Goal: Task Accomplishment & Management: Complete application form

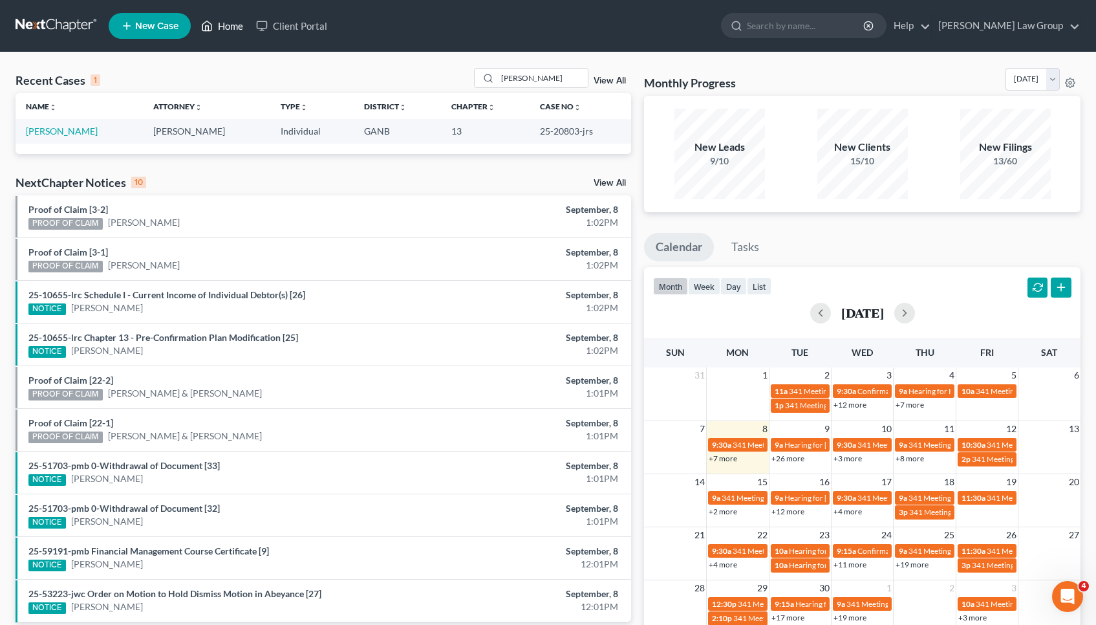
click at [221, 34] on link "Home" at bounding box center [222, 25] width 55 height 23
click at [526, 74] on input "Lloyd" at bounding box center [542, 78] width 91 height 19
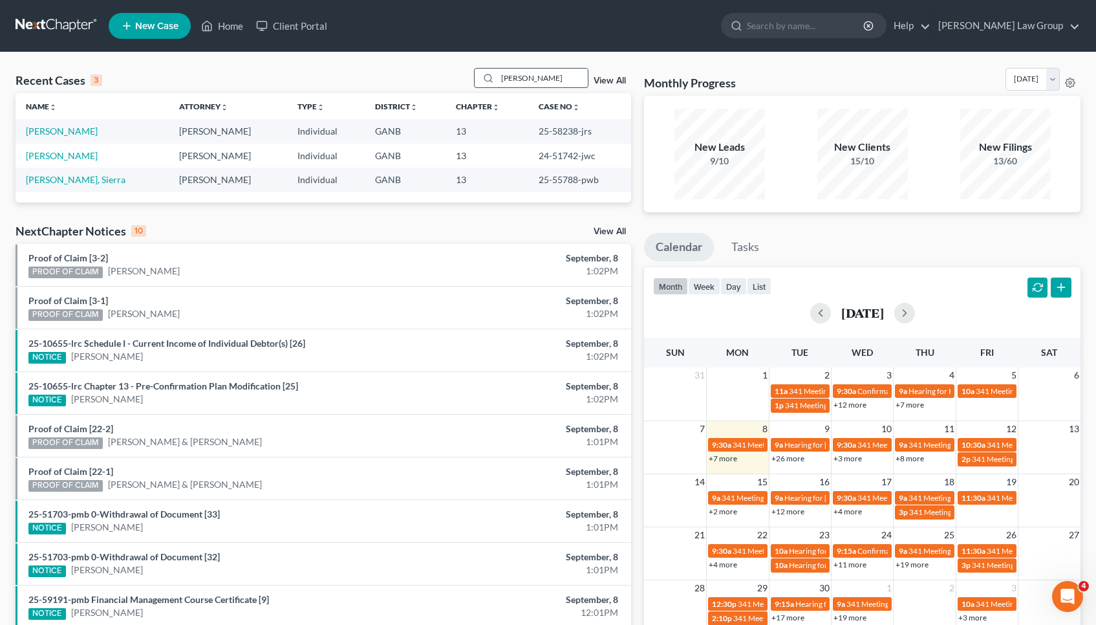
type input "Jenkins"
drag, startPoint x: 526, startPoint y: 74, endPoint x: 80, endPoint y: 132, distance: 449.9
click at [80, 132] on link "Jenkins, Tammy" at bounding box center [62, 130] width 72 height 11
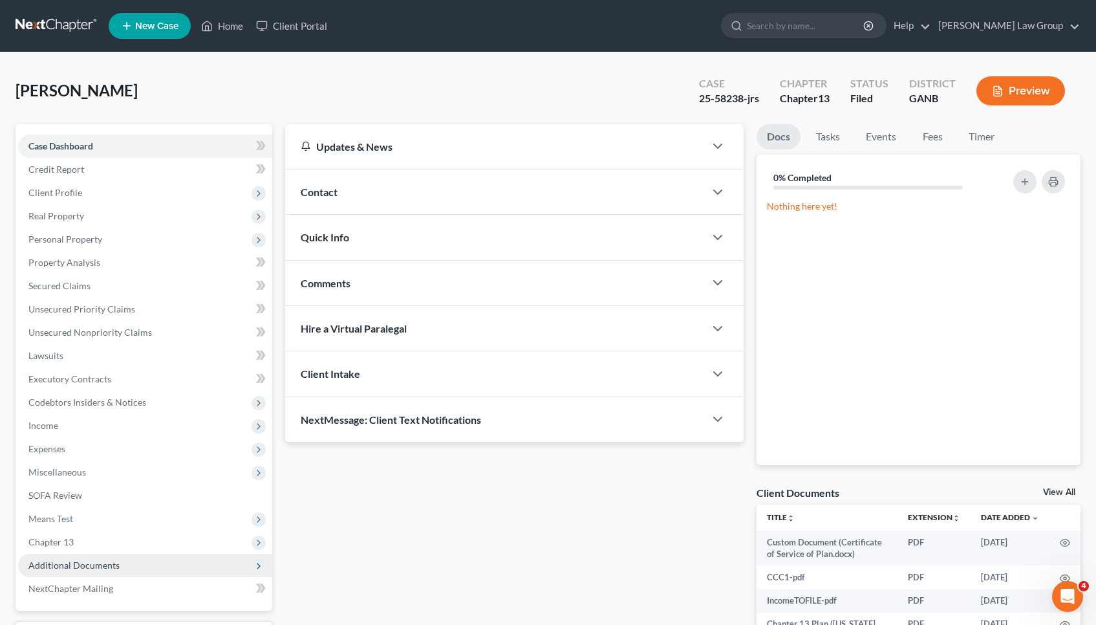
click at [60, 557] on span "Additional Documents" at bounding box center [145, 565] width 254 height 23
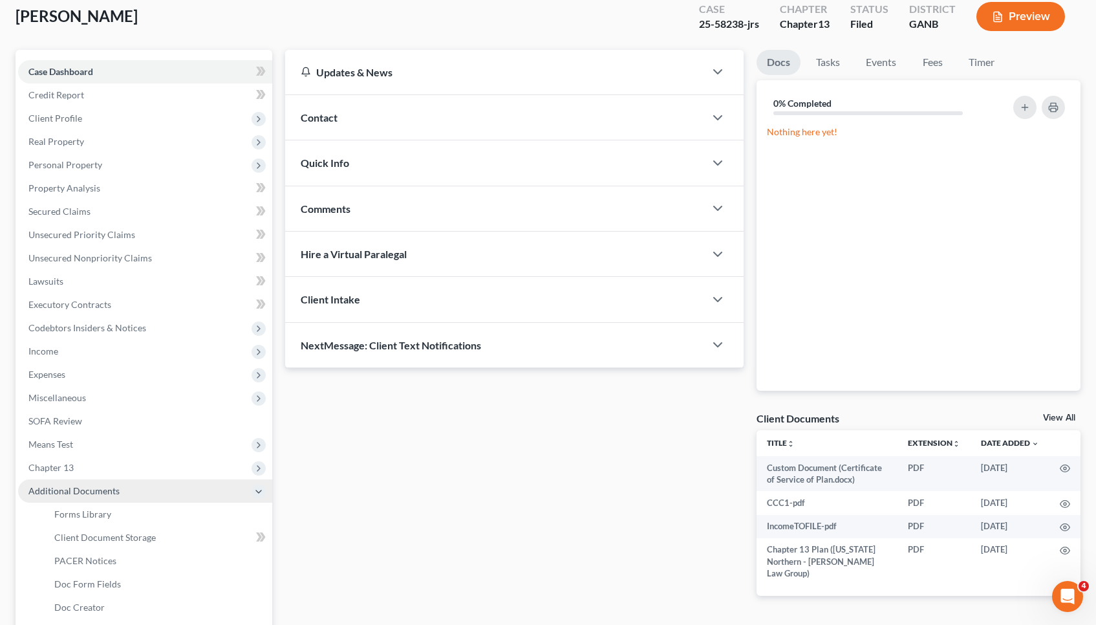
click at [60, 557] on span "PACER Notices" at bounding box center [85, 560] width 62 height 11
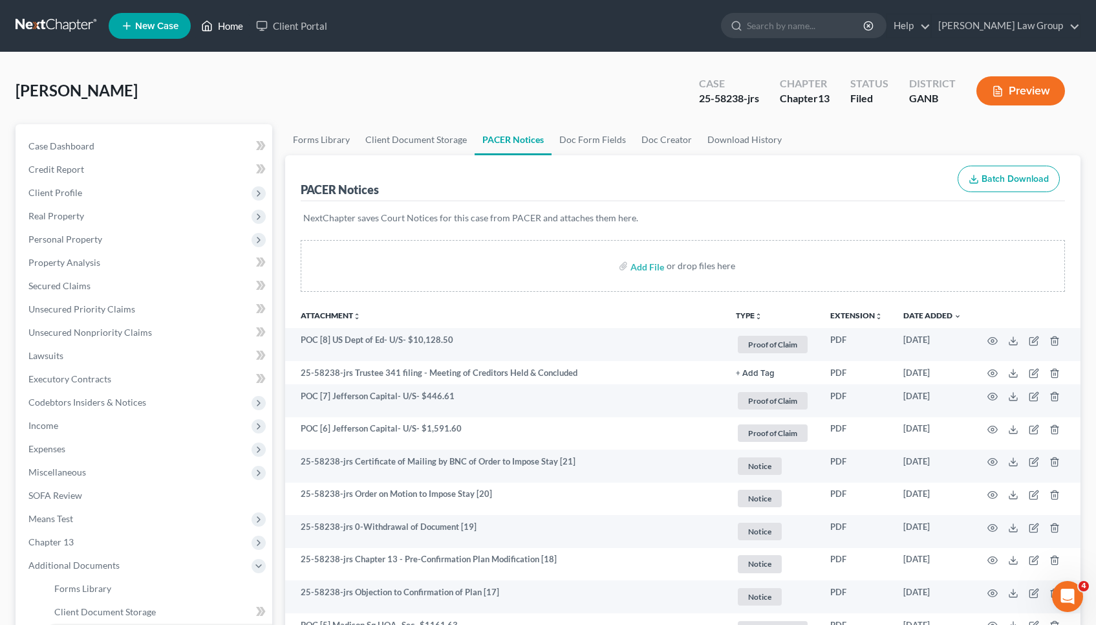
click at [230, 25] on link "Home" at bounding box center [222, 25] width 55 height 23
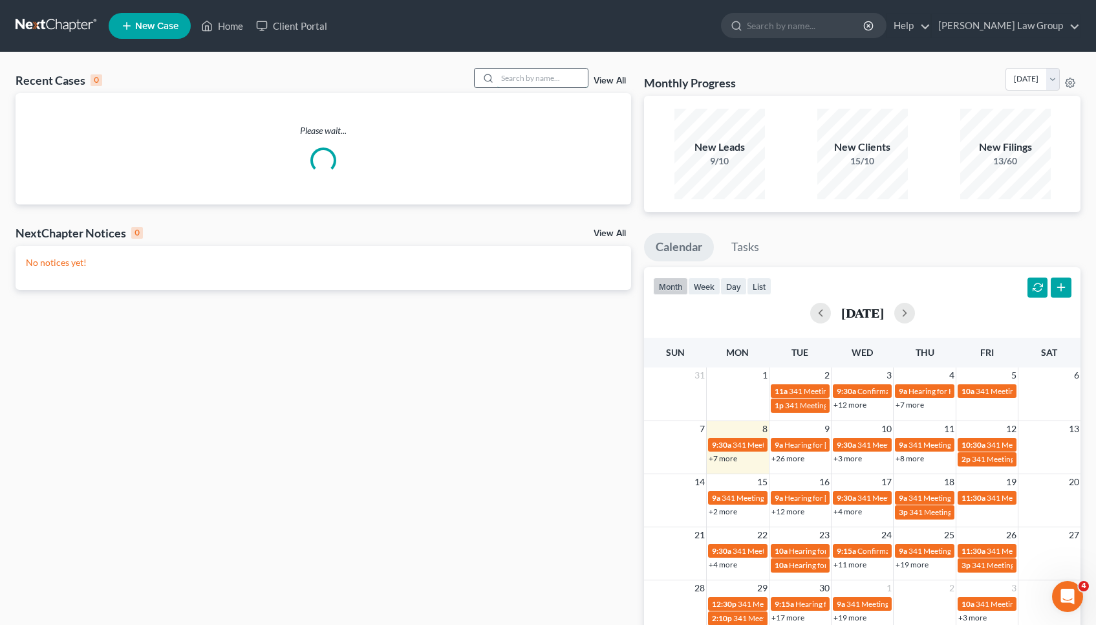
click at [561, 80] on input "search" at bounding box center [542, 78] width 91 height 19
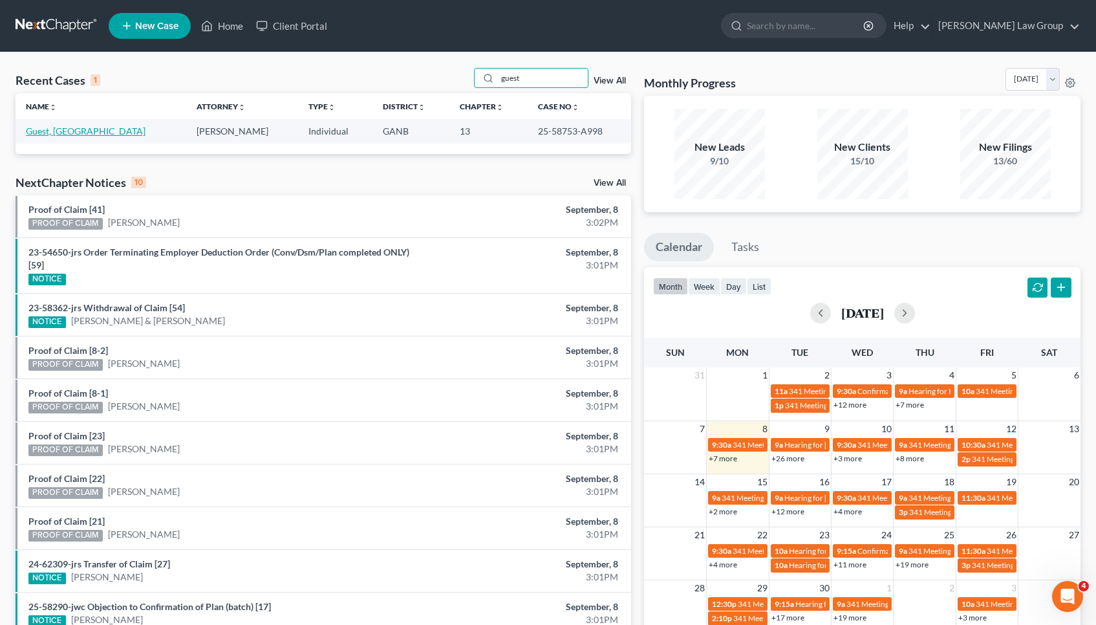
type input "guest"
click at [83, 130] on link "Guest, Kamaria" at bounding box center [86, 130] width 120 height 11
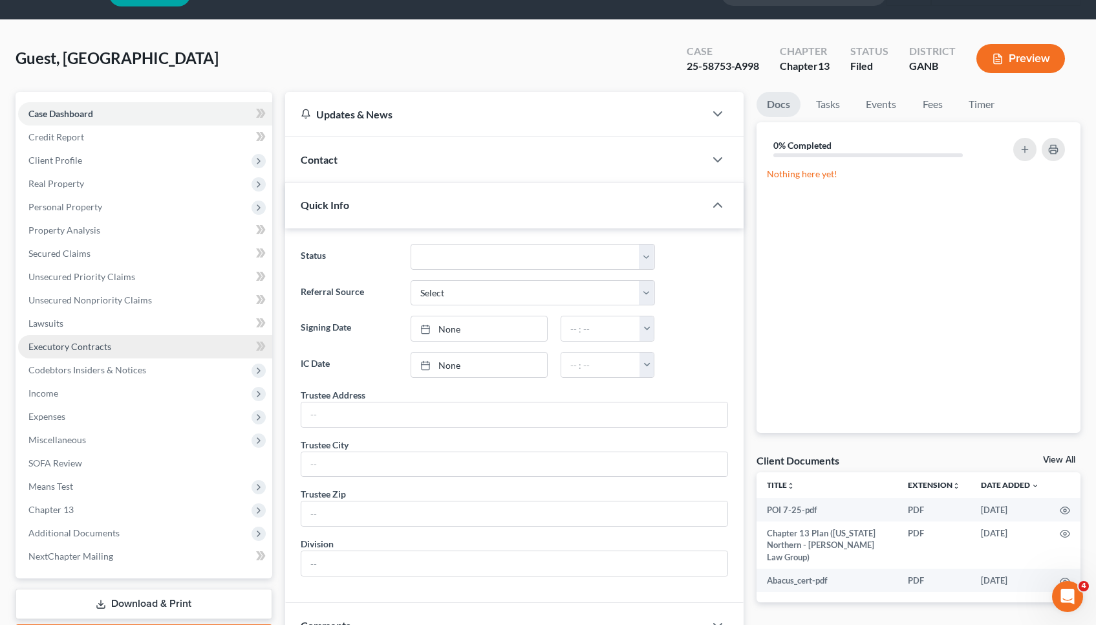
scroll to position [32, 0]
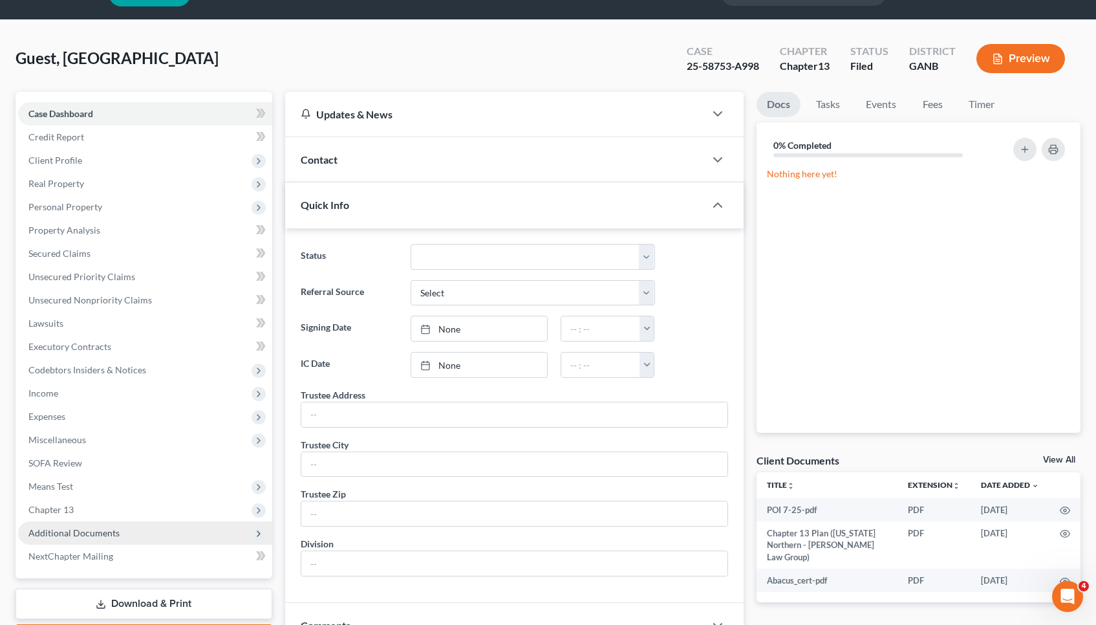
click at [100, 538] on span "Additional Documents" at bounding box center [145, 532] width 254 height 23
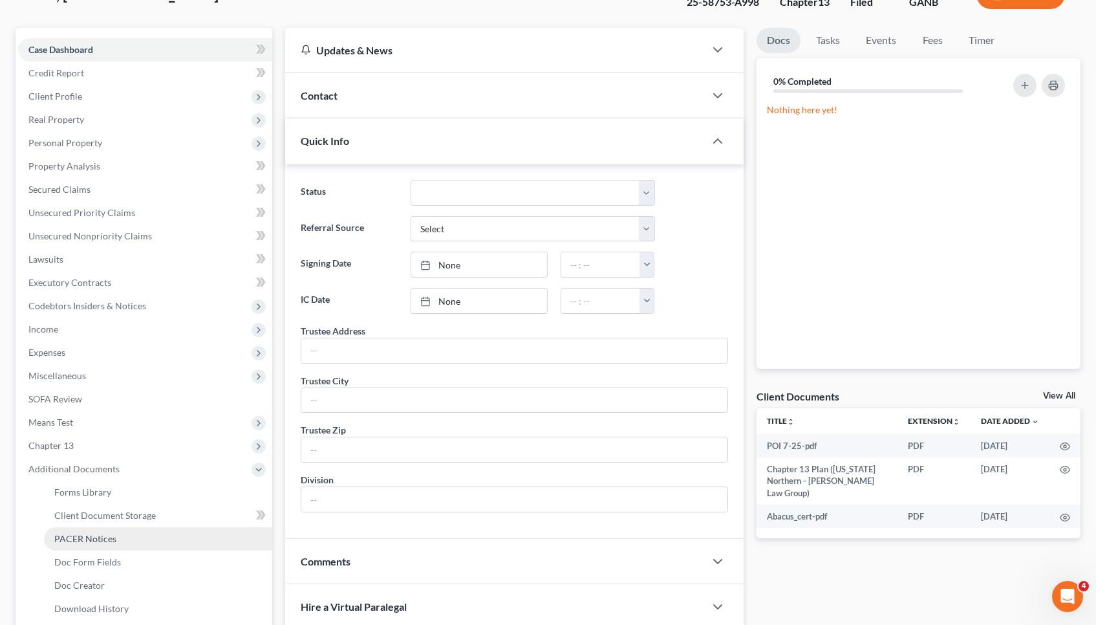
click at [100, 538] on span "PACER Notices" at bounding box center [85, 538] width 62 height 11
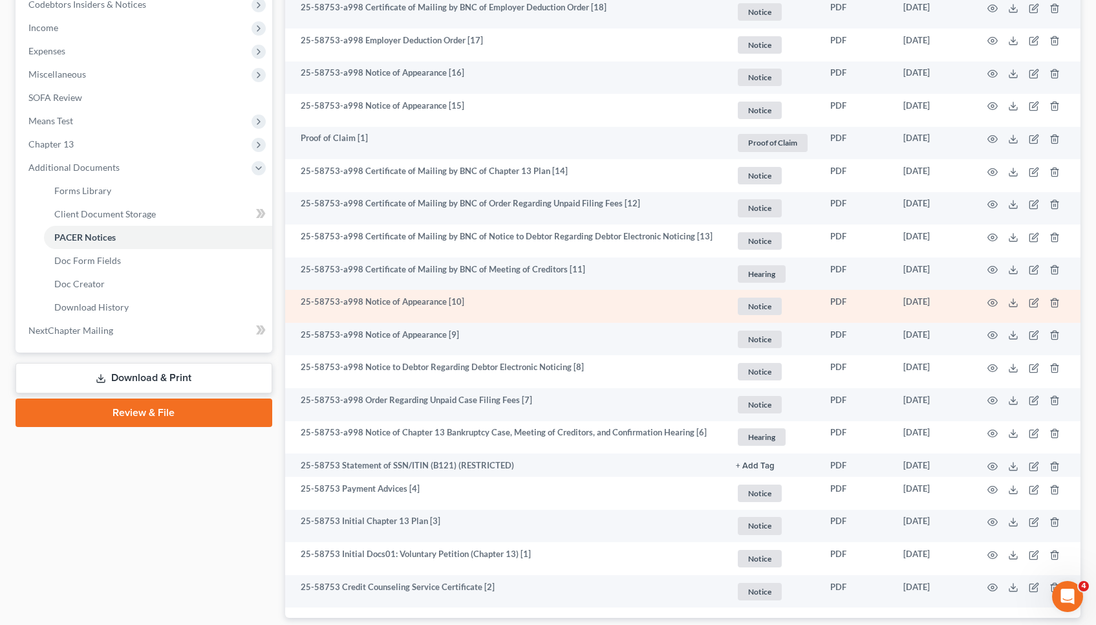
scroll to position [445, 0]
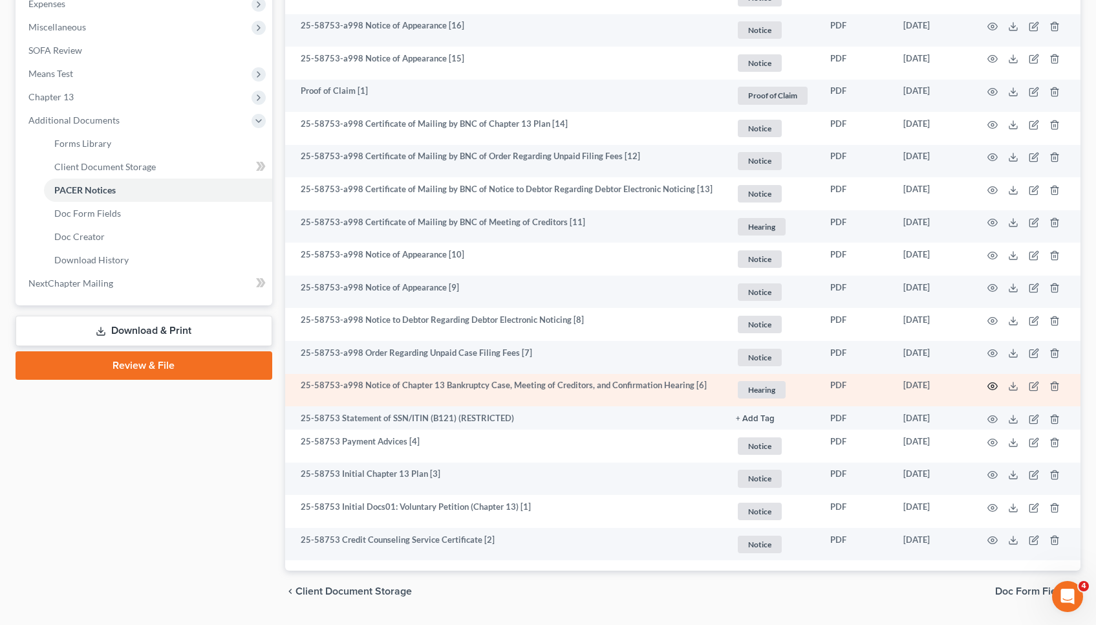
click at [996, 384] on icon "button" at bounding box center [992, 386] width 10 height 10
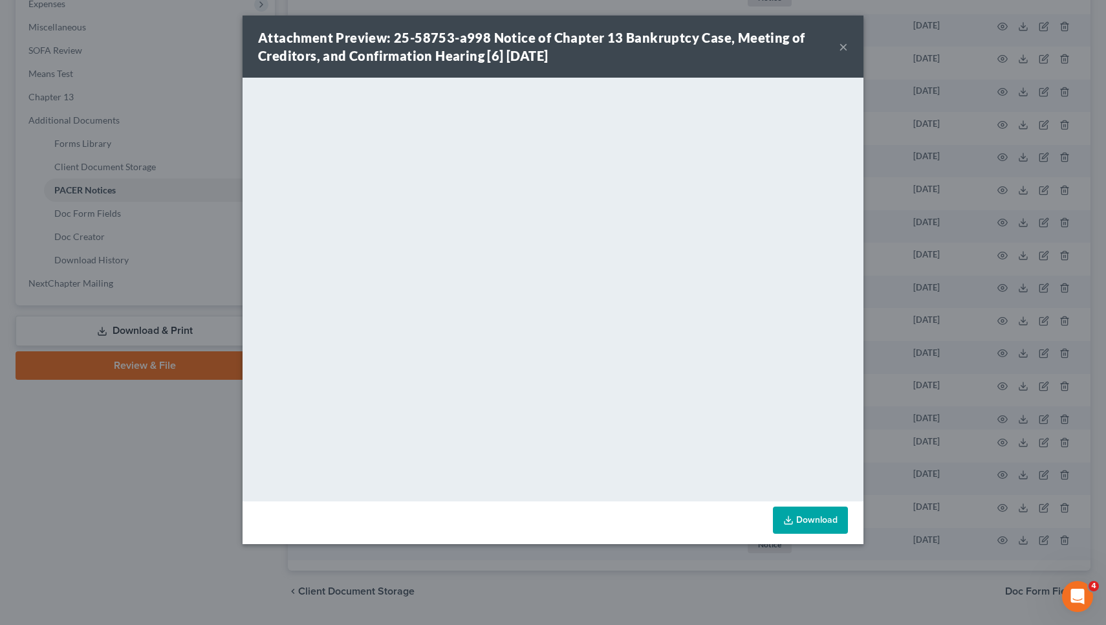
click at [840, 49] on button "×" at bounding box center [843, 47] width 9 height 16
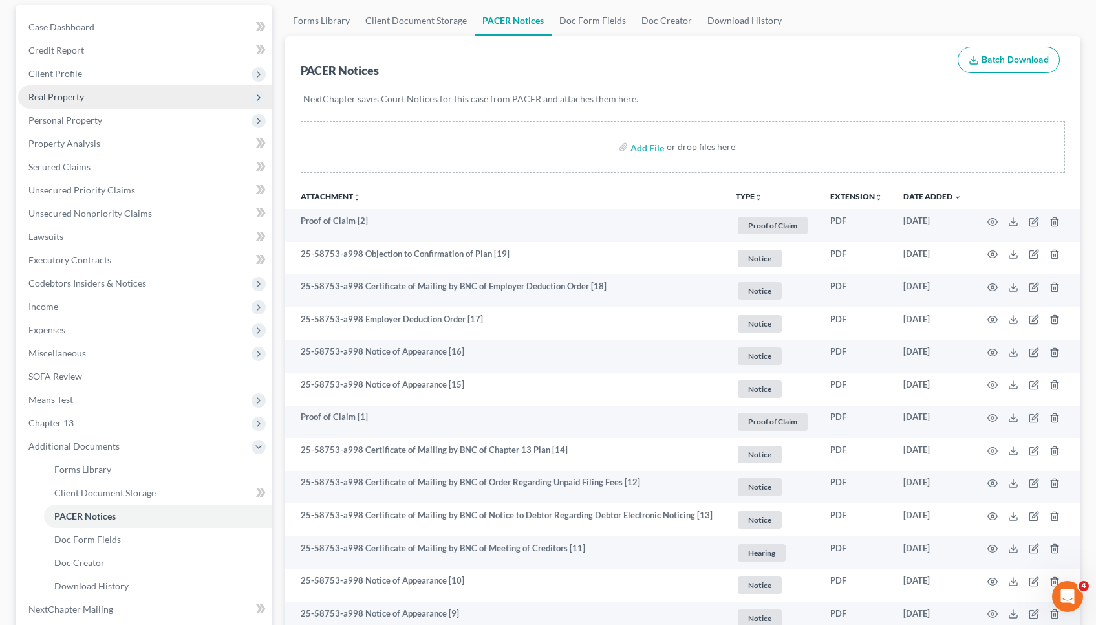
scroll to position [122, 0]
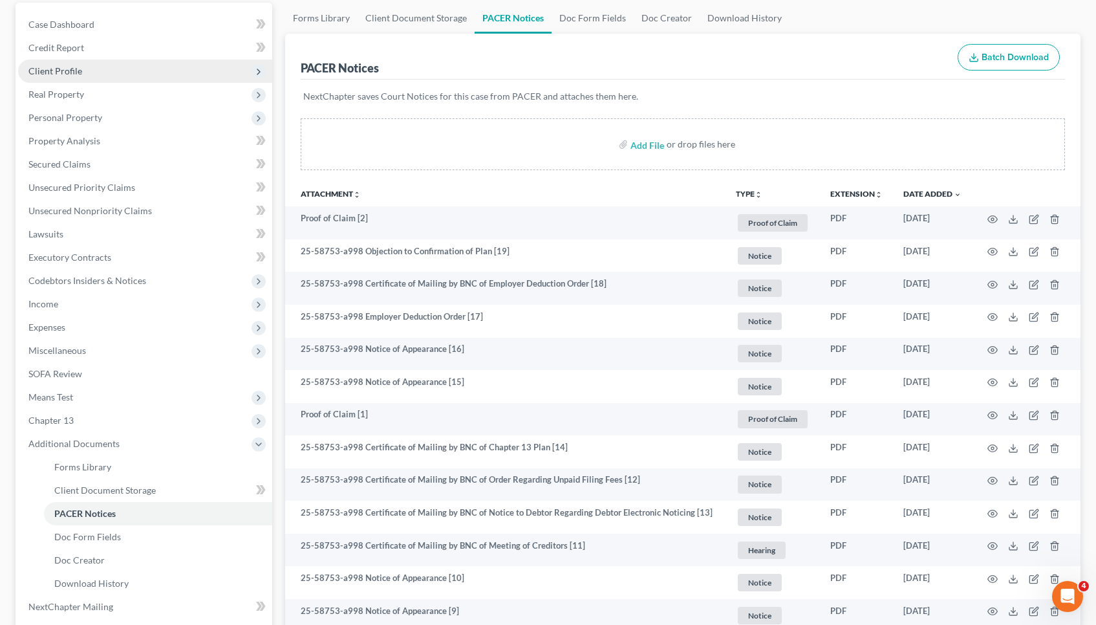
click at [180, 65] on span "Client Profile" at bounding box center [145, 70] width 254 height 23
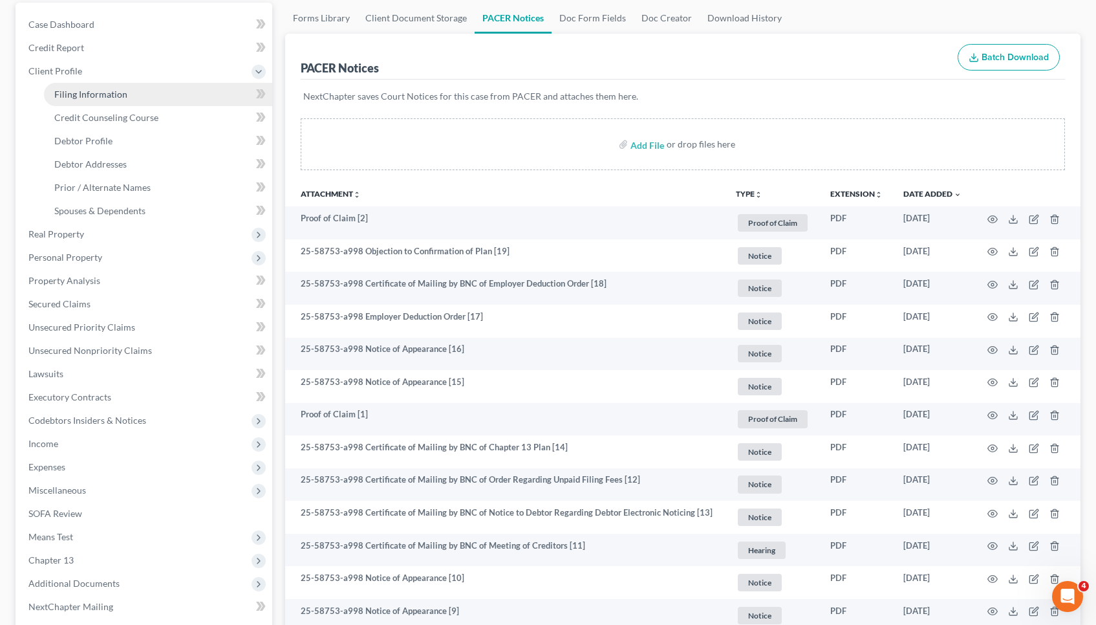
click at [176, 92] on link "Filing Information" at bounding box center [158, 94] width 228 height 23
select select "1"
select select "0"
select select "3"
select select "10"
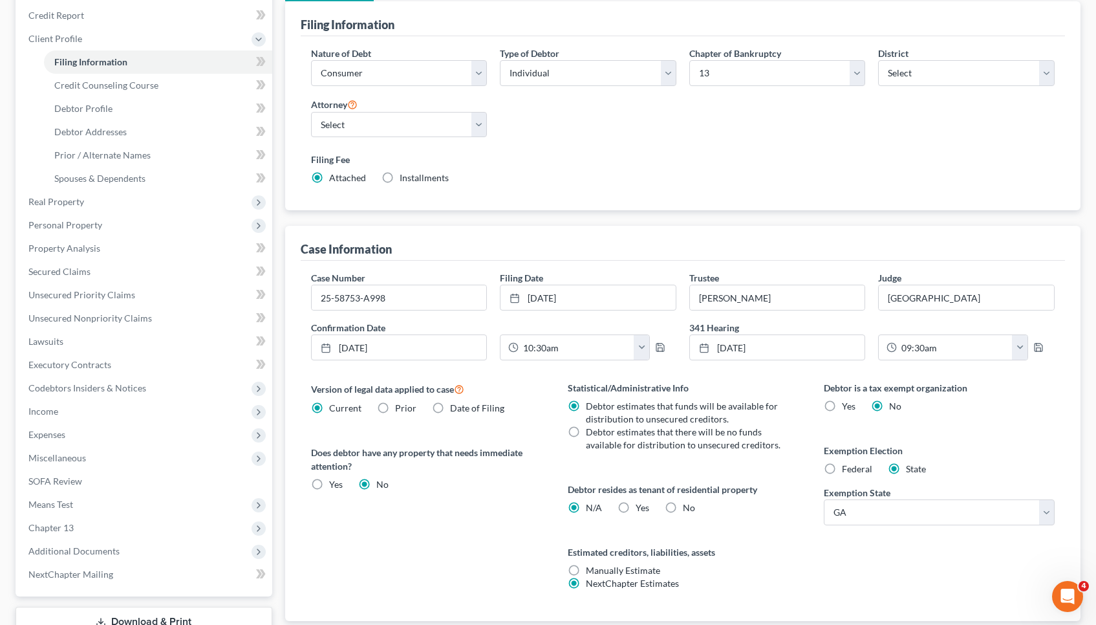
scroll to position [161, 0]
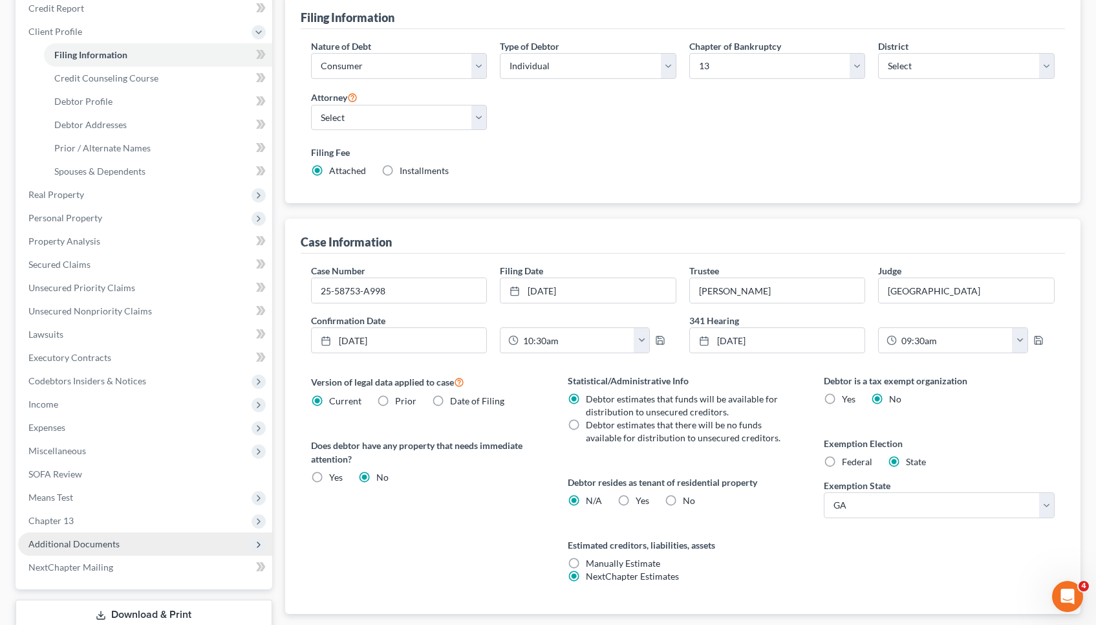
click at [149, 550] on span "Additional Documents" at bounding box center [145, 543] width 254 height 23
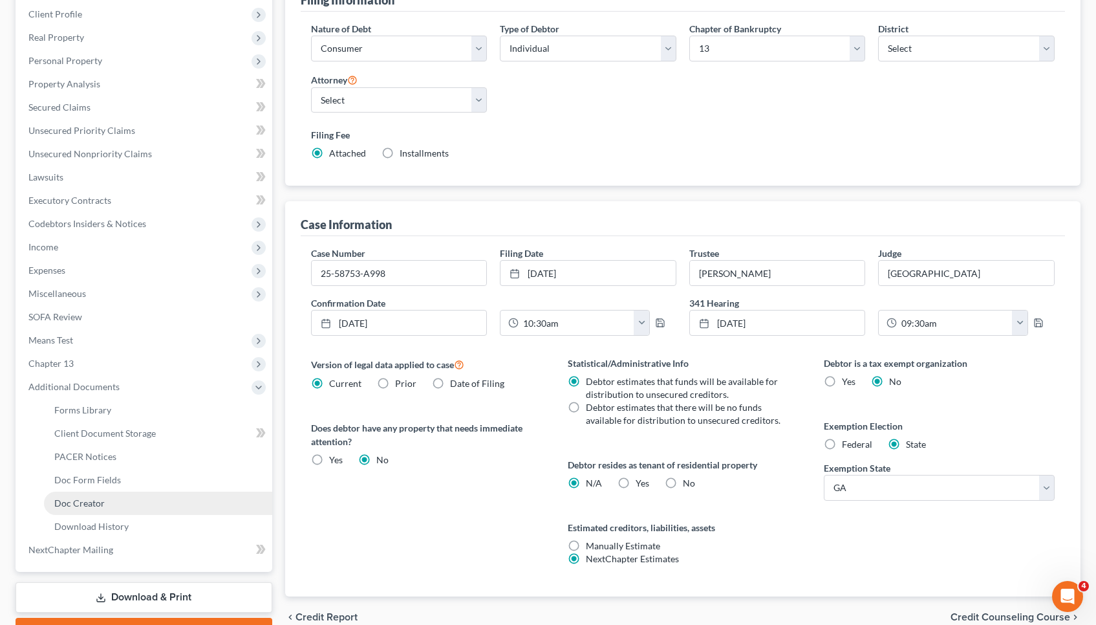
scroll to position [179, 0]
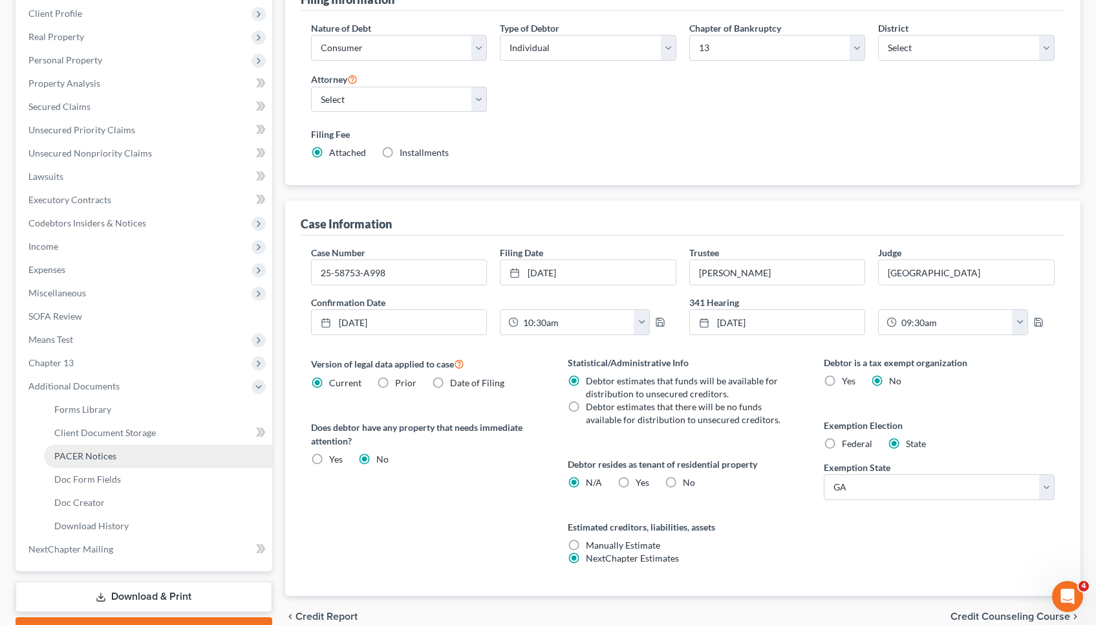
click at [136, 458] on link "PACER Notices" at bounding box center [158, 455] width 228 height 23
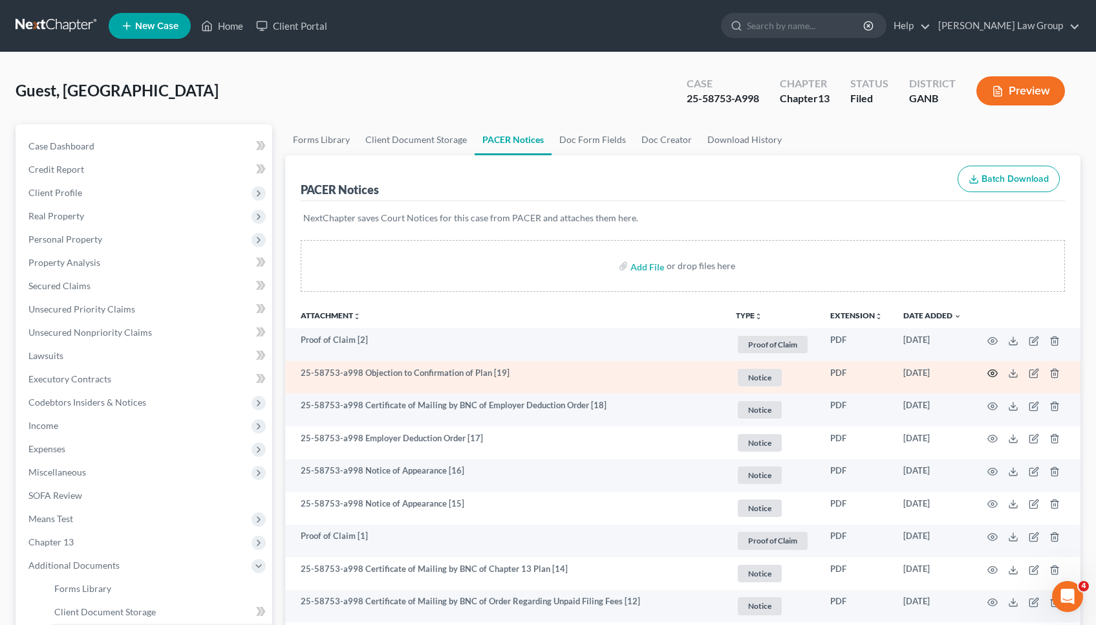
click at [990, 369] on icon "button" at bounding box center [992, 373] width 10 height 10
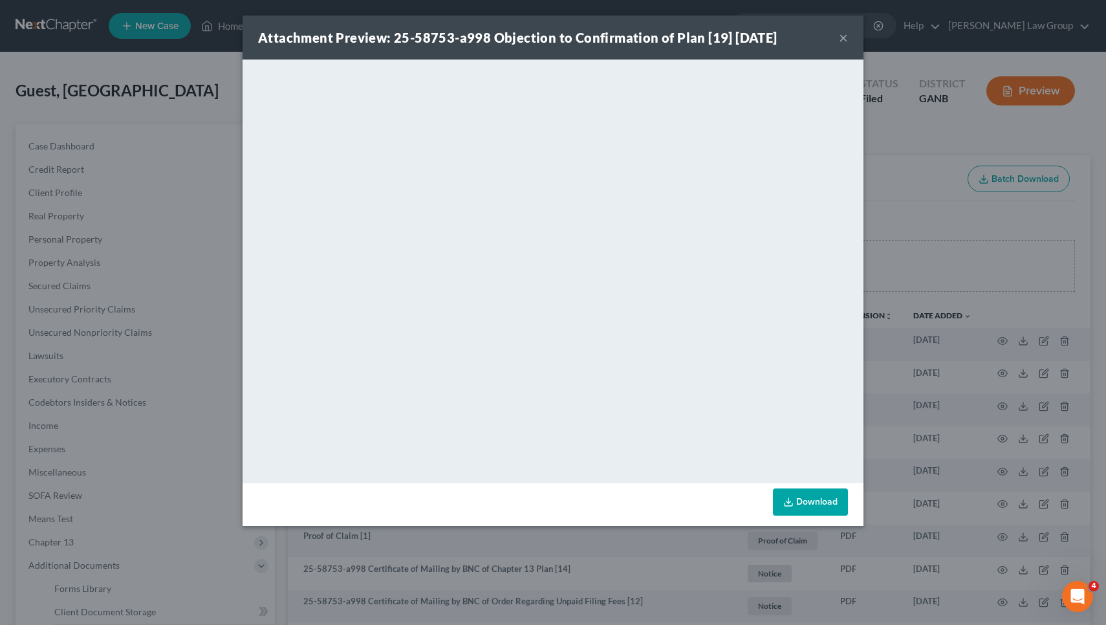
click at [848, 37] on div "Attachment Preview: 25-58753-a998 Objection to Confirmation of Plan [19] 08/22/…" at bounding box center [553, 38] width 621 height 44
click at [841, 38] on button "×" at bounding box center [843, 38] width 9 height 16
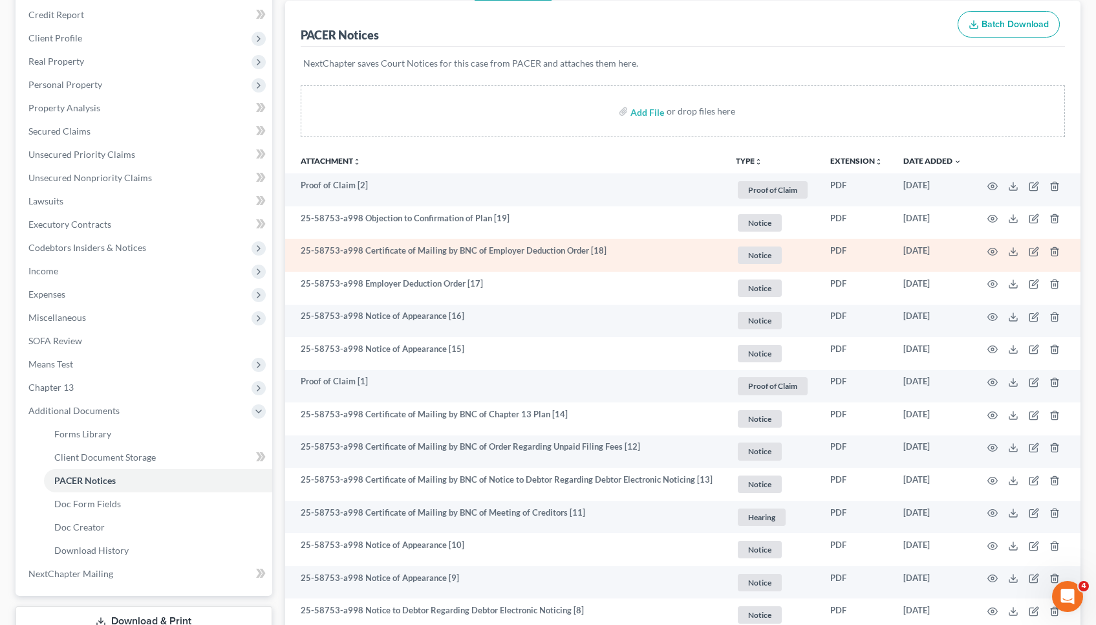
scroll to position [183, 0]
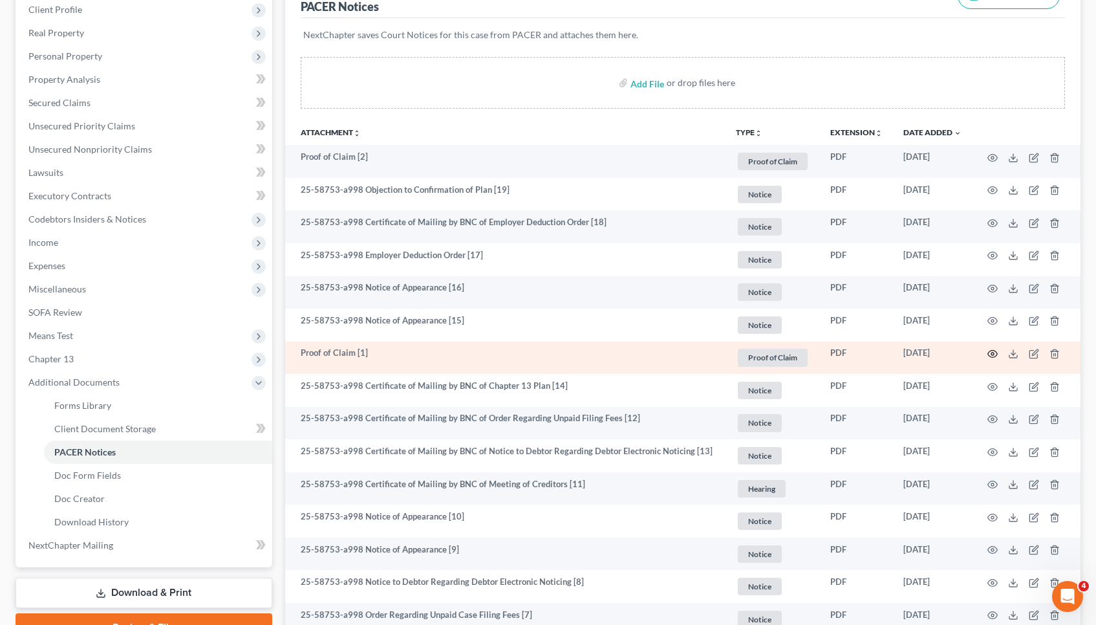
click at [992, 354] on circle "button" at bounding box center [992, 353] width 3 height 3
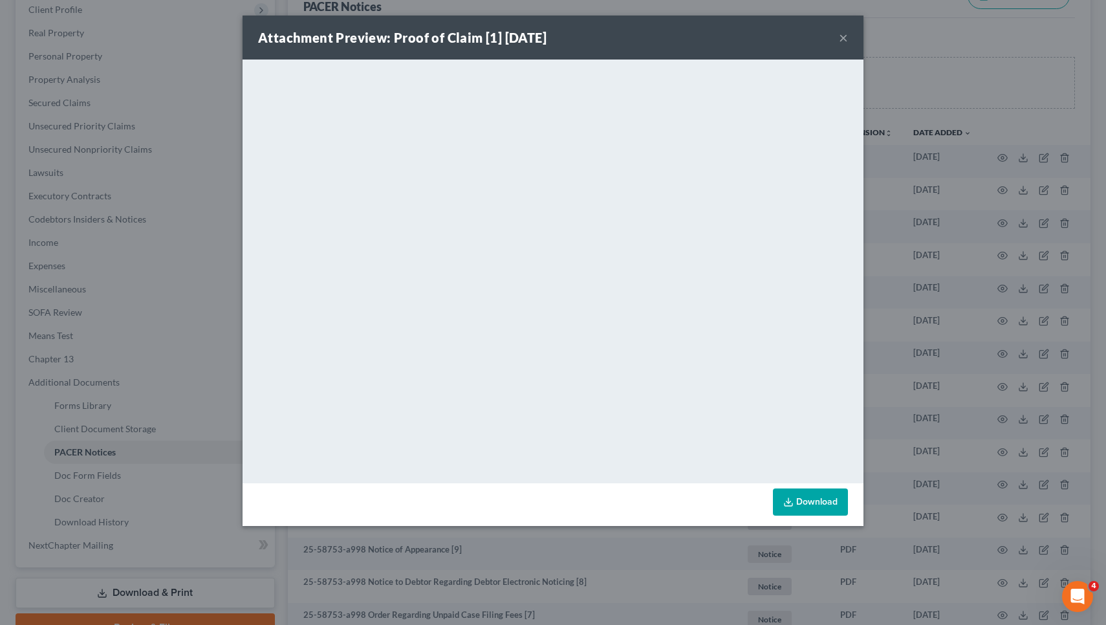
click at [848, 34] on div "Attachment Preview: Proof of Claim [1] 08/12/2025 ×" at bounding box center [553, 38] width 621 height 44
click at [843, 41] on button "×" at bounding box center [843, 38] width 9 height 16
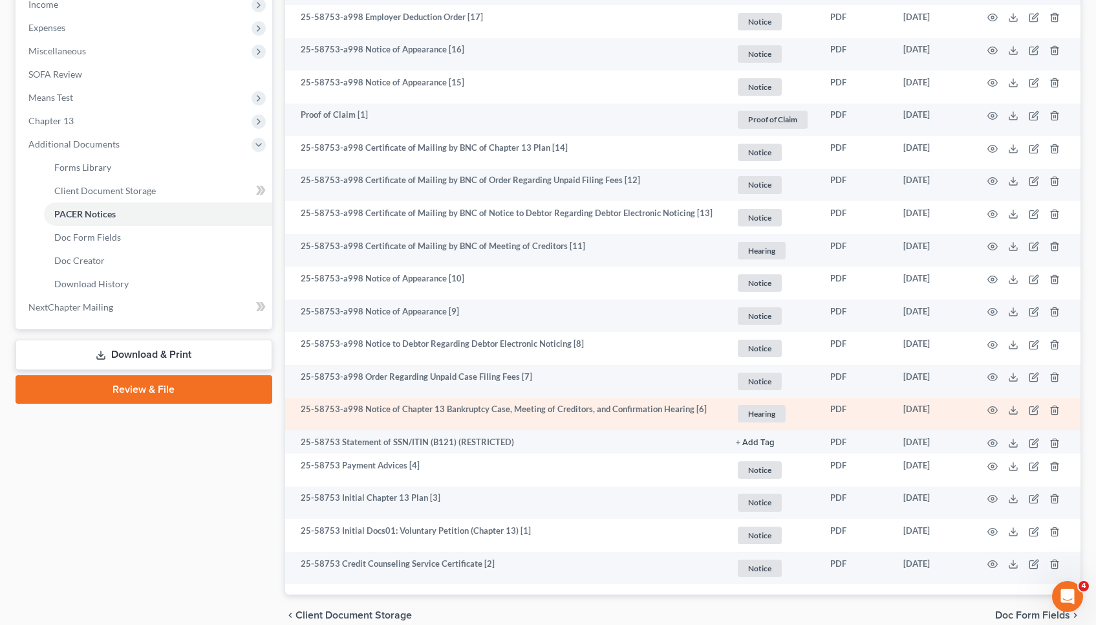
scroll to position [424, 0]
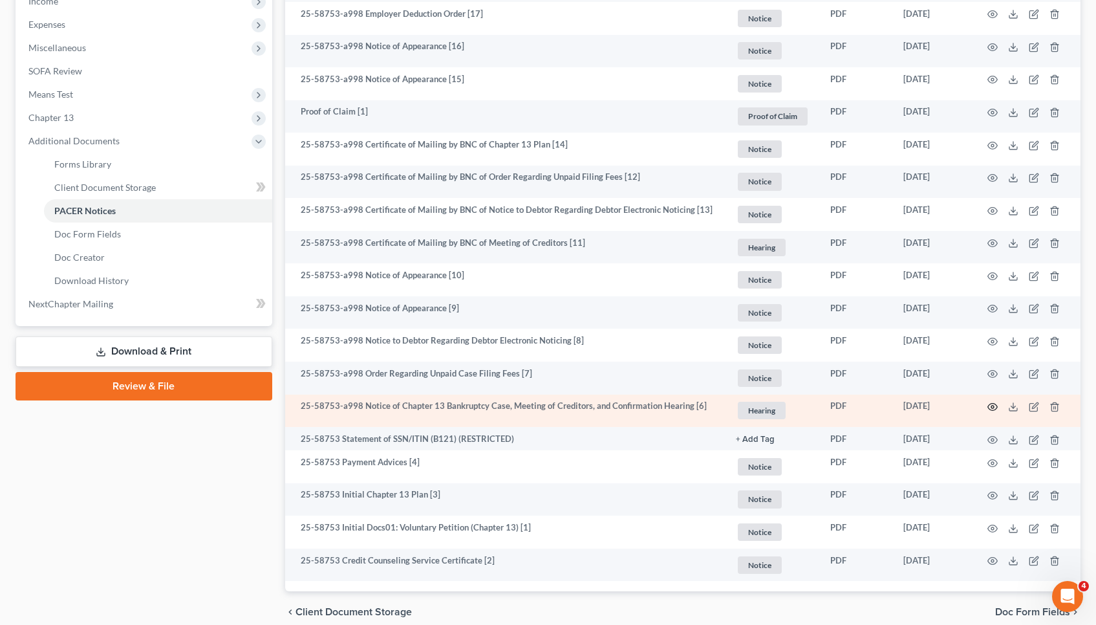
click at [992, 402] on icon "button" at bounding box center [992, 407] width 10 height 10
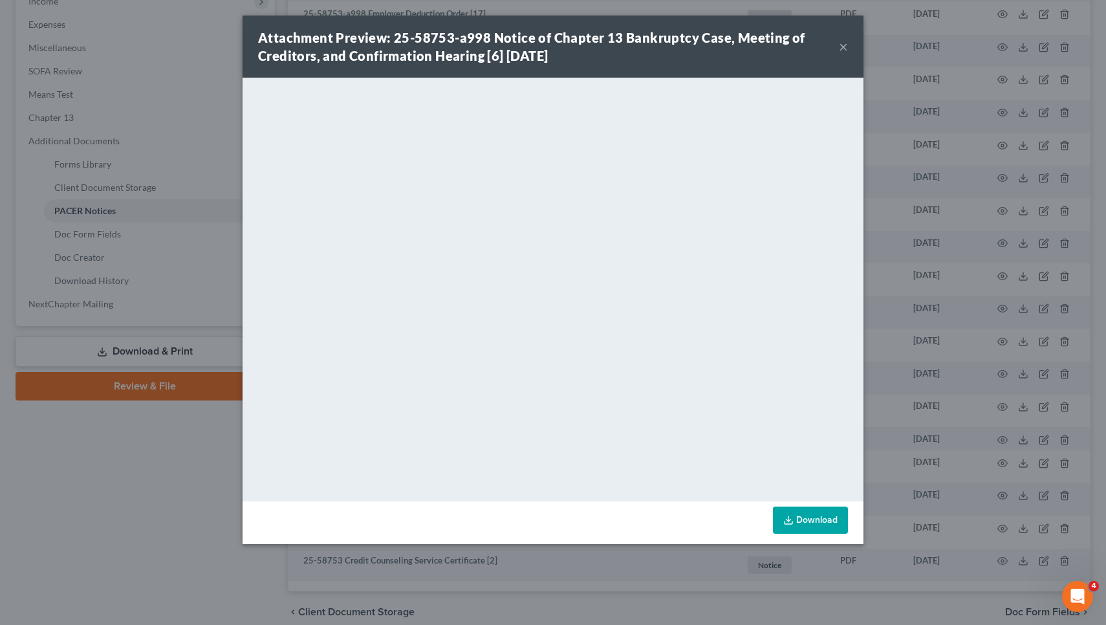
click at [843, 49] on button "×" at bounding box center [843, 47] width 9 height 16
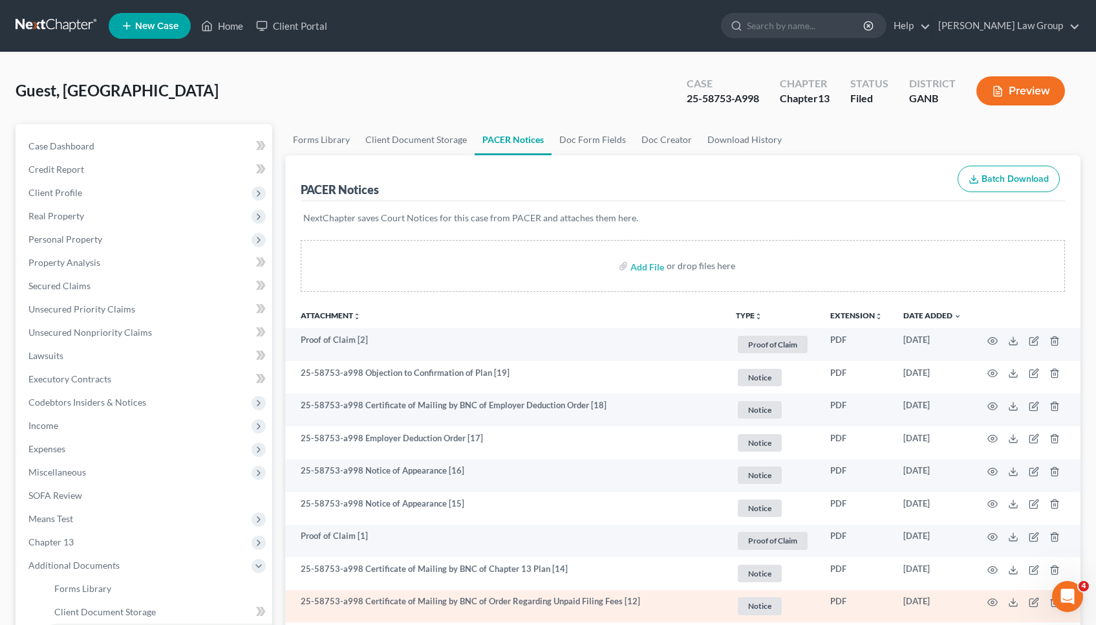
scroll to position [0, 0]
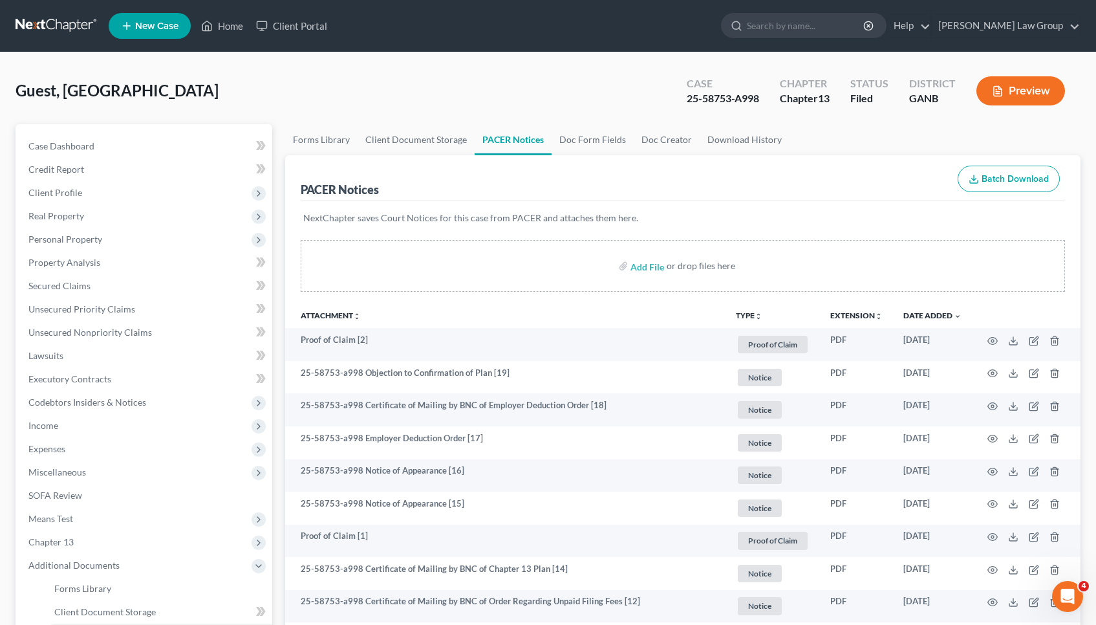
click at [746, 100] on div "25-58753-A998" at bounding box center [723, 98] width 72 height 15
drag, startPoint x: 680, startPoint y: 95, endPoint x: 776, endPoint y: 87, distance: 96.7
click at [776, 87] on div "Case 25-58753-A998 Chapter Chapter 13 Status Filed District GANB Preview" at bounding box center [878, 92] width 404 height 38
click at [223, 23] on link "Home" at bounding box center [222, 25] width 55 height 23
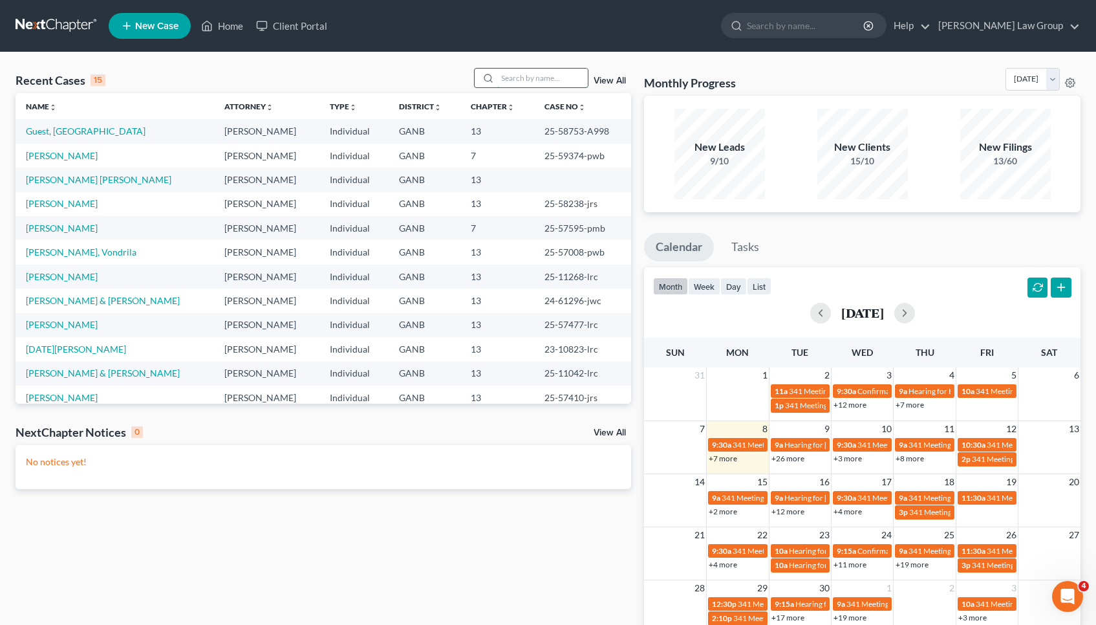
click at [517, 85] on input "search" at bounding box center [542, 78] width 91 height 19
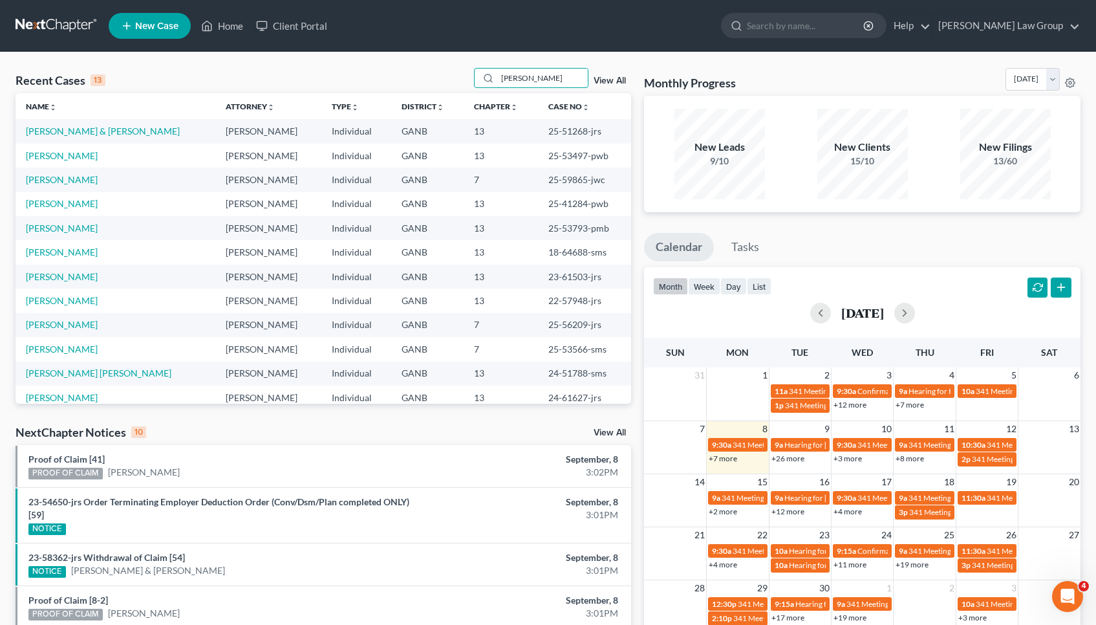
drag, startPoint x: 543, startPoint y: 73, endPoint x: 474, endPoint y: 72, distance: 68.6
click at [474, 72] on div "Recent Cases 13 smith View All" at bounding box center [324, 80] width 616 height 25
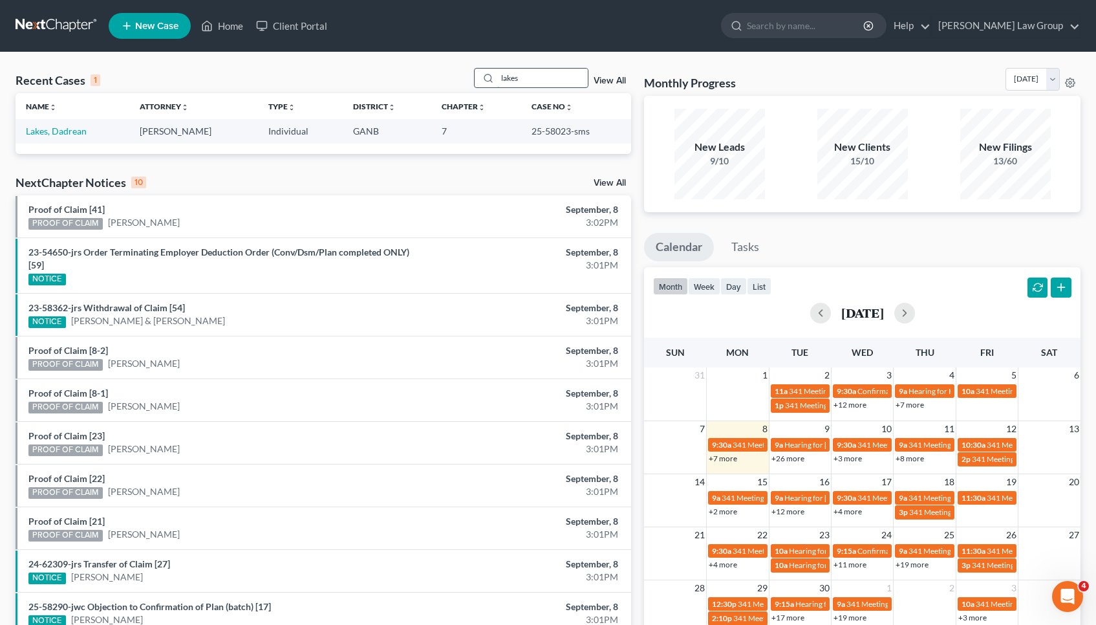
click at [568, 73] on input "lakes" at bounding box center [542, 78] width 91 height 19
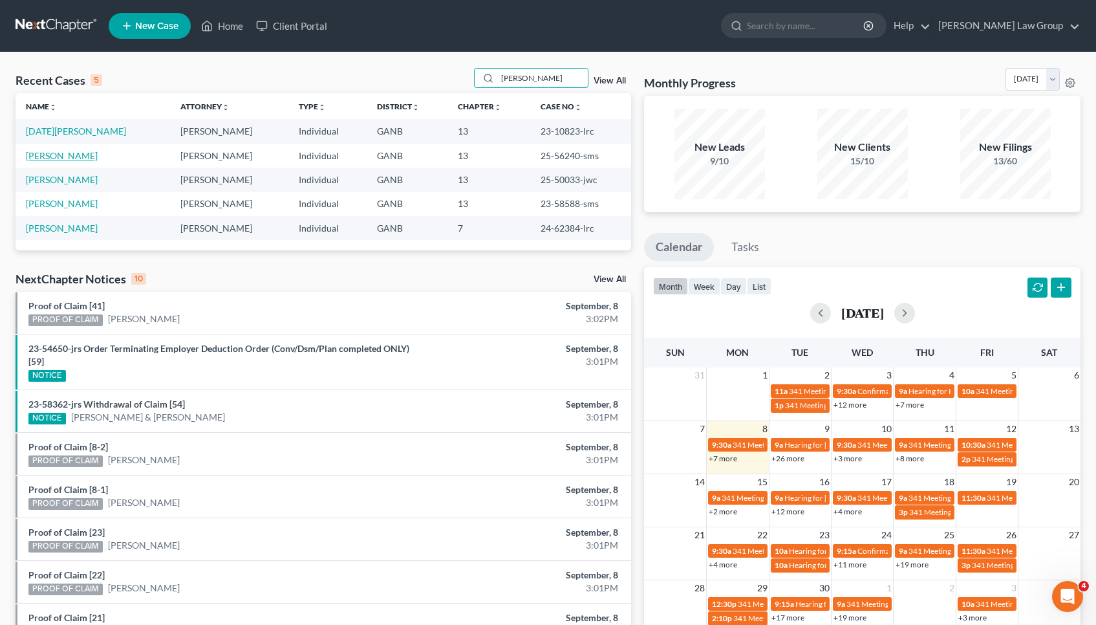
type input "STEPHENS"
click at [70, 160] on link "Stephenson, Kayla" at bounding box center [62, 155] width 72 height 11
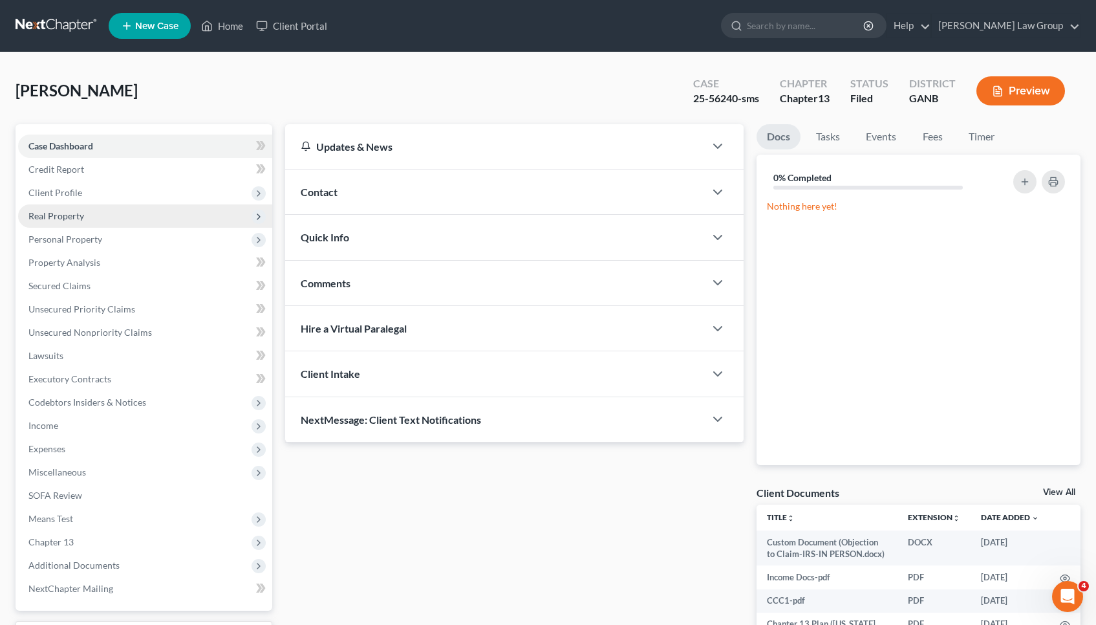
click at [56, 224] on span "Real Property" at bounding box center [145, 215] width 254 height 23
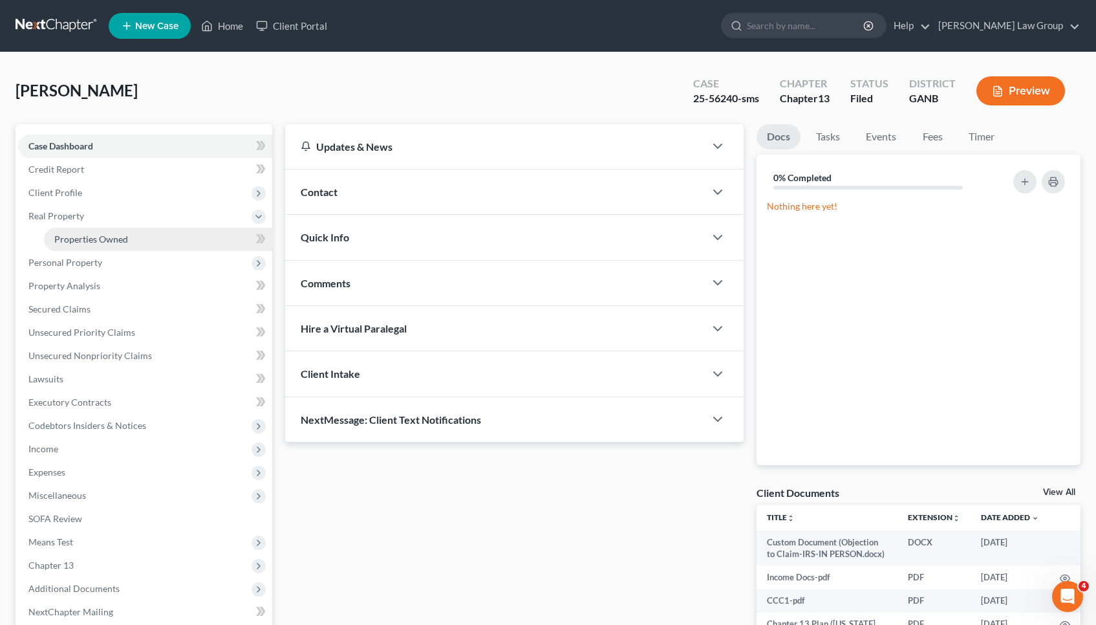
click at [60, 235] on span "Properties Owned" at bounding box center [91, 238] width 74 height 11
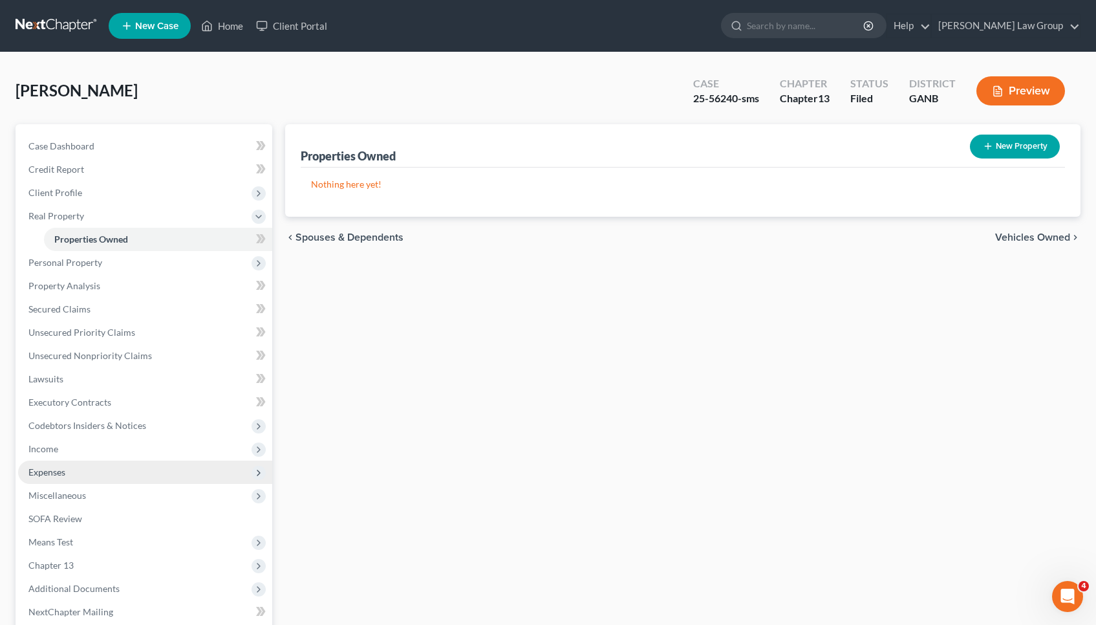
click at [61, 481] on span "Expenses" at bounding box center [145, 471] width 254 height 23
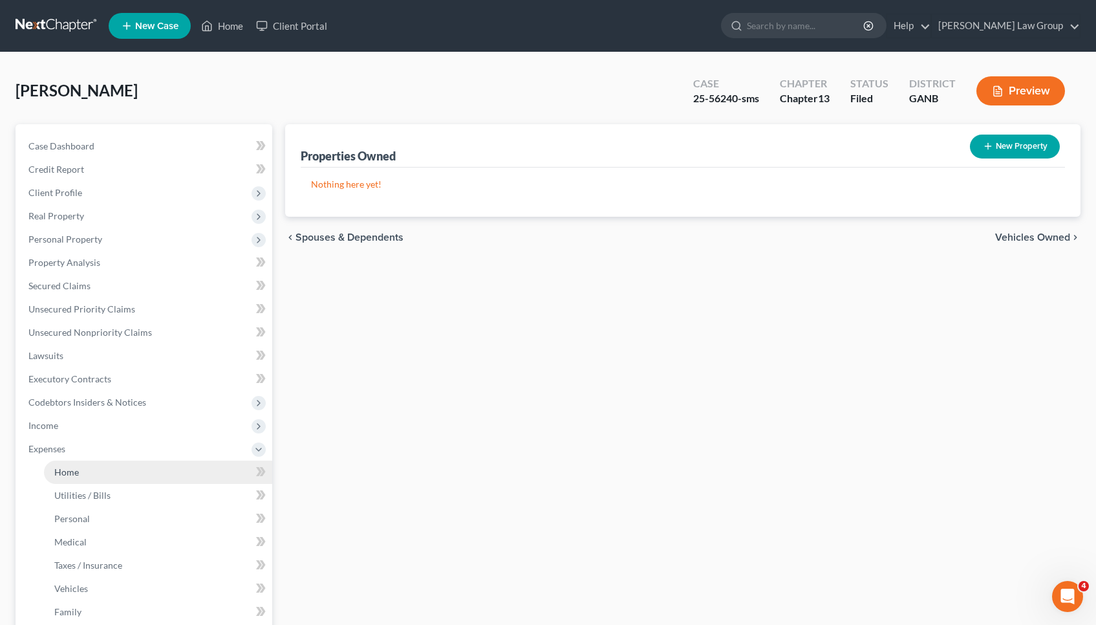
click at [61, 471] on span "Home" at bounding box center [66, 471] width 25 height 11
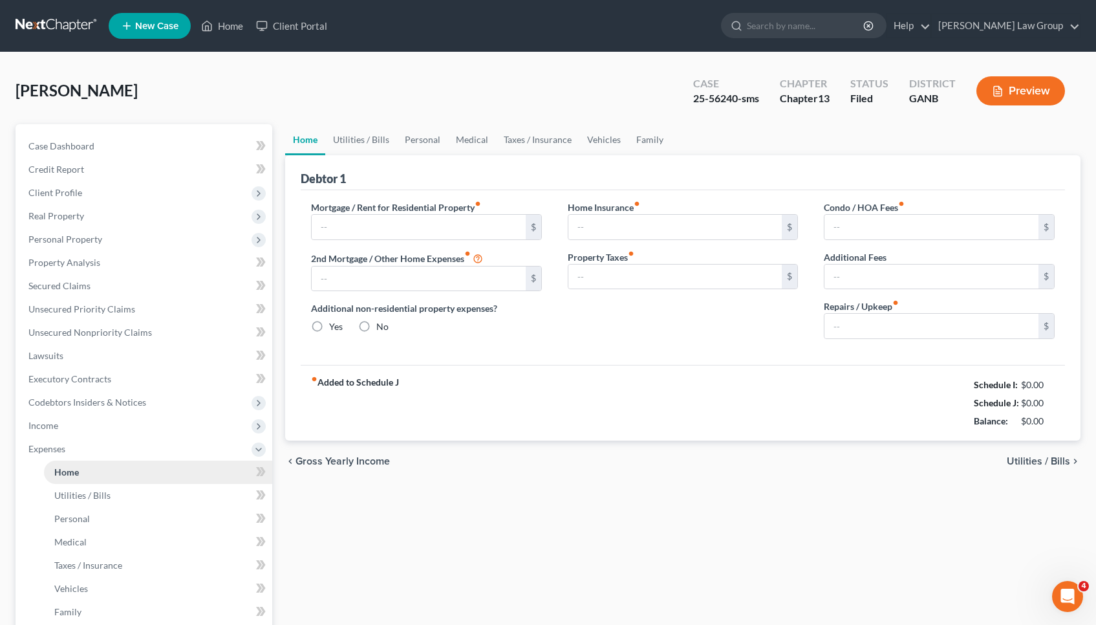
type input "0.00"
radio input "true"
type input "0.00"
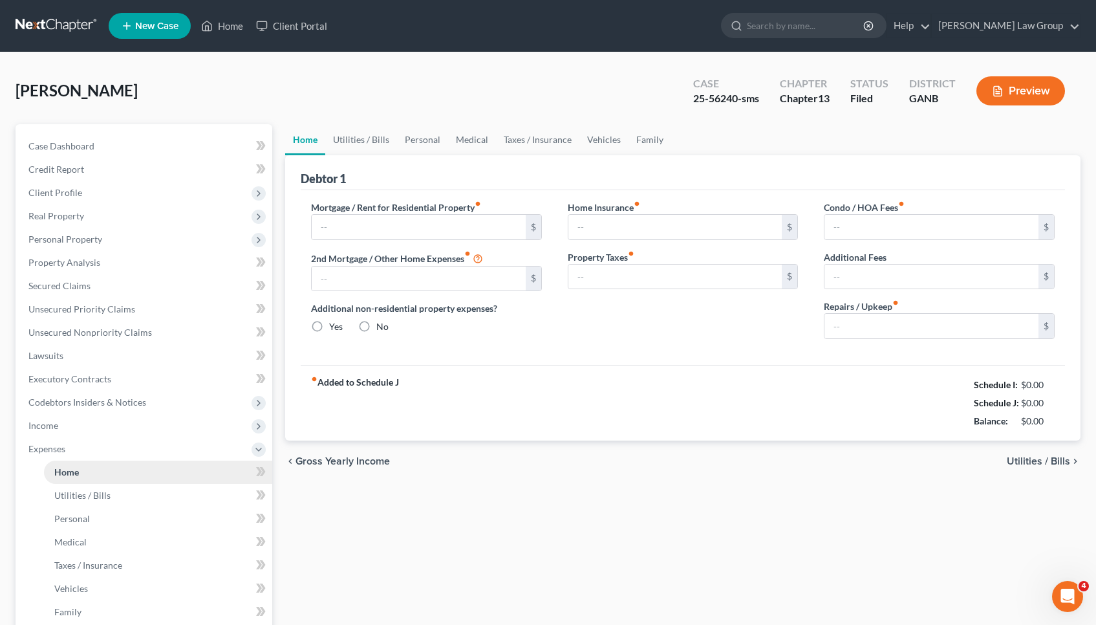
type input "0.00"
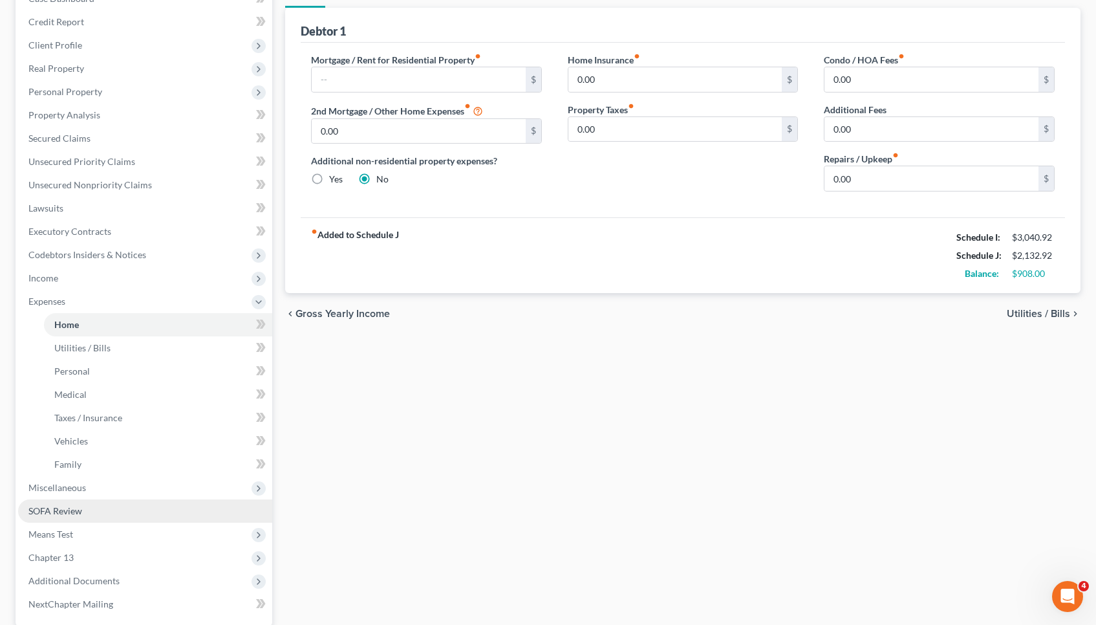
scroll to position [149, 0]
click at [101, 579] on span "Additional Documents" at bounding box center [73, 579] width 91 height 11
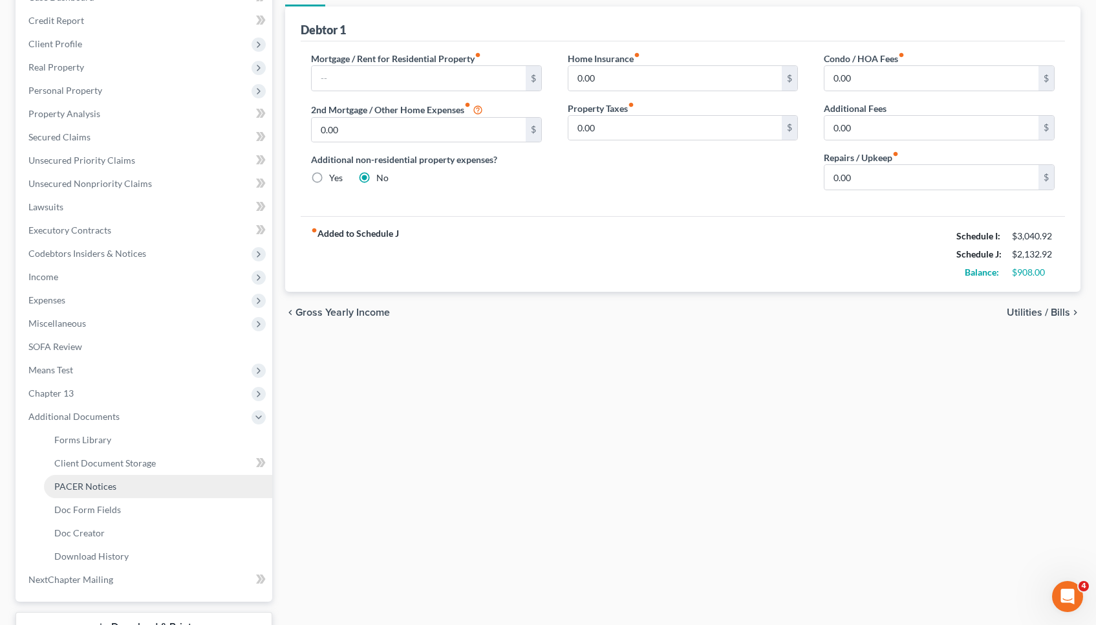
click at [104, 482] on span "PACER Notices" at bounding box center [85, 485] width 62 height 11
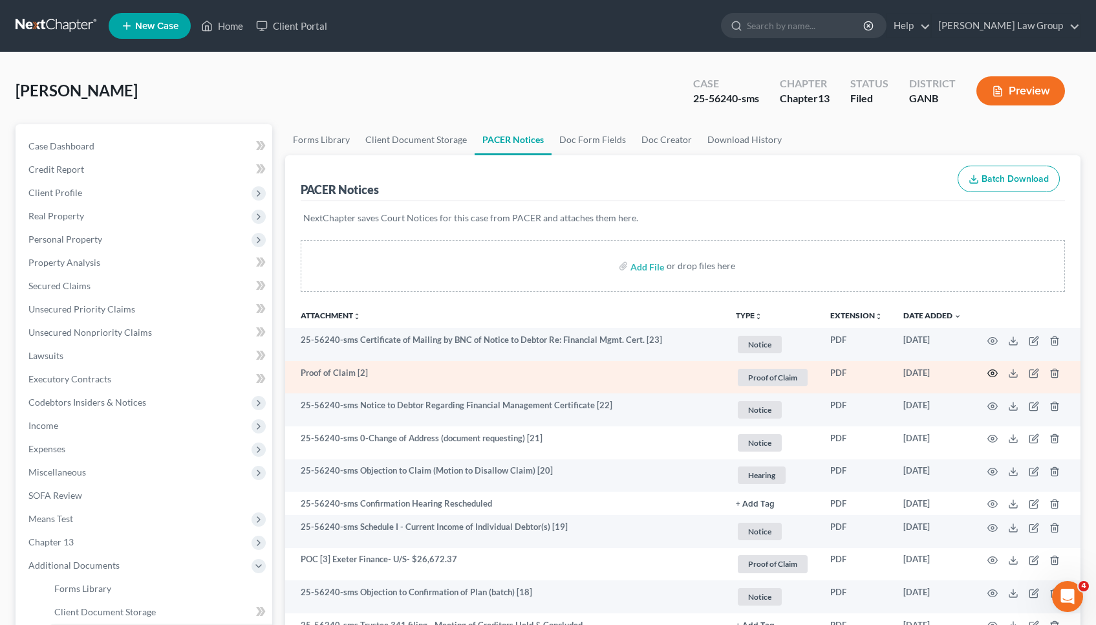
click at [994, 372] on icon "button" at bounding box center [992, 373] width 10 height 10
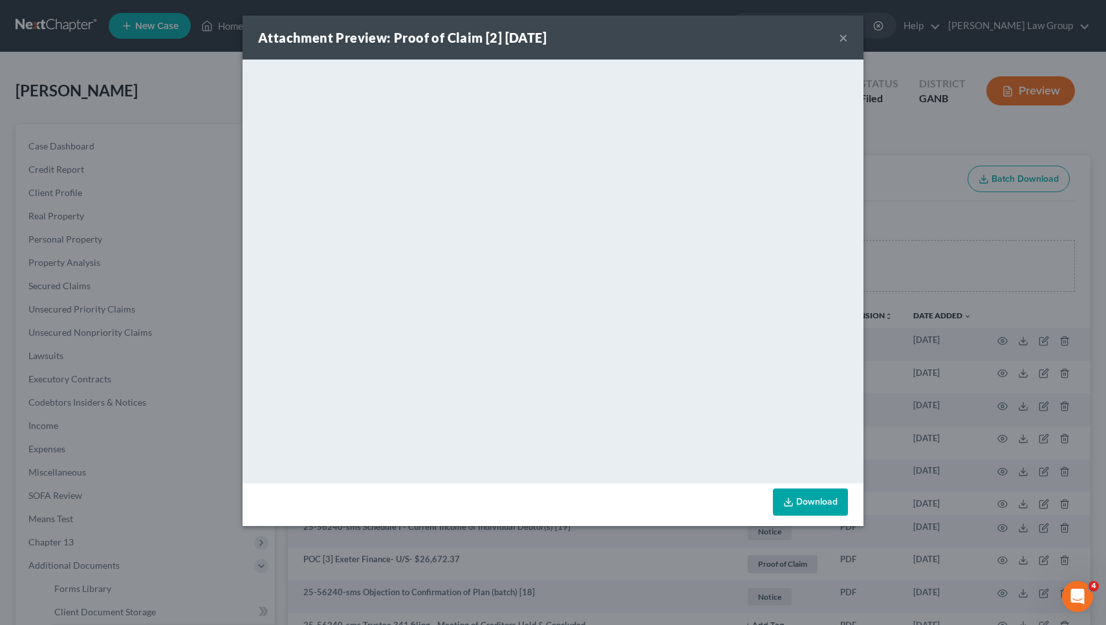
click at [841, 41] on button "×" at bounding box center [843, 38] width 9 height 16
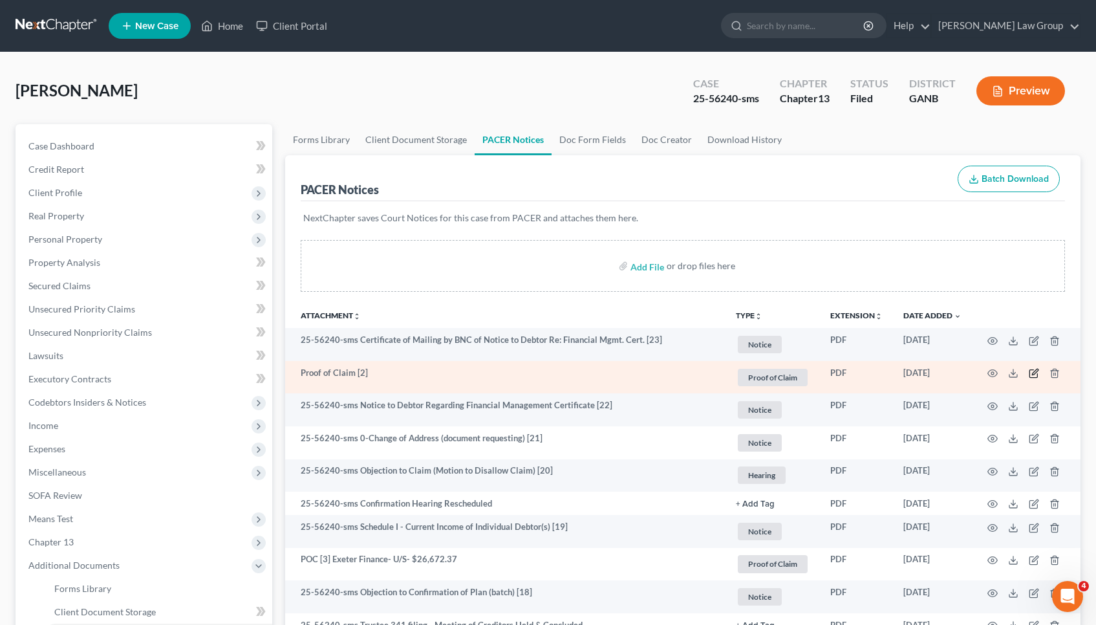
click at [1037, 374] on icon "button" at bounding box center [1034, 374] width 8 height 8
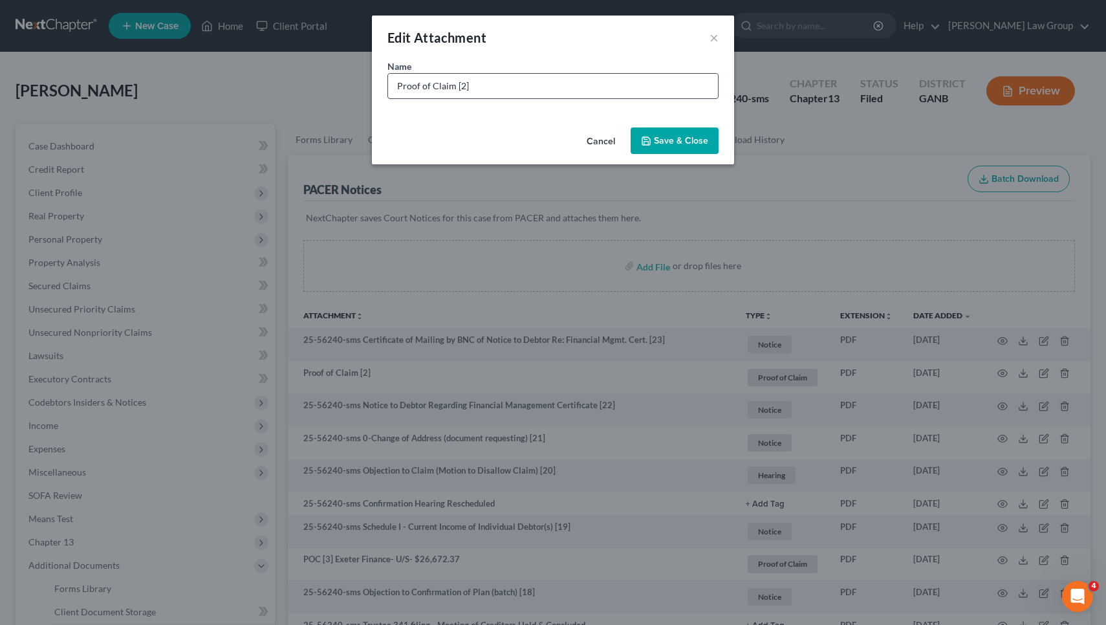
click at [676, 87] on input "Proof of Claim [2]" at bounding box center [553, 86] width 330 height 25
drag, startPoint x: 455, startPoint y: 87, endPoint x: 262, endPoint y: 92, distance: 192.8
click at [262, 92] on div "Edit Attachment × Name * Proof of Claim [2] IRS- $0.00 Cancel Save & Close" at bounding box center [553, 312] width 1106 height 625
drag, startPoint x: 398, startPoint y: 87, endPoint x: 453, endPoint y: 89, distance: 55.6
click at [453, 89] on input "Proof of Claim [2] IRS- $0.00" at bounding box center [553, 86] width 330 height 25
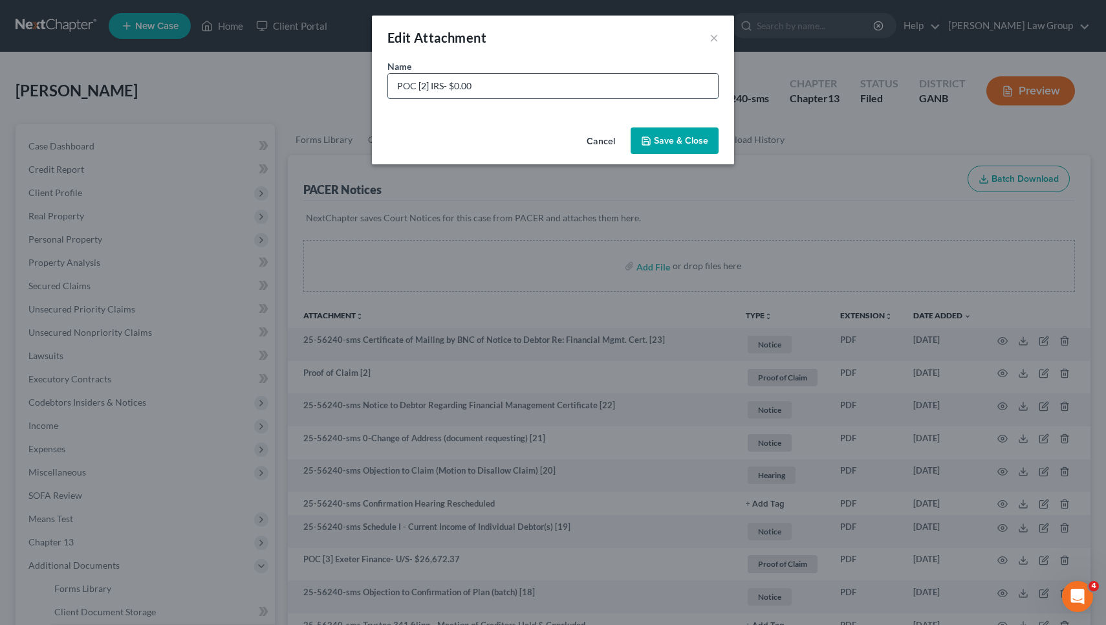
type input "POC [2] IRS- $0.00"
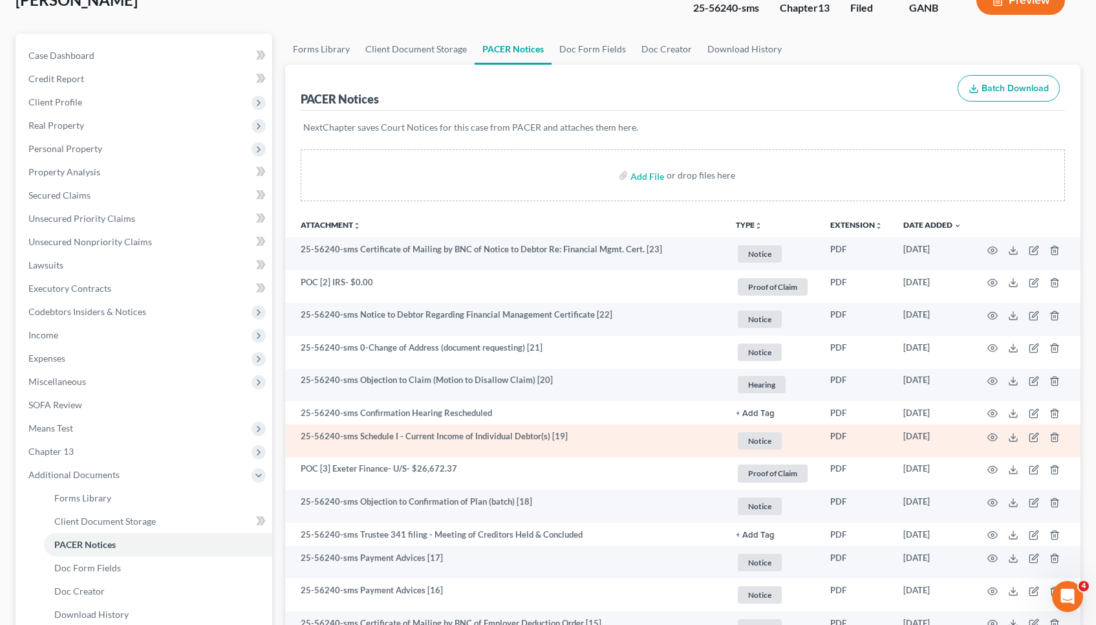
scroll to position [97, 0]
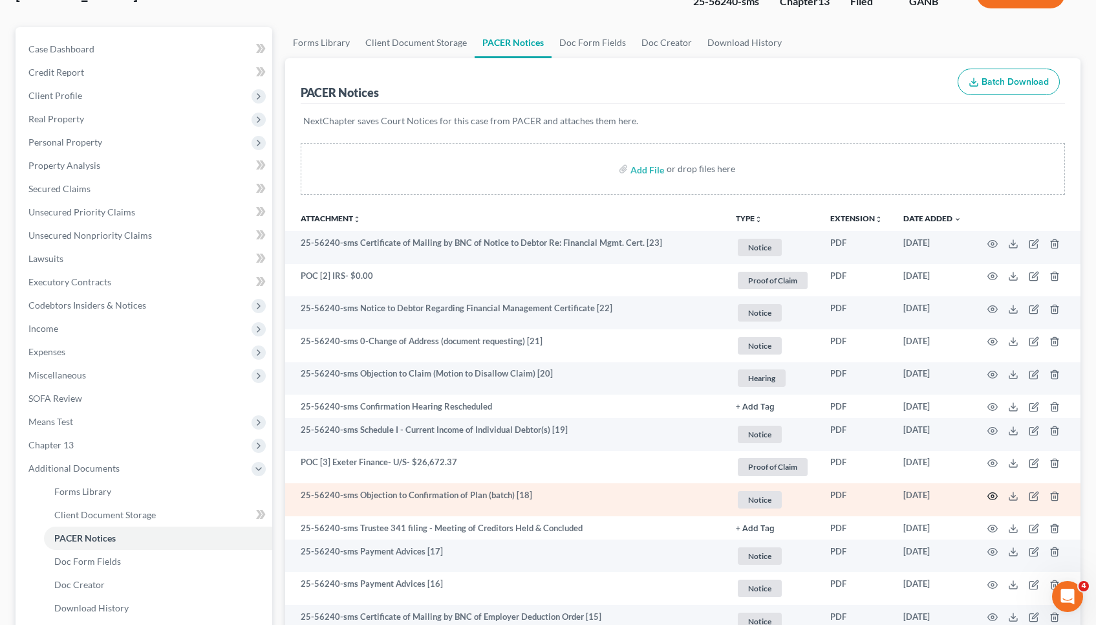
click at [991, 495] on circle "button" at bounding box center [992, 496] width 3 height 3
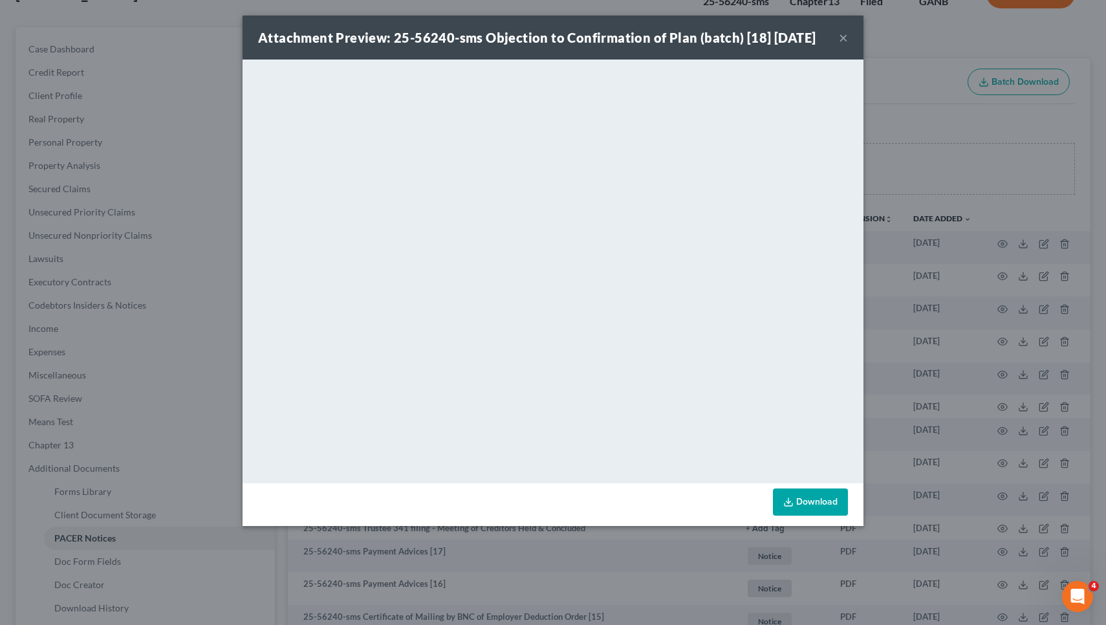
click at [843, 39] on button "×" at bounding box center [843, 38] width 9 height 16
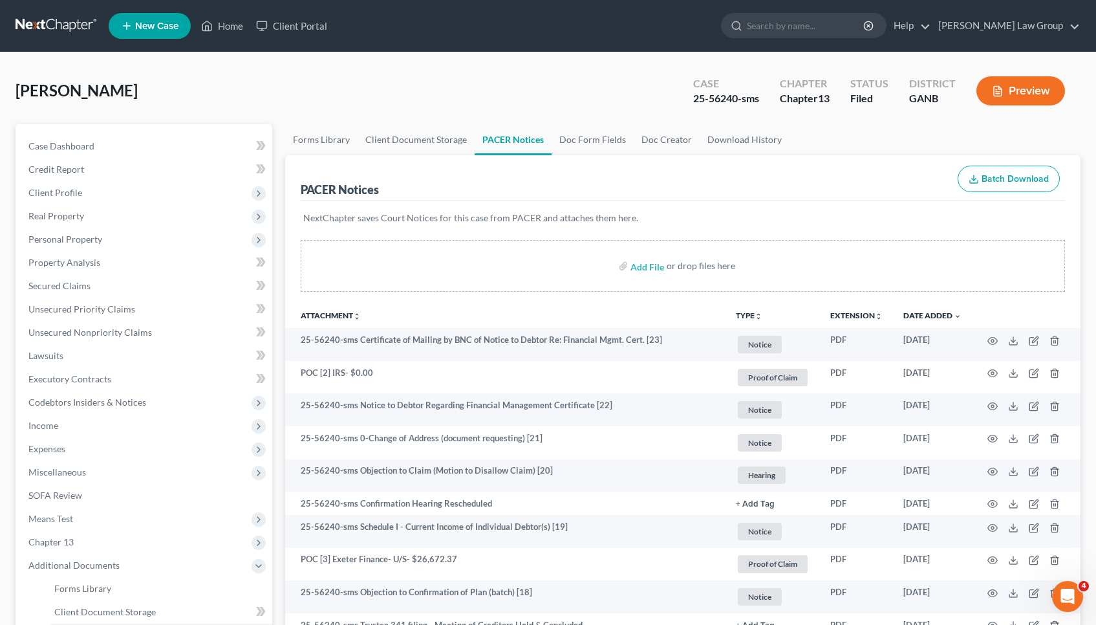
scroll to position [0, 0]
click at [234, 28] on link "Home" at bounding box center [222, 25] width 55 height 23
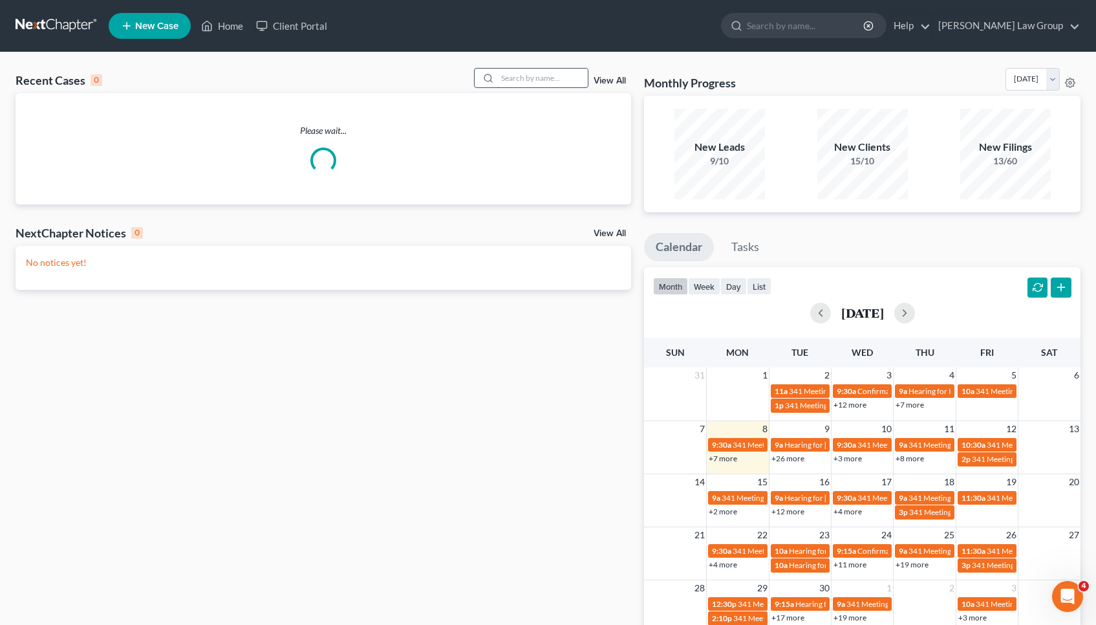
click at [559, 81] on input "search" at bounding box center [542, 78] width 91 height 19
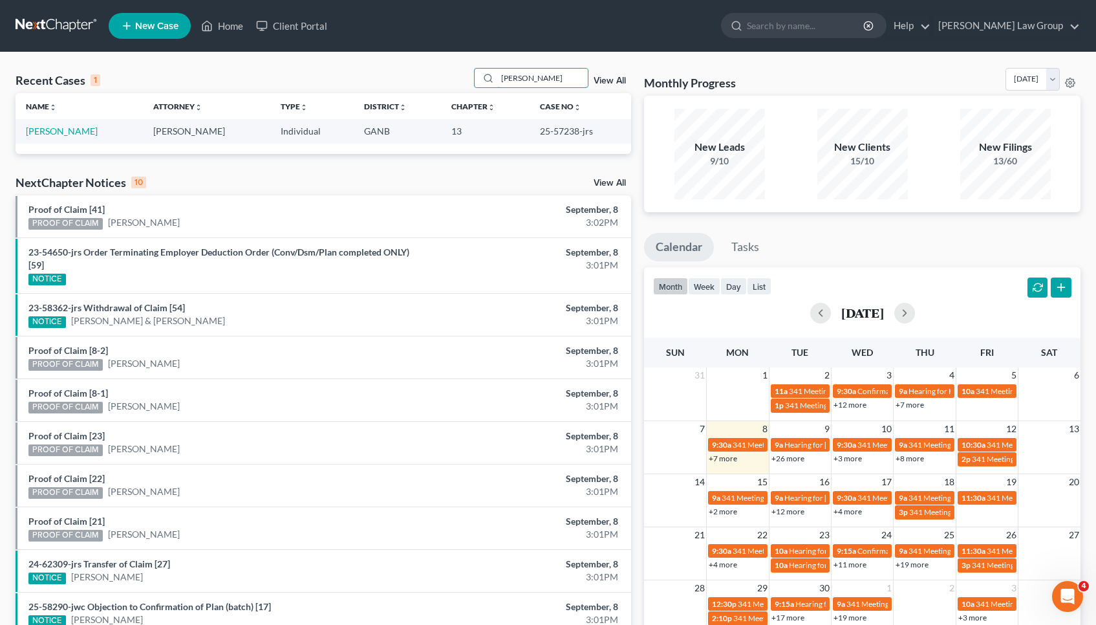
type input "Haynes"
drag, startPoint x: 489, startPoint y: 102, endPoint x: 46, endPoint y: 131, distance: 443.9
click at [46, 131] on link "Haynes, Teresa" at bounding box center [62, 130] width 72 height 11
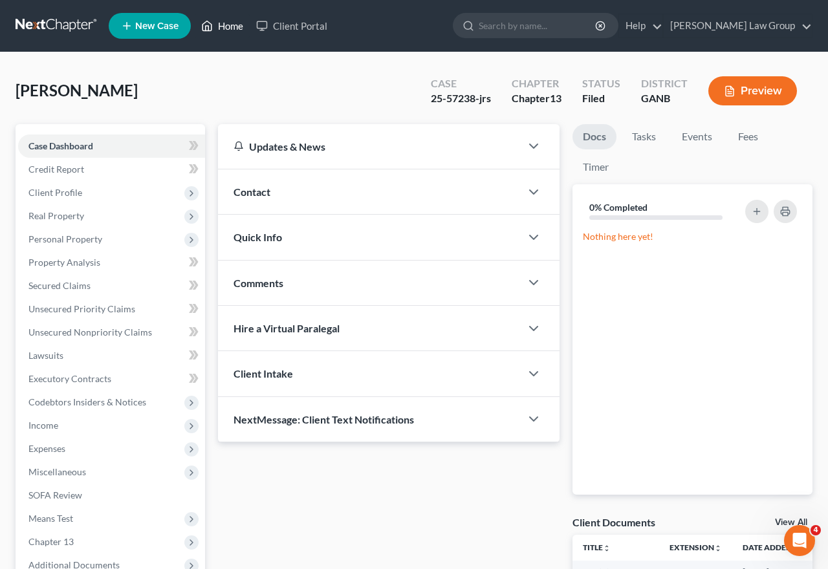
click at [225, 25] on link "Home" at bounding box center [222, 25] width 55 height 23
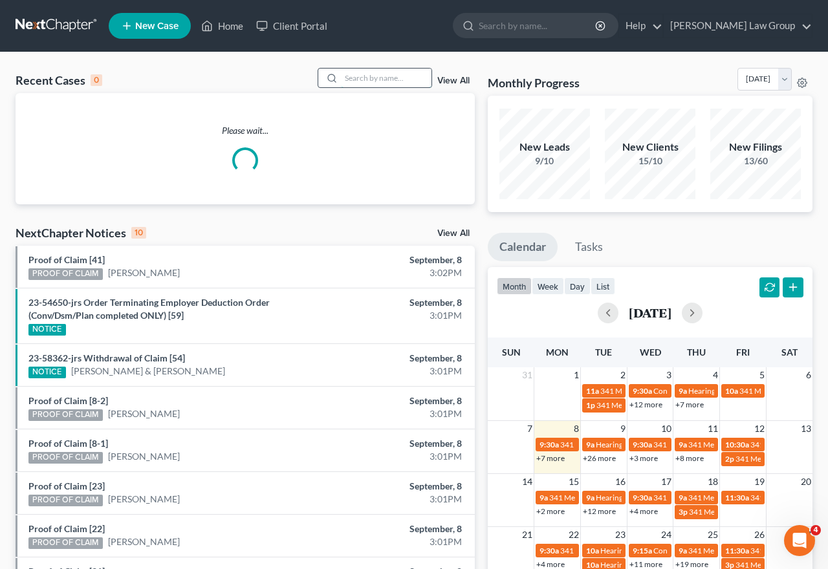
click at [382, 76] on input "search" at bounding box center [386, 78] width 91 height 19
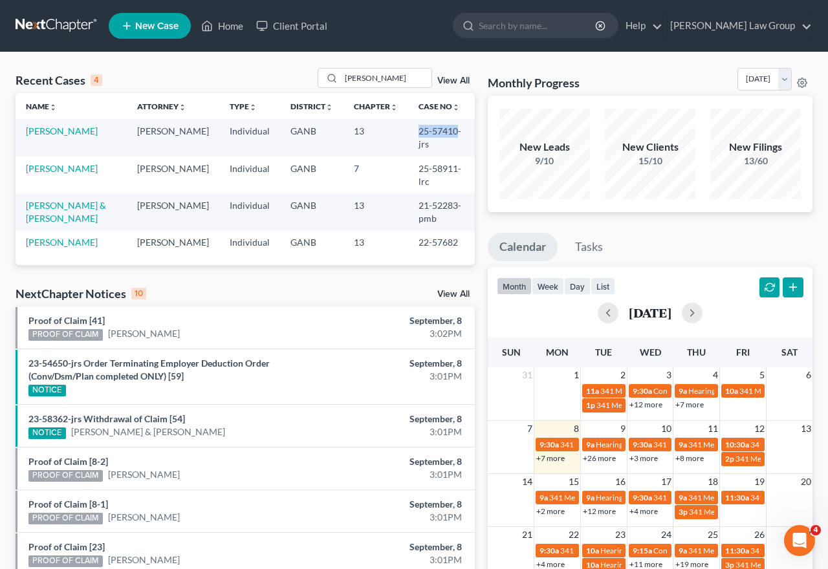
drag, startPoint x: 422, startPoint y: 132, endPoint x: 449, endPoint y: 145, distance: 29.5
click at [449, 145] on td "25-57410-jrs" at bounding box center [441, 137] width 67 height 37
copy td "25-57410"
click at [239, 28] on link "Home" at bounding box center [222, 25] width 55 height 23
drag, startPoint x: 381, startPoint y: 76, endPoint x: 325, endPoint y: 75, distance: 55.6
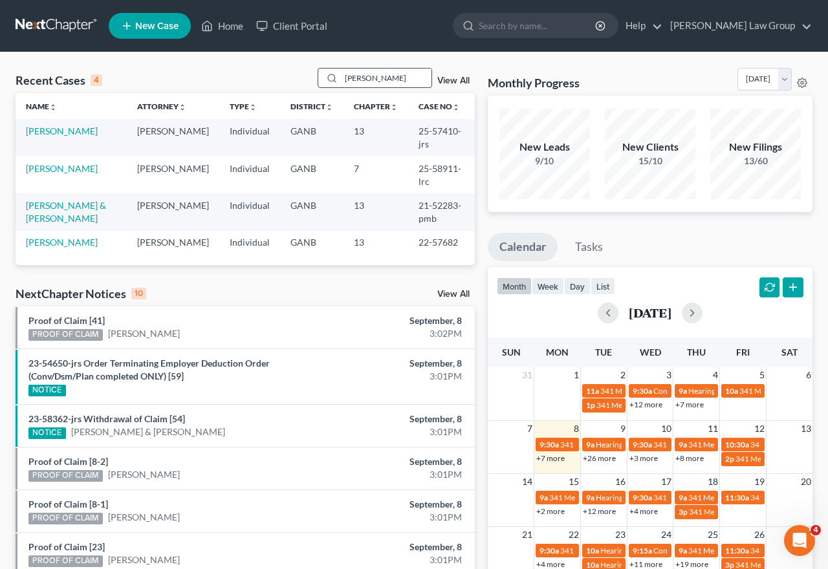
click at [325, 75] on div "MARTIN" at bounding box center [375, 78] width 115 height 20
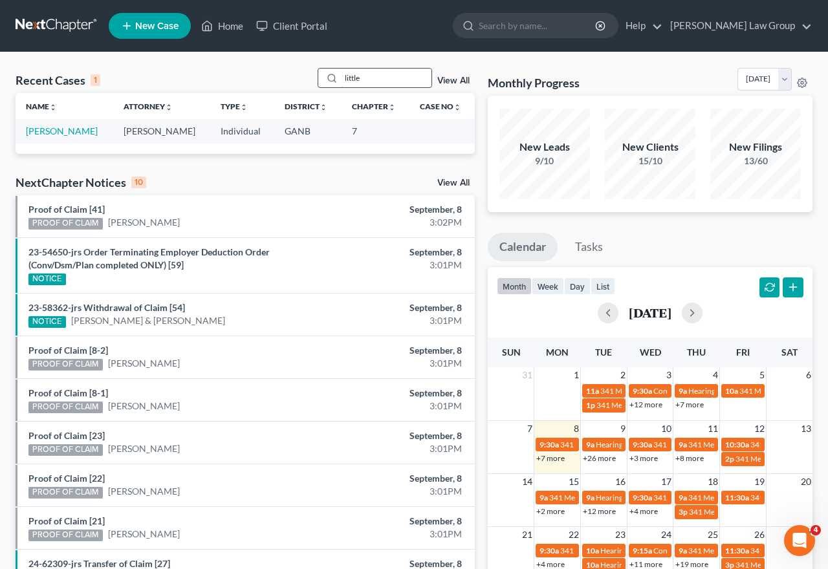
drag, startPoint x: 374, startPoint y: 78, endPoint x: 319, endPoint y: 78, distance: 55.0
click at [319, 78] on div "little" at bounding box center [375, 78] width 115 height 20
type input "f"
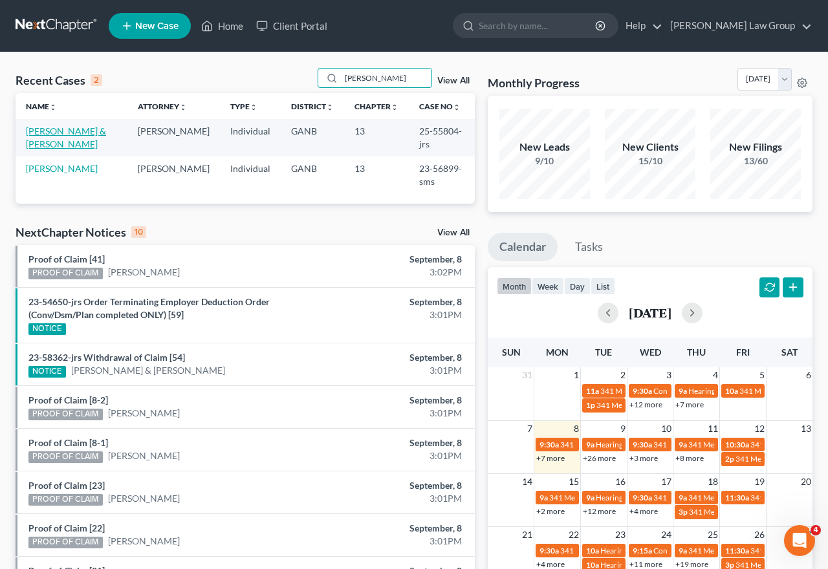
type input "reynolds"
click at [63, 127] on link "[PERSON_NAME] & [PERSON_NAME]" at bounding box center [66, 137] width 80 height 24
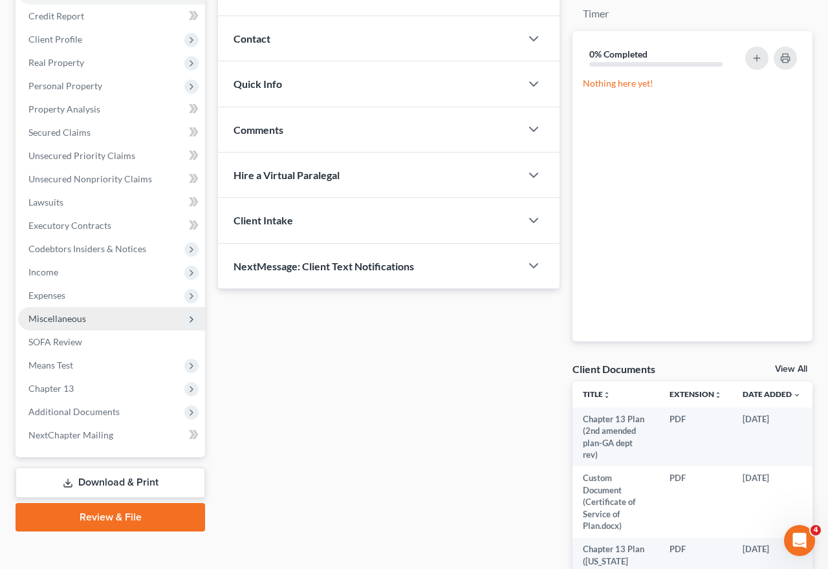
scroll to position [158, 0]
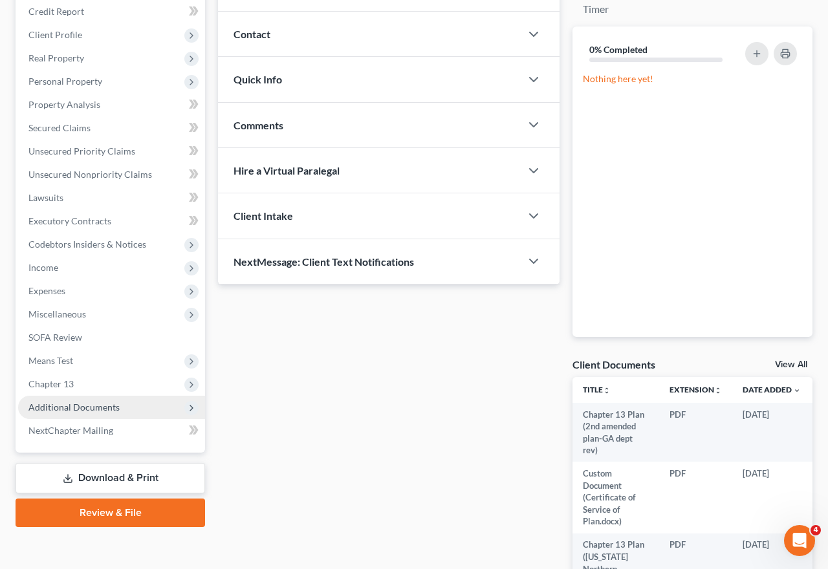
click at [92, 411] on span "Additional Documents" at bounding box center [73, 407] width 91 height 11
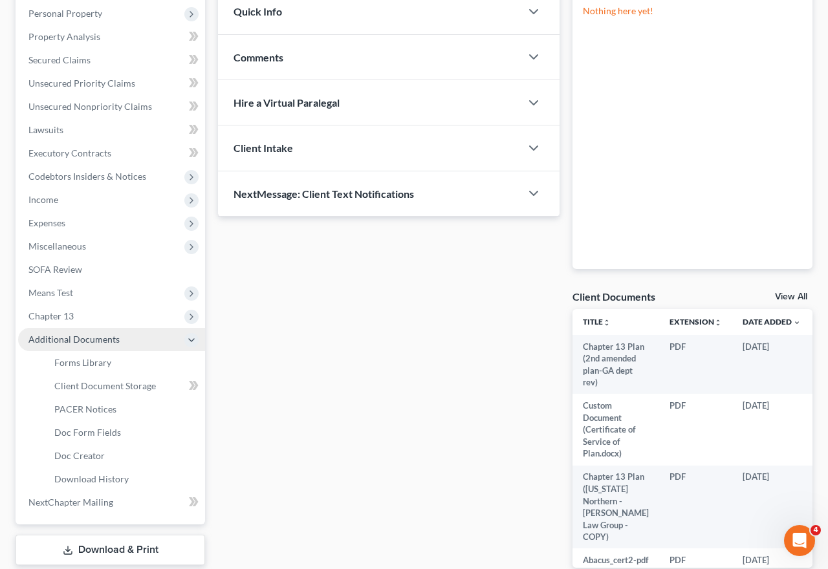
scroll to position [233, 1]
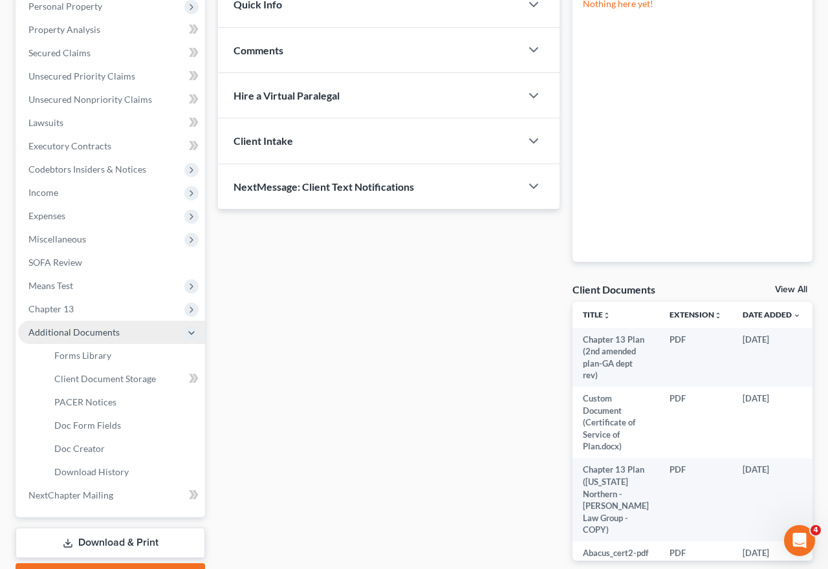
click at [92, 411] on link "PACER Notices" at bounding box center [124, 402] width 161 height 23
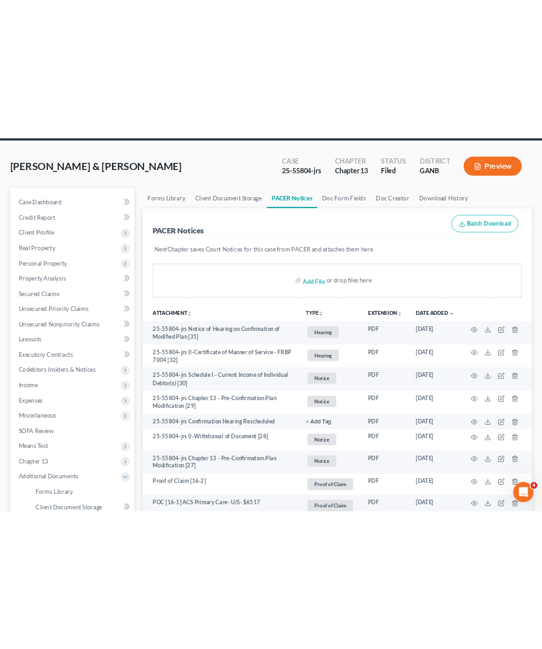
scroll to position [58, 0]
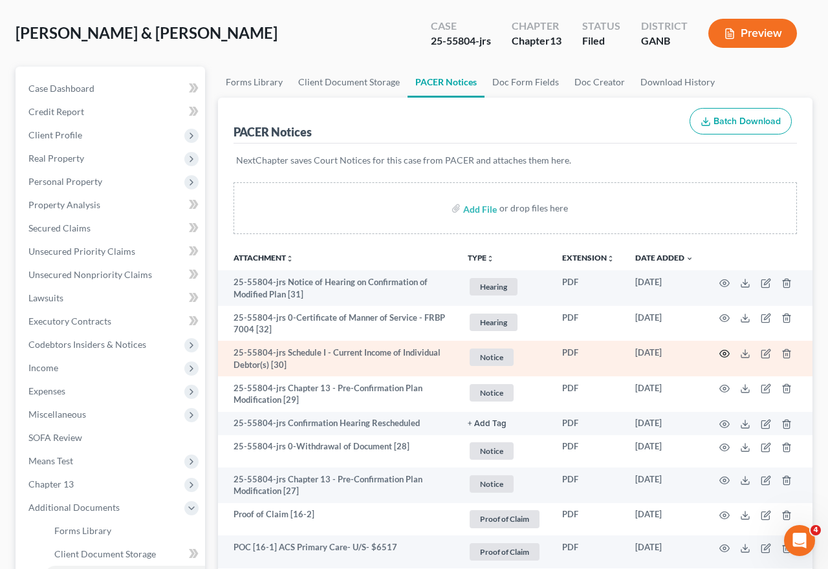
click at [725, 352] on circle "button" at bounding box center [724, 353] width 3 height 3
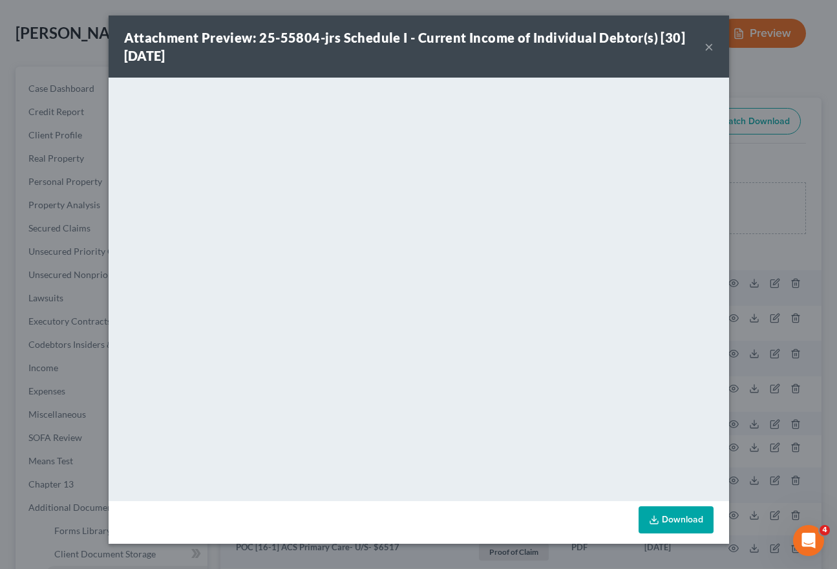
click at [706, 45] on button "×" at bounding box center [709, 47] width 9 height 16
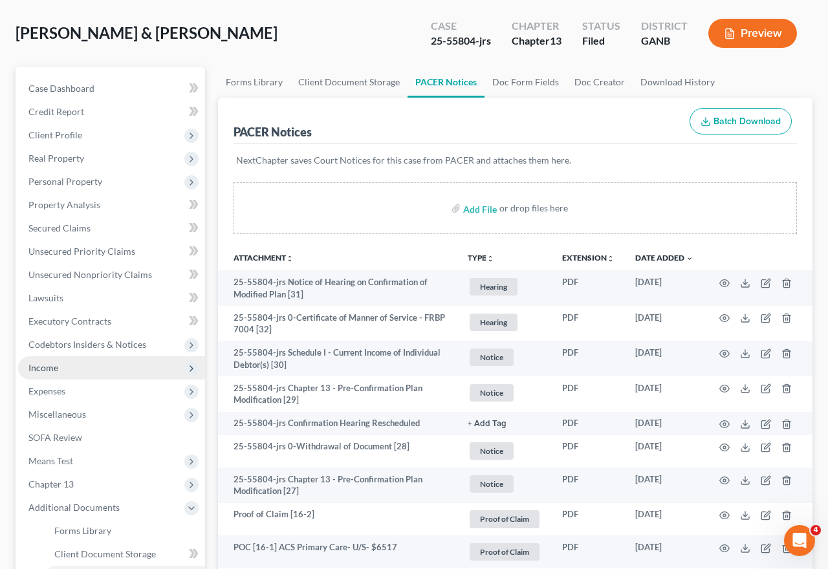
click at [91, 366] on span "Income" at bounding box center [111, 367] width 187 height 23
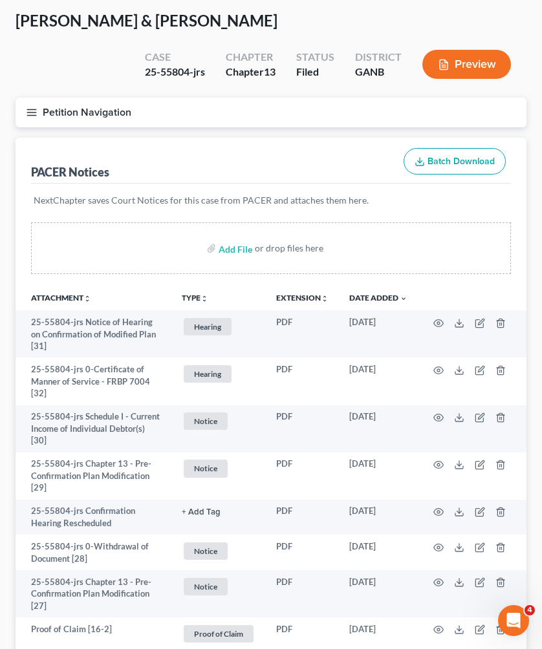
click at [58, 115] on button "Petition Navigation" at bounding box center [271, 113] width 511 height 30
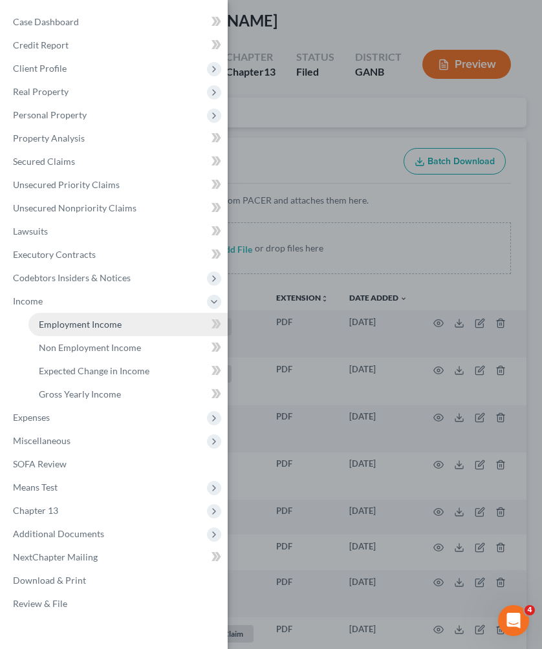
click at [52, 329] on span "Employment Income" at bounding box center [80, 324] width 83 height 11
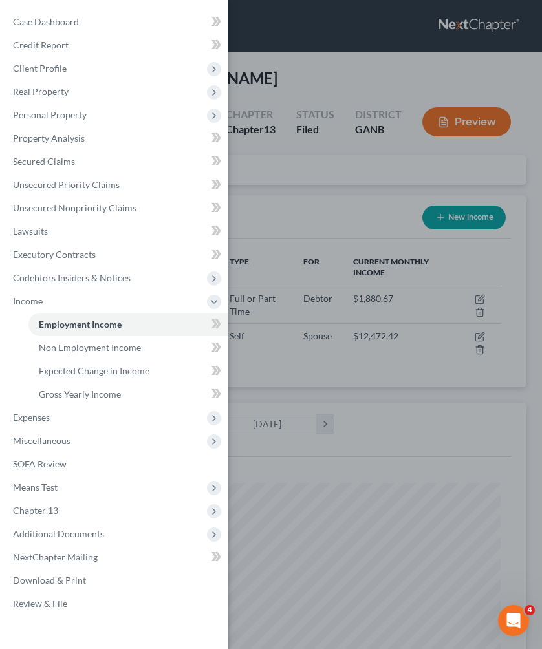
scroll to position [230, 485]
click at [308, 108] on div "Case Dashboard Payments Invoices Payments Payments Credit Report Client Profile" at bounding box center [271, 324] width 542 height 649
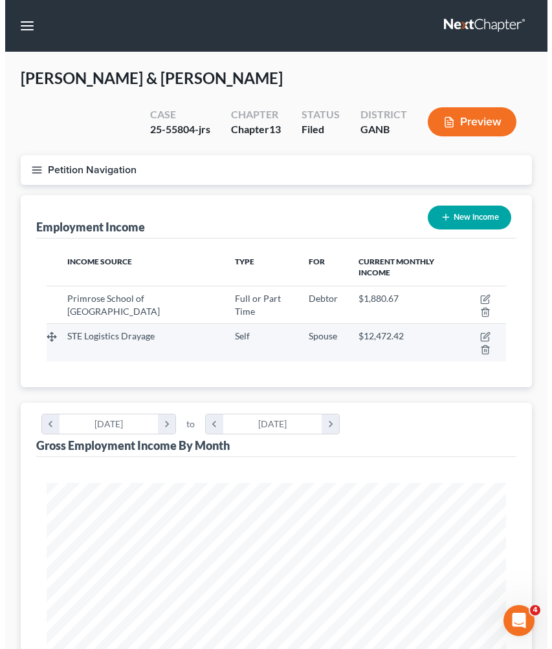
scroll to position [0, 0]
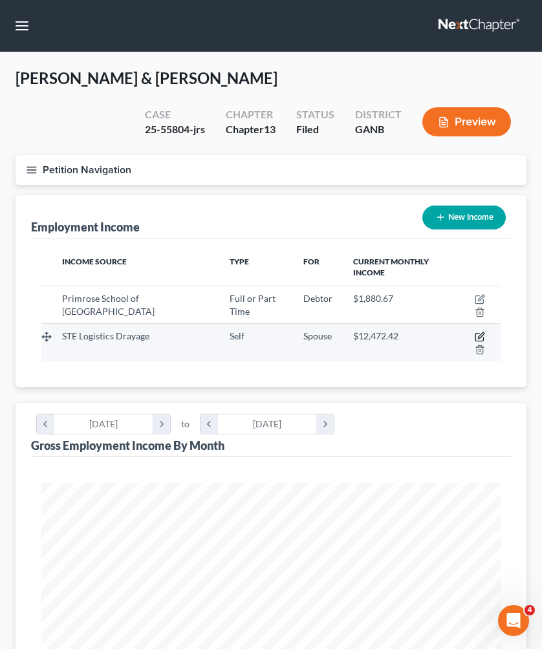
click at [479, 336] on icon "button" at bounding box center [480, 337] width 10 height 10
select select "1"
select select "10"
select select "3"
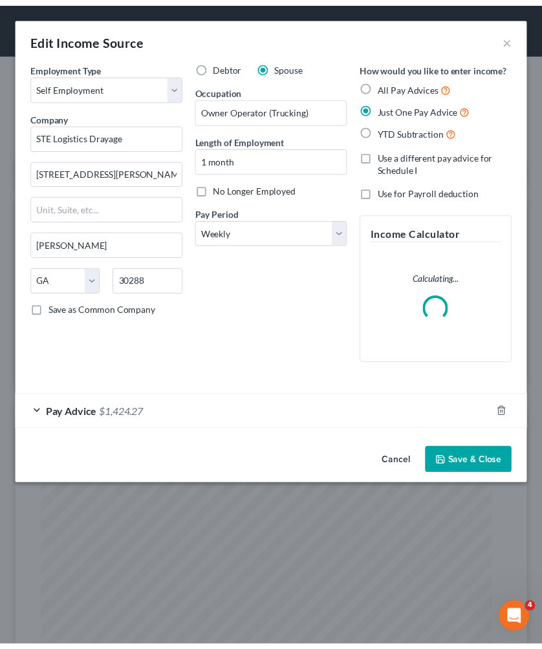
scroll to position [234, 495]
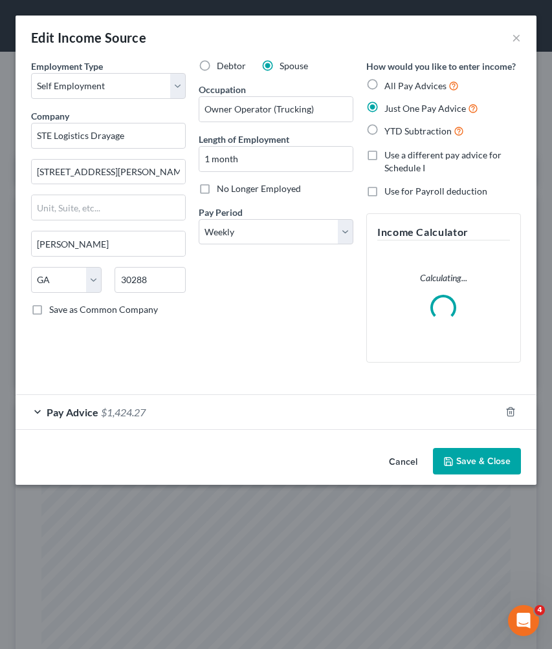
click at [283, 189] on span "No Longer Employed" at bounding box center [259, 188] width 84 height 11
click at [230, 189] on input "No Longer Employed" at bounding box center [226, 186] width 8 height 8
checkbox input "true"
click at [457, 454] on button "Save & Close" at bounding box center [477, 461] width 88 height 27
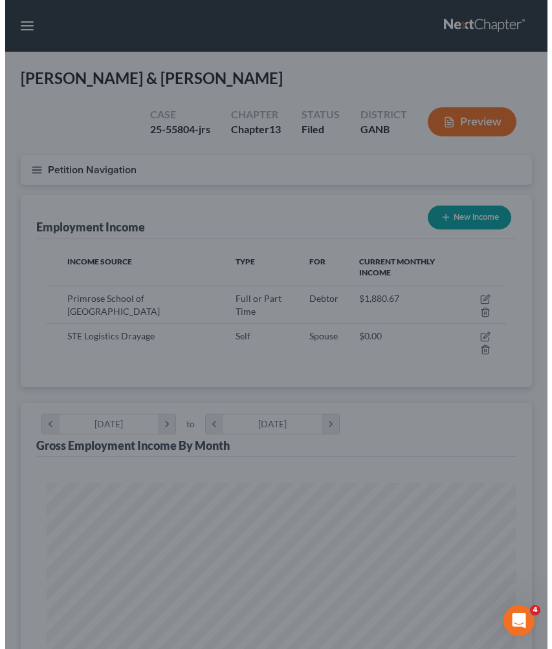
scroll to position [646447, 646191]
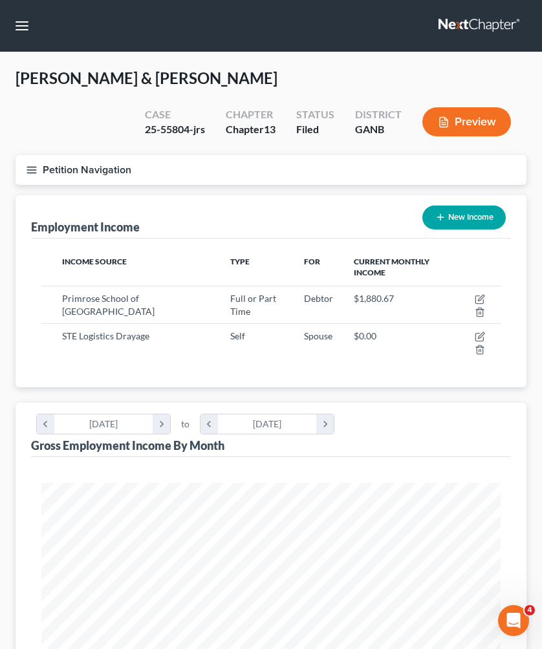
click at [476, 215] on button "New Income" at bounding box center [463, 218] width 83 height 24
select select "0"
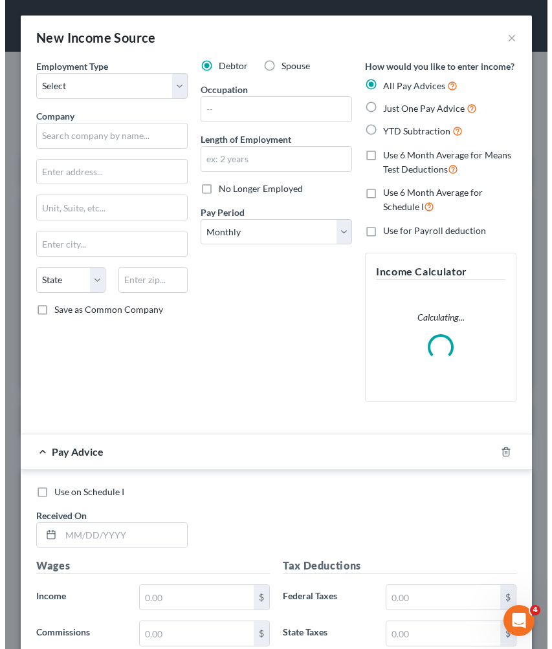
scroll to position [234, 495]
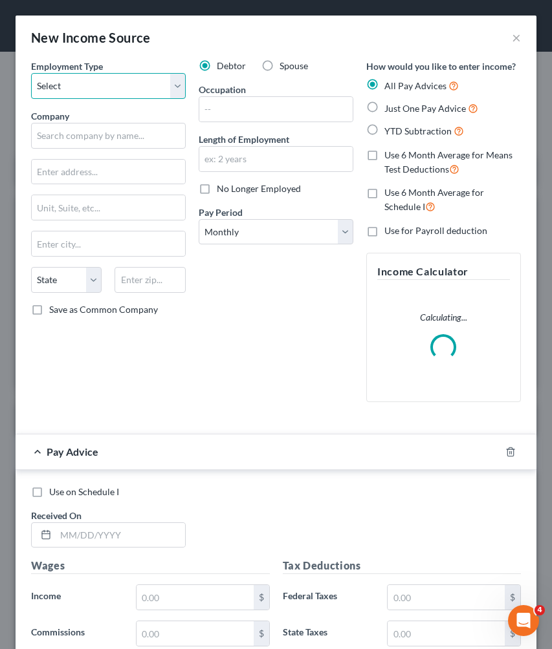
select select "1"
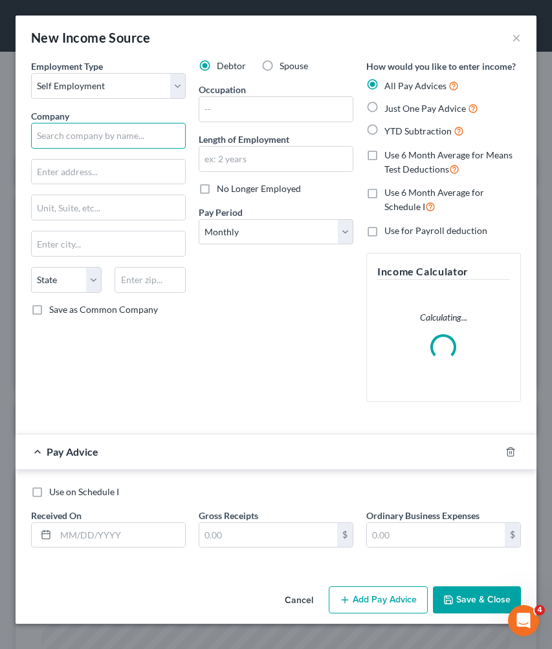
click at [136, 138] on input "text" at bounding box center [108, 136] width 155 height 26
type input "`"
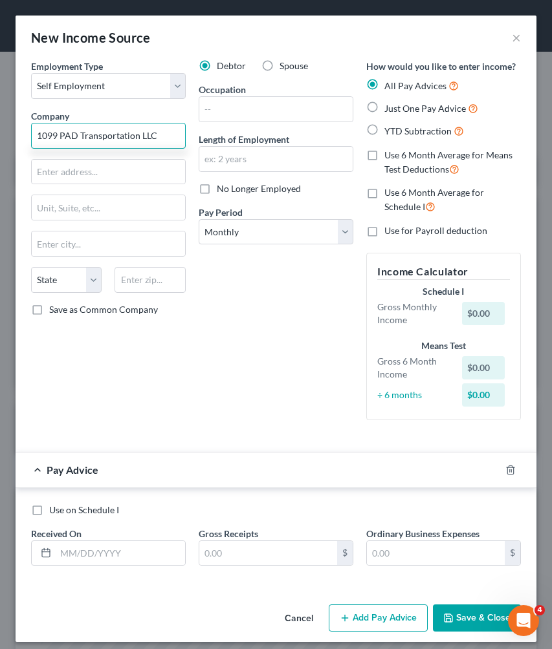
type input "1099 PAD Transportation LLC"
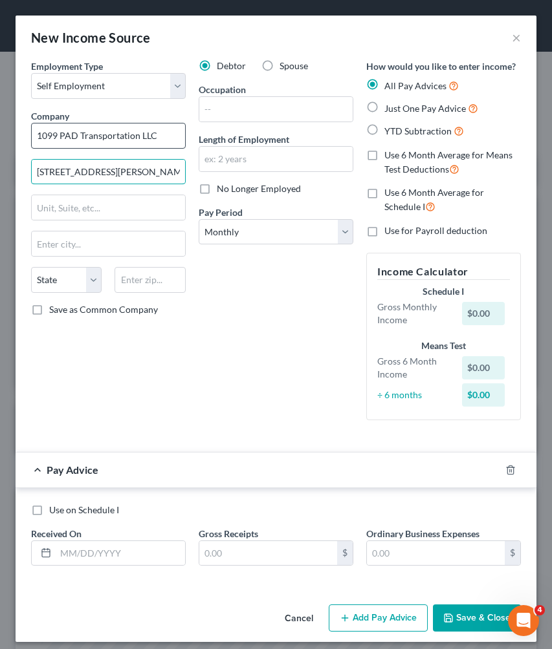
type input "[STREET_ADDRESS][PERSON_NAME]"
type input "30039"
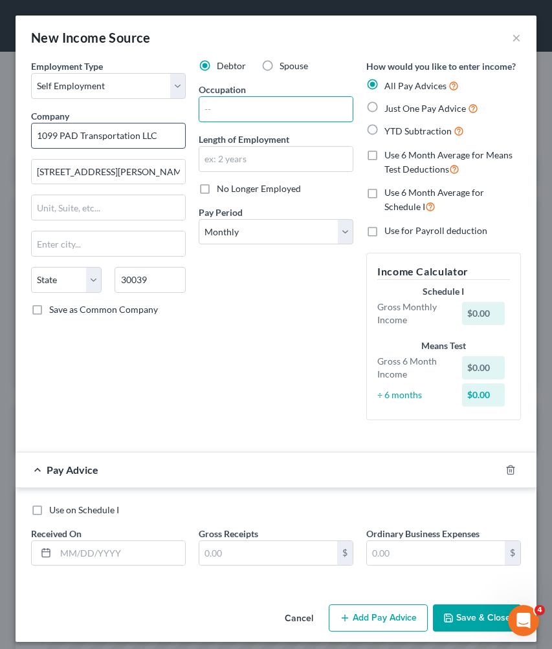
type input "Snellville"
select select "10"
type input "driver"
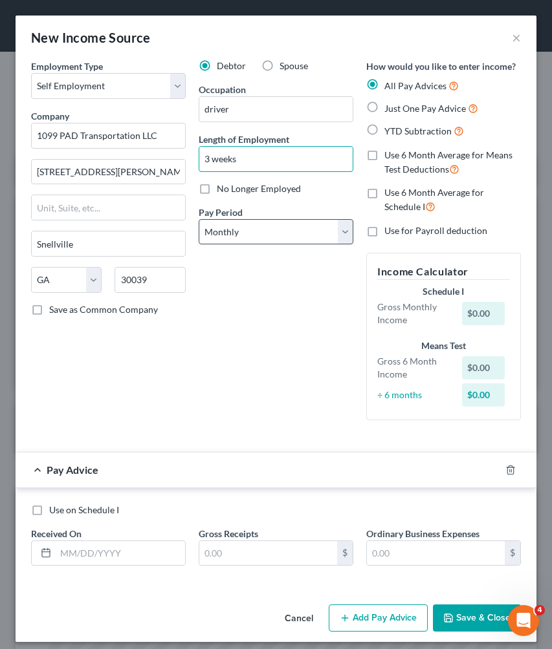
type input "3 weeks"
select select "3"
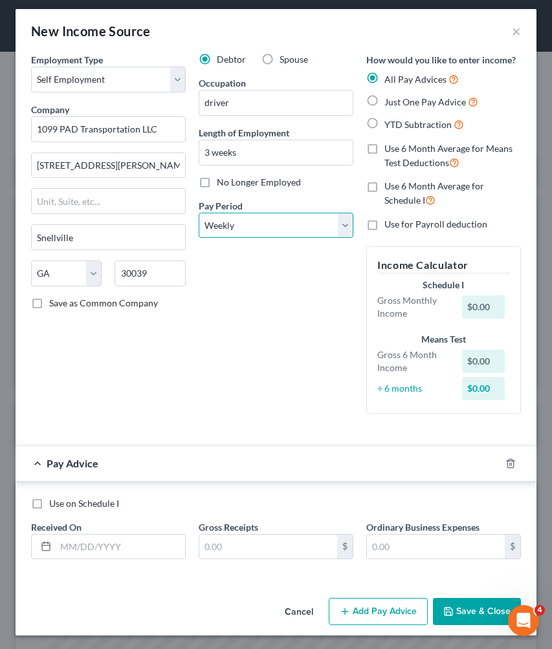
scroll to position [5, 0]
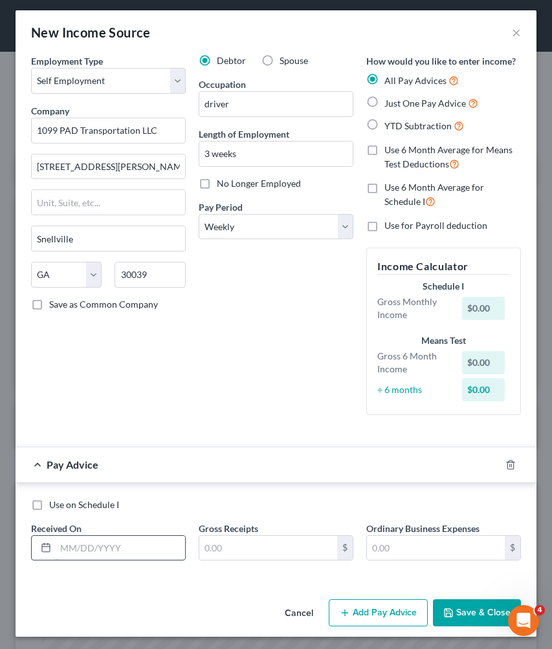
click at [155, 548] on div "Received On *" at bounding box center [108, 541] width 167 height 39
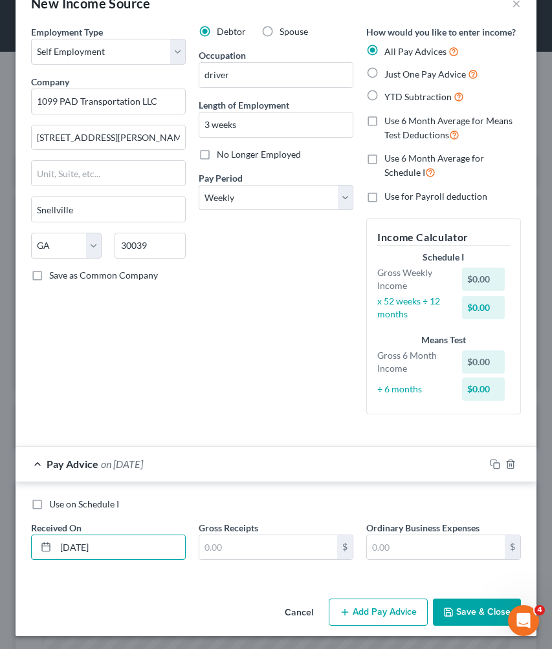
scroll to position [34, 0]
type input "[DATE]"
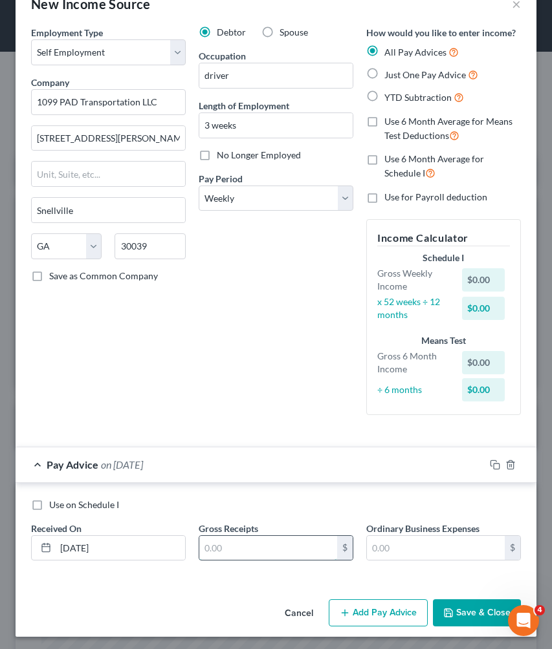
click at [261, 550] on input "text" at bounding box center [268, 548] width 138 height 25
type input "1,335"
click at [358, 614] on button "Add Pay Advice" at bounding box center [378, 612] width 99 height 27
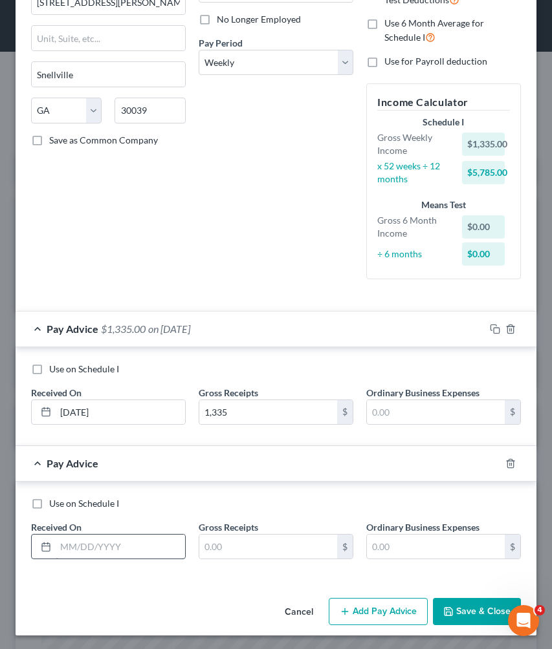
scroll to position [168, 0]
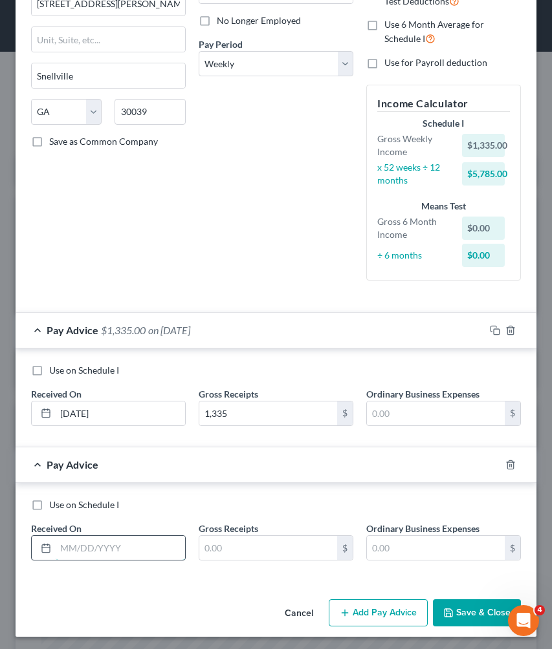
click at [138, 549] on input "text" at bounding box center [120, 548] width 129 height 25
type input "[DATE]"
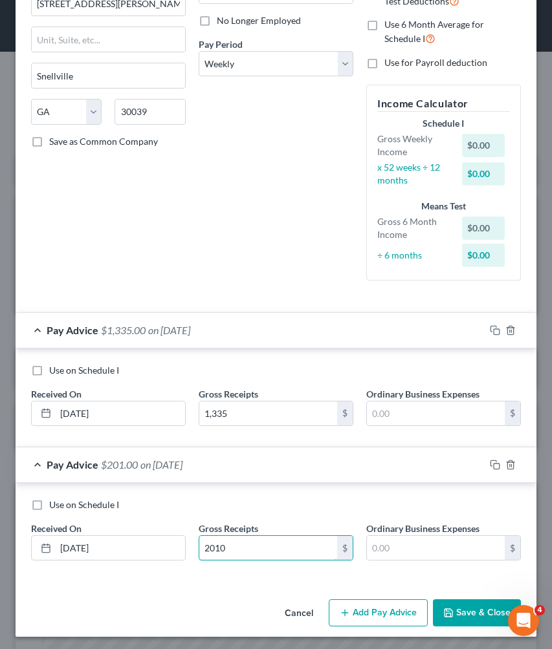
type input "2,010"
click at [366, 609] on button "Add Pay Advice" at bounding box center [378, 612] width 99 height 27
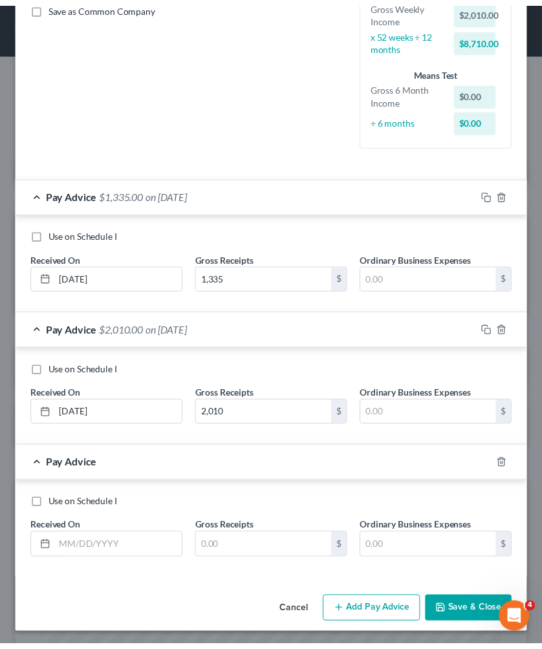
scroll to position [303, 0]
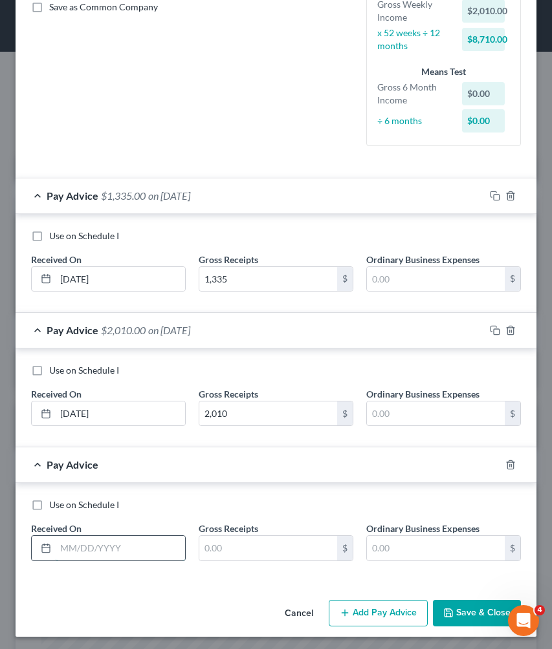
click at [151, 546] on input "text" at bounding box center [120, 548] width 129 height 25
type input "[DATE]"
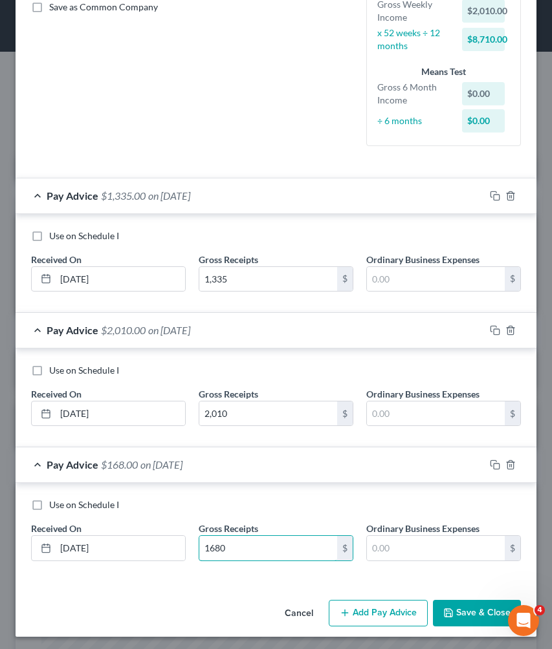
type input "1,680"
click at [479, 613] on button "Save & Close" at bounding box center [477, 613] width 88 height 27
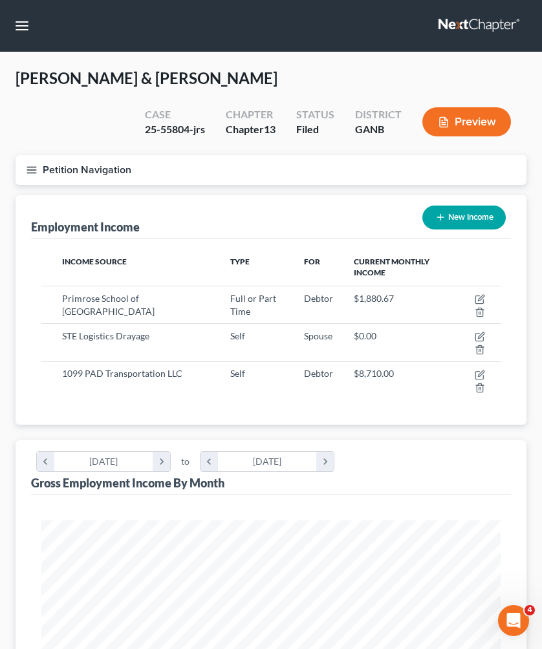
scroll to position [0, 0]
click at [106, 172] on button "Petition Navigation" at bounding box center [271, 170] width 511 height 30
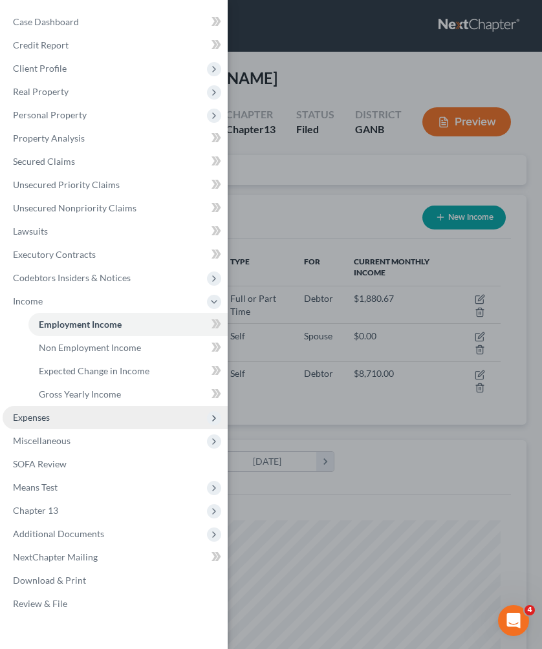
click at [100, 416] on span "Expenses" at bounding box center [115, 417] width 225 height 23
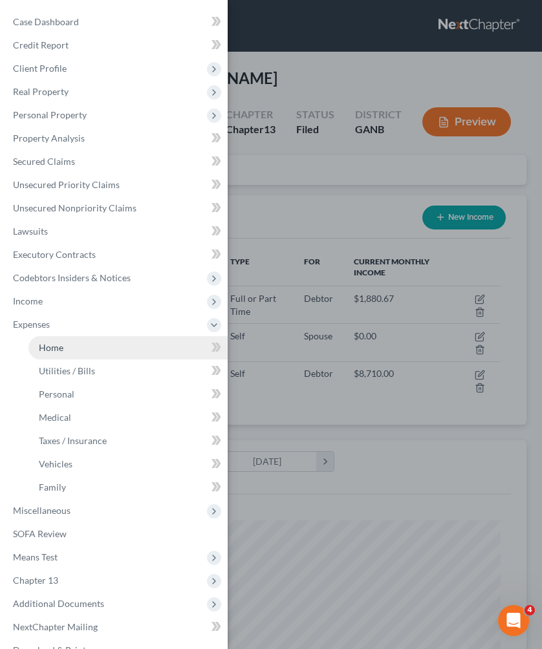
click at [98, 356] on link "Home" at bounding box center [127, 347] width 199 height 23
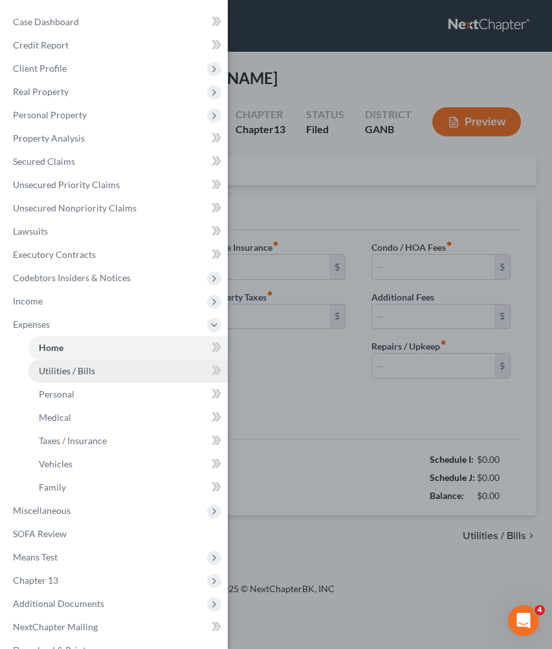
type input "2,203.00"
type input "0.00"
radio input "true"
type input "35.00"
type input "0.00"
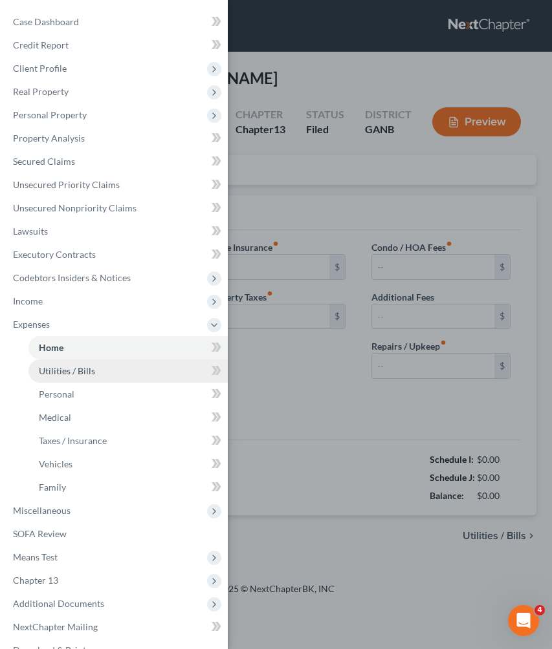
type input "0.00"
type input "50.00"
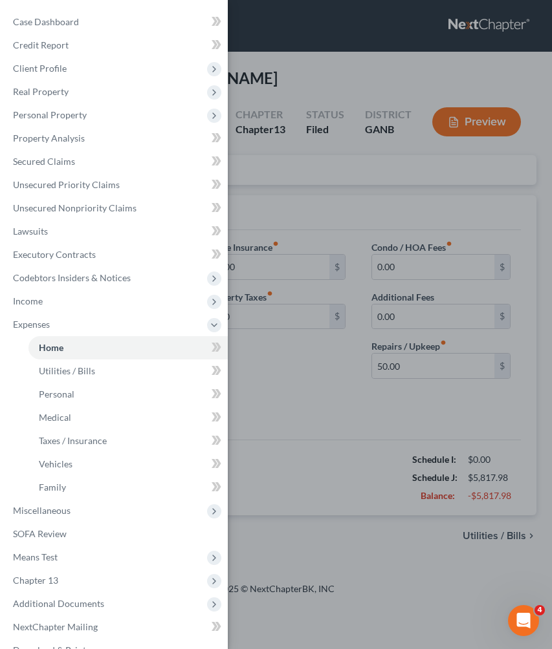
click at [270, 419] on div "Case Dashboard Payments Invoices Payments Payments Credit Report Client Profile" at bounding box center [276, 324] width 552 height 649
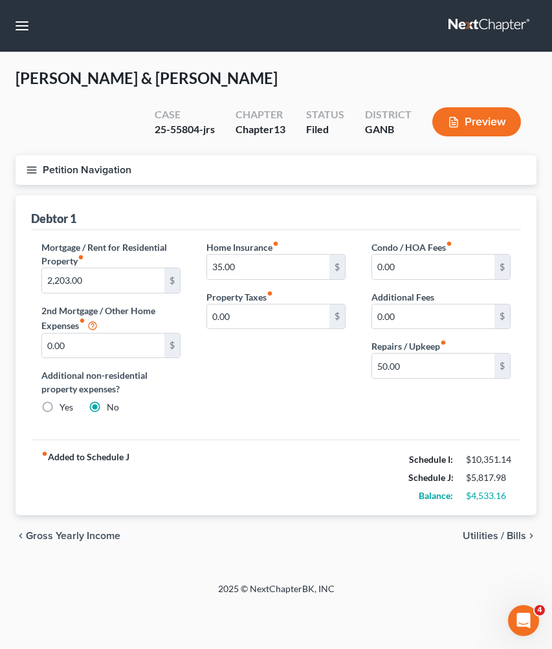
click at [470, 537] on span "Utilities / Bills" at bounding box center [493, 536] width 63 height 10
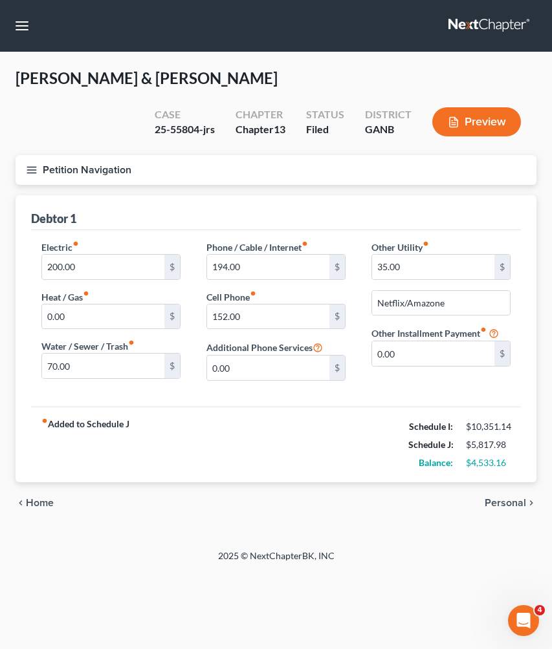
click at [502, 502] on span "Personal" at bounding box center [504, 503] width 41 height 10
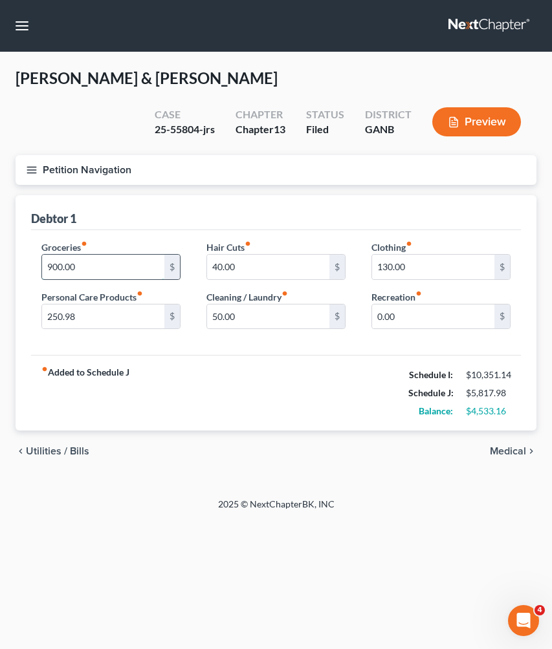
click at [142, 268] on input "900.00" at bounding box center [103, 267] width 122 height 25
type input "1,100"
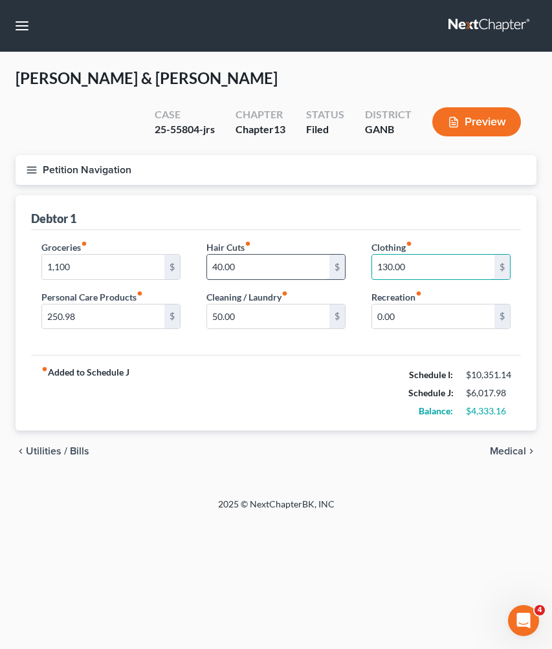
drag, startPoint x: 415, startPoint y: 273, endPoint x: 281, endPoint y: 260, distance: 134.5
click at [281, 260] on div "Groceries fiber_manual_record 1,100 $ Personal Care Products fiber_manual_recor…" at bounding box center [275, 291] width 495 height 100
type input "200"
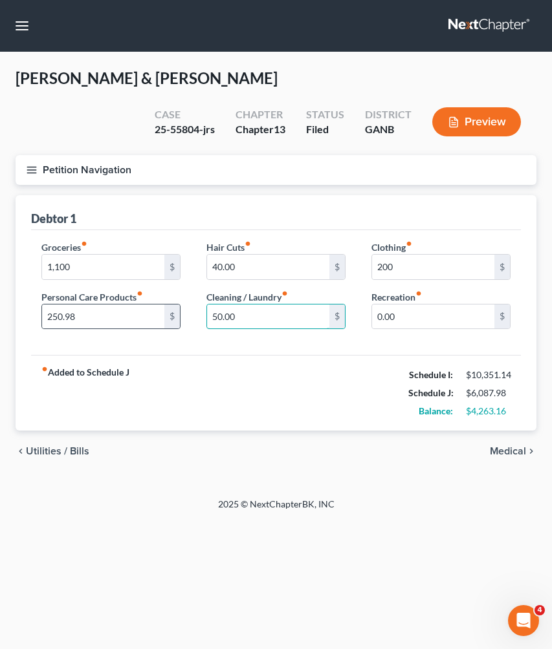
drag, startPoint x: 266, startPoint y: 319, endPoint x: 164, endPoint y: 314, distance: 102.3
click at [164, 314] on div "Groceries fiber_manual_record 1,100 $ Personal Care Products fiber_manual_recor…" at bounding box center [275, 291] width 495 height 100
type input "90"
click at [506, 457] on span "Medical" at bounding box center [508, 451] width 36 height 10
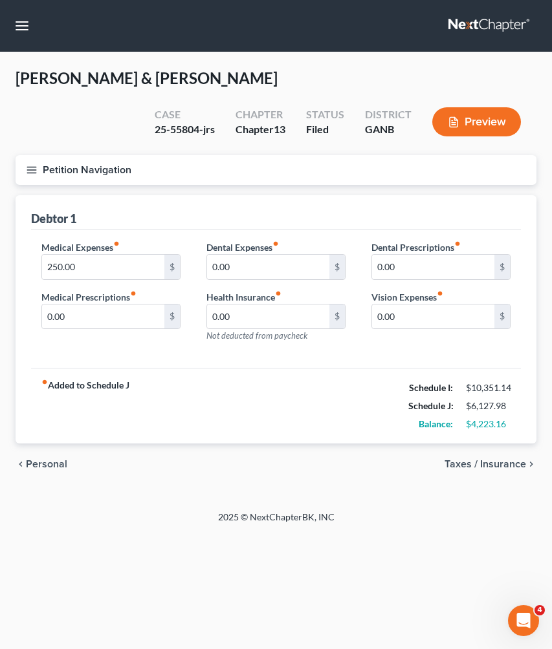
click at [504, 464] on span "Taxes / Insurance" at bounding box center [484, 464] width 81 height 10
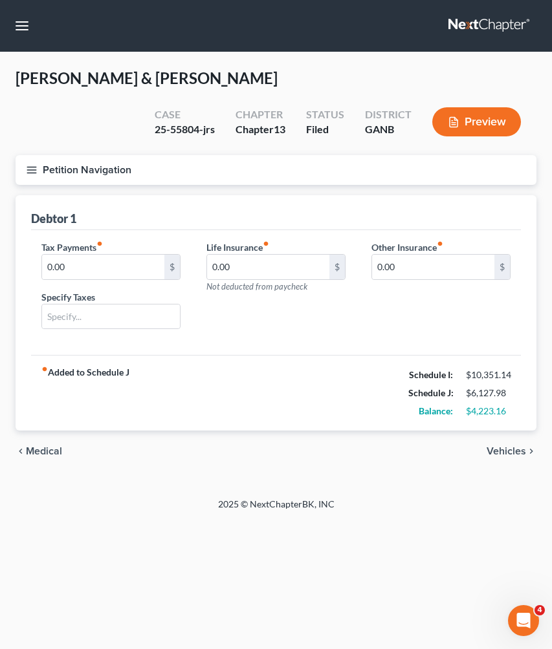
click at [502, 450] on span "Vehicles" at bounding box center [505, 451] width 39 height 10
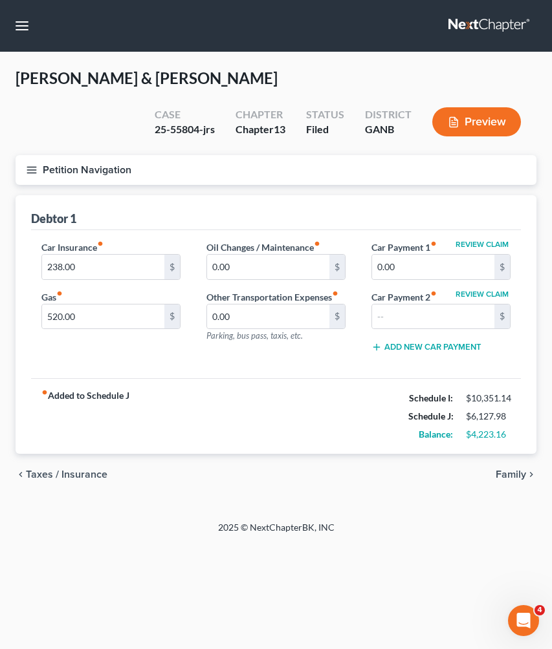
click at [510, 477] on span "Family" at bounding box center [510, 474] width 30 height 10
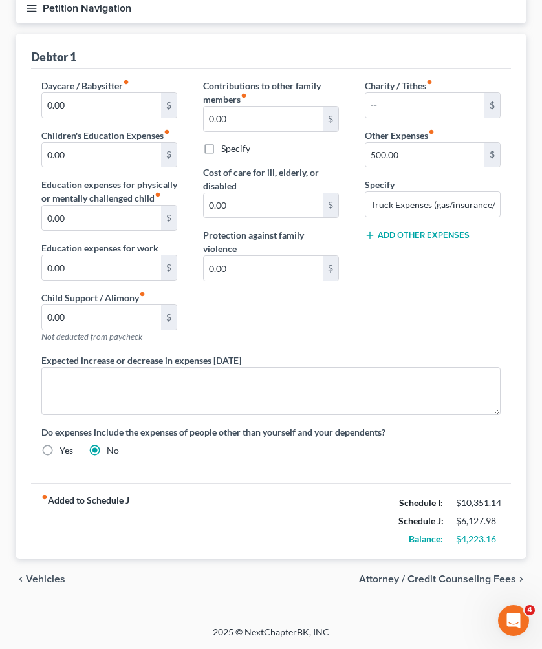
scroll to position [162, 0]
click at [34, 583] on span "Vehicles" at bounding box center [45, 579] width 39 height 10
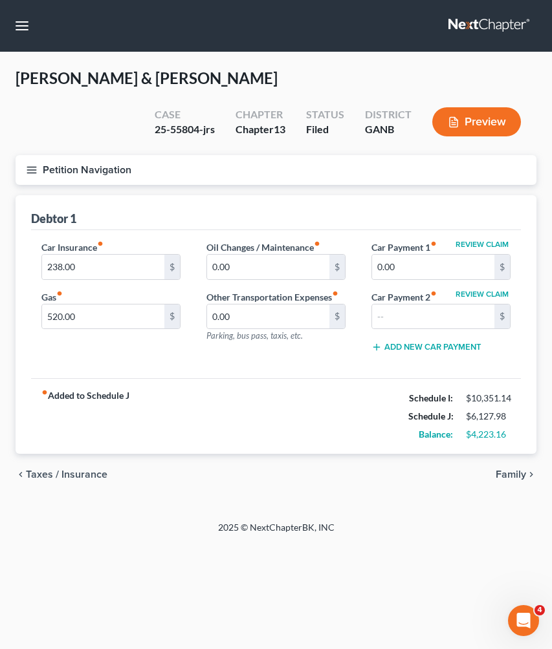
click at [70, 473] on span "Taxes / Insurance" at bounding box center [66, 474] width 81 height 10
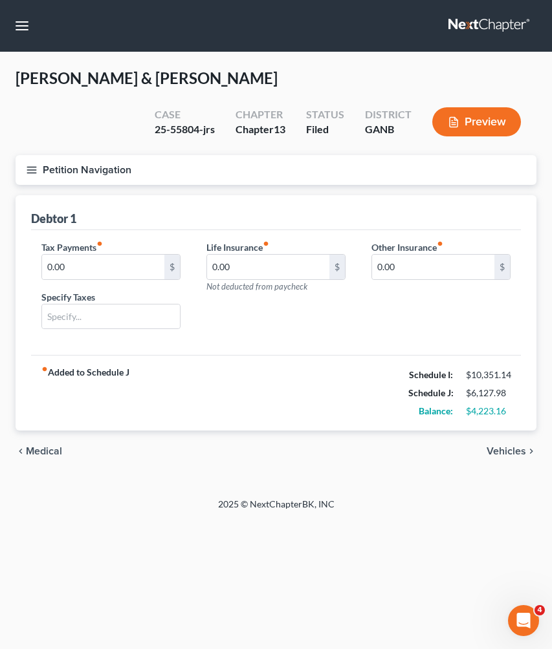
click at [47, 454] on span "Medical" at bounding box center [44, 451] width 36 height 10
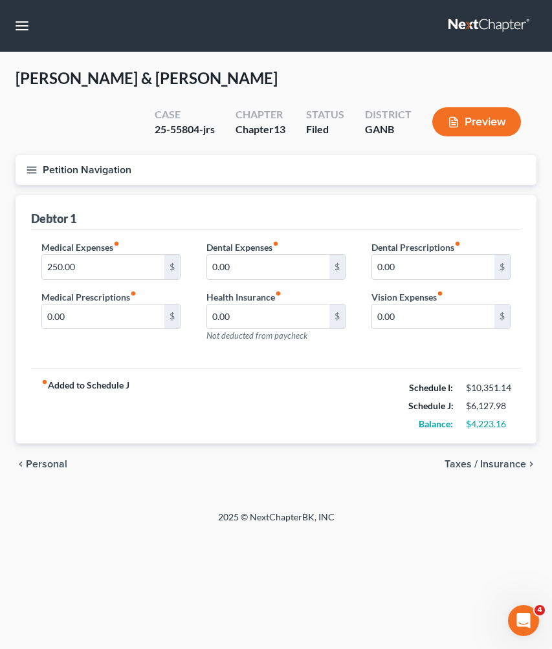
click at [52, 464] on span "Personal" at bounding box center [46, 464] width 41 height 10
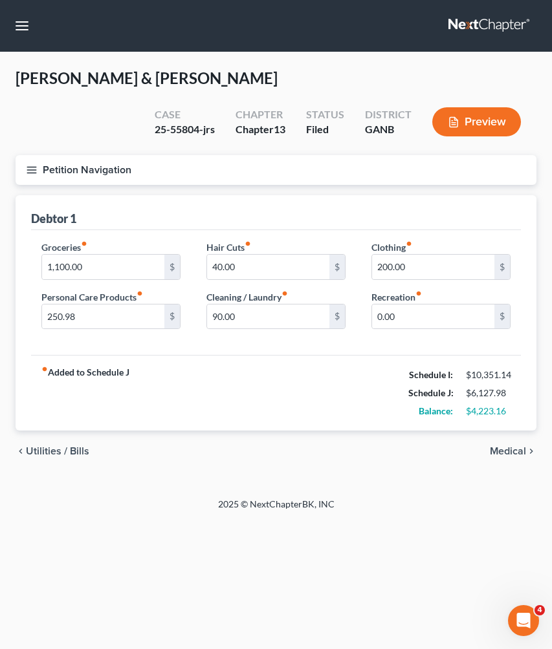
click at [49, 452] on span "Utilities / Bills" at bounding box center [57, 451] width 63 height 10
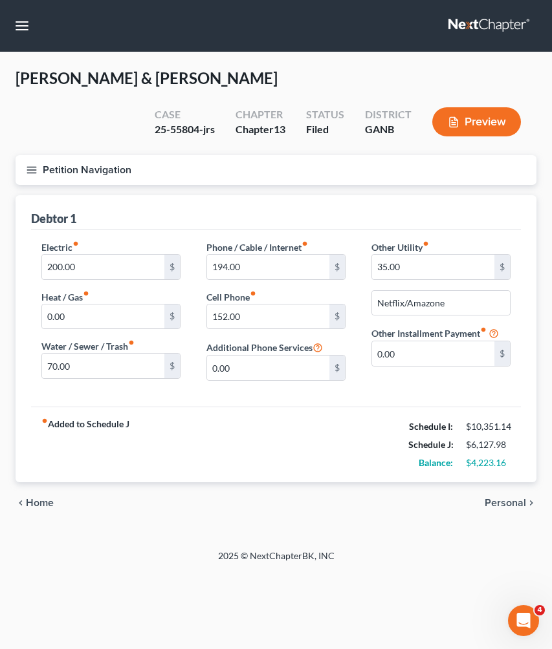
click at [45, 502] on span "Home" at bounding box center [40, 503] width 28 height 10
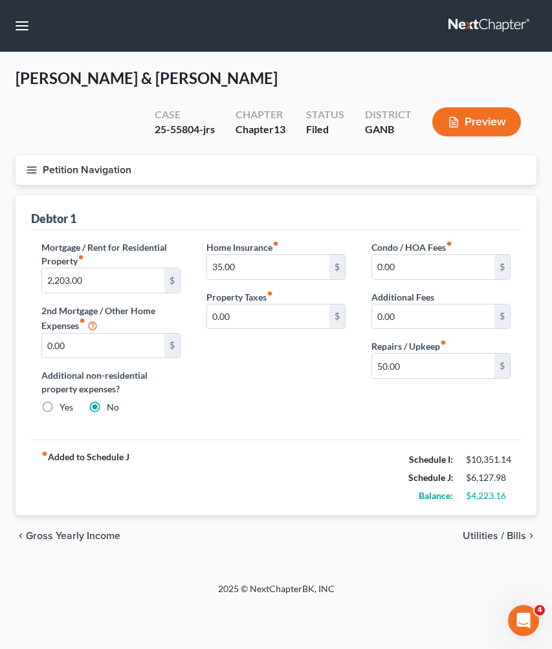
click at [83, 166] on button "Petition Navigation" at bounding box center [276, 170] width 521 height 30
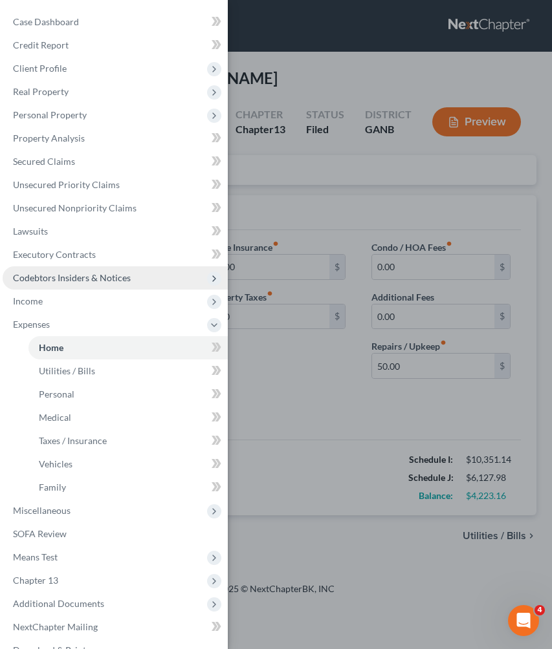
click at [65, 288] on span "Codebtors Insiders & Notices" at bounding box center [115, 277] width 225 height 23
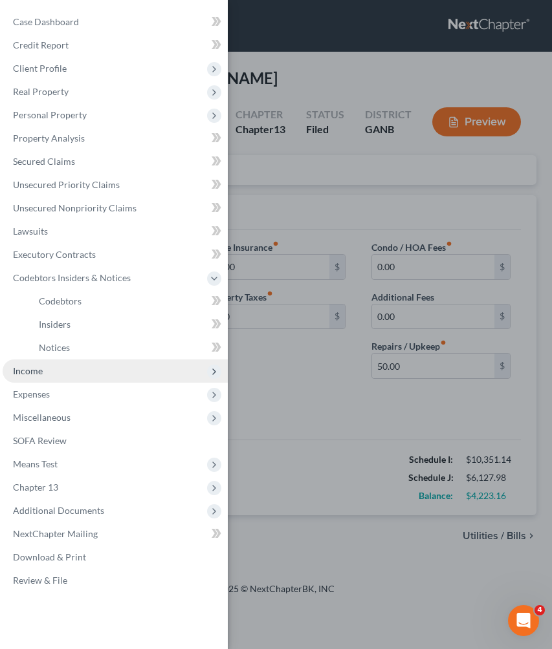
click at [71, 378] on span "Income" at bounding box center [115, 371] width 225 height 23
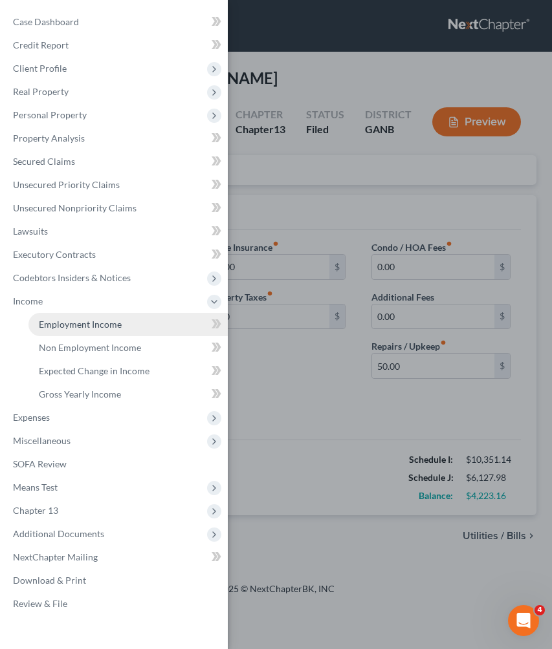
click at [70, 329] on span "Employment Income" at bounding box center [80, 324] width 83 height 11
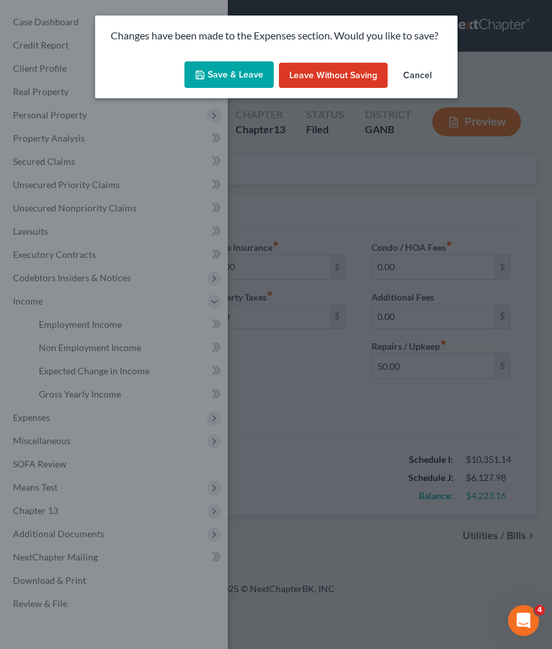
click at [228, 81] on button "Save & Leave" at bounding box center [228, 74] width 89 height 27
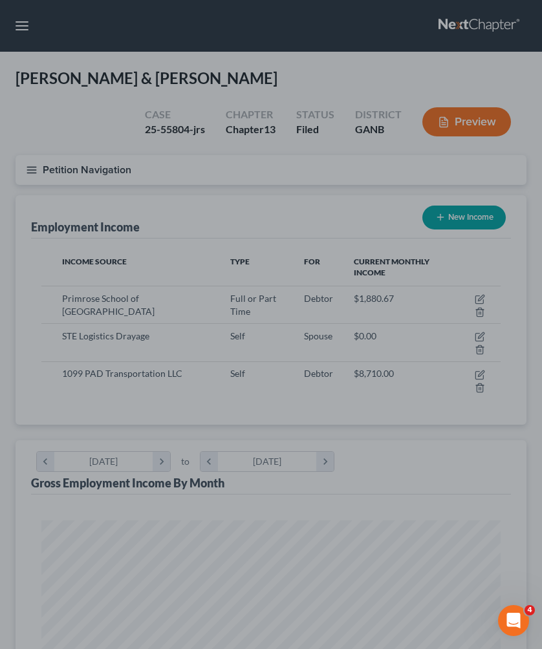
click at [354, 202] on div at bounding box center [271, 324] width 542 height 649
click at [482, 340] on div at bounding box center [271, 324] width 542 height 649
click at [371, 334] on div at bounding box center [271, 324] width 542 height 649
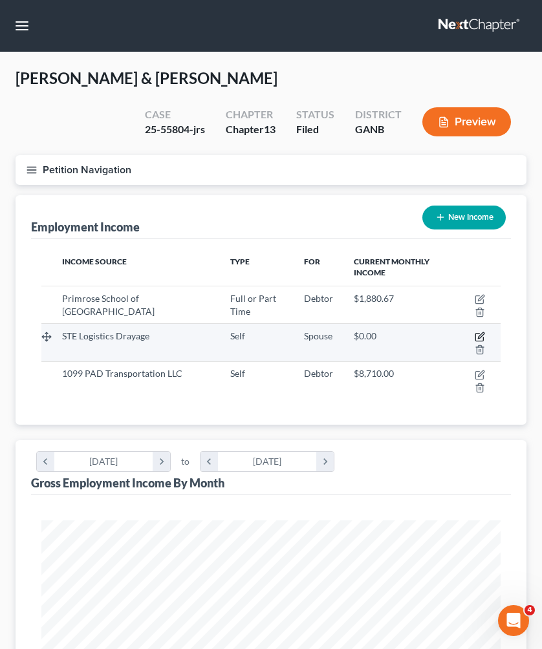
click at [481, 336] on icon "button" at bounding box center [480, 337] width 10 height 10
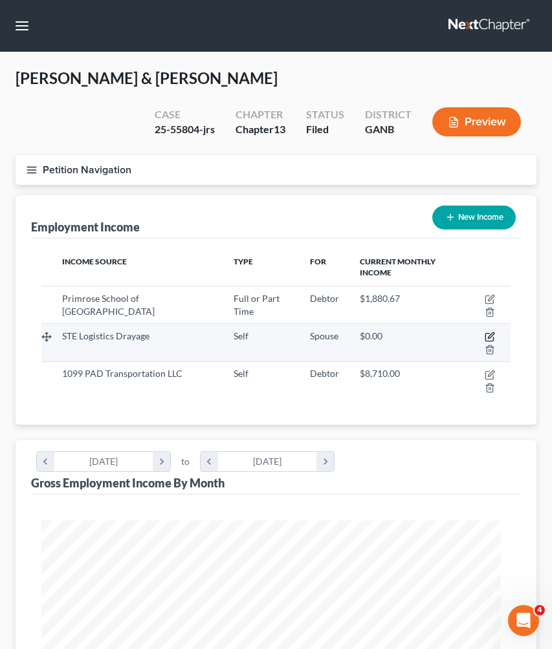
scroll to position [234, 495]
select select "1"
select select "10"
select select "3"
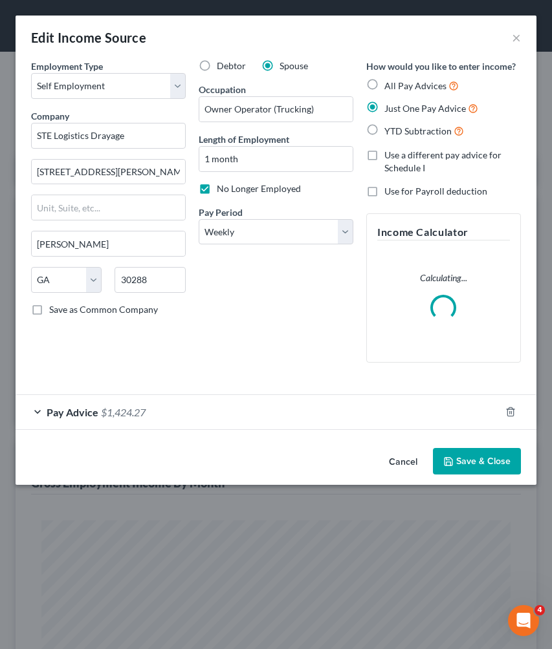
click at [420, 84] on span "All Pay Advices" at bounding box center [415, 85] width 62 height 11
click at [398, 84] on input "All Pay Advices" at bounding box center [393, 82] width 8 height 8
radio input "true"
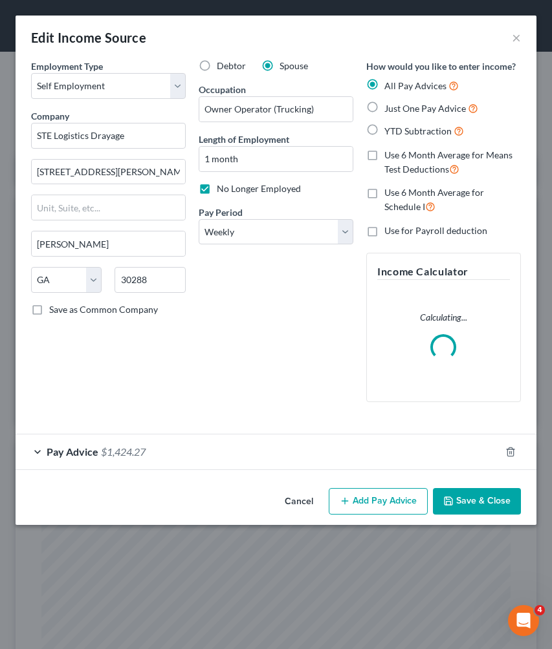
click at [469, 498] on button "Save & Close" at bounding box center [477, 501] width 88 height 27
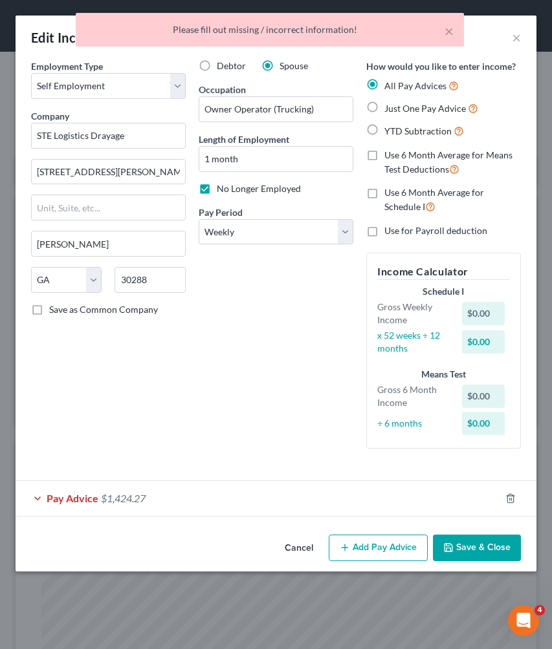
click at [292, 497] on div "Pay Advice $1,424.27" at bounding box center [258, 498] width 484 height 34
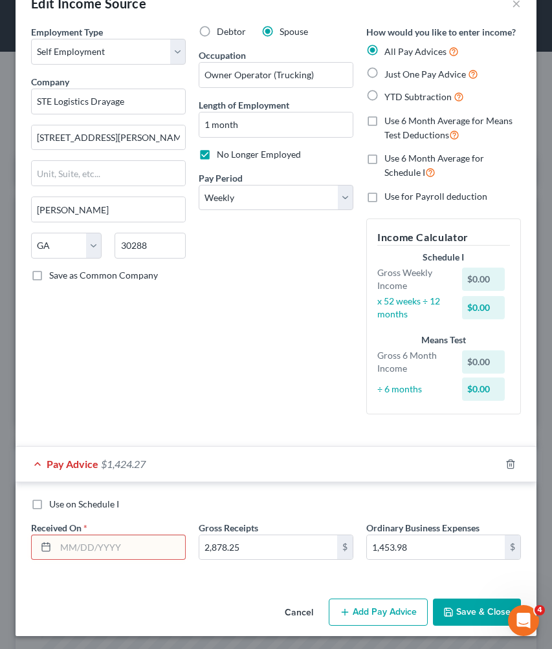
scroll to position [34, 0]
click at [115, 543] on input "text" at bounding box center [120, 548] width 129 height 25
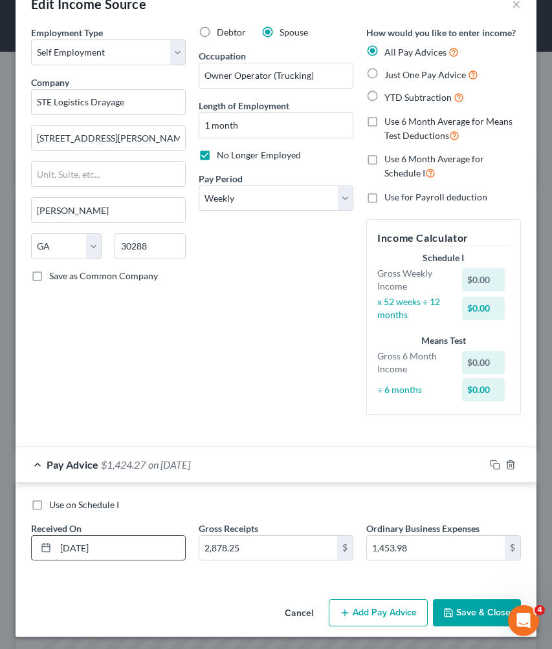
type input "06/04/2025"
type input "2,090.51"
type input "1,969.91"
click at [371, 605] on button "Add Pay Advice" at bounding box center [378, 612] width 99 height 27
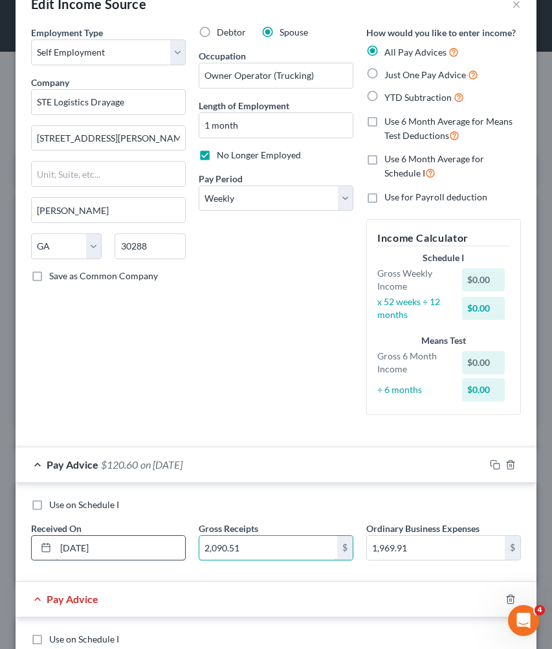
drag, startPoint x: 225, startPoint y: 549, endPoint x: 166, endPoint y: 549, distance: 59.5
click at [166, 549] on div "Use on Schedule I Received On * 06/04/2025 Gross Receipts 2,090.51 $ Ordinary B…" at bounding box center [276, 535] width 502 height 73
click at [290, 549] on input "1,930.84" at bounding box center [268, 548] width 138 height 25
type input "1,930.84"
drag, startPoint x: 365, startPoint y: 541, endPoint x: 335, endPoint y: 541, distance: 30.4
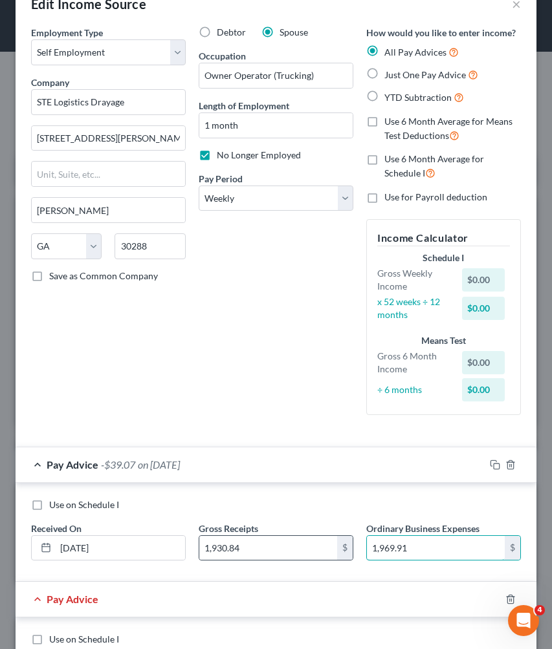
click at [335, 541] on div "Use on Schedule I Received On * 06/04/2025 Gross Receipts 1,930.84 $ Ordinary B…" at bounding box center [276, 535] width 502 height 73
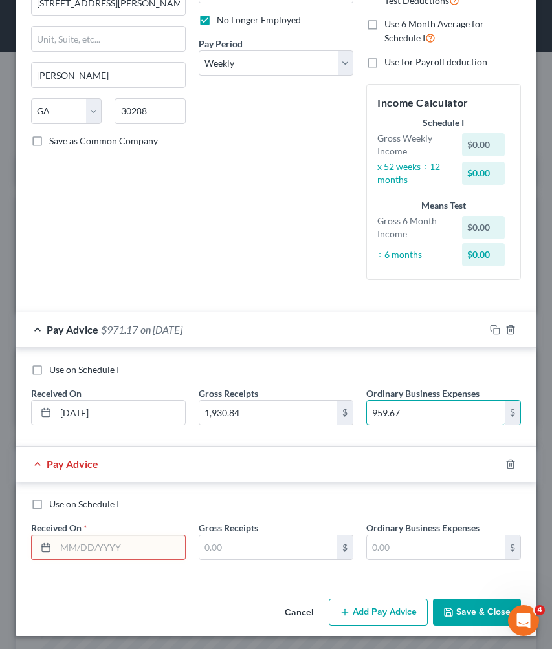
scroll to position [168, 0]
type input "959.67"
click at [148, 541] on input "text" at bounding box center [120, 548] width 129 height 25
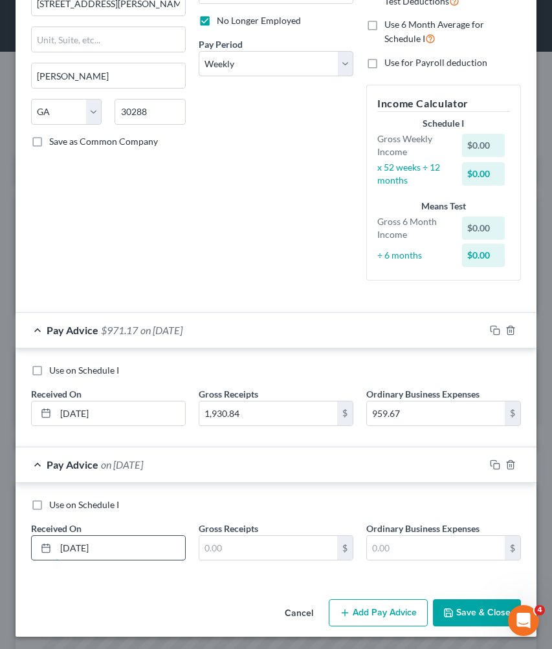
type input "06/11/2025"
type input "2,090.51"
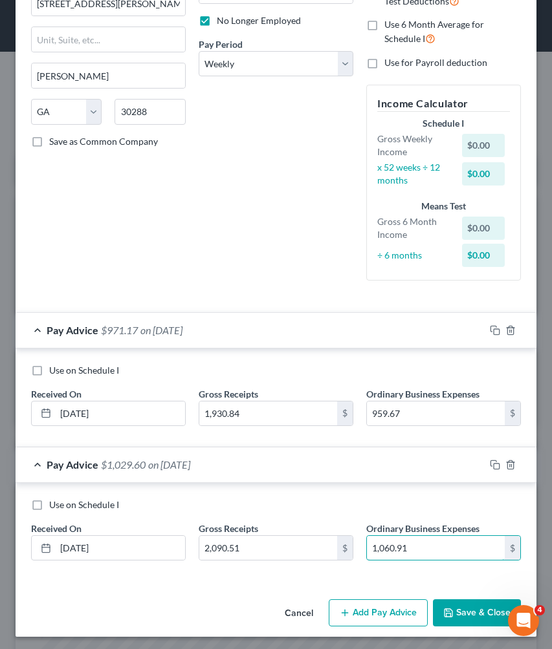
type input "1,060.91"
click at [358, 605] on button "Add Pay Advice" at bounding box center [378, 612] width 99 height 27
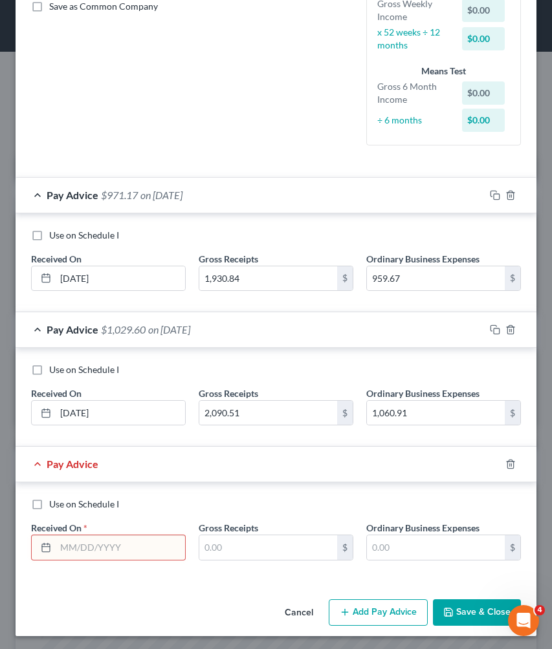
scroll to position [303, 0]
click at [146, 542] on input "text" at bounding box center [120, 548] width 129 height 25
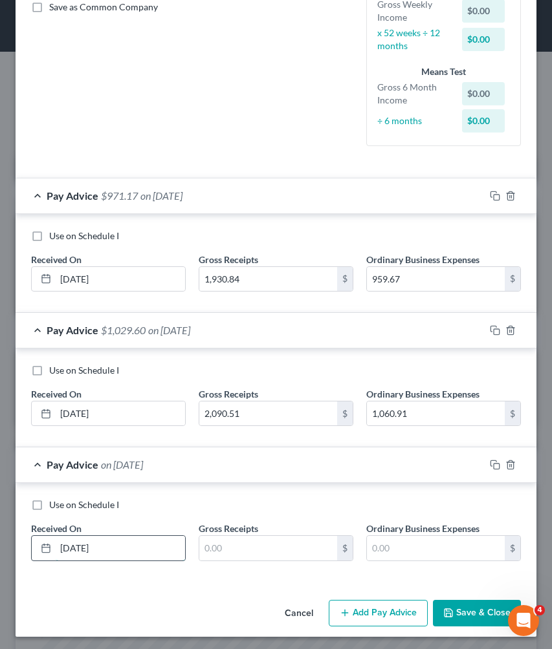
type input "06/18/2025"
type input "2,678.25"
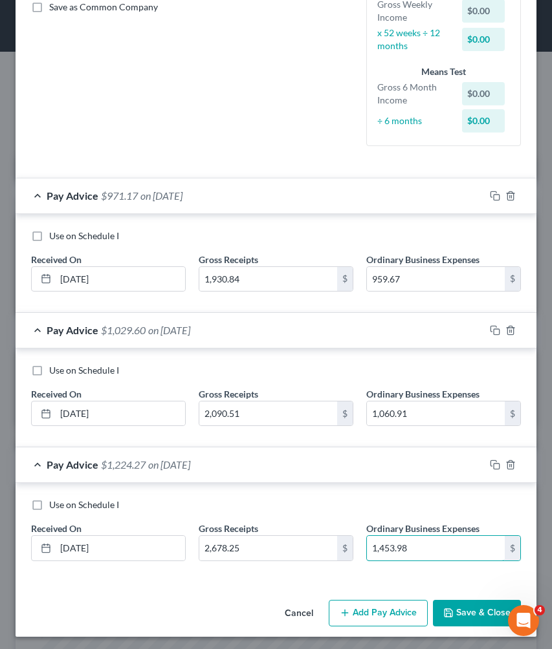
type input "1,453.98"
click at [393, 605] on button "Add Pay Advice" at bounding box center [378, 613] width 99 height 27
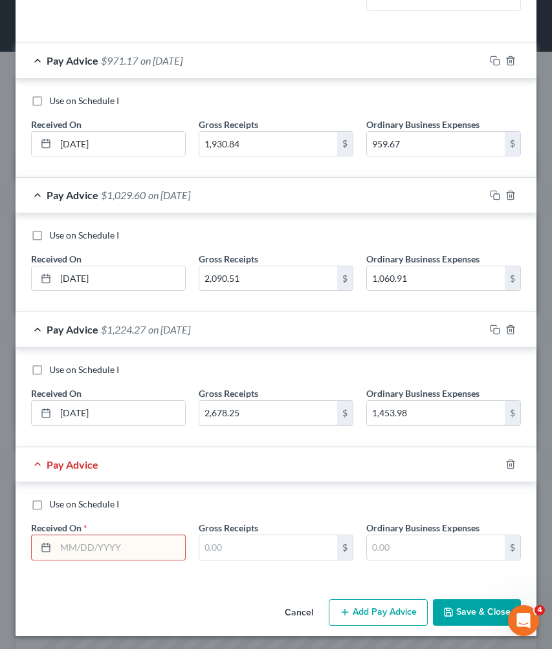
scroll to position [437, 0]
click at [131, 546] on input "text" at bounding box center [120, 548] width 129 height 25
type input "06/25/2025"
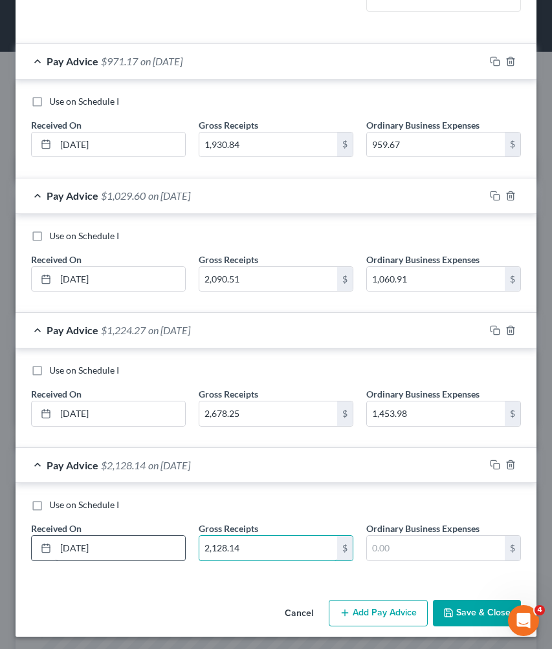
type input "2,128.14"
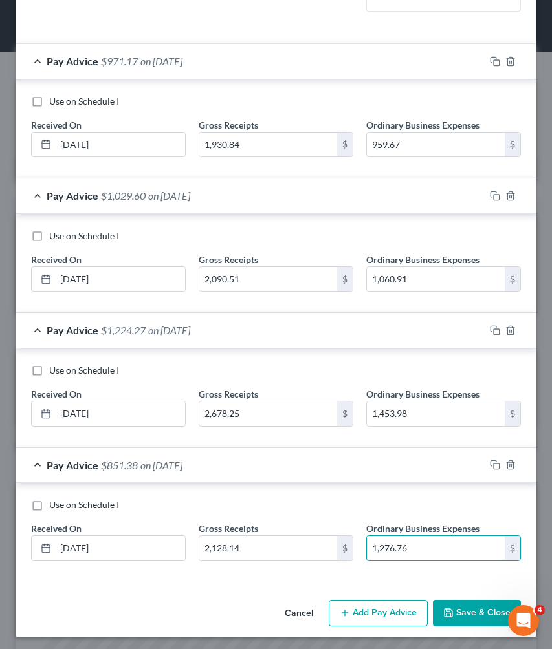
type input "1,276.76"
click at [449, 605] on button "Save & Close" at bounding box center [477, 613] width 88 height 27
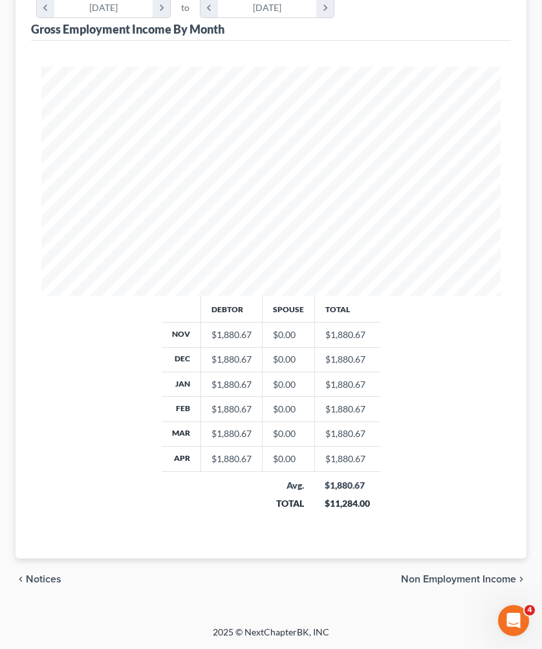
scroll to position [454, 0]
click at [446, 584] on span "Non Employment Income" at bounding box center [458, 579] width 115 height 10
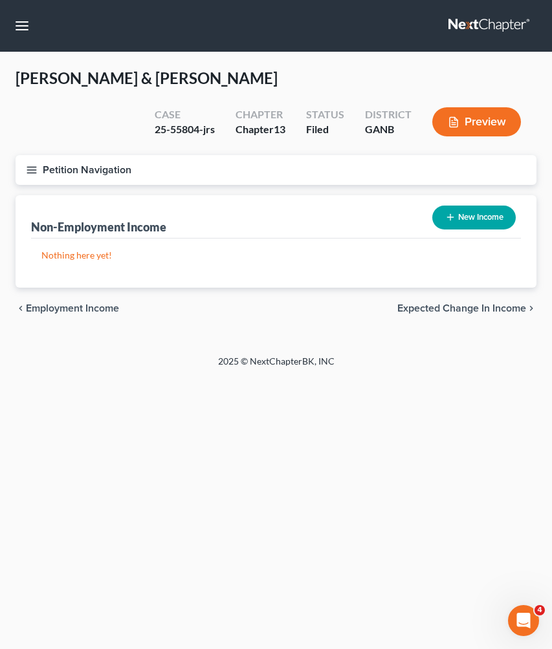
click at [468, 310] on span "Expected Change in Income" at bounding box center [461, 308] width 129 height 10
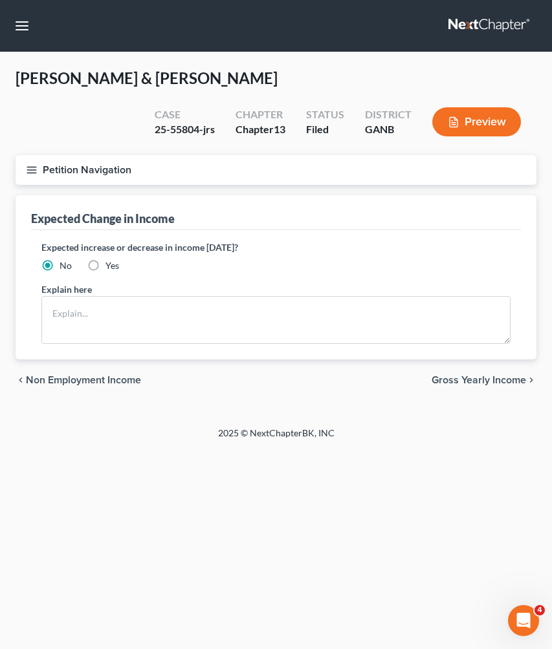
click at [478, 377] on span "Gross Yearly Income" at bounding box center [478, 380] width 94 height 10
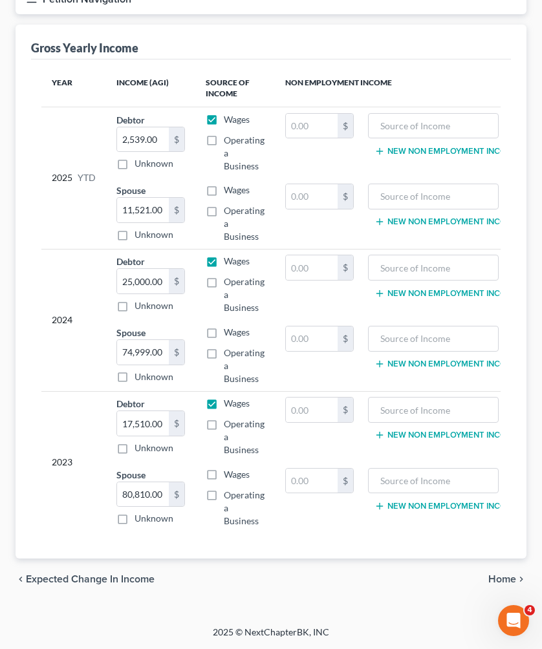
scroll to position [180, 0]
click at [511, 577] on span "Home" at bounding box center [502, 579] width 28 height 10
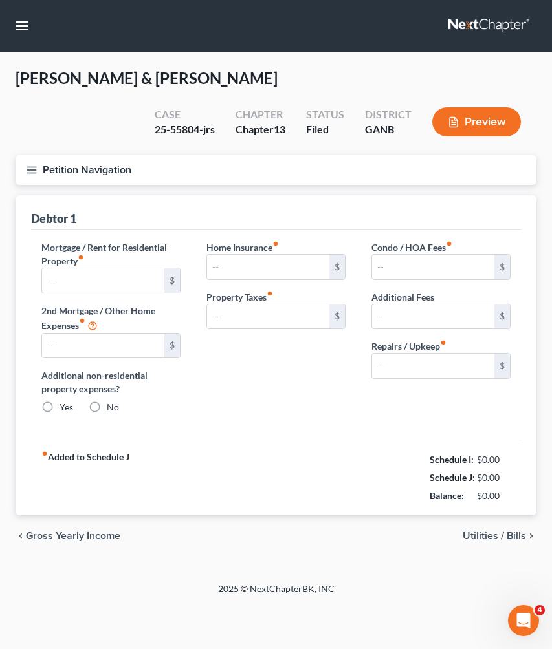
type input "2,203.00"
type input "0.00"
radio input "true"
type input "35.00"
type input "0.00"
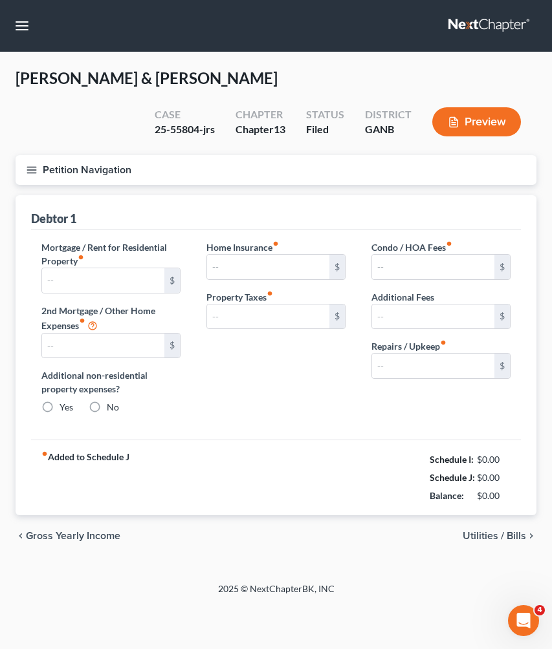
type input "0.00"
type input "50.00"
click at [499, 536] on span "Utilities / Bills" at bounding box center [493, 536] width 63 height 10
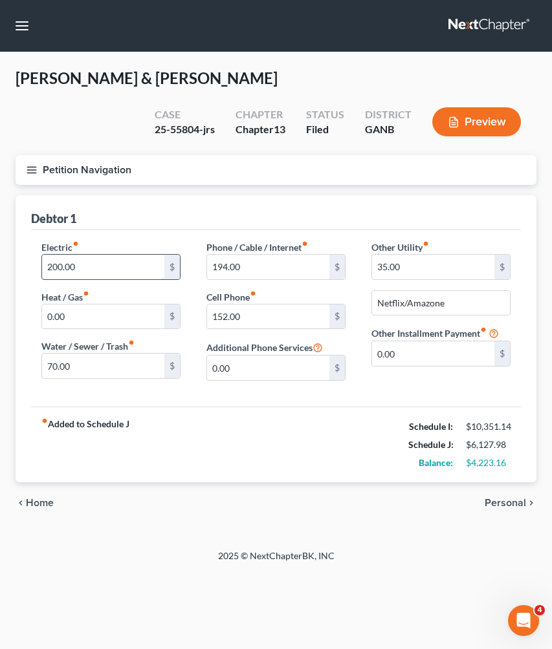
click at [92, 268] on input "200.00" at bounding box center [103, 267] width 122 height 25
type input "300"
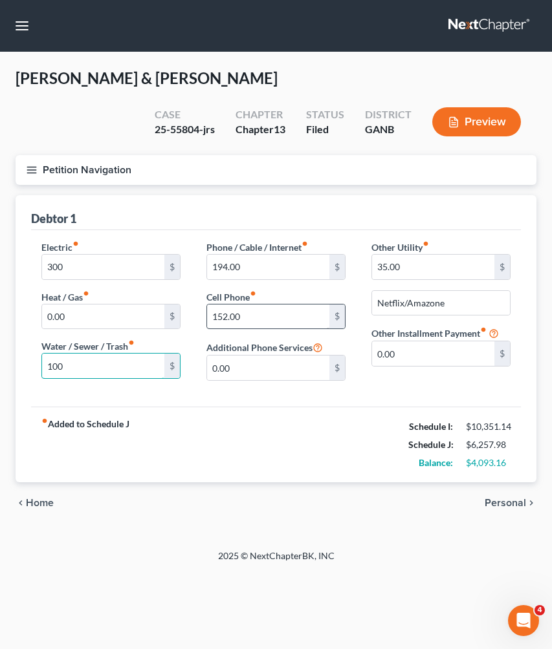
type input "100"
drag, startPoint x: 240, startPoint y: 323, endPoint x: 167, endPoint y: 322, distance: 73.1
type input "250"
click at [468, 308] on input "Netflix/Amazone" at bounding box center [441, 303] width 138 height 25
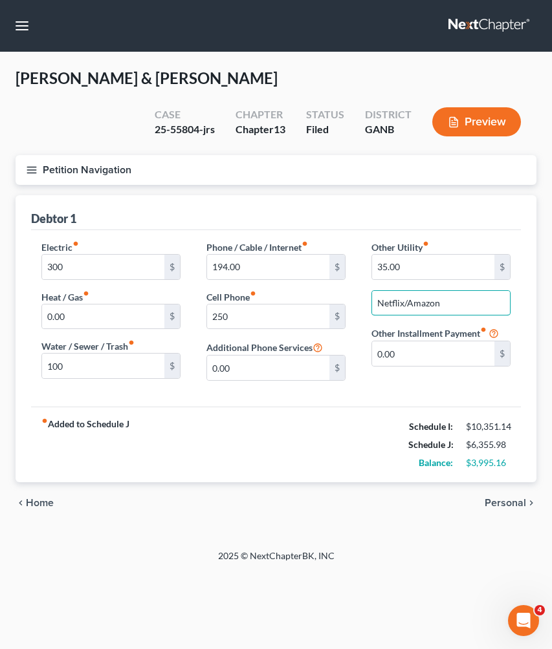
type input "Netflix/Amazon"
click at [521, 506] on span "Personal" at bounding box center [504, 503] width 41 height 10
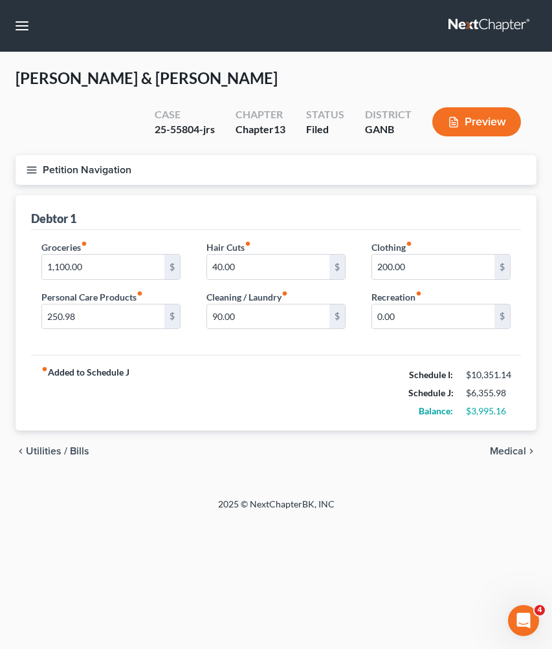
click at [506, 451] on span "Medical" at bounding box center [508, 451] width 36 height 10
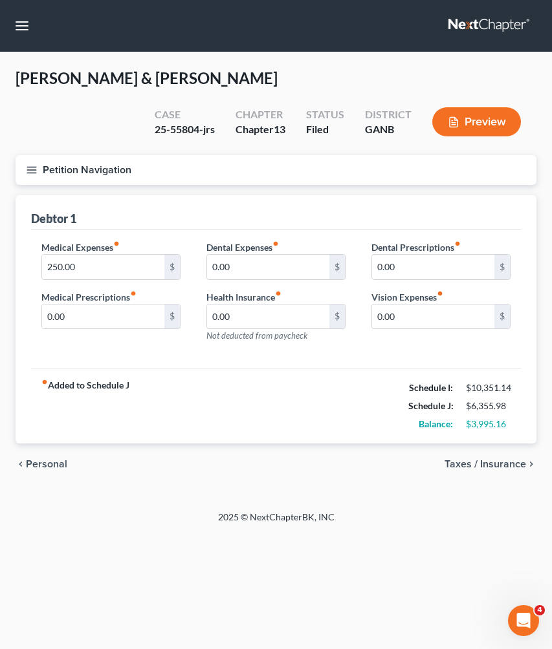
click at [109, 164] on button "Petition Navigation" at bounding box center [276, 170] width 521 height 30
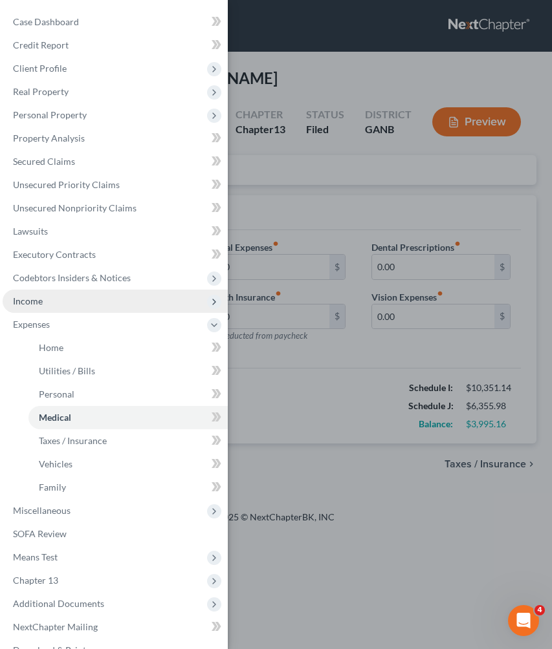
click at [107, 299] on span "Income" at bounding box center [115, 301] width 225 height 23
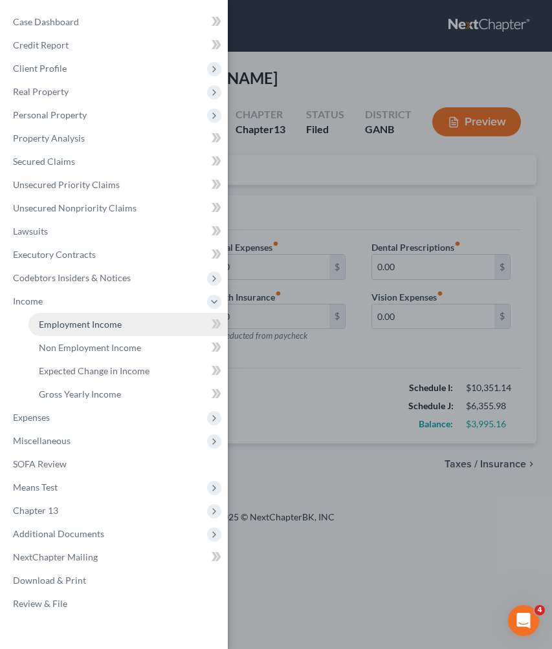
click at [107, 322] on span "Employment Income" at bounding box center [80, 324] width 83 height 11
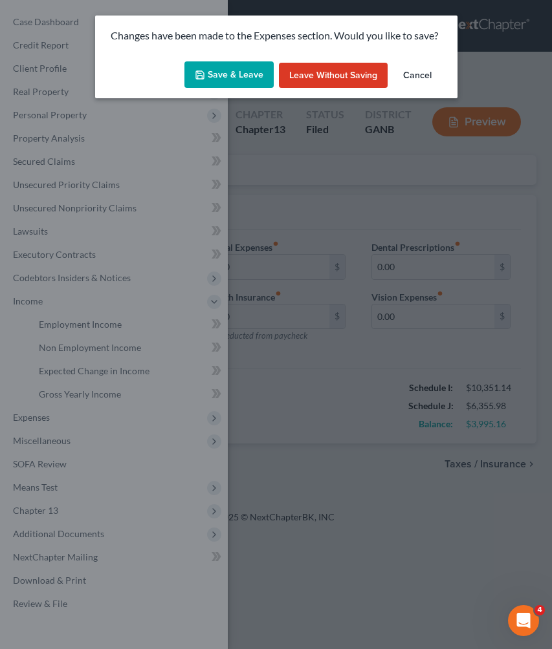
click at [249, 80] on button "Save & Leave" at bounding box center [228, 74] width 89 height 27
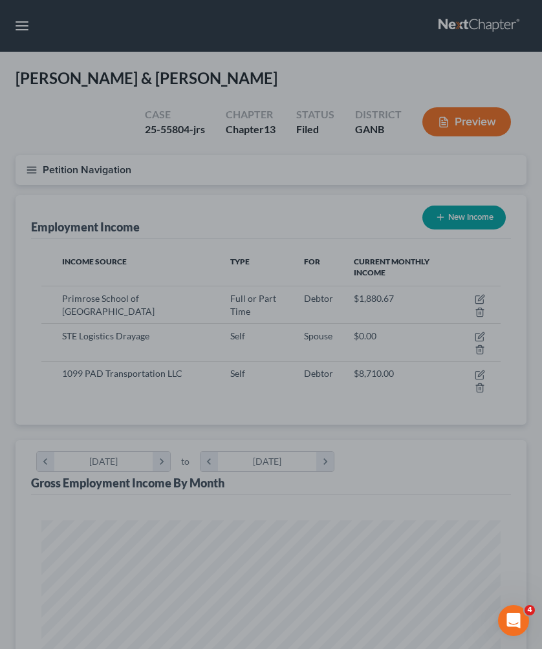
scroll to position [230, 485]
click at [481, 376] on div at bounding box center [271, 324] width 542 height 649
click at [479, 373] on div at bounding box center [271, 324] width 542 height 649
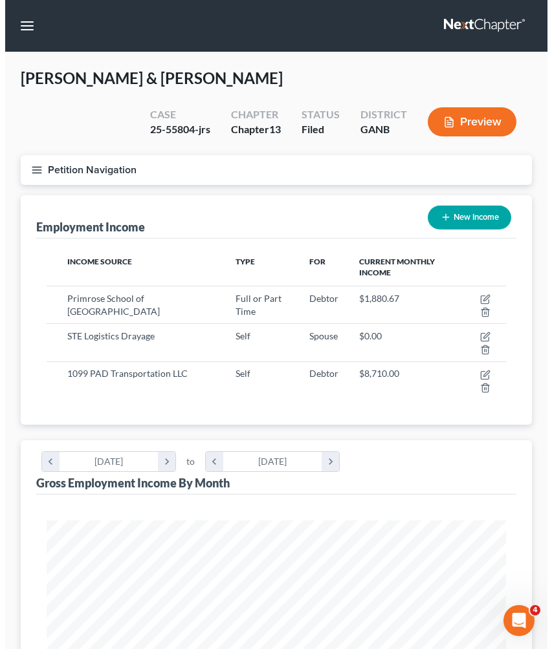
scroll to position [230, 485]
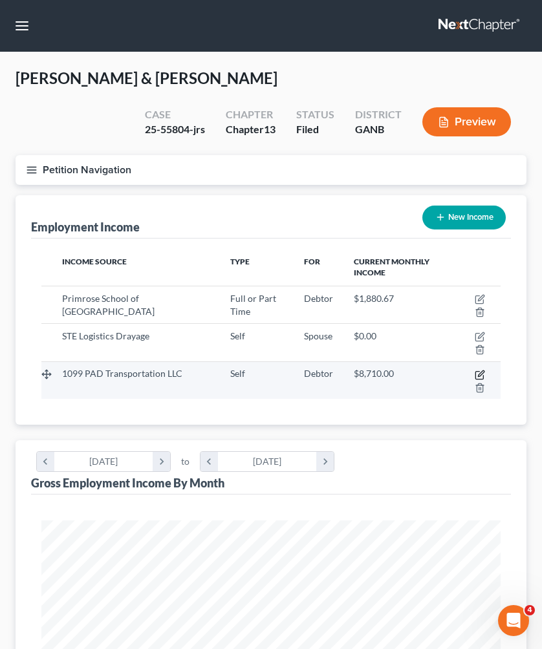
click at [479, 372] on icon "button" at bounding box center [480, 375] width 10 height 10
select select "1"
select select "10"
select select "3"
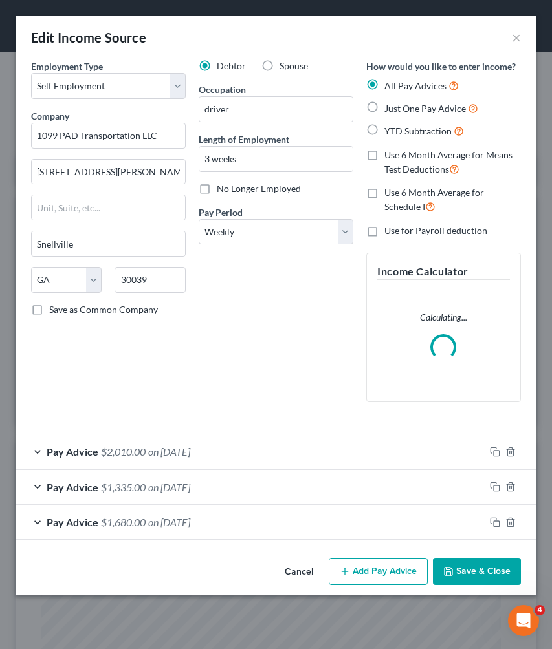
scroll to position [234, 495]
click at [398, 453] on div "Pay Advice $2,010.00 on [DATE]" at bounding box center [250, 452] width 469 height 34
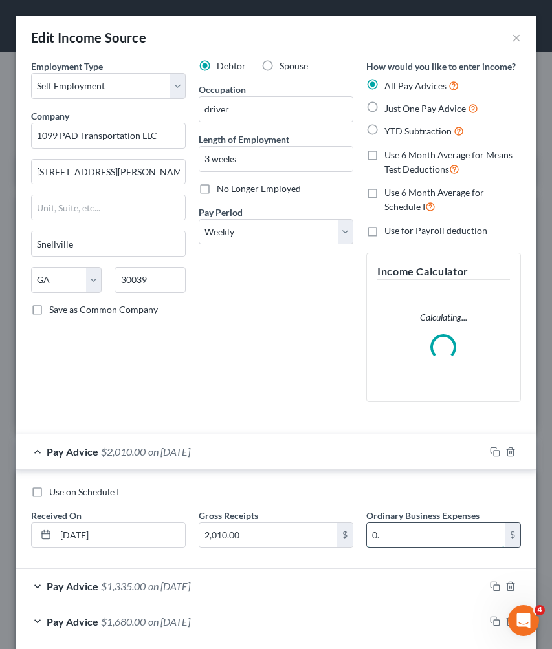
type input "0"
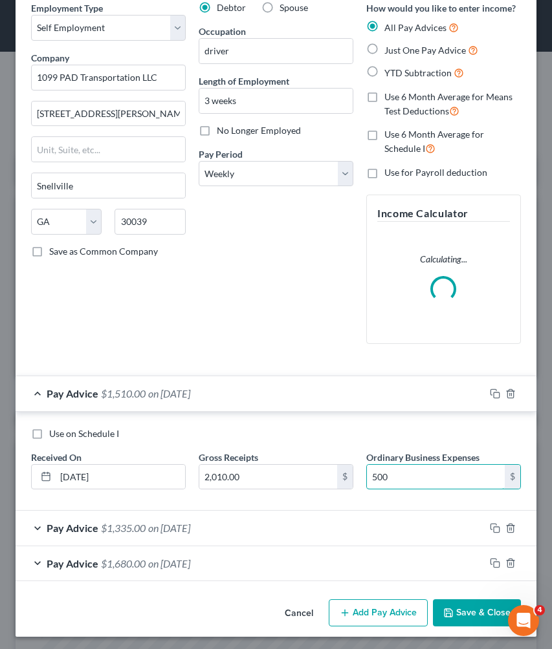
scroll to position [58, 0]
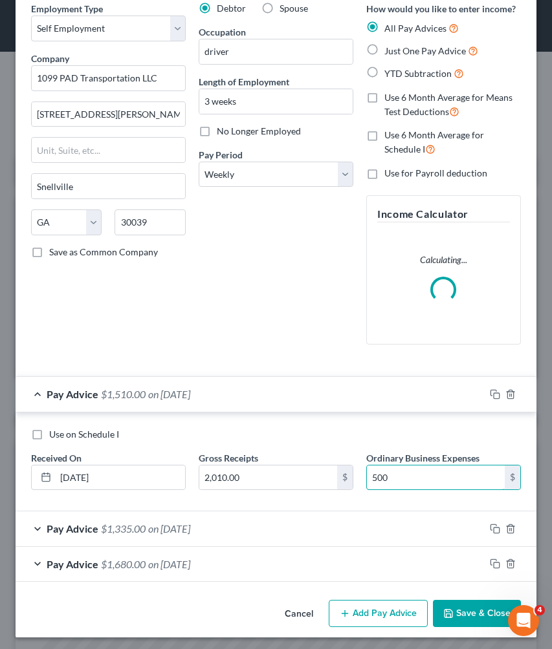
type input "500"
click at [380, 533] on div "Pay Advice $1,335.00 on [DATE]" at bounding box center [250, 529] width 469 height 34
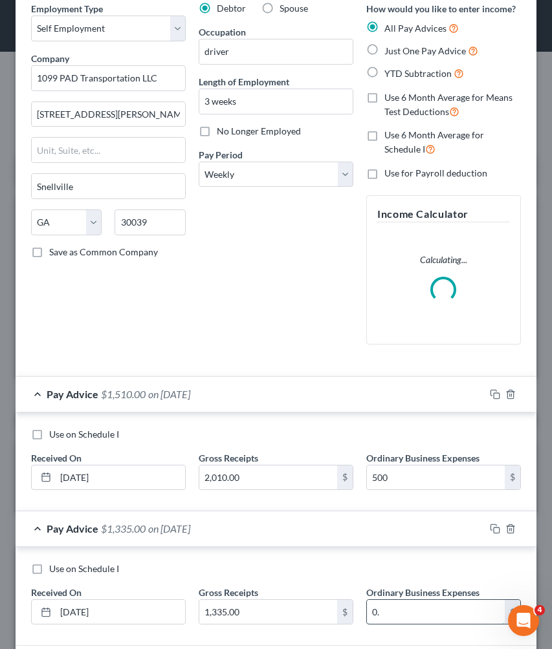
type input "0"
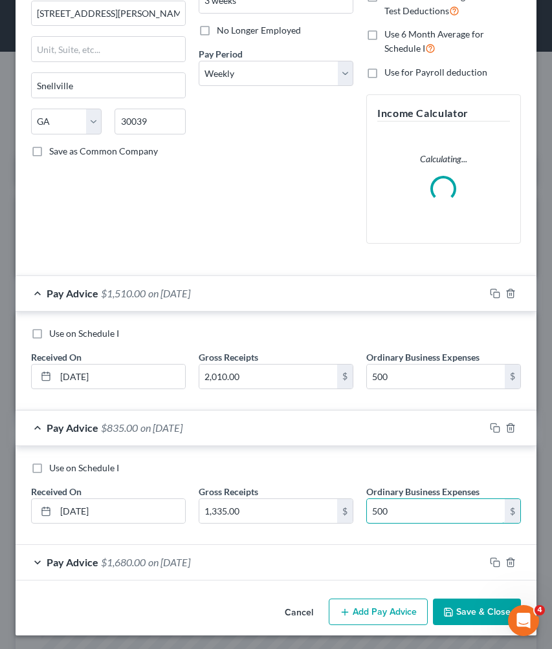
scroll to position [157, 0]
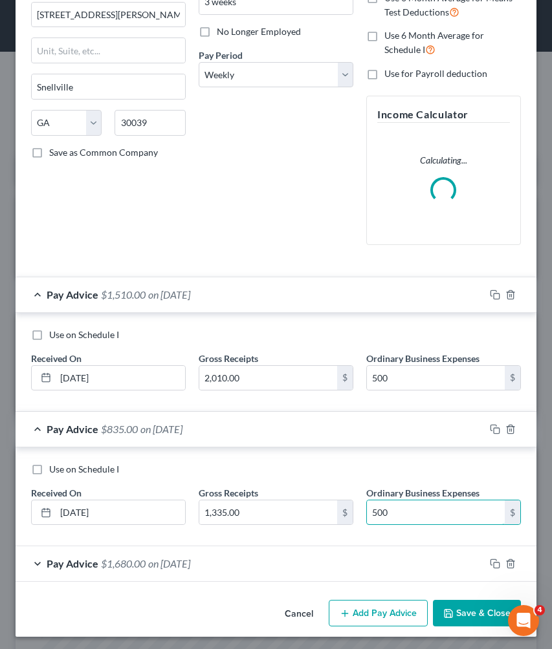
type input "500"
click at [382, 555] on div "Pay Advice $1,680.00 on [DATE]" at bounding box center [250, 563] width 469 height 34
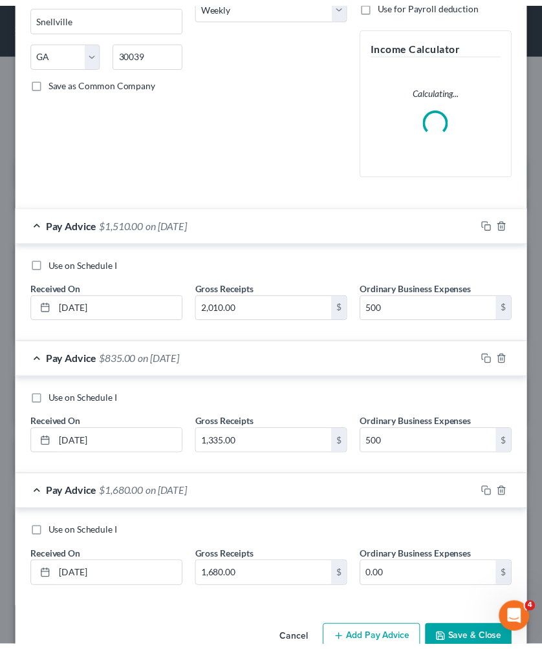
scroll to position [256, 0]
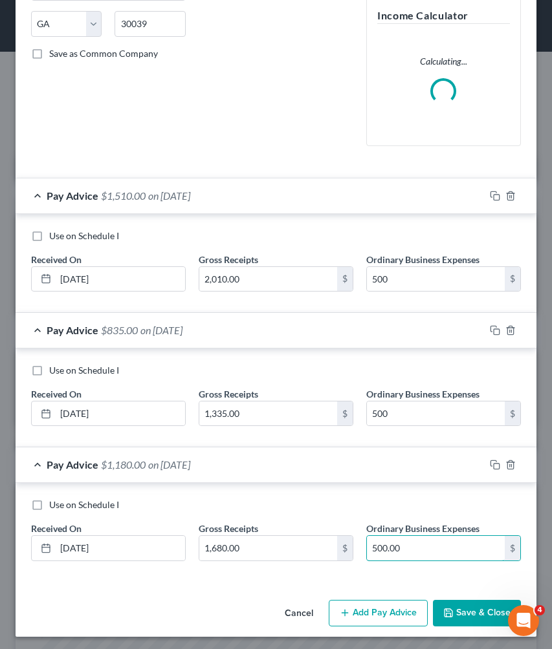
type input "500.00"
click at [455, 608] on button "Save & Close" at bounding box center [477, 613] width 88 height 27
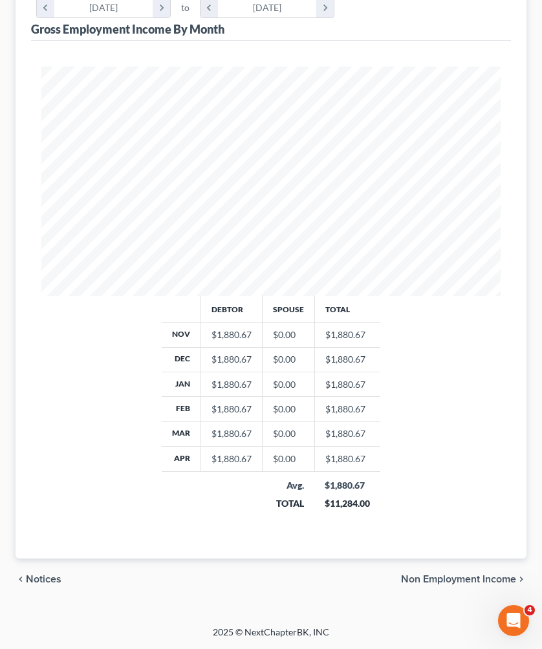
scroll to position [454, 0]
click at [414, 579] on span "Non Employment Income" at bounding box center [458, 579] width 115 height 10
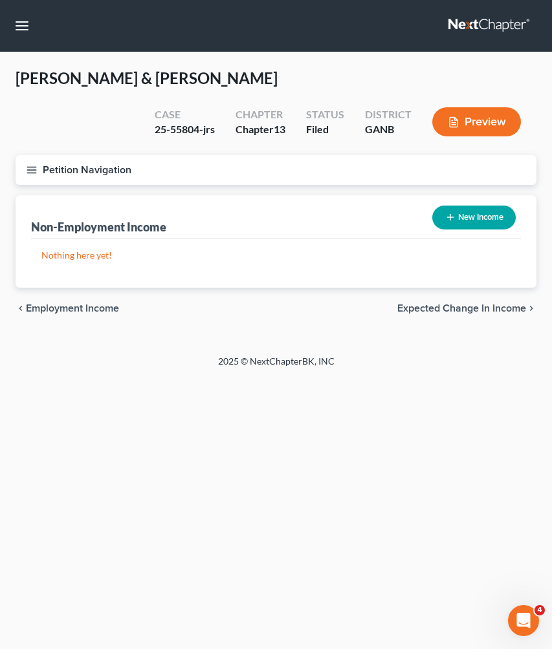
click at [433, 306] on span "Expected Change in Income" at bounding box center [461, 308] width 129 height 10
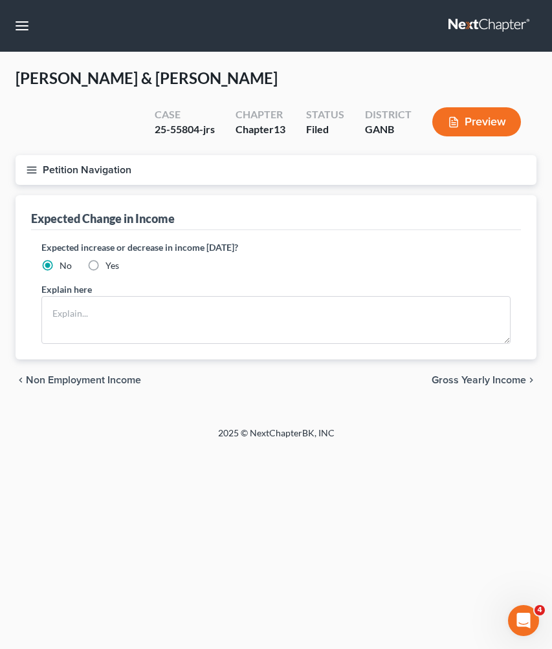
click at [440, 375] on span "Gross Yearly Income" at bounding box center [478, 380] width 94 height 10
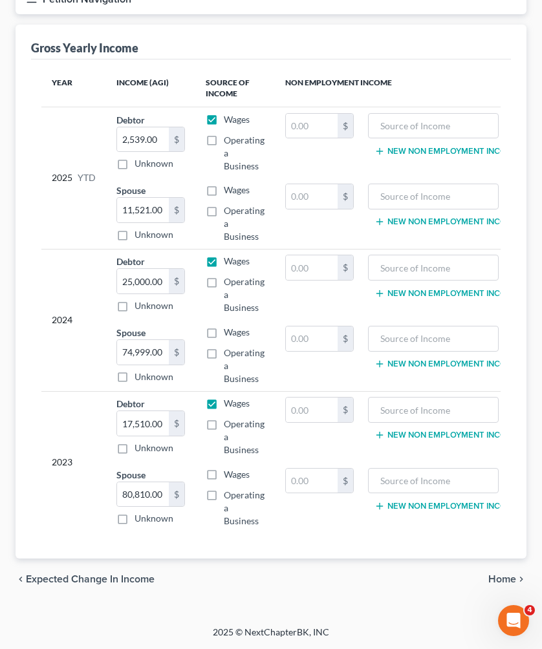
scroll to position [180, 0]
click at [503, 581] on span "Home" at bounding box center [502, 579] width 28 height 10
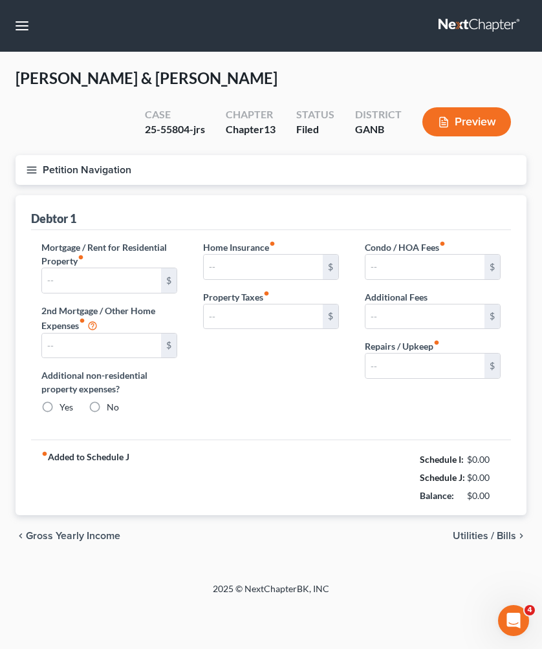
type input "2,203.00"
type input "0.00"
radio input "true"
type input "35.00"
type input "0.00"
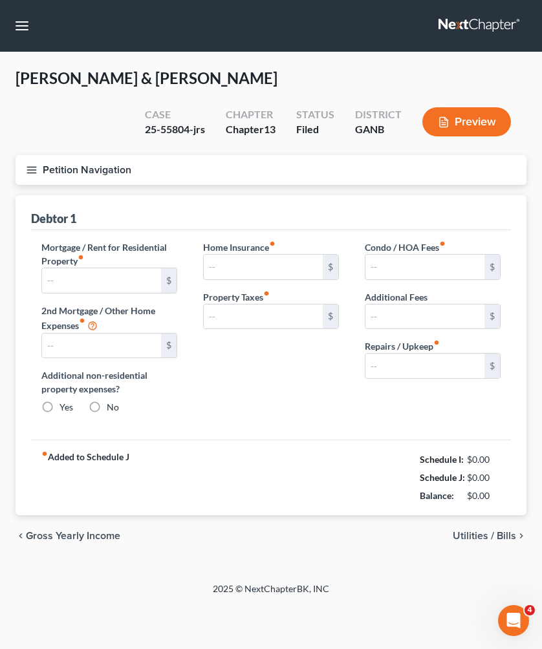
type input "0.00"
type input "50.00"
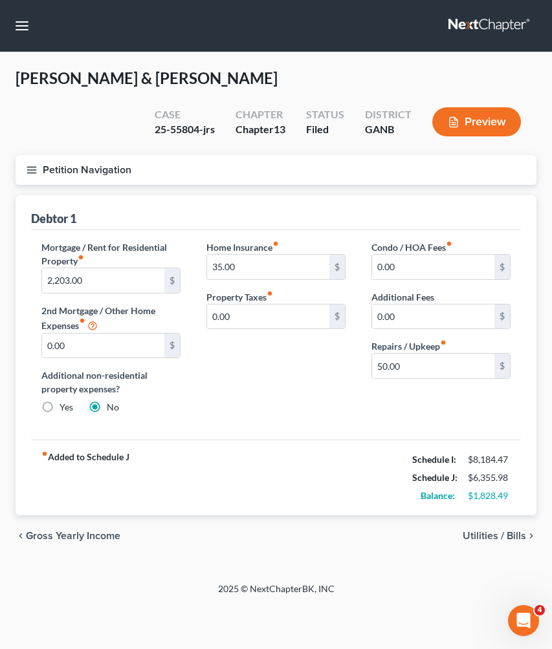
click at [497, 540] on span "Utilities / Bills" at bounding box center [493, 536] width 63 height 10
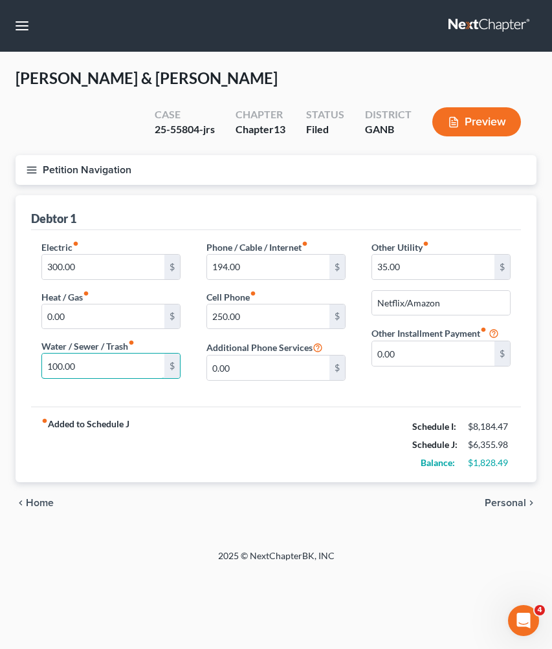
drag, startPoint x: 121, startPoint y: 374, endPoint x: 0, endPoint y: 368, distance: 121.1
click at [0, 368] on div "[PERSON_NAME] & [PERSON_NAME] Upgraded Case 25-55804-jrs Chapter Chapter 13 Sta…" at bounding box center [276, 300] width 552 height 497
type input "70"
click at [223, 423] on div "fiber_manual_record Added to Schedule J Schedule I: $8,184.47 Schedule J: $6,32…" at bounding box center [276, 445] width 490 height 76
click at [138, 269] on input "300.00" at bounding box center [103, 267] width 122 height 25
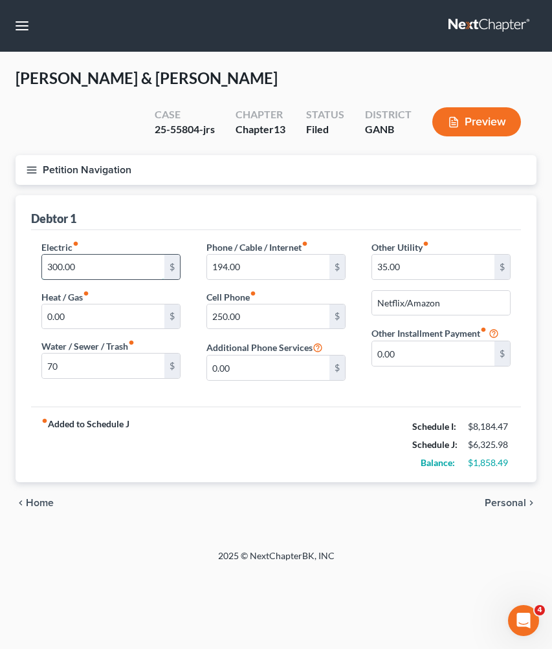
click at [138, 269] on input "300.00" at bounding box center [103, 267] width 122 height 25
type input "163.49"
click at [508, 502] on span "Personal" at bounding box center [504, 503] width 41 height 10
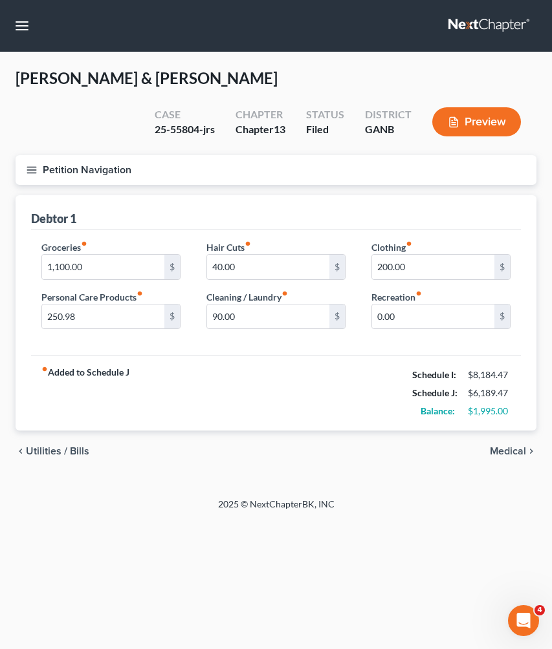
click at [507, 448] on span "Medical" at bounding box center [508, 451] width 36 height 10
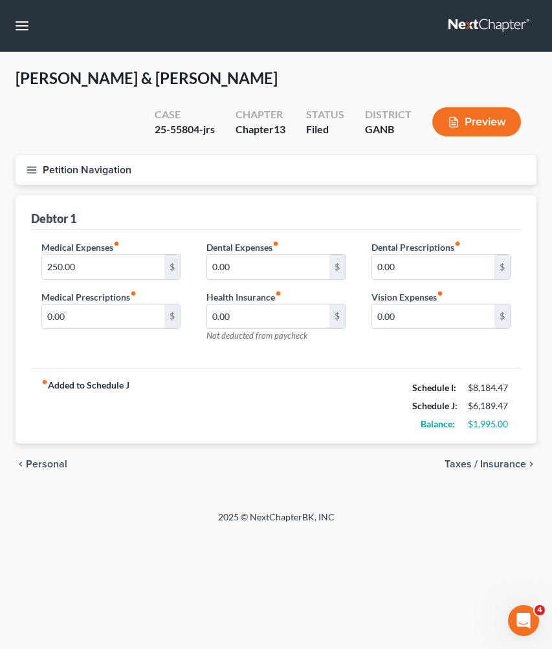
click at [86, 163] on button "Petition Navigation" at bounding box center [276, 170] width 521 height 30
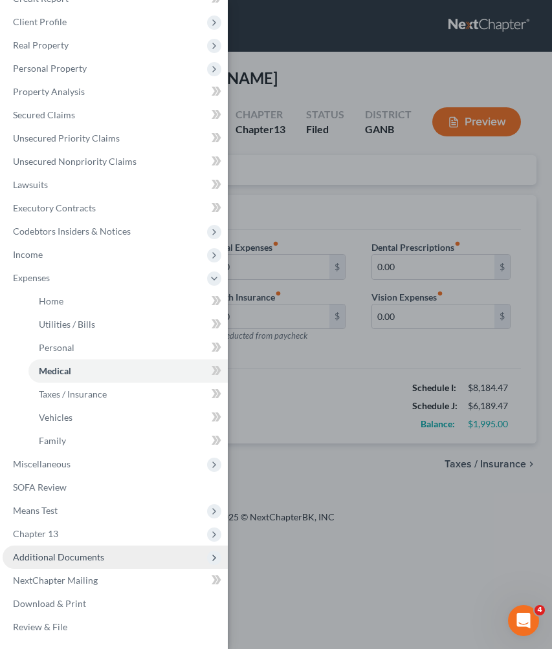
click at [83, 565] on span "Additional Documents" at bounding box center [115, 557] width 225 height 23
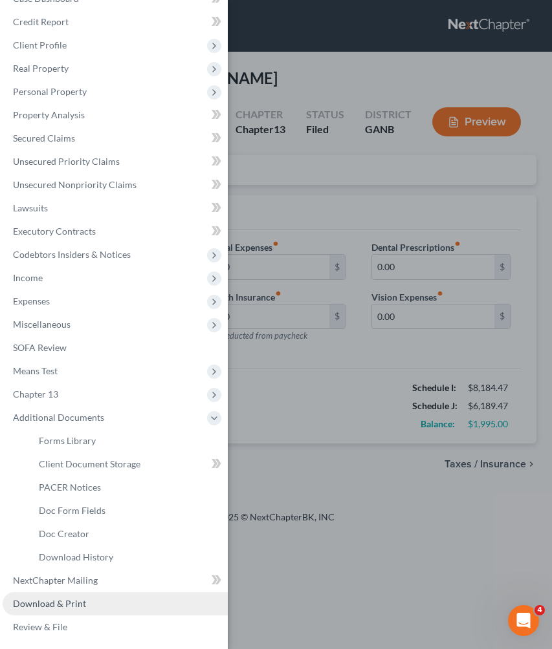
click at [103, 607] on link "Download & Print" at bounding box center [115, 603] width 225 height 23
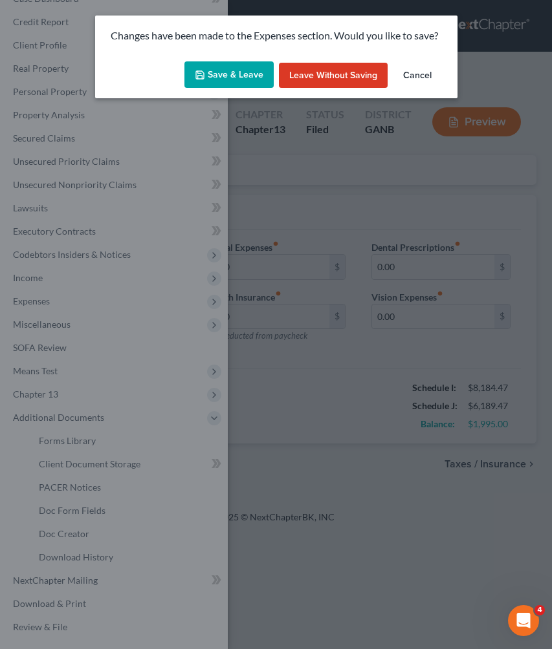
click at [216, 66] on button "Save & Leave" at bounding box center [228, 74] width 89 height 27
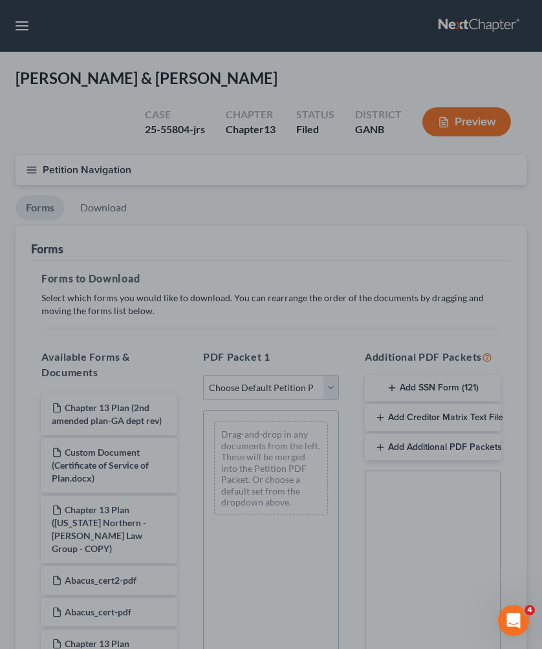
click at [260, 392] on div at bounding box center [271, 324] width 542 height 649
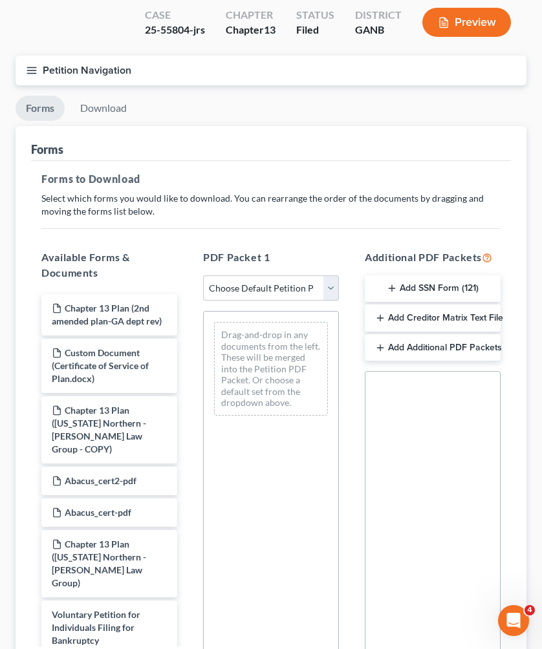
scroll to position [106, 0]
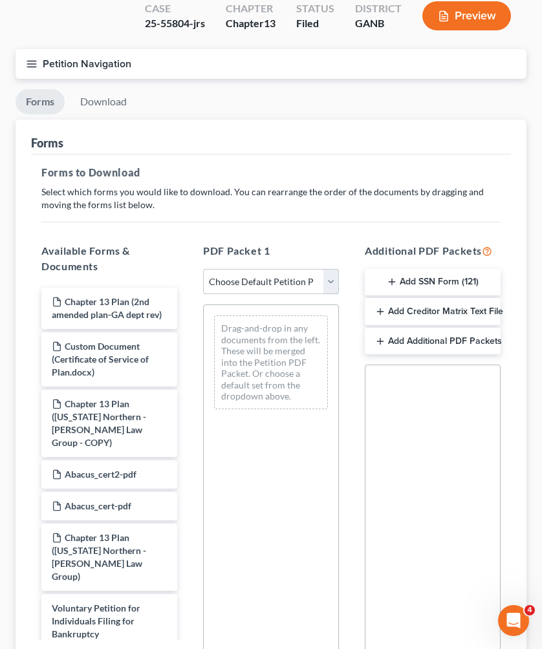
select select "2"
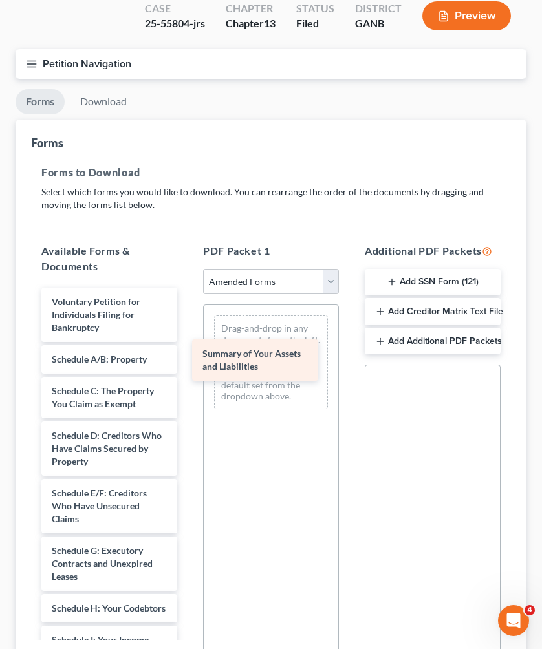
drag, startPoint x: 105, startPoint y: 366, endPoint x: 255, endPoint y: 360, distance: 150.1
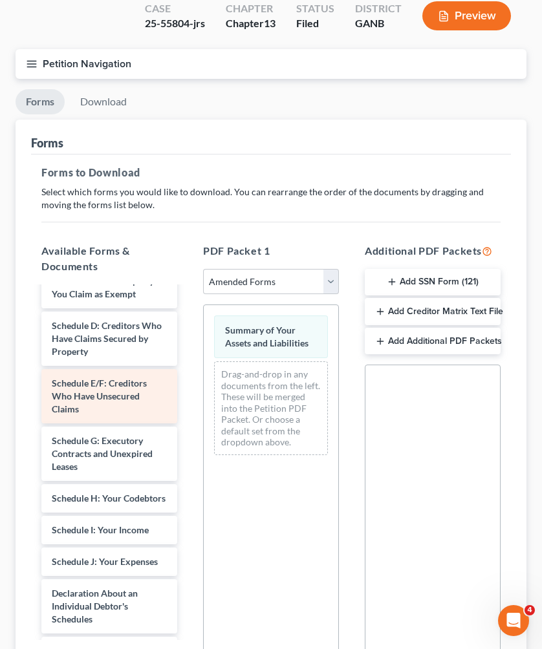
scroll to position [129, 0]
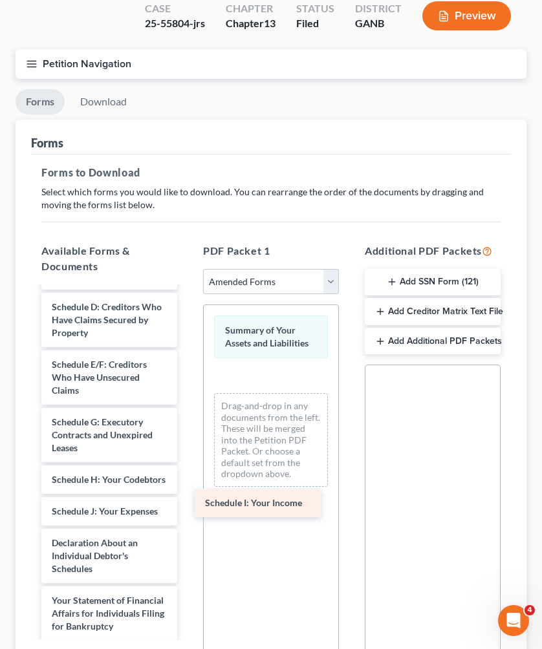
drag, startPoint x: 119, startPoint y: 519, endPoint x: 272, endPoint y: 499, distance: 154.7
click at [188, 499] on div "Schedule I: Your Income Voluntary Petition for Individuals Filing for Bankruptc…" at bounding box center [109, 518] width 156 height 718
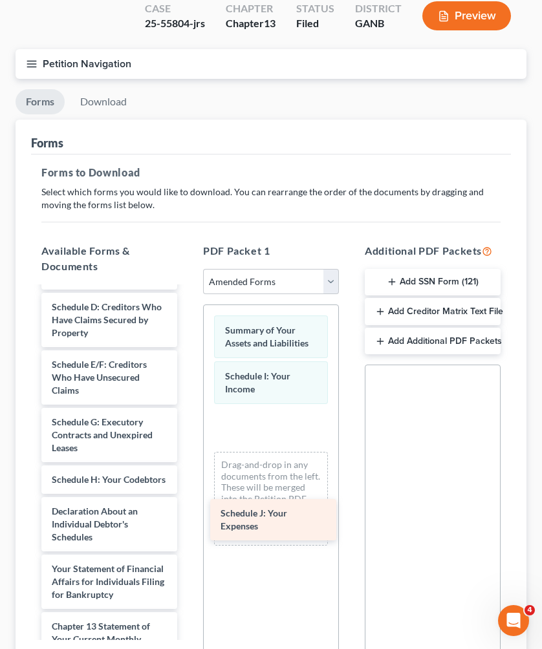
drag, startPoint x: 99, startPoint y: 521, endPoint x: 271, endPoint y: 508, distance: 172.5
click at [188, 508] on div "Schedule J: Your Expenses Voluntary Petition for Individuals Filing for Bankrup…" at bounding box center [109, 502] width 156 height 686
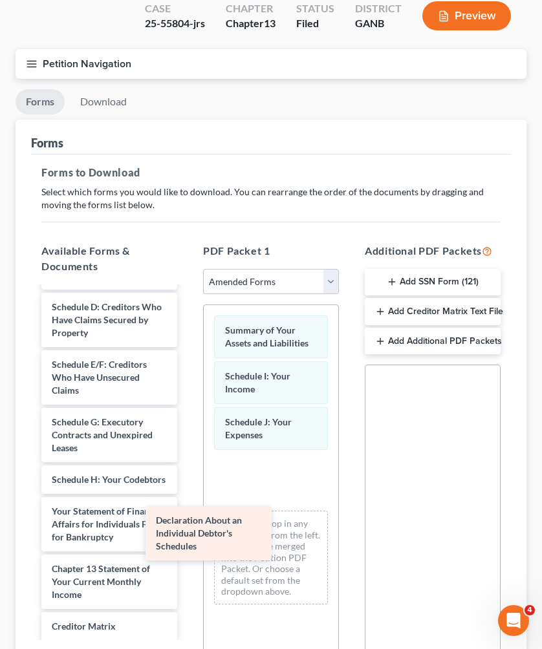
drag, startPoint x: 124, startPoint y: 534, endPoint x: 248, endPoint y: 529, distance: 123.6
click at [188, 529] on div "Declaration About an Individual Debtor's Schedules Voluntary Petition for Indiv…" at bounding box center [109, 473] width 156 height 629
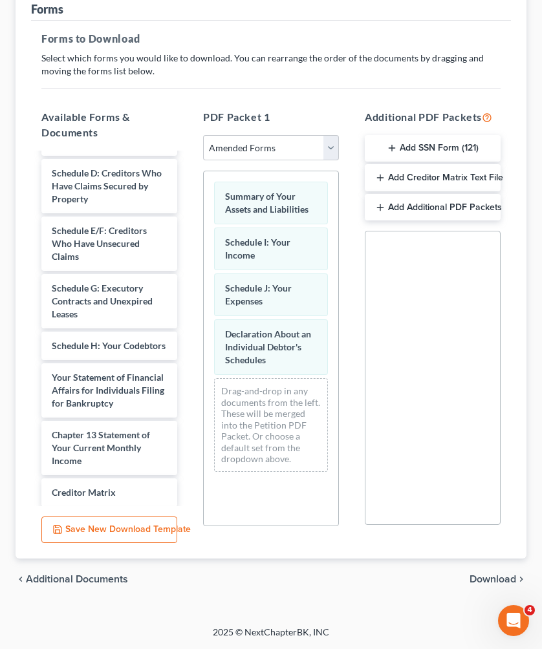
scroll to position [240, 0]
click at [484, 582] on span "Download" at bounding box center [492, 579] width 47 height 10
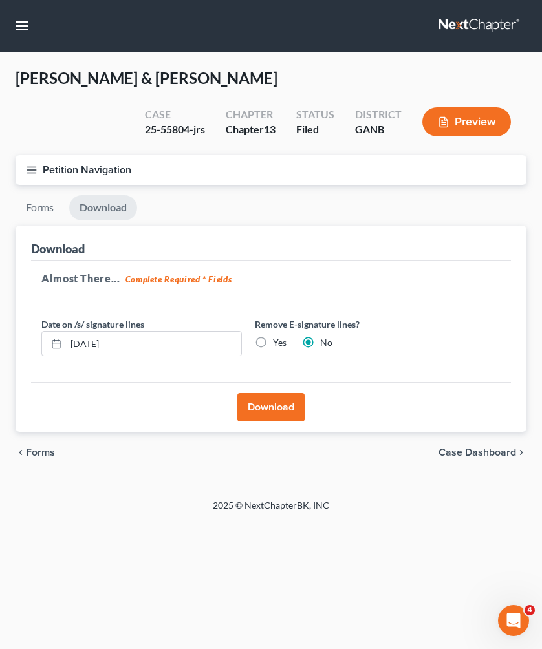
scroll to position [0, 0]
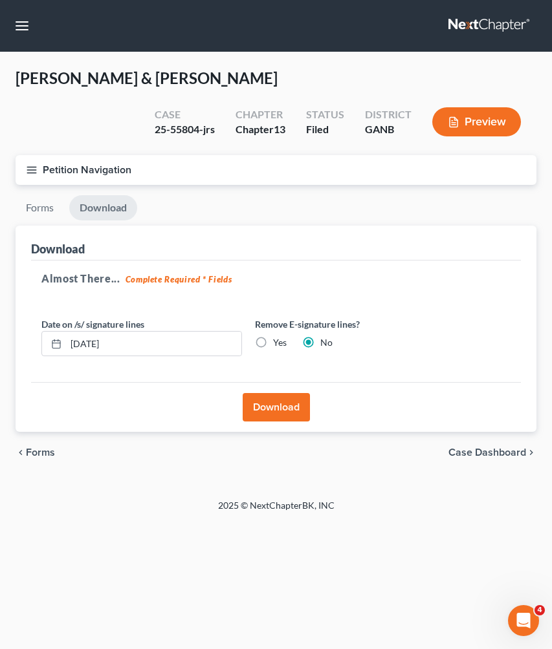
click at [284, 413] on button "Download" at bounding box center [276, 407] width 67 height 28
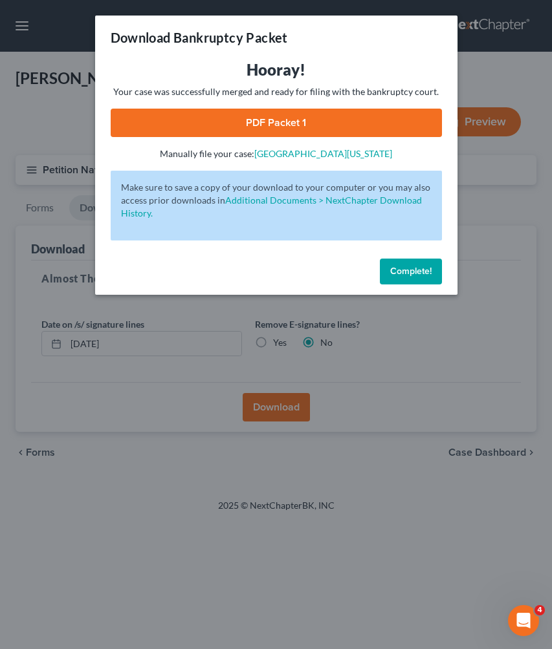
click at [288, 114] on link "PDF Packet 1" at bounding box center [276, 123] width 331 height 28
click at [404, 270] on span "Complete!" at bounding box center [410, 271] width 41 height 11
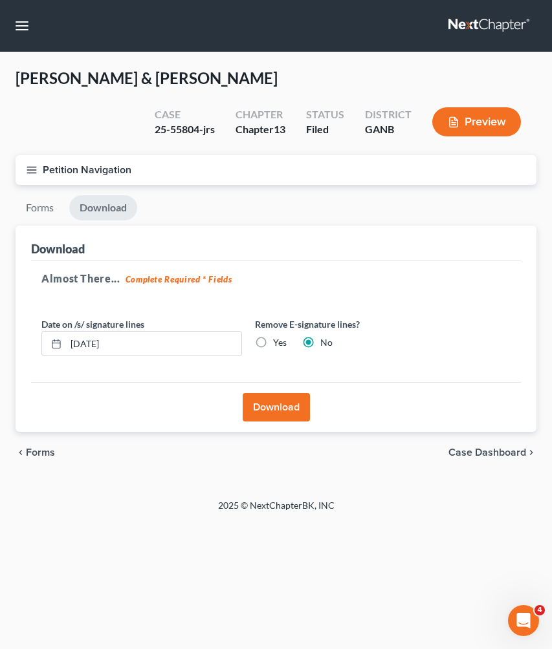
click at [177, 129] on div "25-55804-jrs" at bounding box center [185, 129] width 60 height 15
copy div "55804"
click at [27, 33] on button "button" at bounding box center [21, 25] width 23 height 23
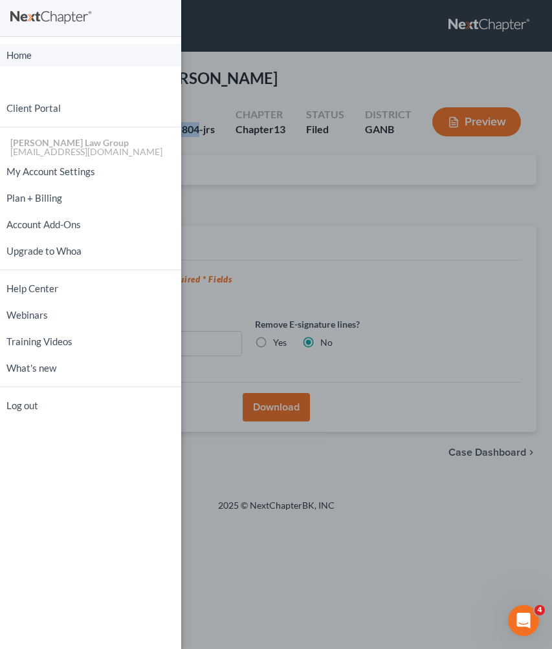
click at [52, 57] on link "Home" at bounding box center [90, 55] width 181 height 23
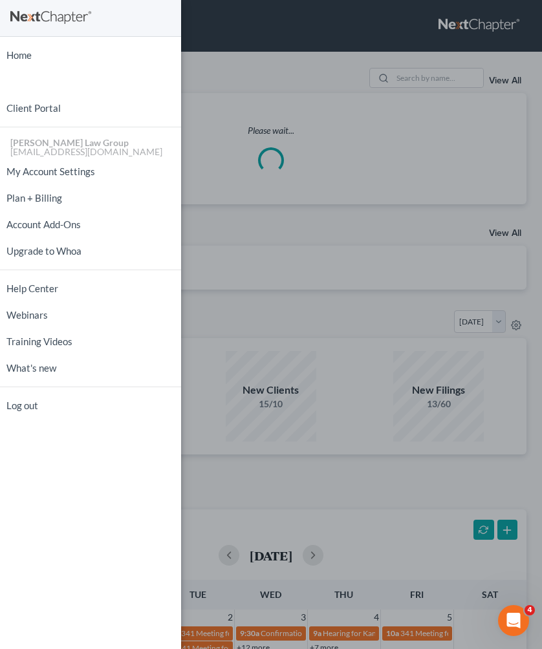
click at [467, 89] on div "Home New Case Client Portal Saedi Law Group mmays@saedilawgroup.com My Account …" at bounding box center [271, 324] width 542 height 649
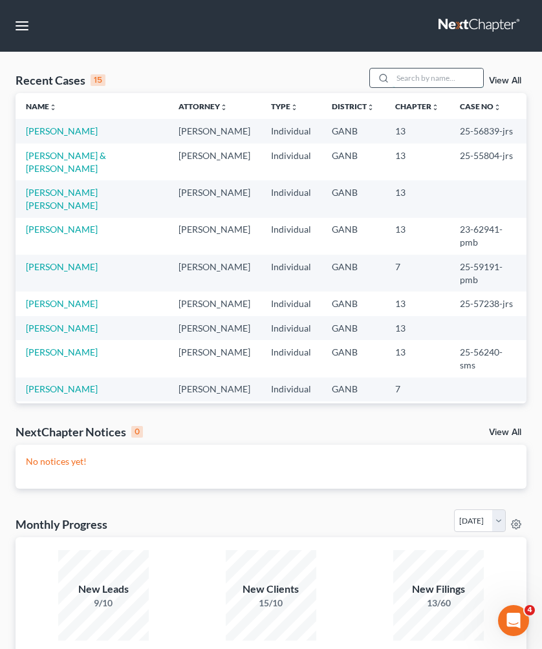
click at [449, 83] on input "search" at bounding box center [438, 78] width 91 height 19
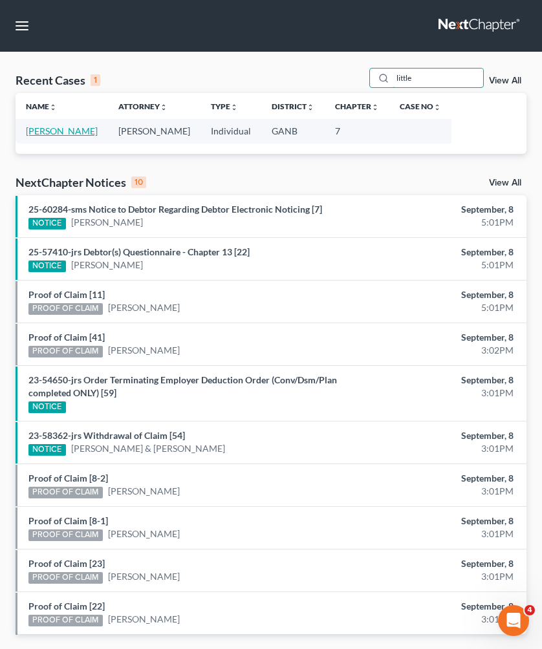
type input "little"
click at [67, 129] on link "Little, Nakeshia" at bounding box center [62, 130] width 72 height 11
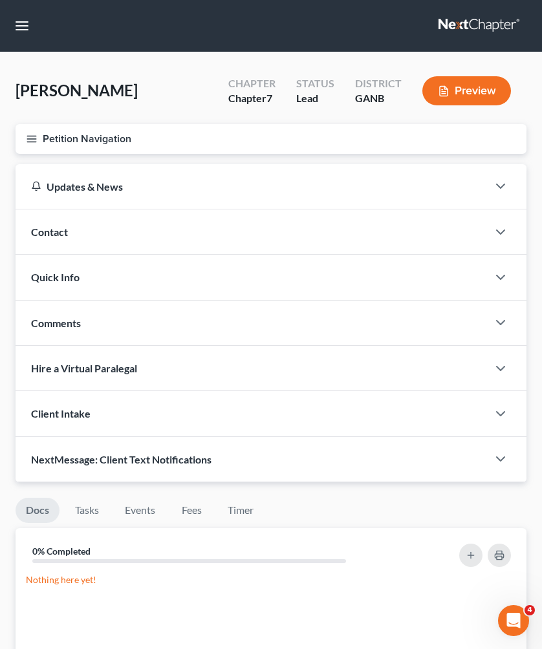
click at [41, 142] on button "Petition Navigation" at bounding box center [271, 139] width 511 height 30
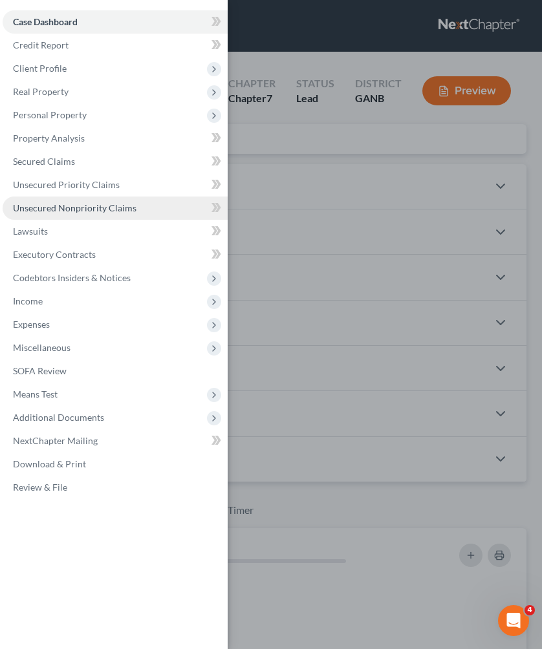
click at [81, 216] on link "Unsecured Nonpriority Claims" at bounding box center [115, 208] width 225 height 23
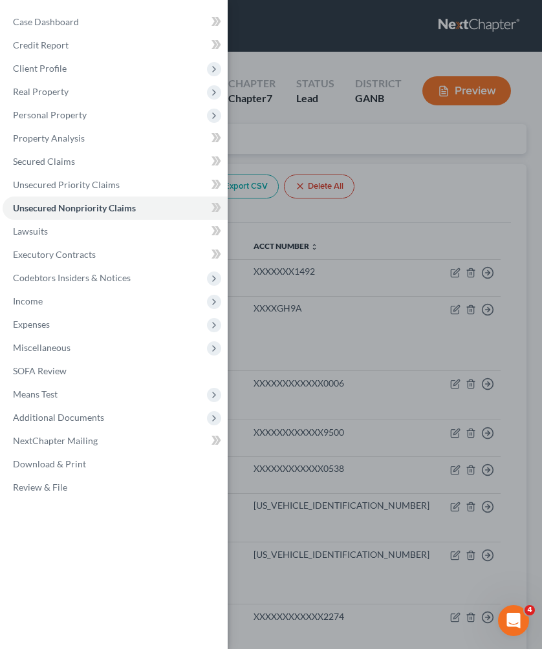
click at [299, 152] on div "Case Dashboard Payments Invoices Payments Payments Credit Report Client Profile" at bounding box center [271, 324] width 542 height 649
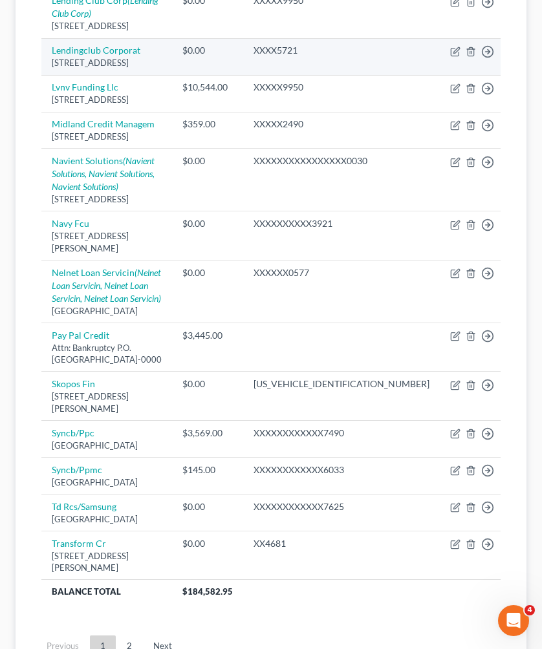
scroll to position [1059, 0]
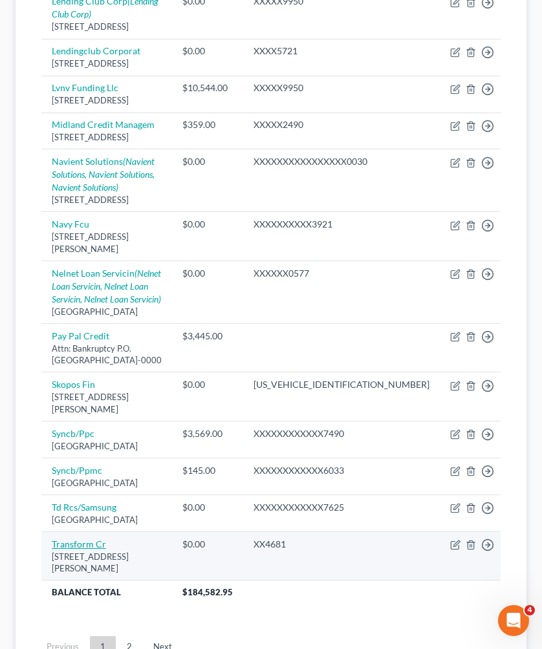
click at [98, 539] on link "Transform Cr" at bounding box center [79, 544] width 54 height 11
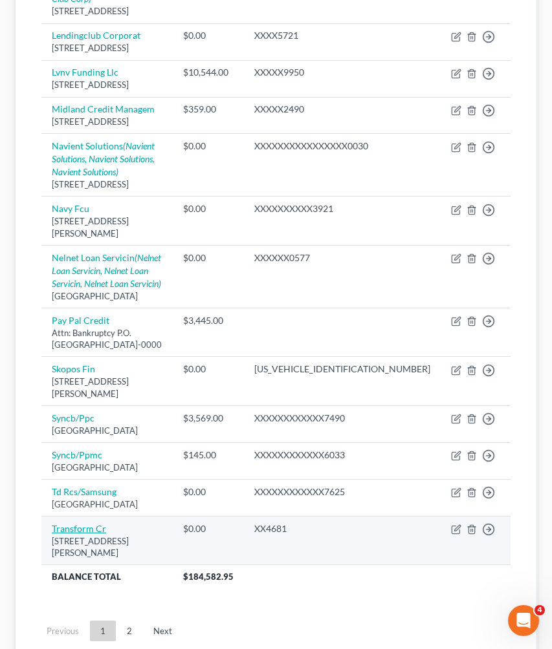
select select "14"
select select "0"
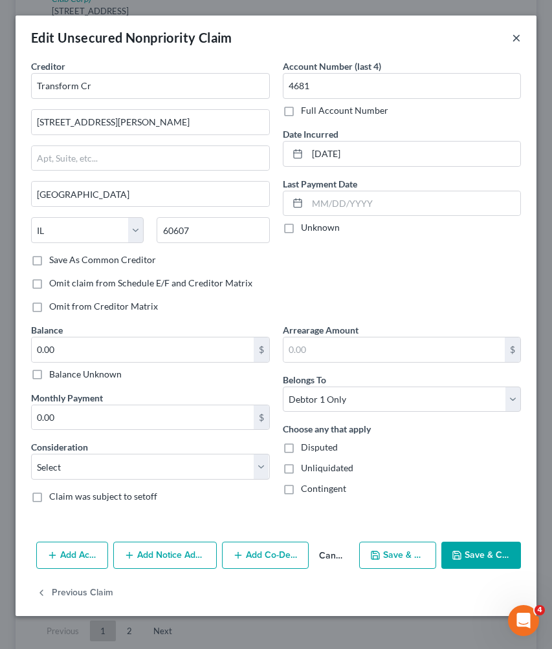
click at [514, 36] on button "×" at bounding box center [516, 38] width 9 height 16
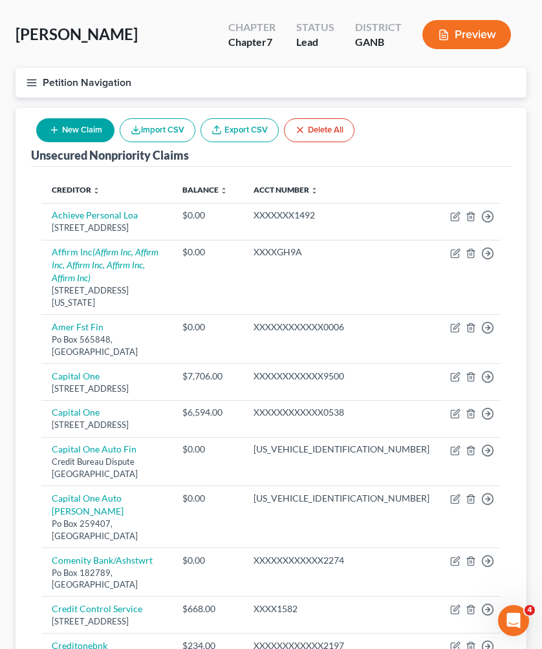
scroll to position [32, 0]
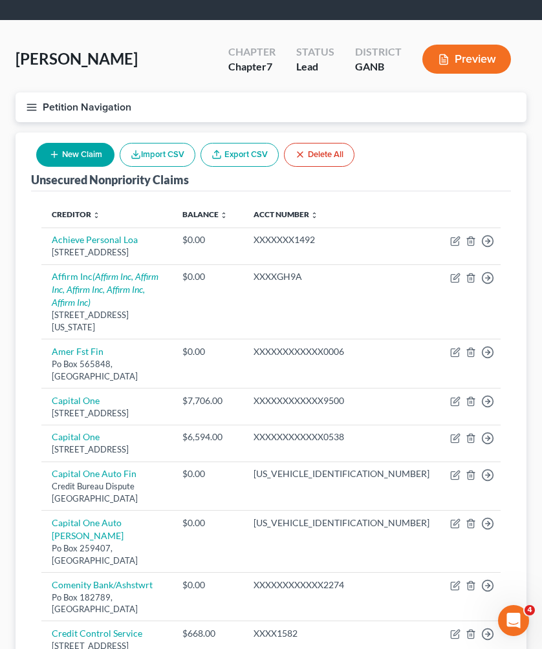
click at [88, 102] on button "Petition Navigation" at bounding box center [271, 107] width 511 height 30
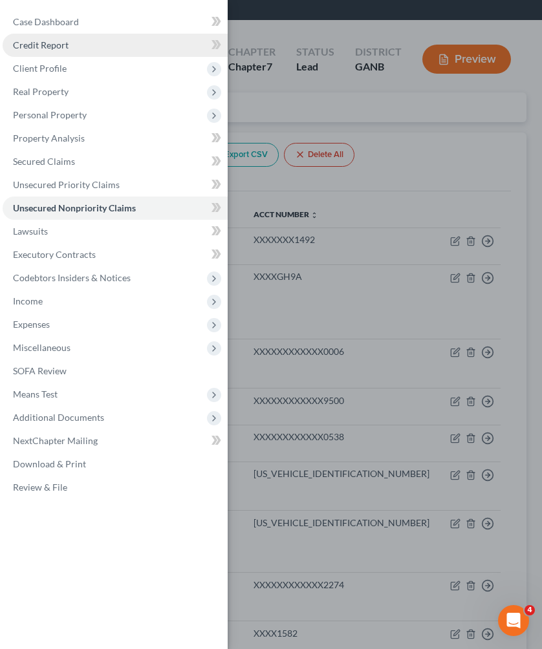
click at [87, 45] on link "Credit Report" at bounding box center [115, 45] width 225 height 23
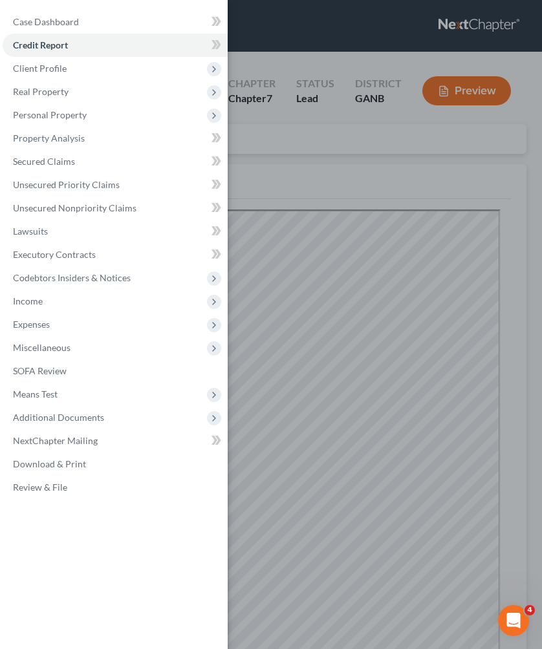
click at [330, 197] on div "Case Dashboard Payments Invoices Payments Payments Credit Report Client Profile" at bounding box center [271, 324] width 542 height 649
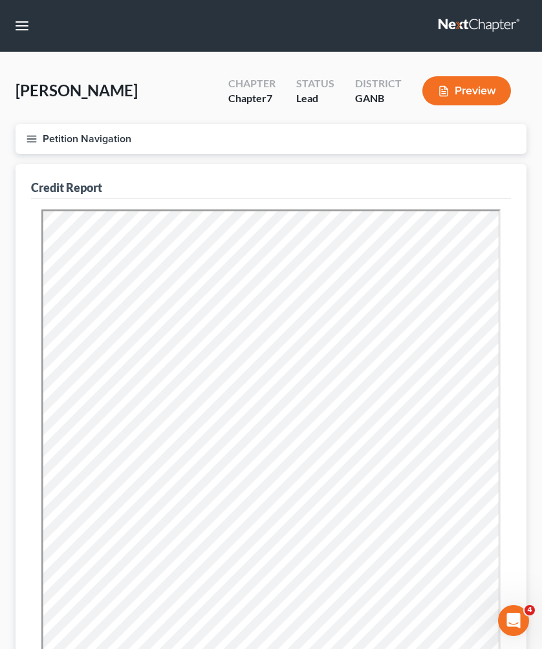
click at [114, 135] on button "Petition Navigation" at bounding box center [271, 139] width 511 height 30
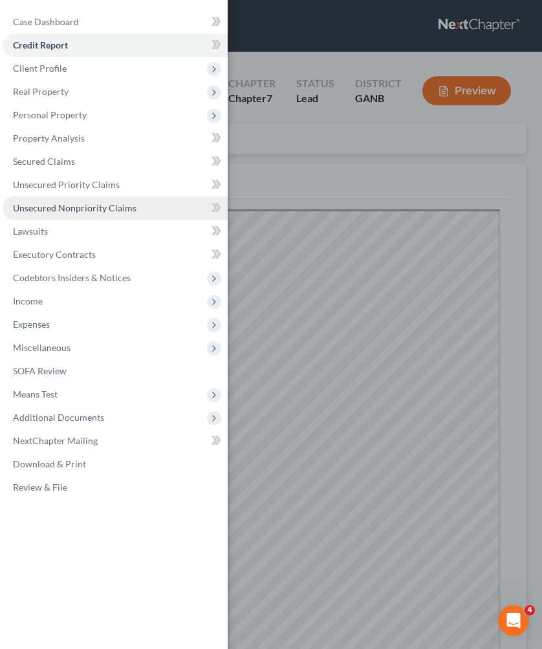
click at [58, 207] on span "Unsecured Nonpriority Claims" at bounding box center [75, 207] width 124 height 11
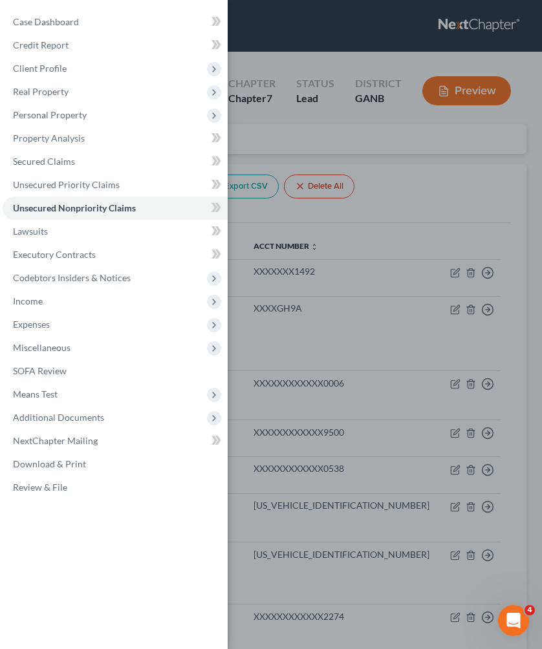
click at [411, 182] on div "Case Dashboard Payments Invoices Payments Payments Credit Report Client Profile" at bounding box center [271, 324] width 542 height 649
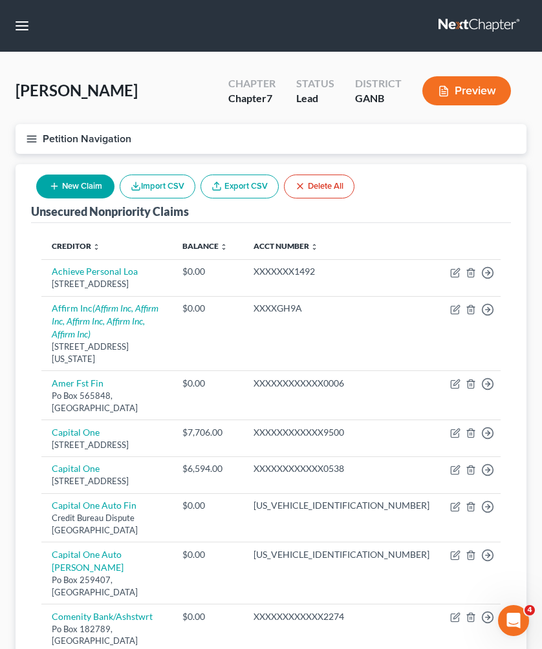
click at [90, 142] on button "Petition Navigation" at bounding box center [271, 139] width 511 height 30
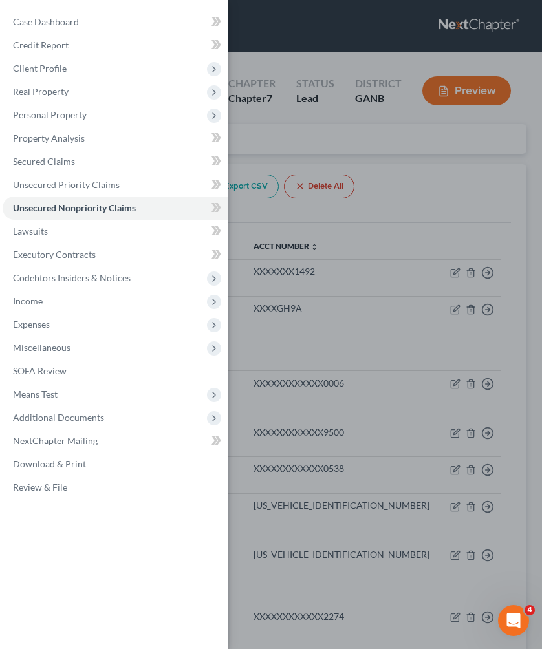
click at [267, 30] on div "Case Dashboard Payments Invoices Payments Payments Credit Report Client Profile" at bounding box center [271, 324] width 542 height 649
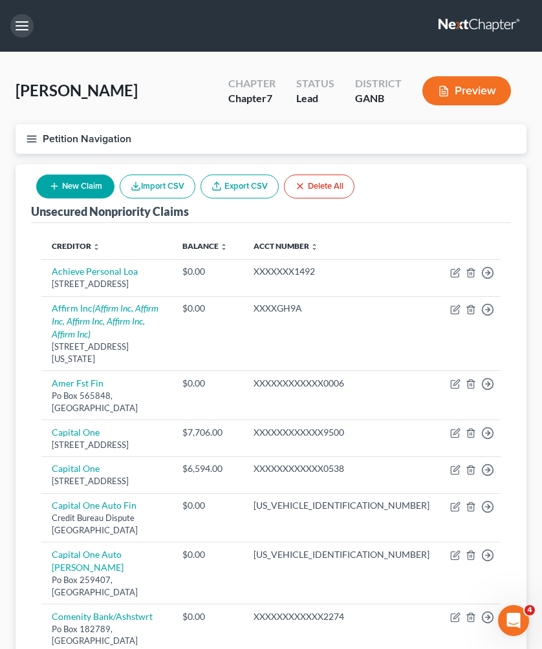
click at [25, 28] on button "button" at bounding box center [21, 25] width 23 height 23
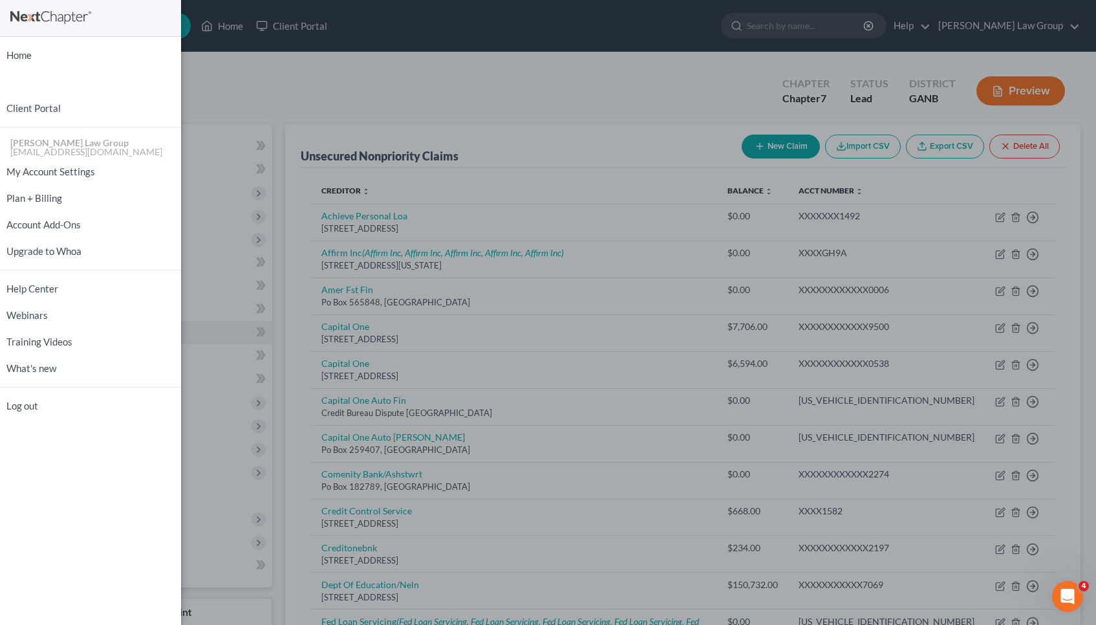
click at [211, 28] on div "Home New Case Client Portal Saedi Law Group mmays@saedilawgroup.com My Account …" at bounding box center [548, 312] width 1096 height 625
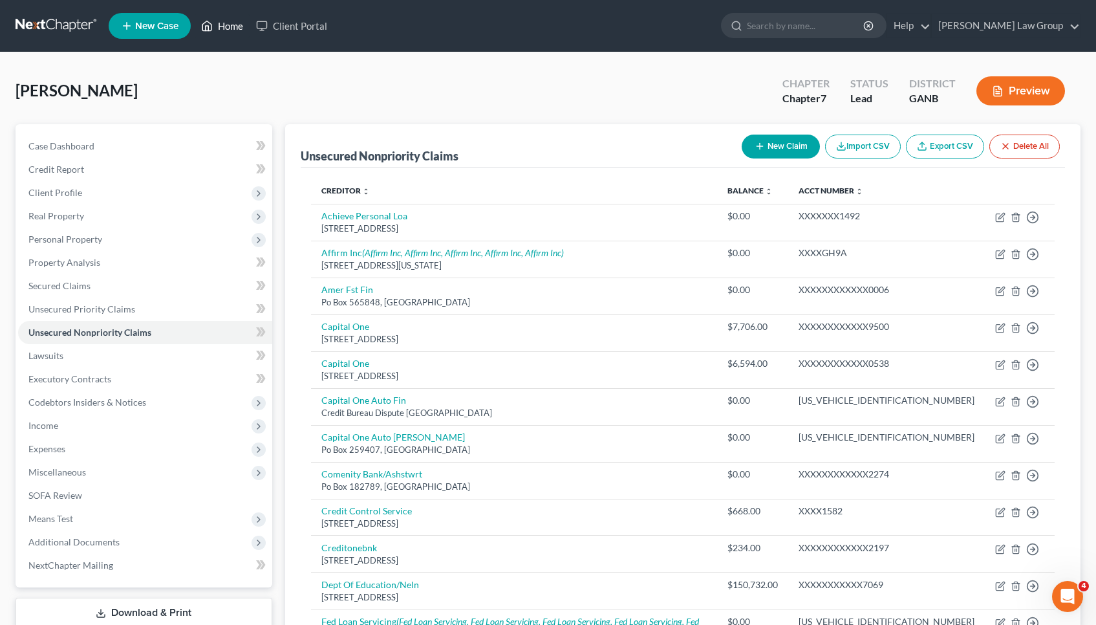
click at [219, 28] on link "Home" at bounding box center [222, 25] width 55 height 23
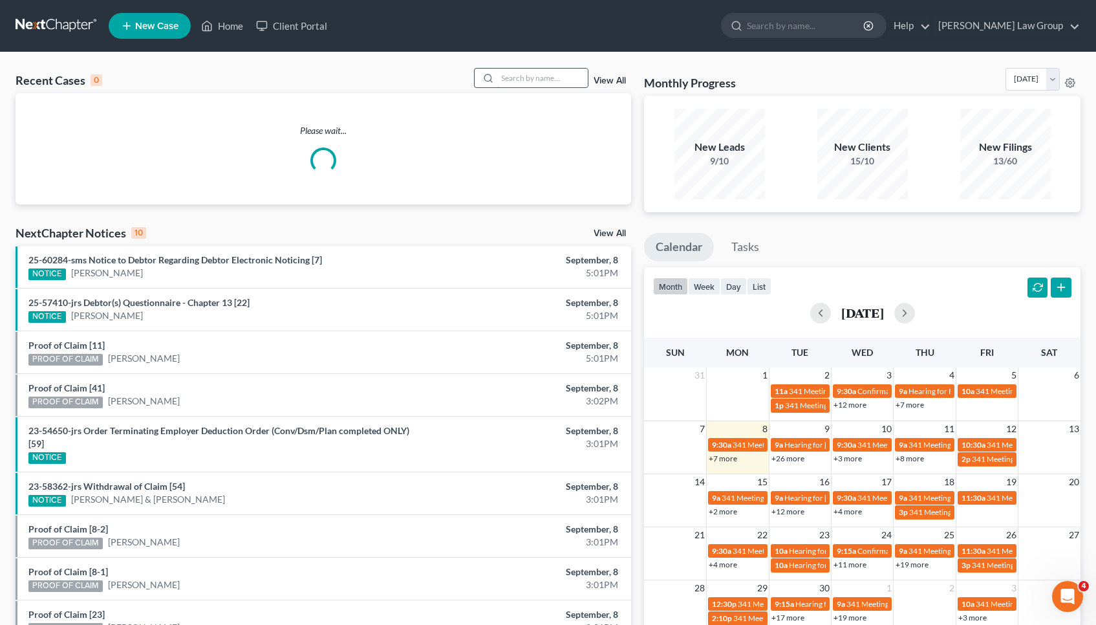
click at [551, 70] on input "search" at bounding box center [542, 78] width 91 height 19
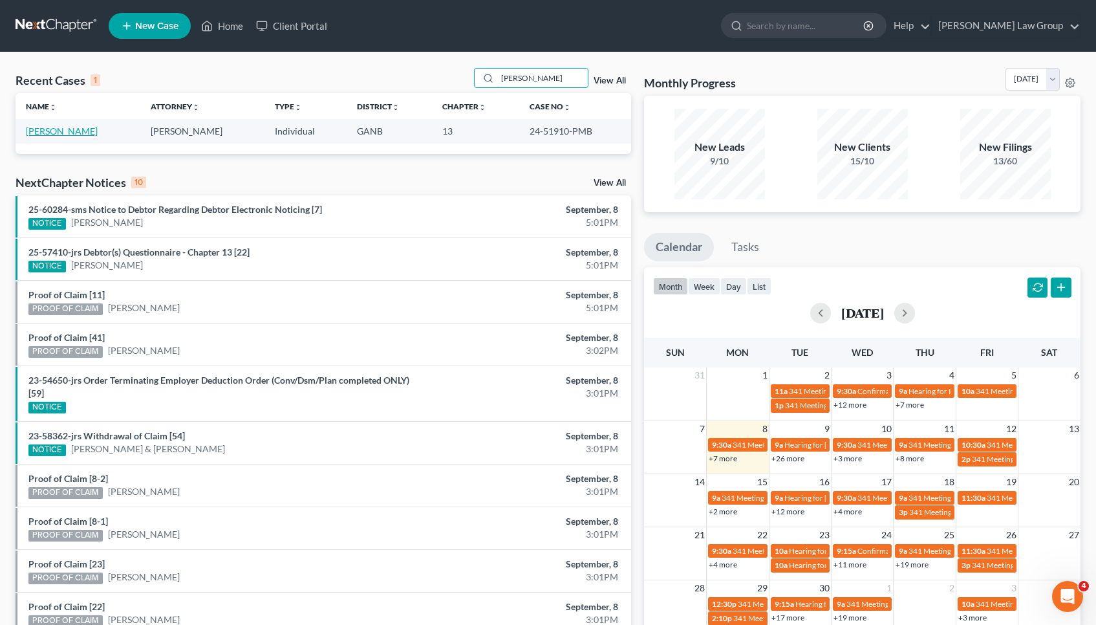
type input "wheeler"
click at [58, 134] on link "Wheeler, Sandy" at bounding box center [62, 130] width 72 height 11
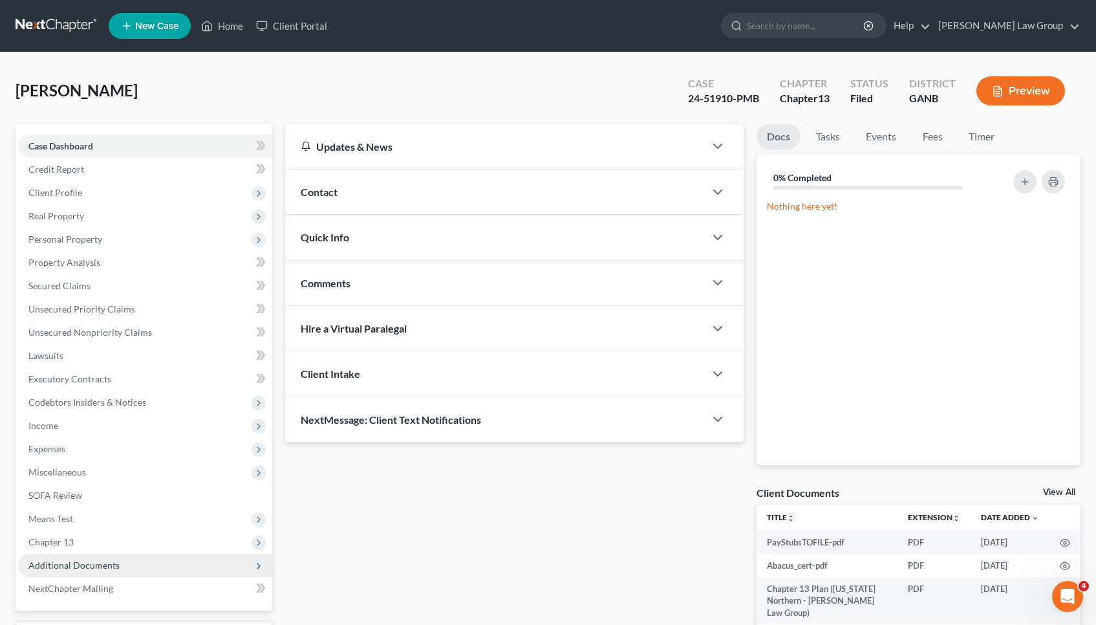
click at [76, 571] on span "Additional Documents" at bounding box center [145, 565] width 254 height 23
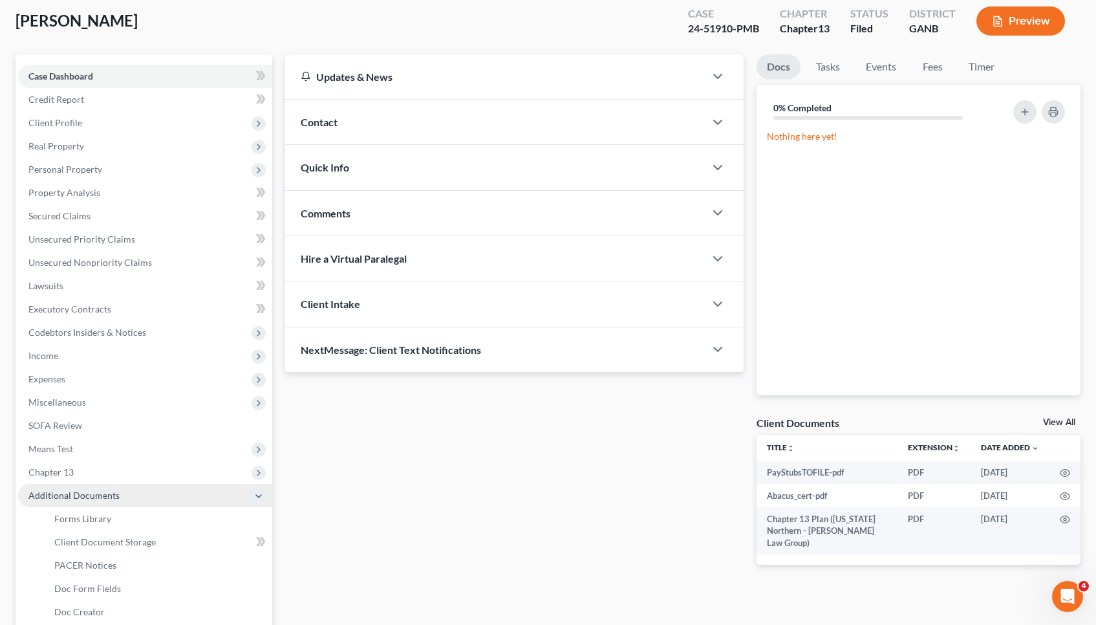
scroll to position [72, 0]
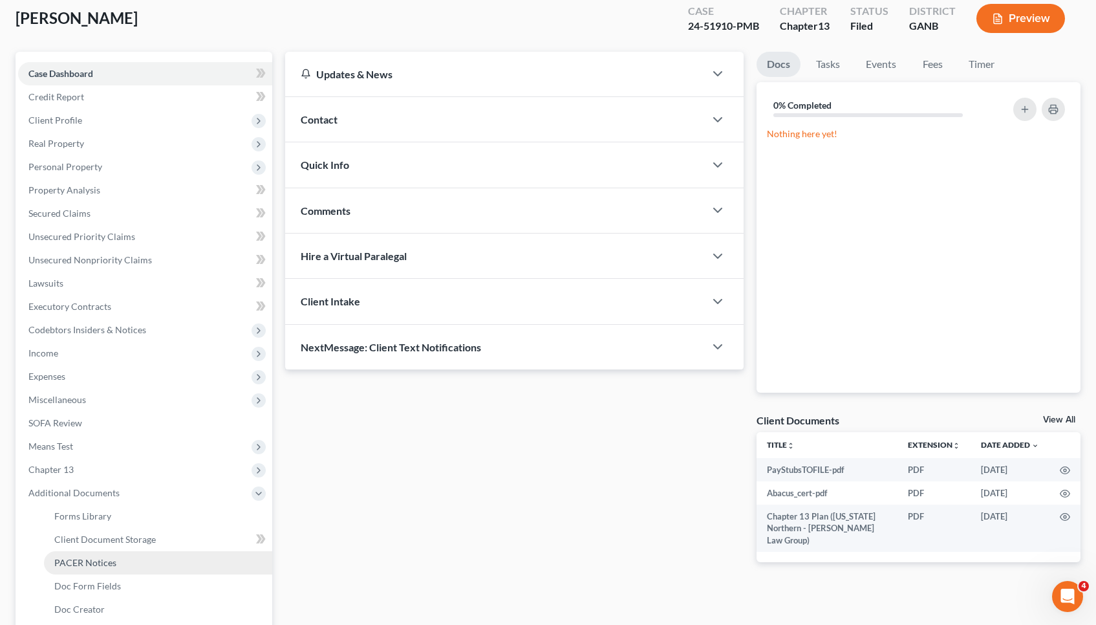
click at [76, 571] on link "PACER Notices" at bounding box center [158, 562] width 228 height 23
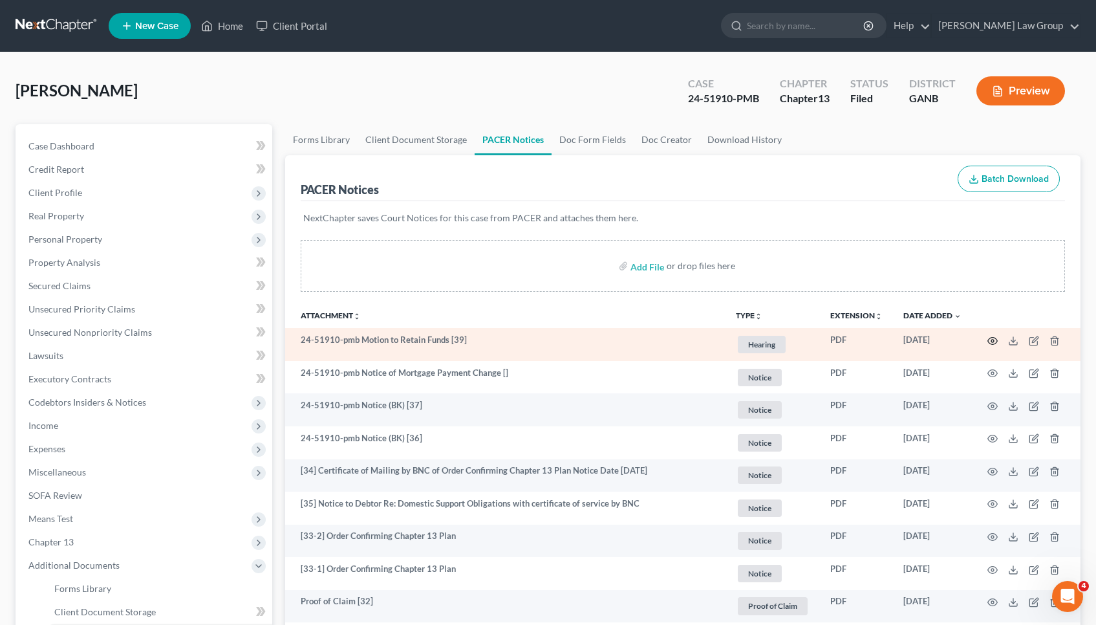
click at [551, 338] on icon "button" at bounding box center [992, 341] width 10 height 10
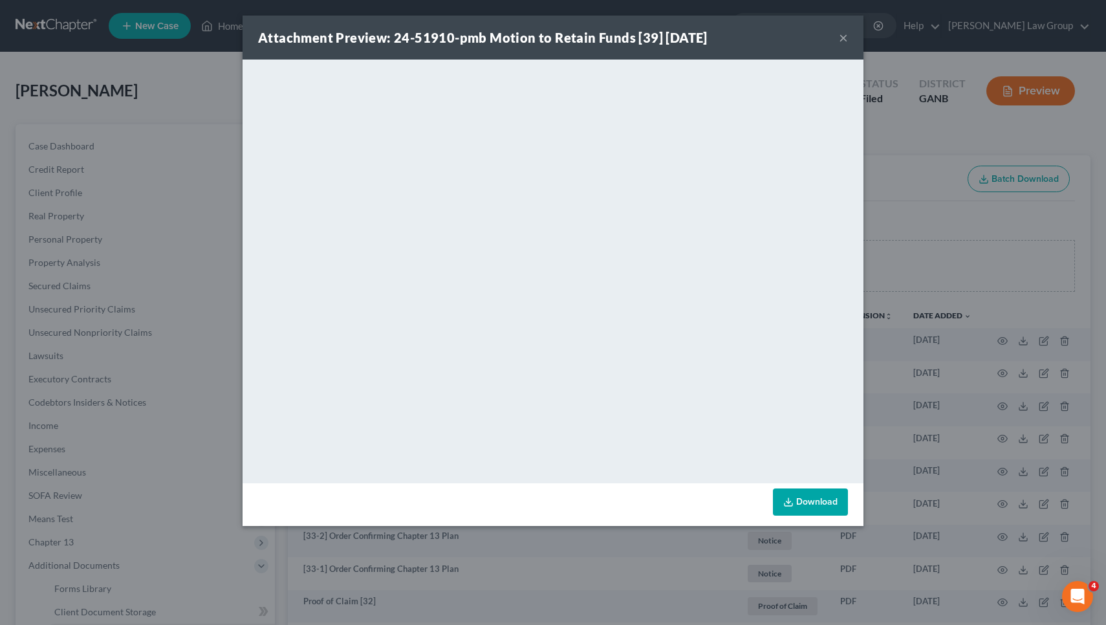
click at [551, 41] on button "×" at bounding box center [843, 38] width 9 height 16
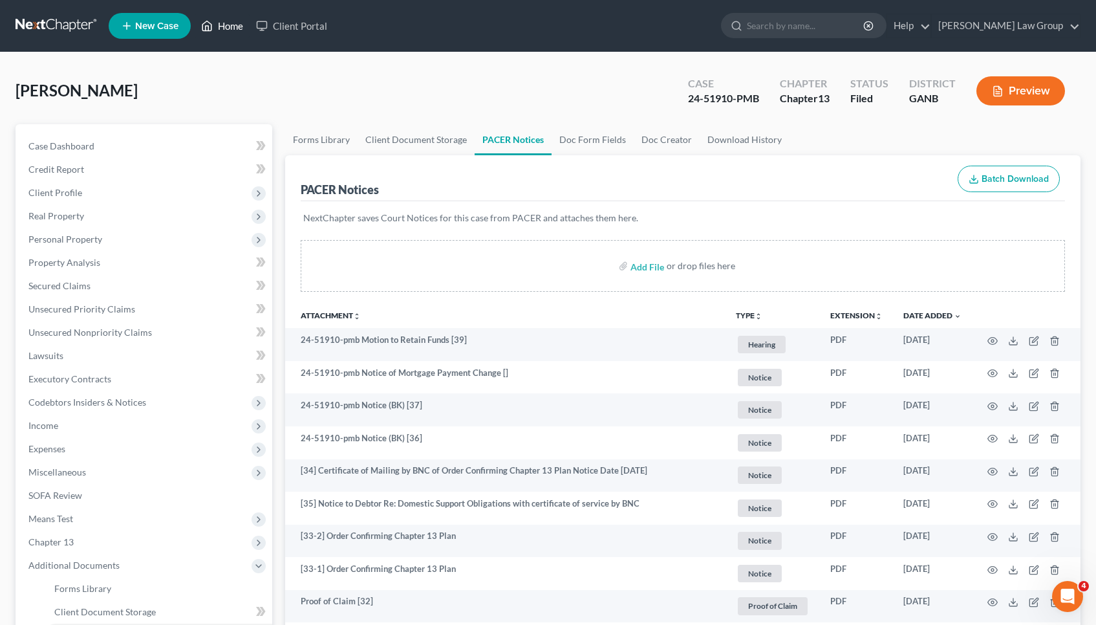
click at [227, 27] on link "Home" at bounding box center [222, 25] width 55 height 23
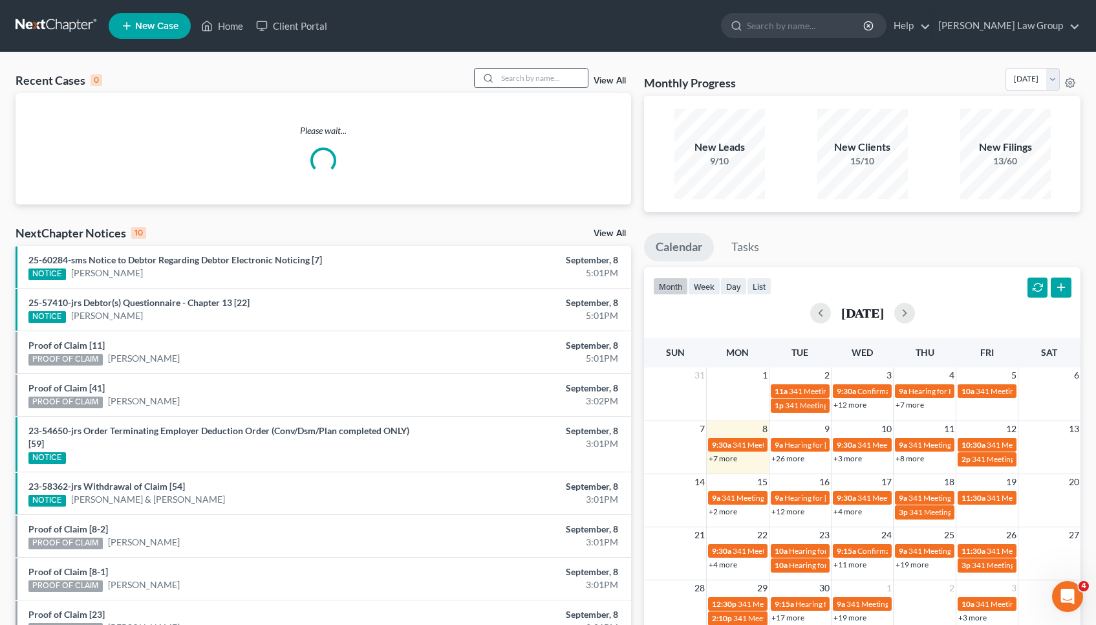
click at [543, 78] on input "search" at bounding box center [542, 78] width 91 height 19
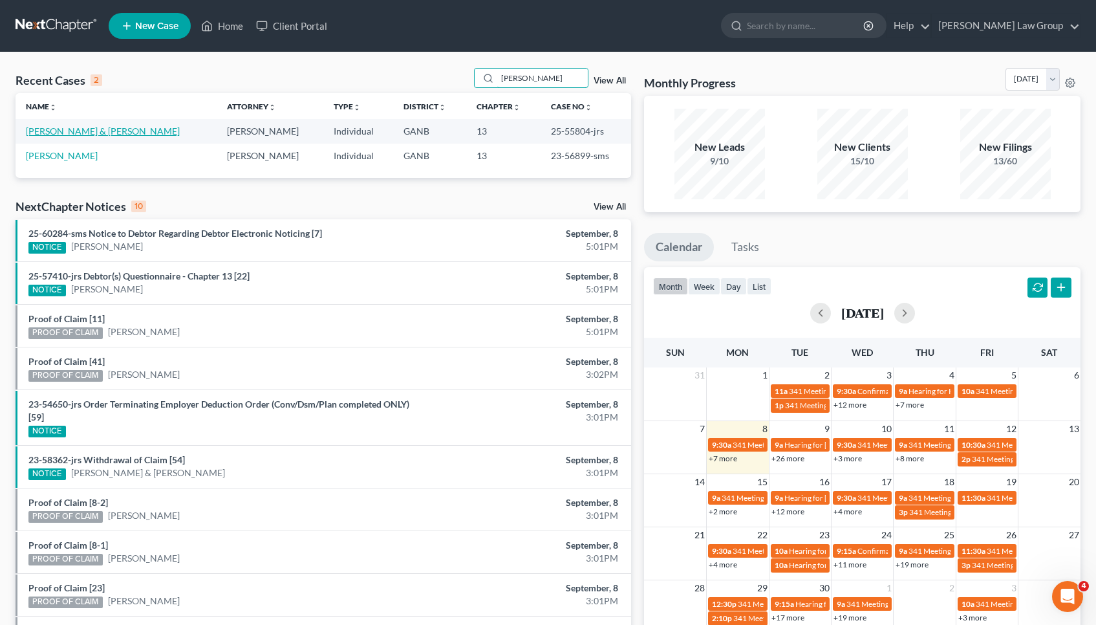
type input "reynolds"
click at [114, 128] on link "[PERSON_NAME] & [PERSON_NAME]" at bounding box center [103, 130] width 154 height 11
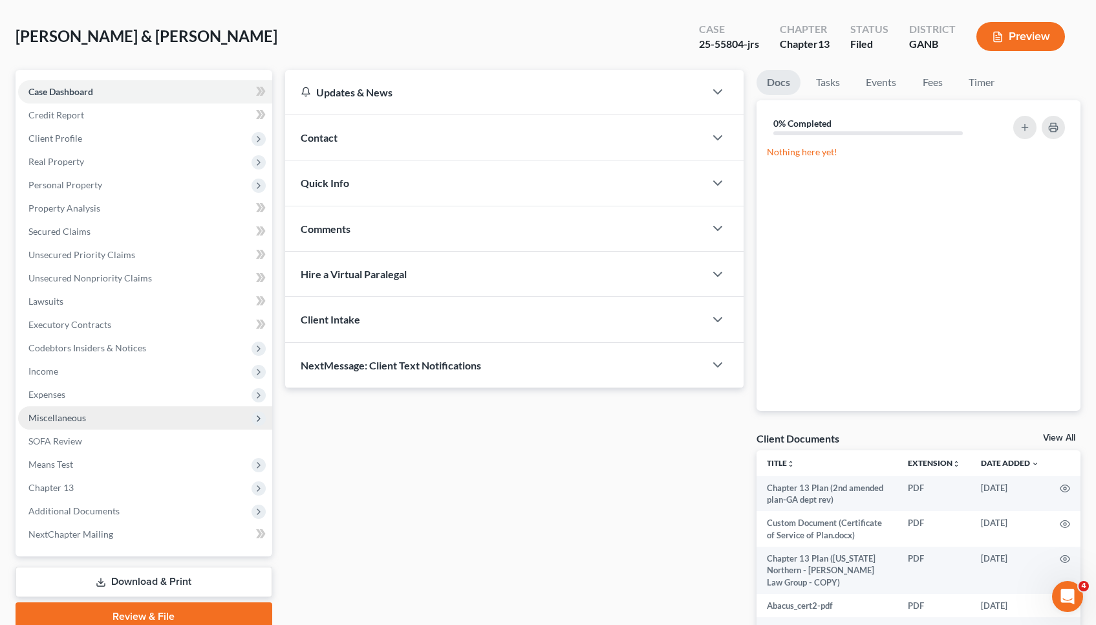
scroll to position [59, 0]
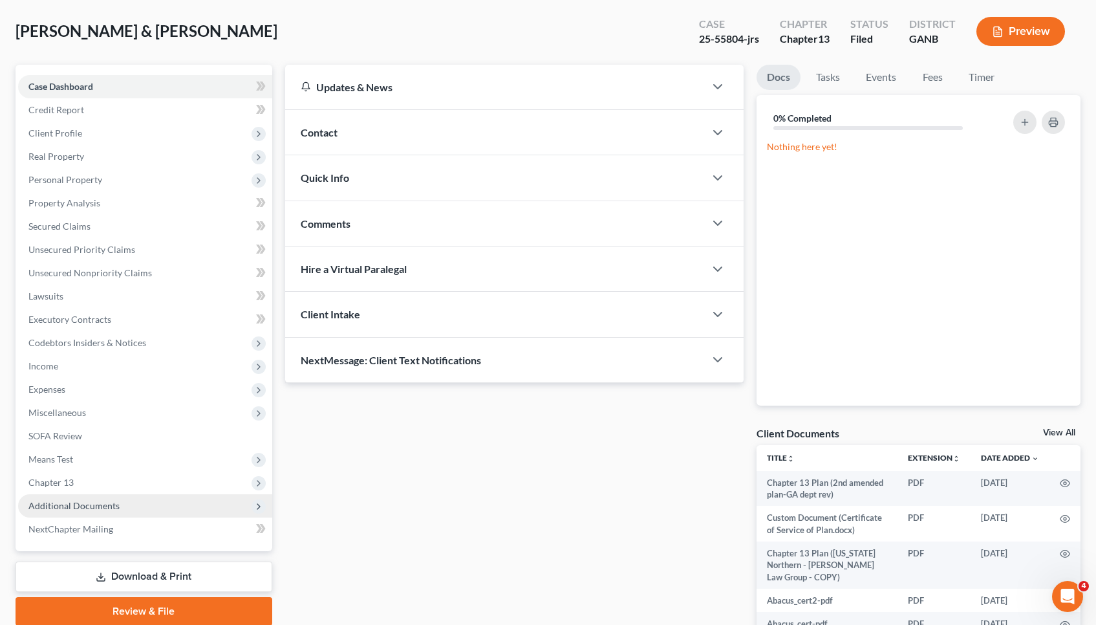
click at [108, 502] on span "Additional Documents" at bounding box center [73, 505] width 91 height 11
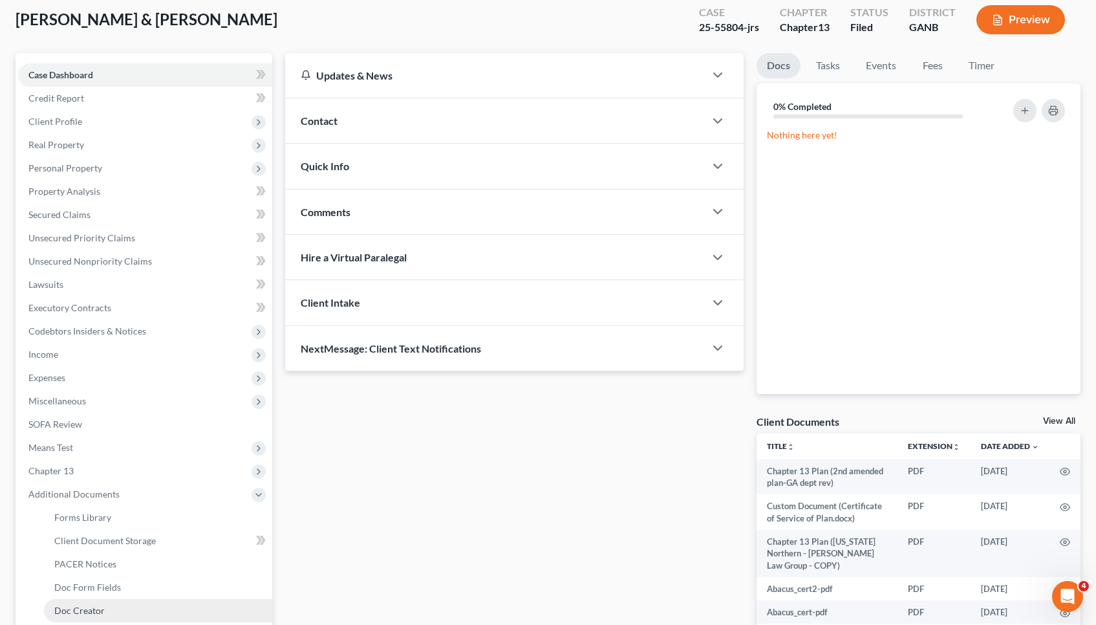
scroll to position [74, 0]
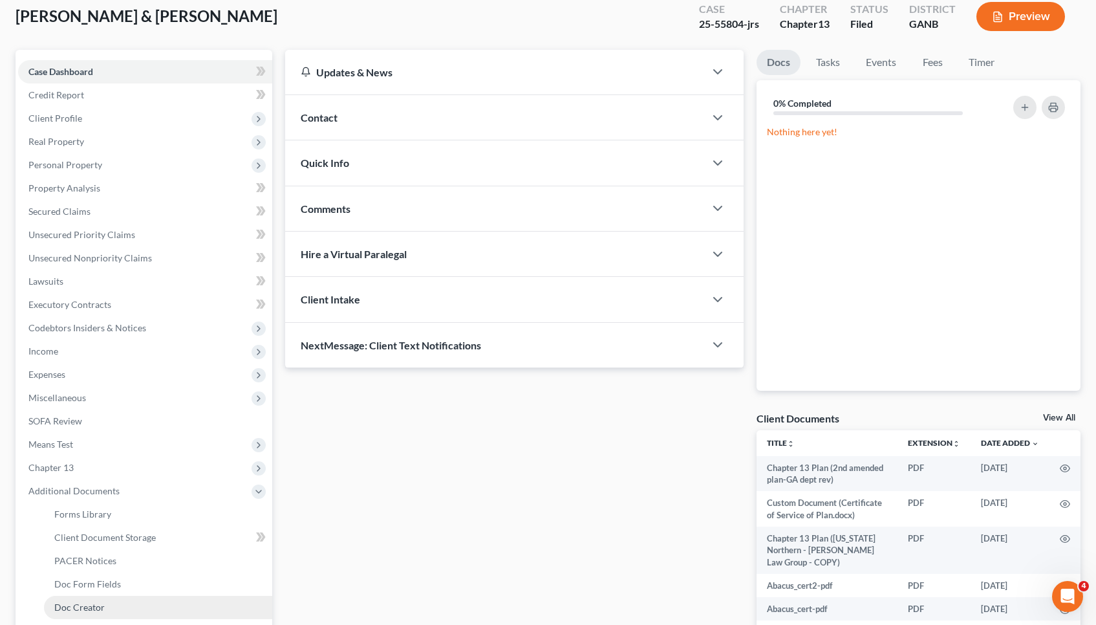
click at [117, 613] on link "Doc Creator" at bounding box center [158, 607] width 228 height 23
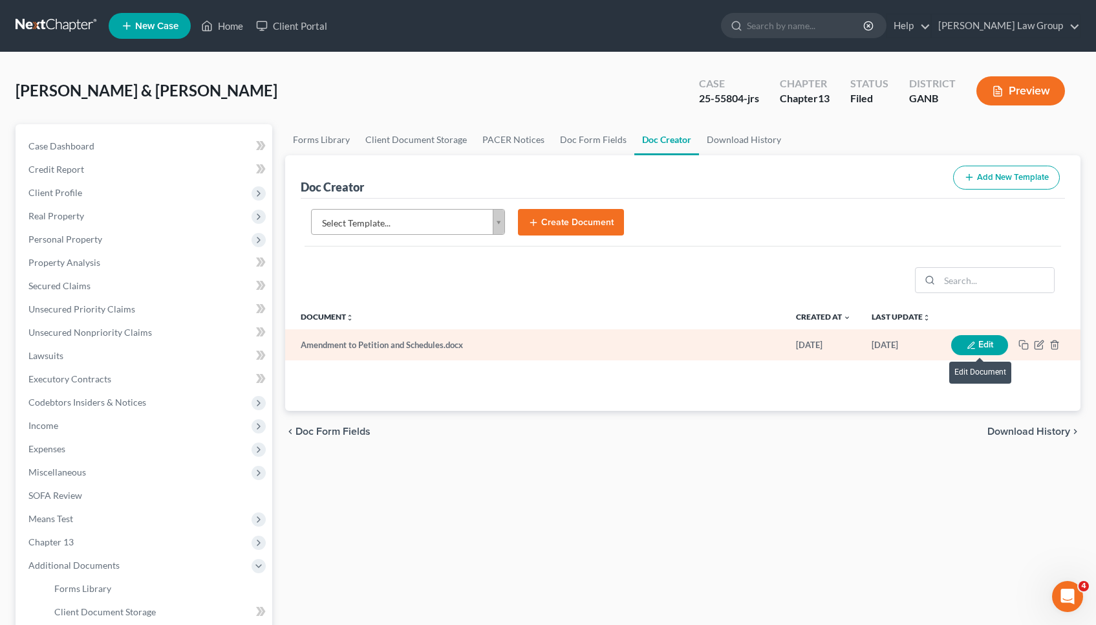
click at [551, 343] on button "Edit" at bounding box center [979, 345] width 57 height 20
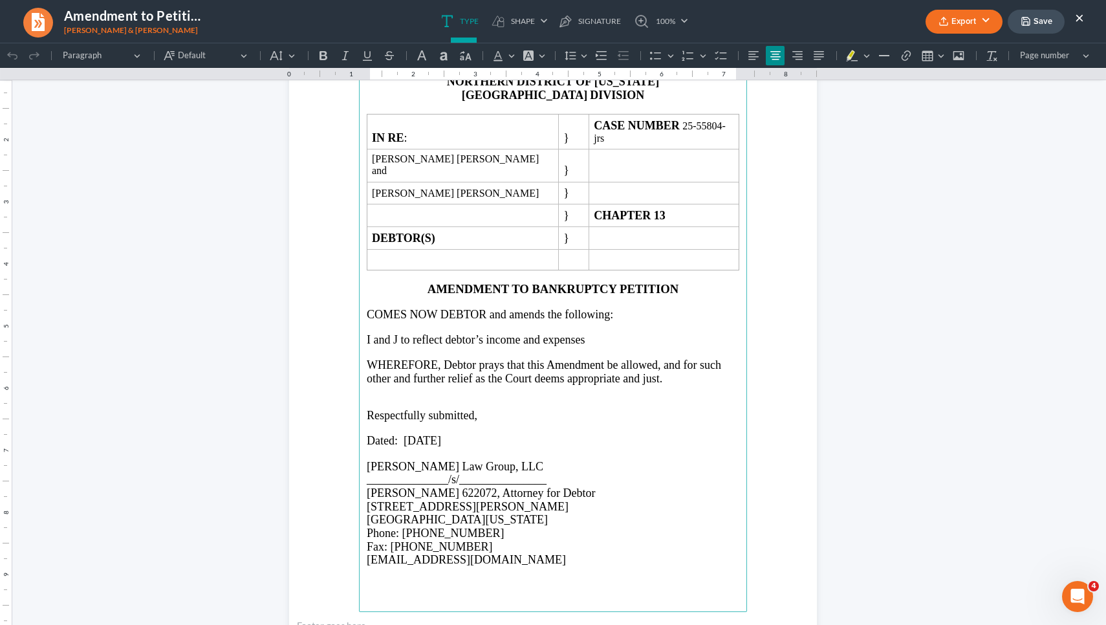
scroll to position [122, 0]
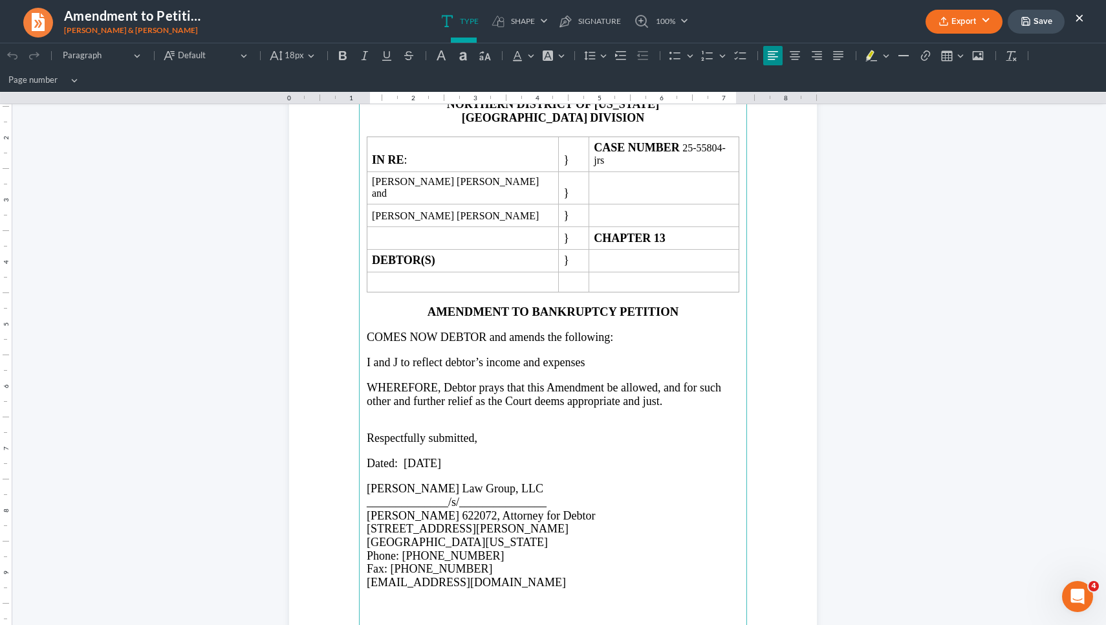
drag, startPoint x: 445, startPoint y: 435, endPoint x: 402, endPoint y: 434, distance: 43.3
click at [402, 457] on span "Dated: August 14, 2025" at bounding box center [404, 463] width 74 height 13
drag, startPoint x: 490, startPoint y: 437, endPoint x: 400, endPoint y: 432, distance: 90.0
click at [400, 457] on p "Dated: September 8, 2025" at bounding box center [553, 464] width 372 height 14
copy p "September 8, 2025"
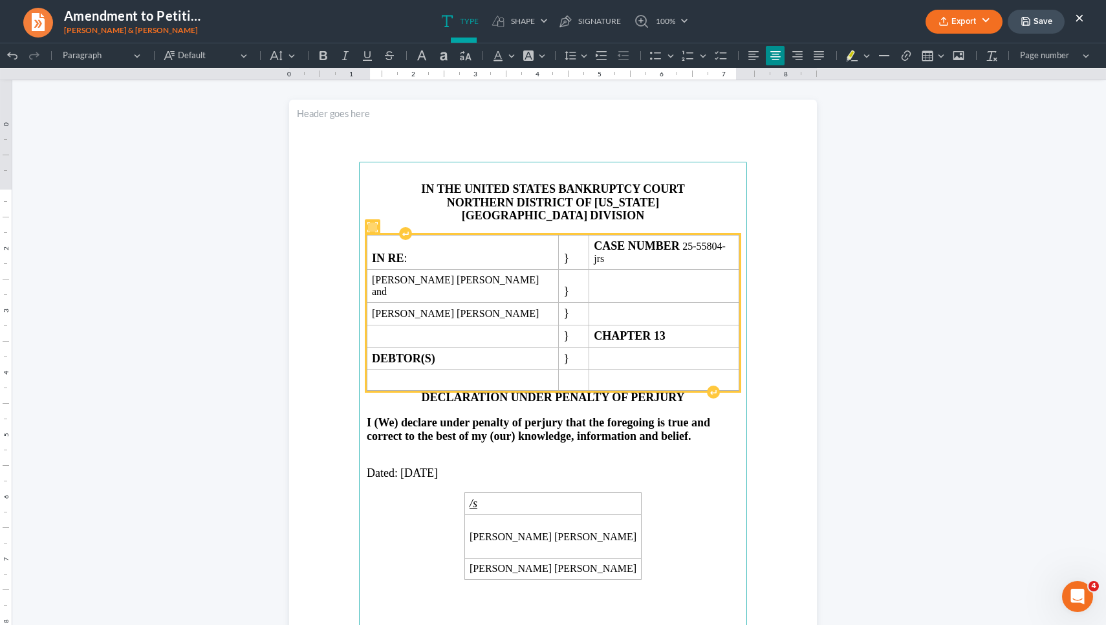
scroll to position [728, 0]
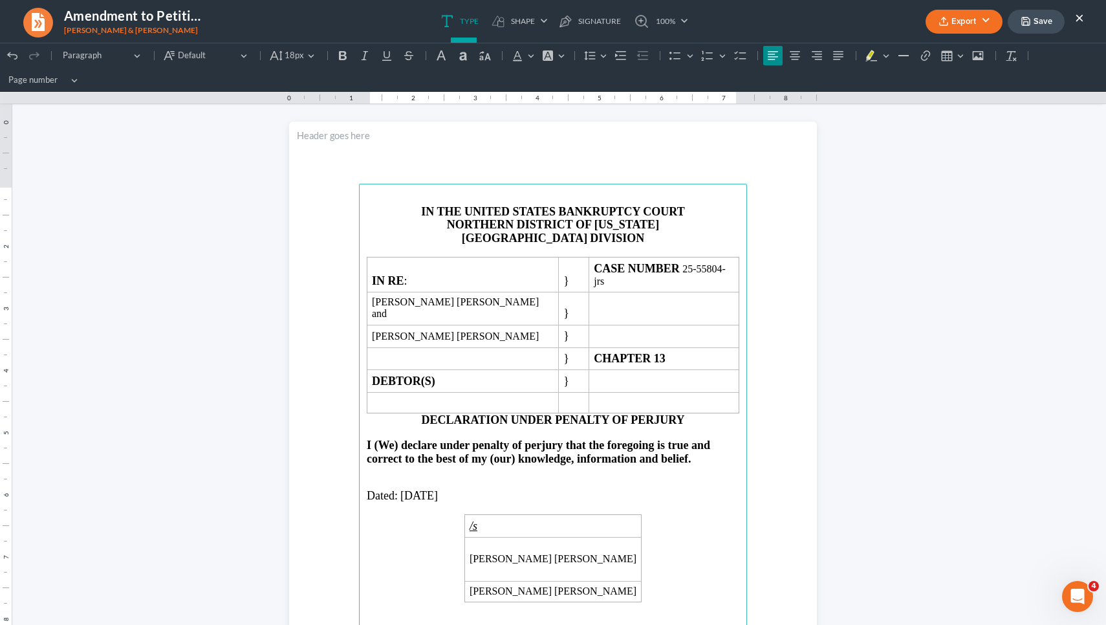
drag, startPoint x: 395, startPoint y: 471, endPoint x: 486, endPoint y: 464, distance: 90.9
click at [438, 489] on span "August 14, 2025" at bounding box center [419, 495] width 38 height 13
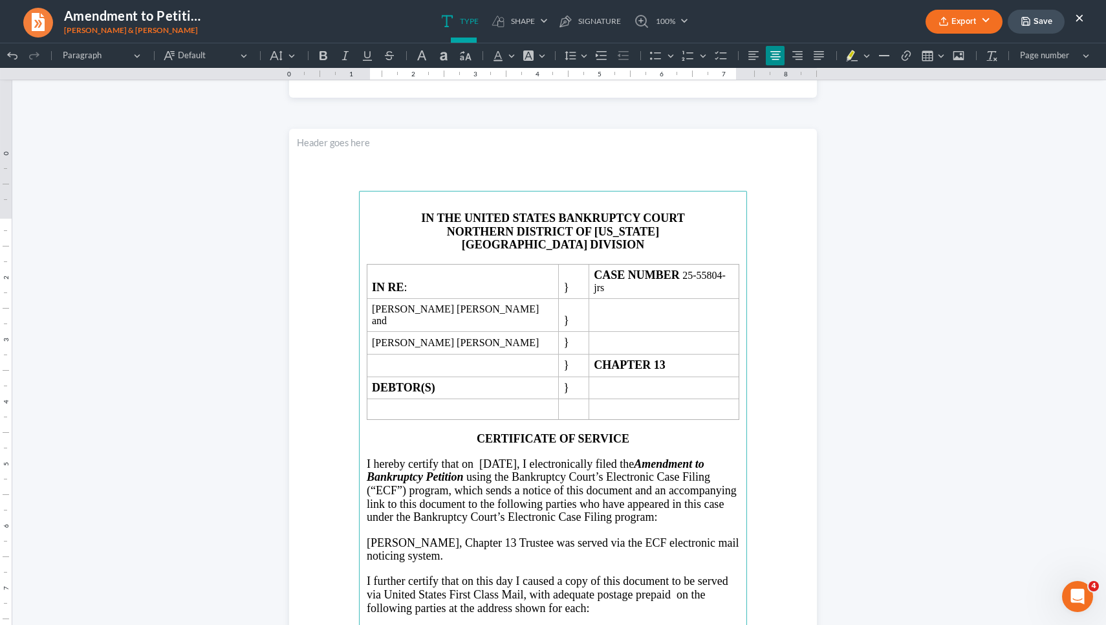
scroll to position [1411, 0]
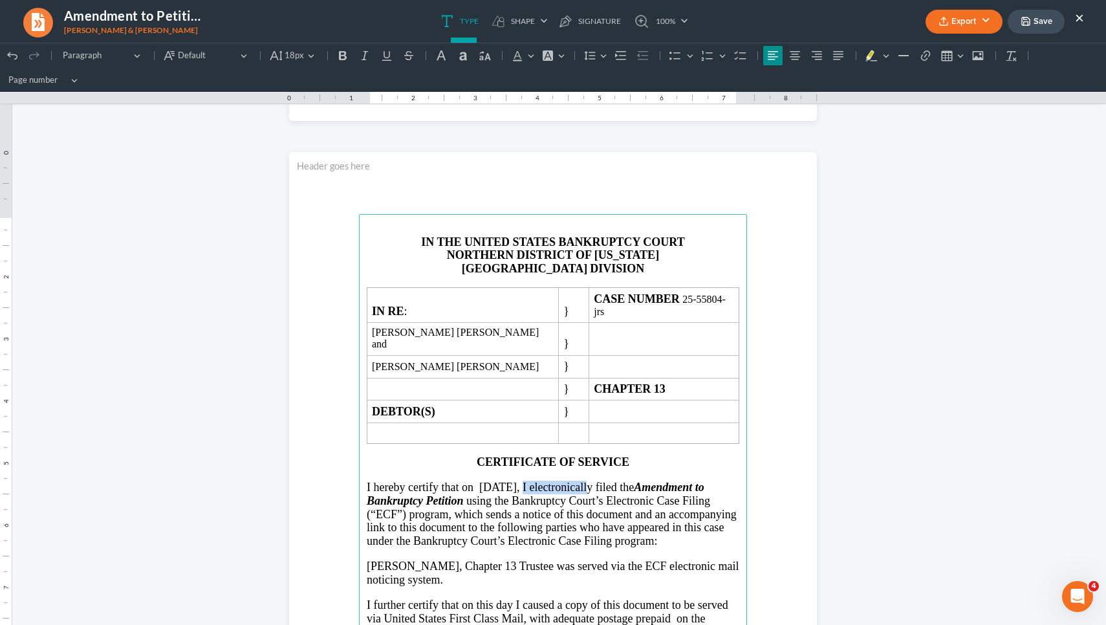
drag, startPoint x: 499, startPoint y: 464, endPoint x: 574, endPoint y: 464, distance: 75.0
click at [551, 480] on span "I hereby certify that on August 14, 2025, I electronically filed the Amendment …" at bounding box center [552, 513] width 370 height 67
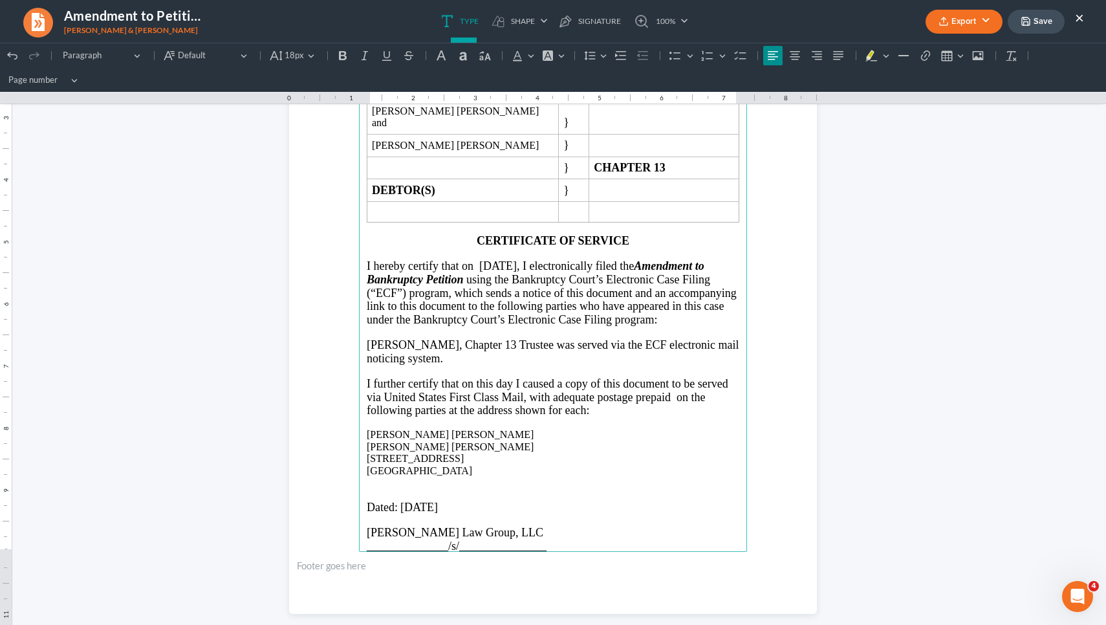
scroll to position [1633, 0]
drag, startPoint x: 472, startPoint y: 487, endPoint x: 396, endPoint y: 487, distance: 75.7
click at [396, 500] on p "Dated: August 14, 2025" at bounding box center [553, 507] width 372 height 14
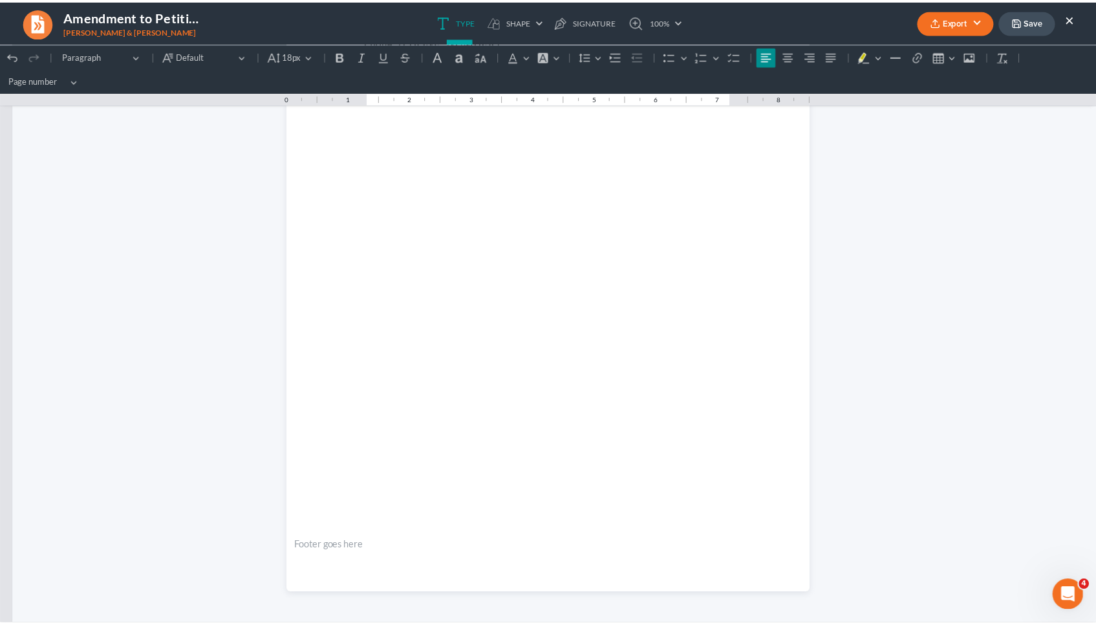
scroll to position [2367, 0]
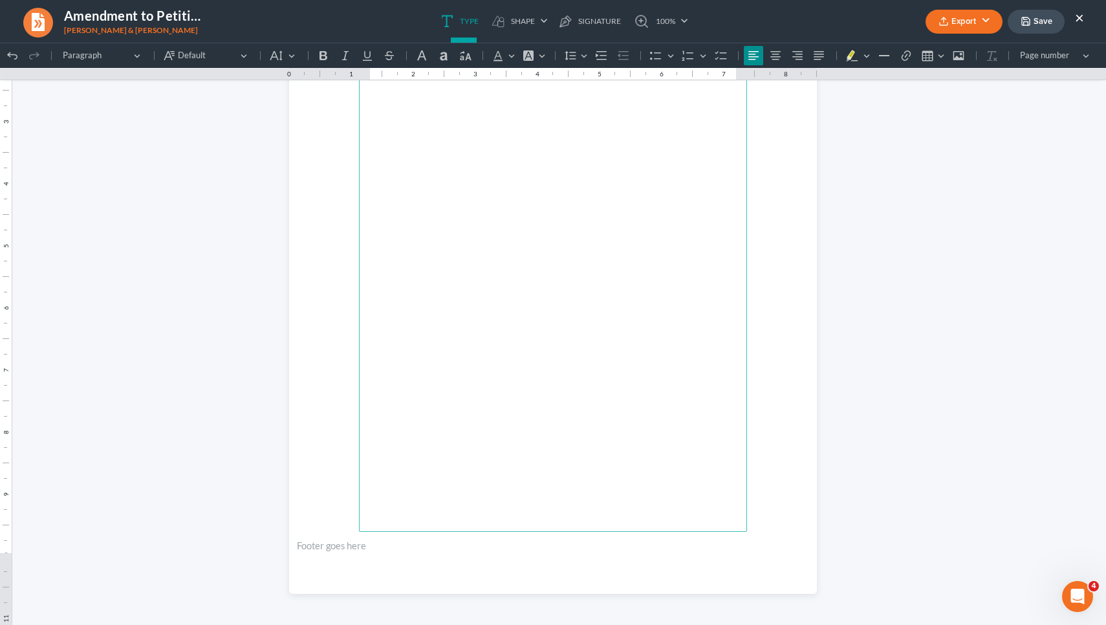
click at [551, 21] on icon "button" at bounding box center [1026, 21] width 8 height 8
click at [551, 16] on button "Export" at bounding box center [963, 22] width 77 height 24
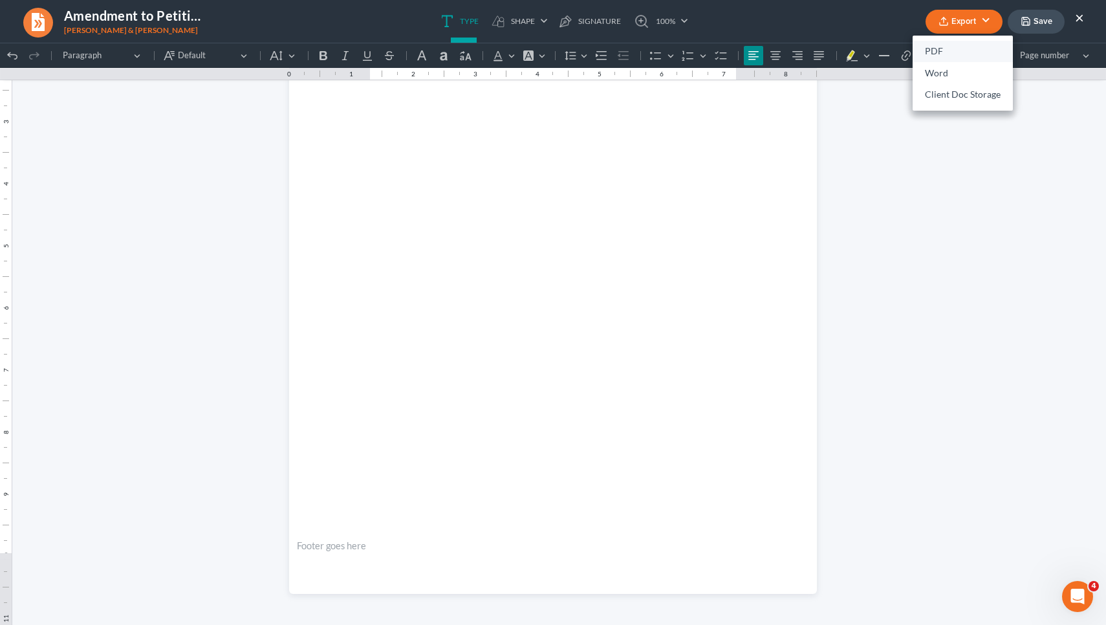
click at [551, 51] on link "PDF" at bounding box center [962, 52] width 100 height 22
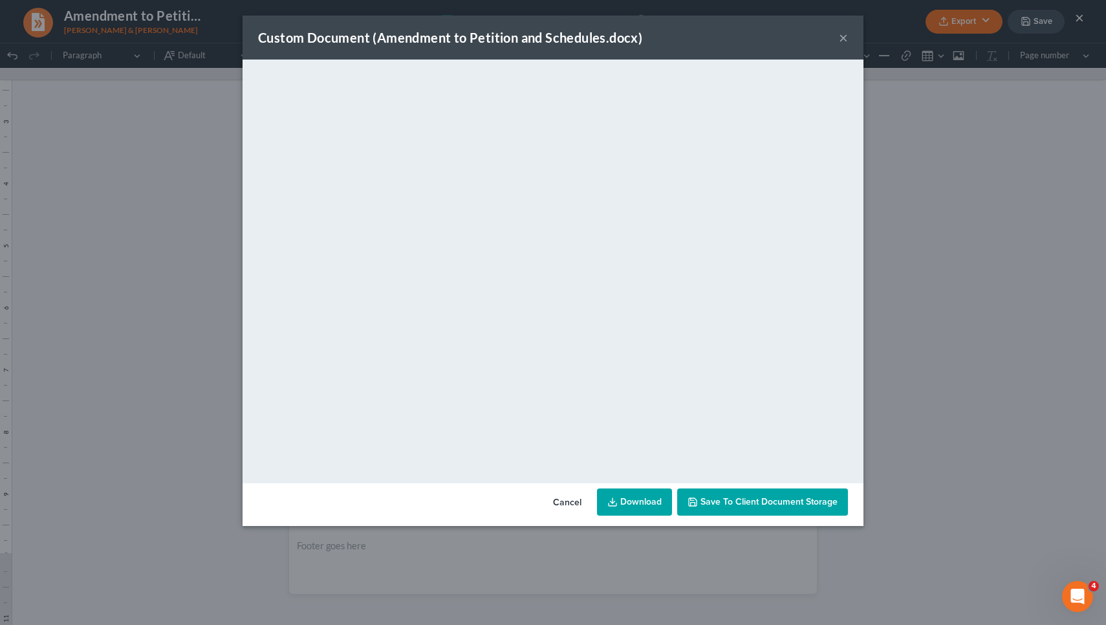
click at [551, 40] on button "×" at bounding box center [843, 38] width 9 height 16
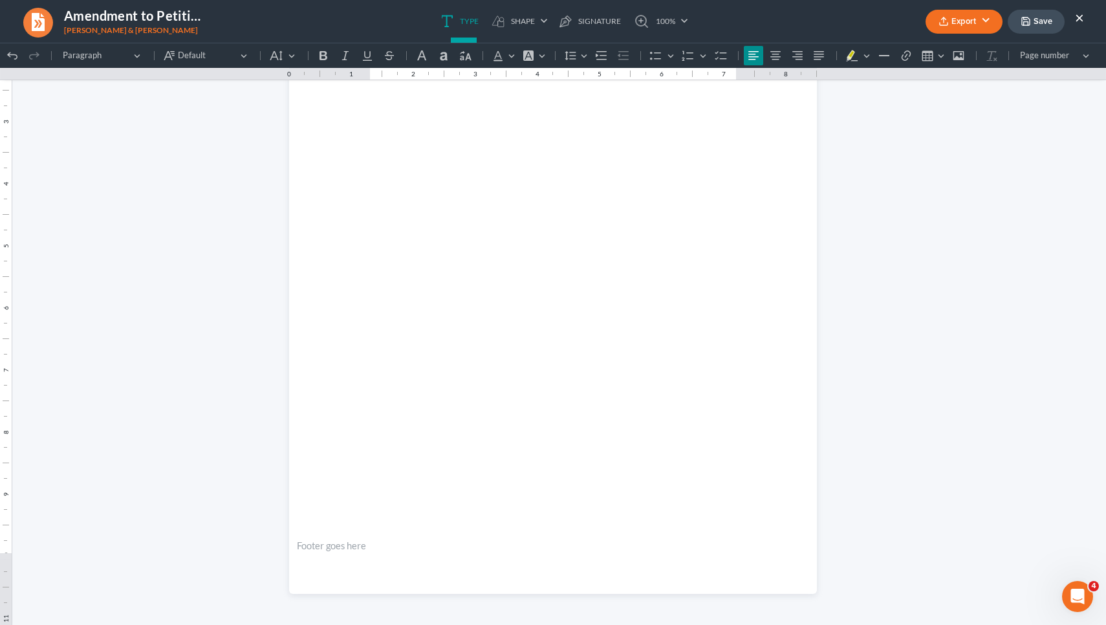
click at [551, 17] on button "×" at bounding box center [1079, 18] width 9 height 16
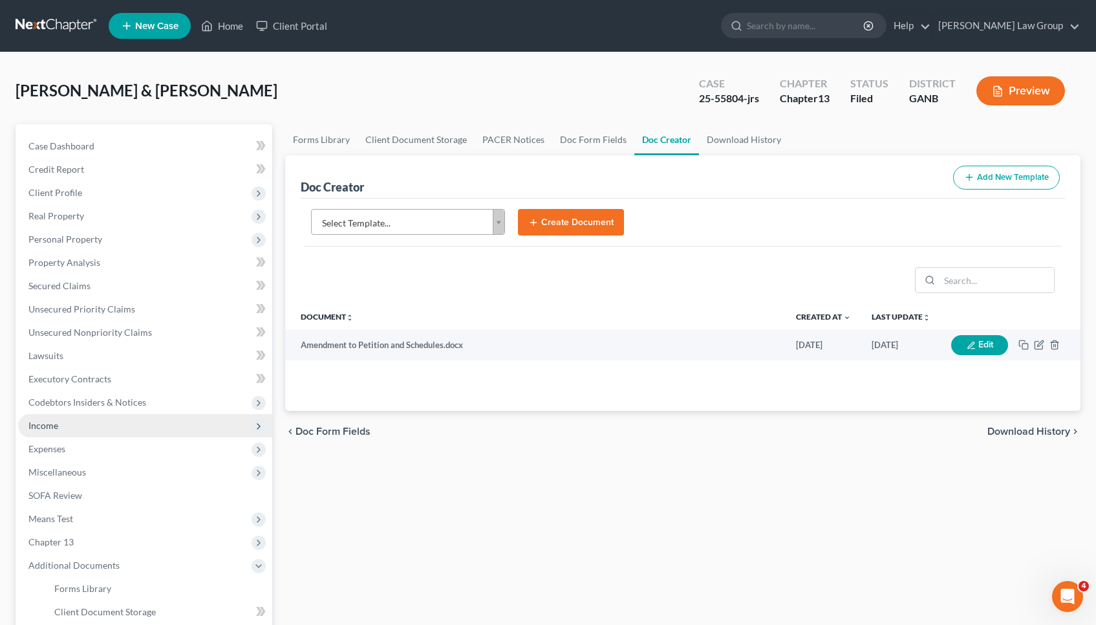
click at [58, 425] on span "Income" at bounding box center [145, 425] width 254 height 23
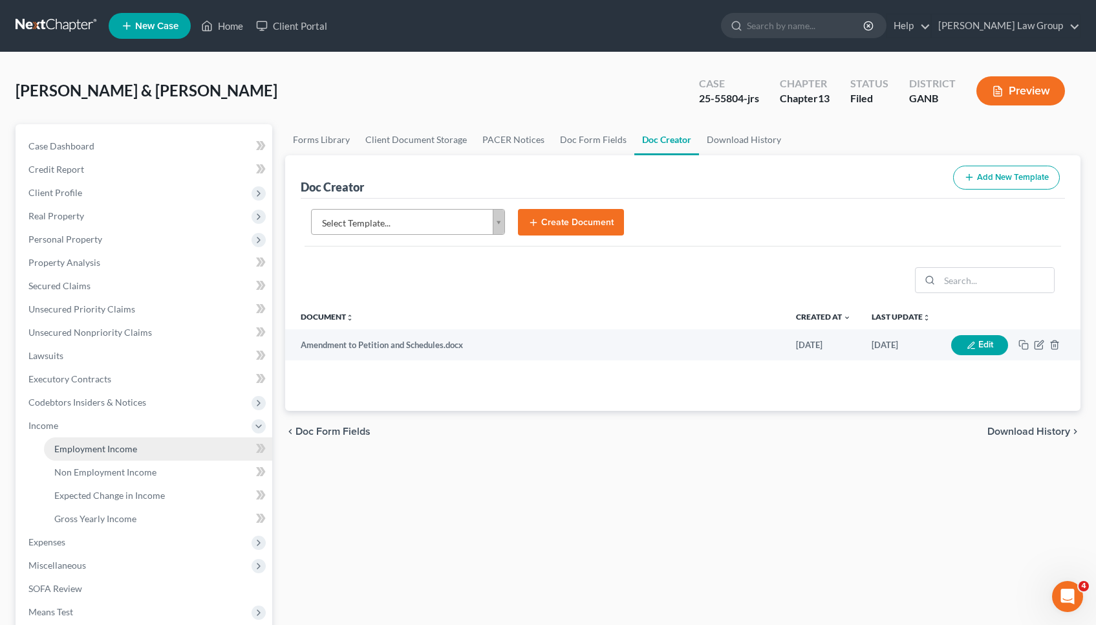
click at [70, 448] on span "Employment Income" at bounding box center [95, 448] width 83 height 11
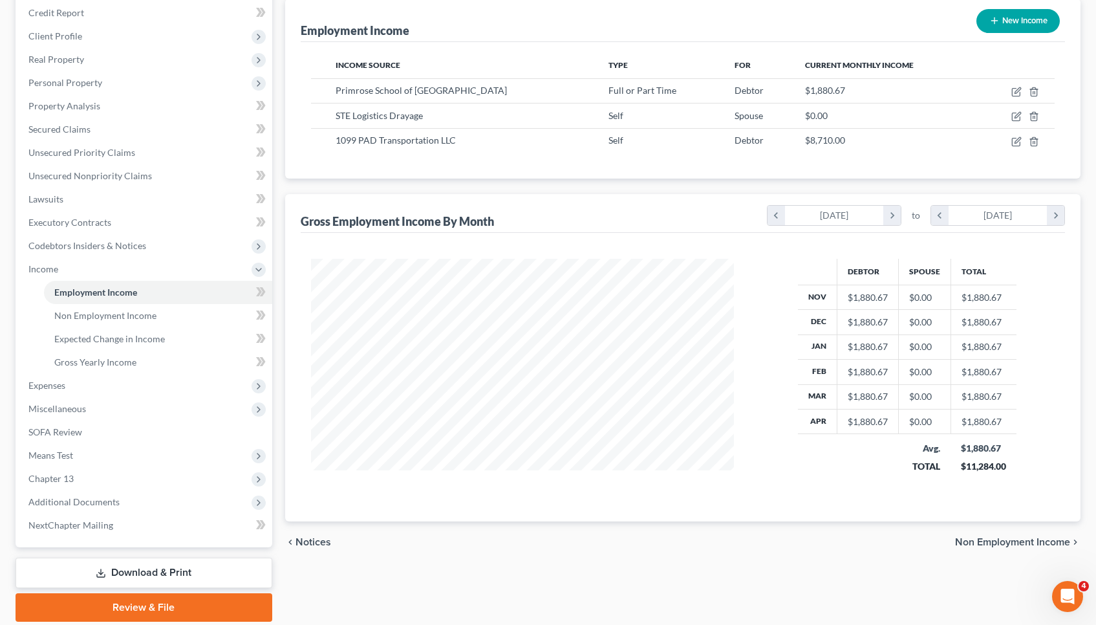
scroll to position [135, 0]
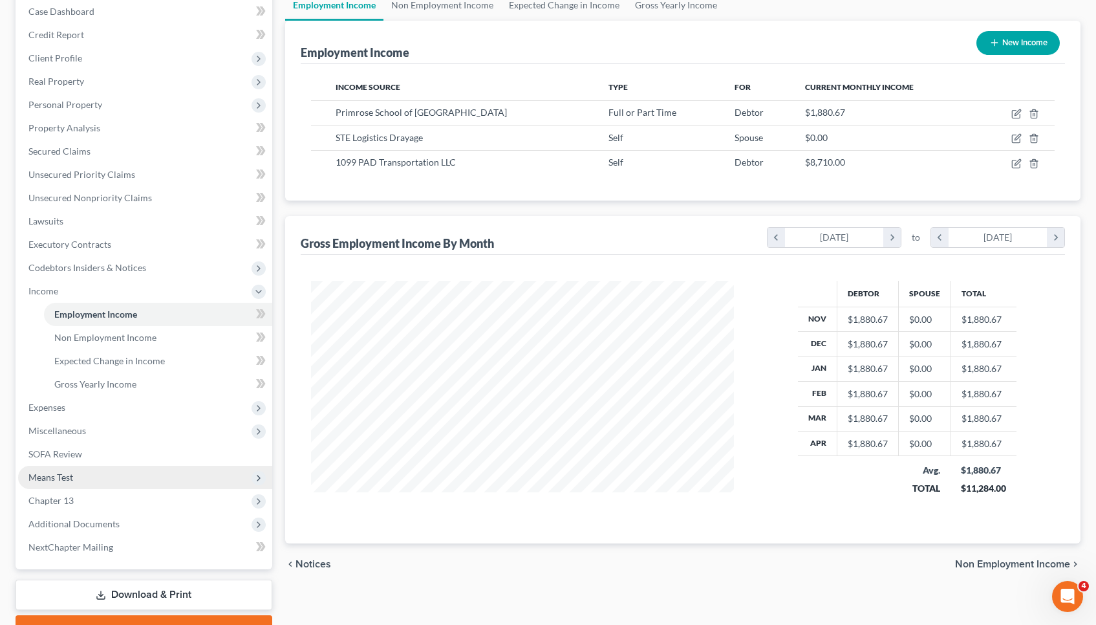
click at [103, 477] on span "Means Test" at bounding box center [145, 477] width 254 height 23
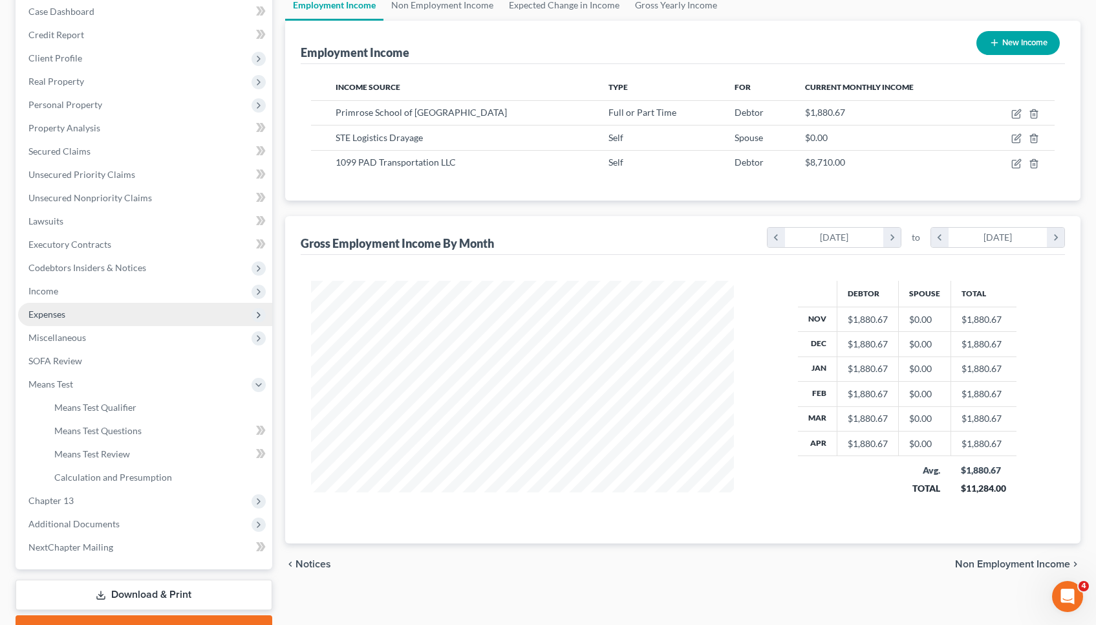
click at [105, 320] on span "Expenses" at bounding box center [145, 314] width 254 height 23
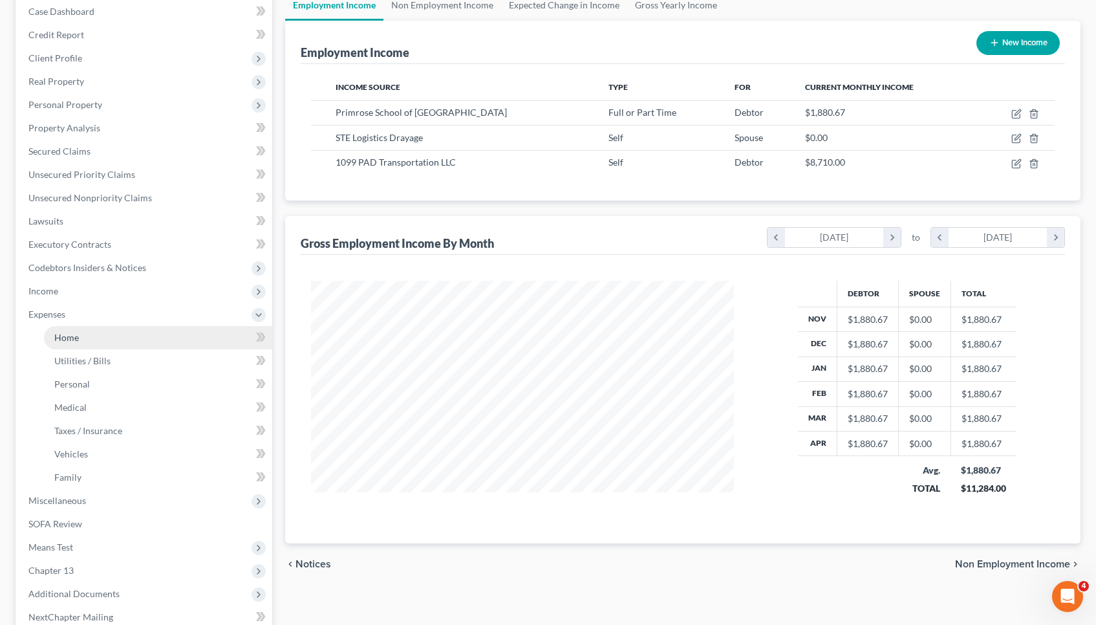
click at [105, 332] on link "Home" at bounding box center [158, 337] width 228 height 23
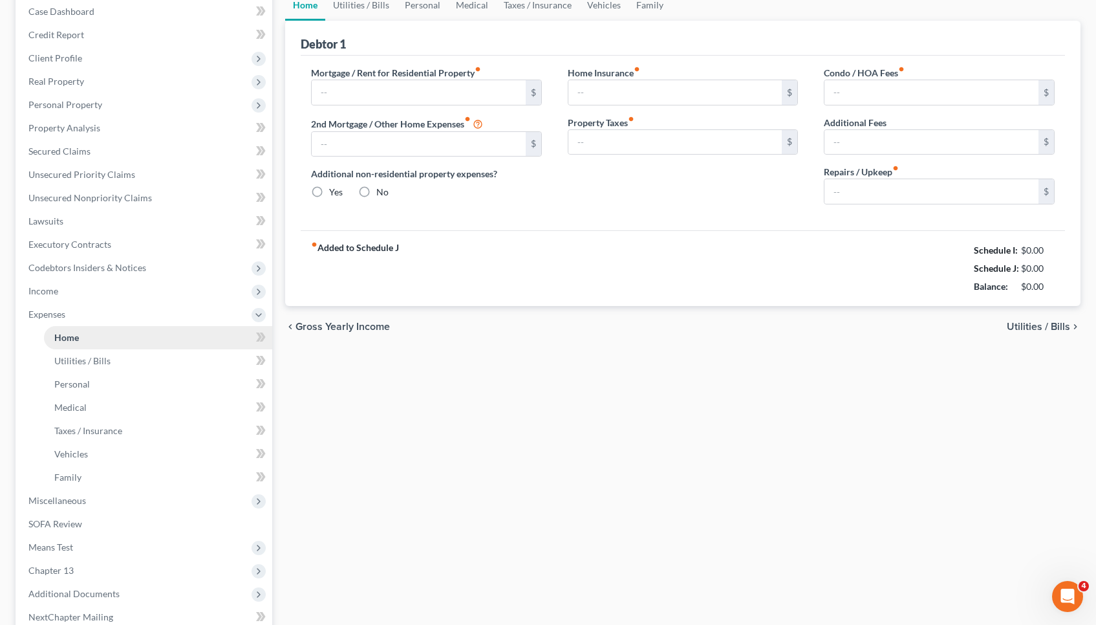
scroll to position [10, 0]
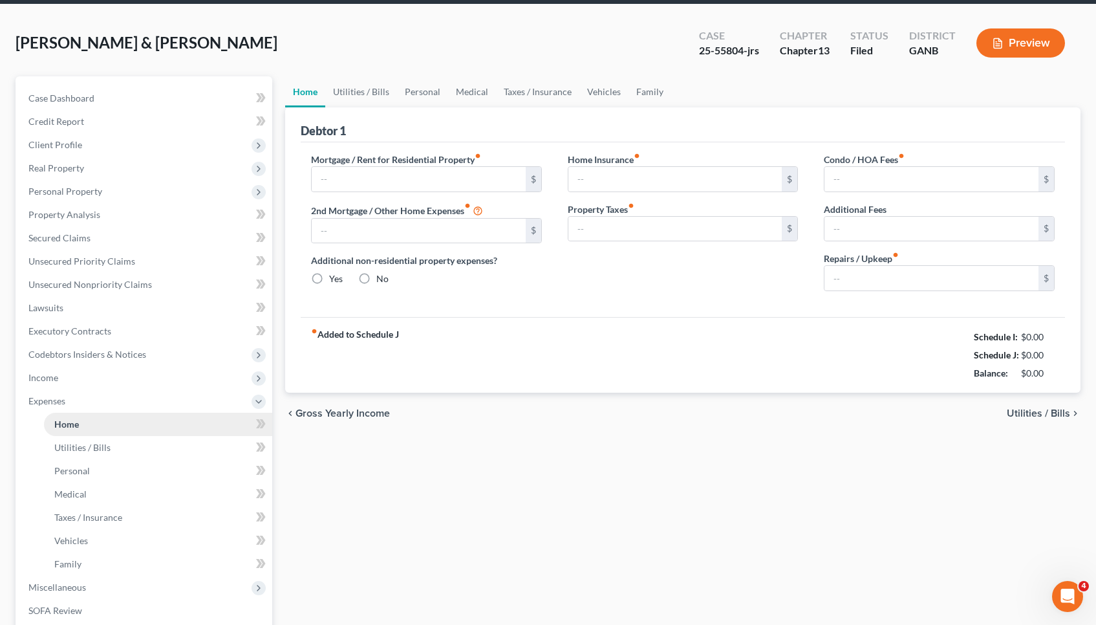
type input "2,203.00"
type input "0.00"
radio input "true"
type input "35.00"
type input "0.00"
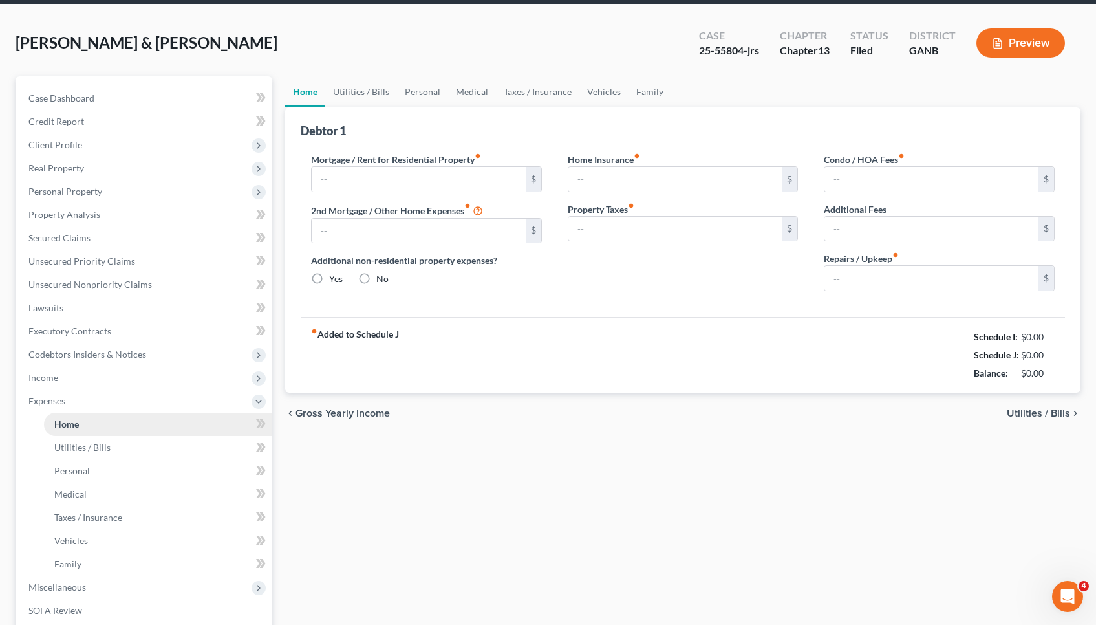
type input "0.00"
type input "50.00"
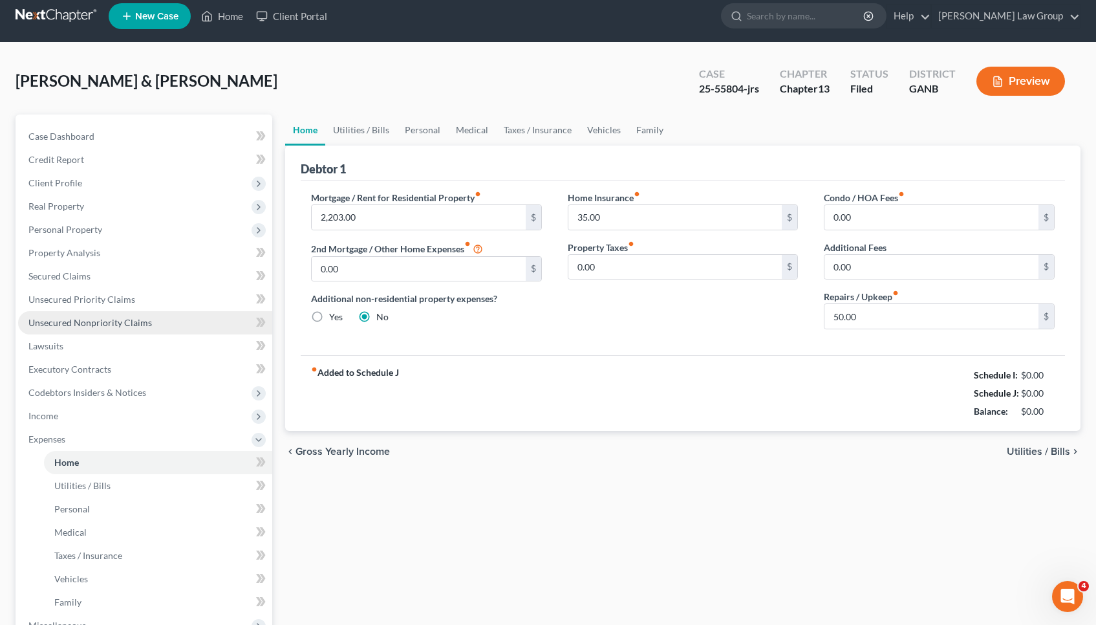
scroll to position [0, 0]
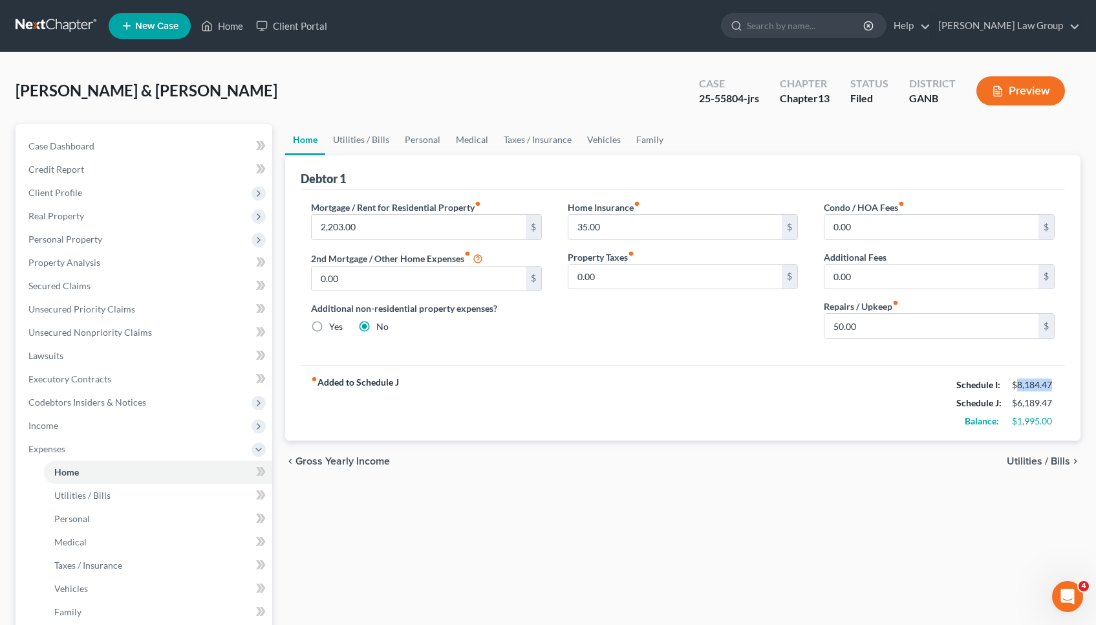
drag, startPoint x: 1019, startPoint y: 385, endPoint x: 1067, endPoint y: 382, distance: 47.9
click at [551, 382] on div "Debtor 1 Mortgage / Rent for Residential Property fiber_manual_record 2,203.00 …" at bounding box center [682, 297] width 795 height 285
copy div "8,184.47"
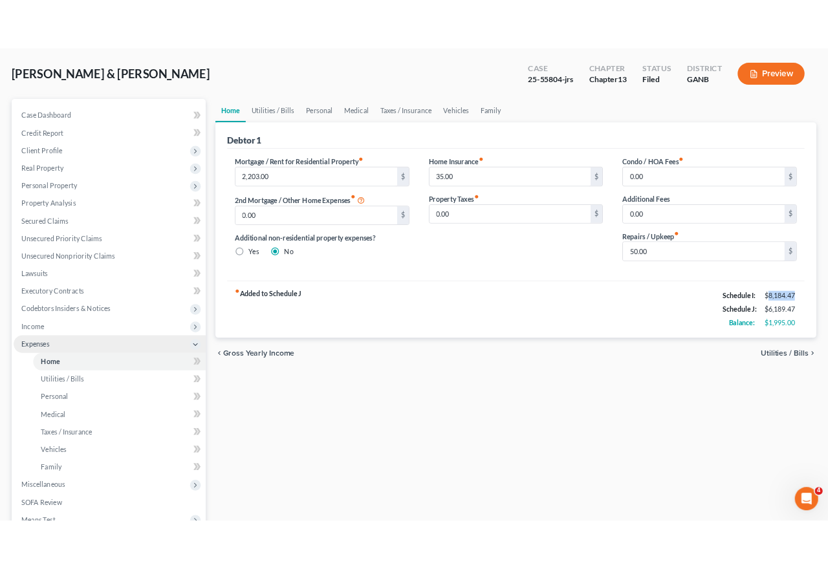
scroll to position [104, 0]
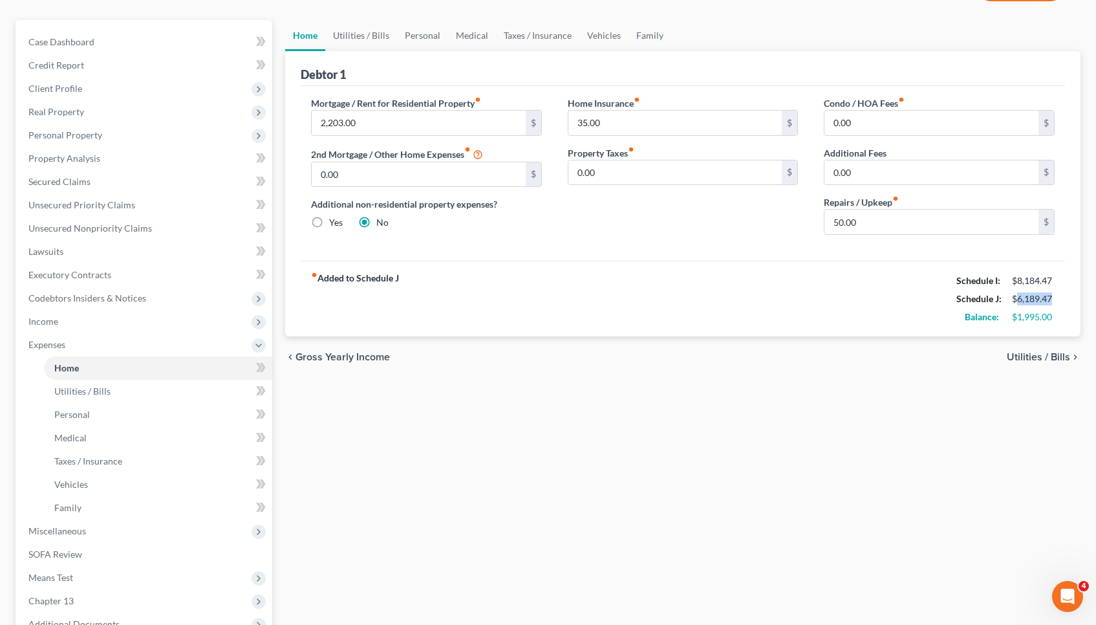
drag, startPoint x: 1051, startPoint y: 297, endPoint x: 1020, endPoint y: 297, distance: 31.0
click at [551, 297] on div "$6,189.47" at bounding box center [1033, 298] width 43 height 13
copy div "6,189.47"
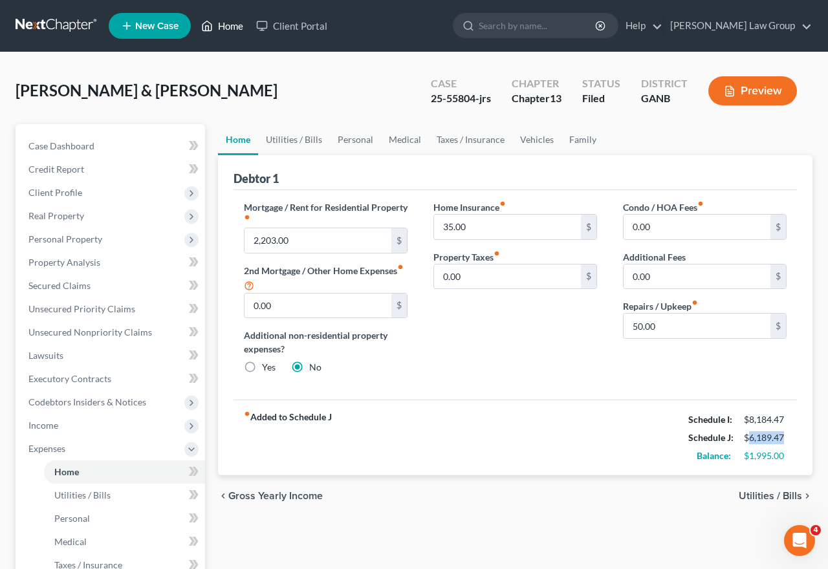
scroll to position [0, 0]
click at [219, 28] on link "Home" at bounding box center [222, 25] width 55 height 23
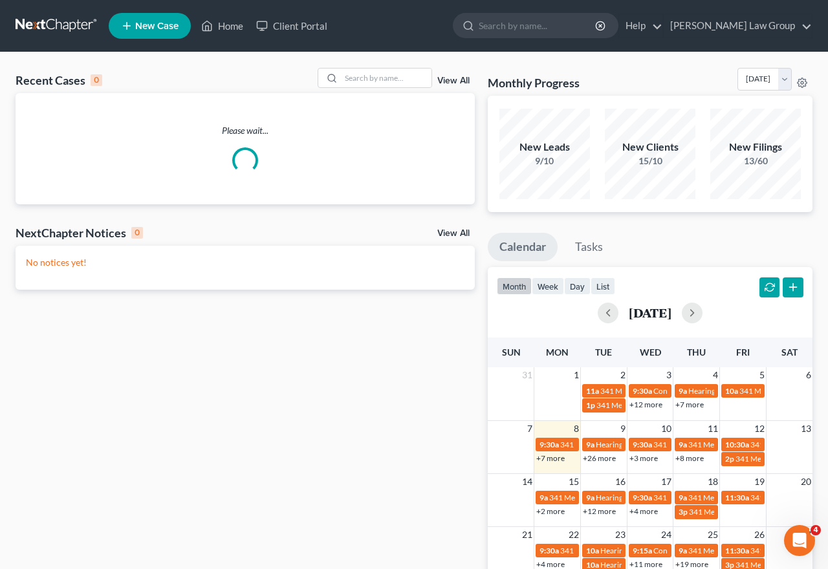
click at [404, 88] on div "Recent Cases 0 View All" at bounding box center [245, 80] width 459 height 25
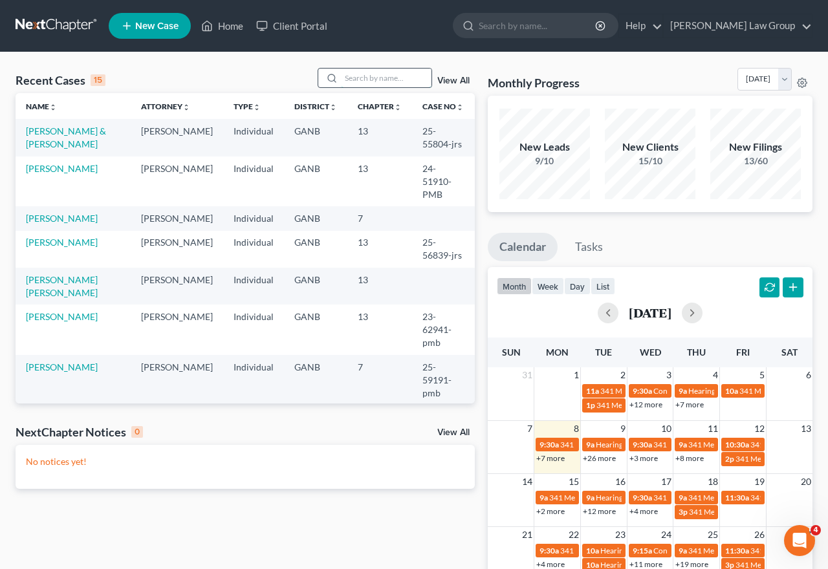
click at [402, 80] on input "search" at bounding box center [386, 78] width 91 height 19
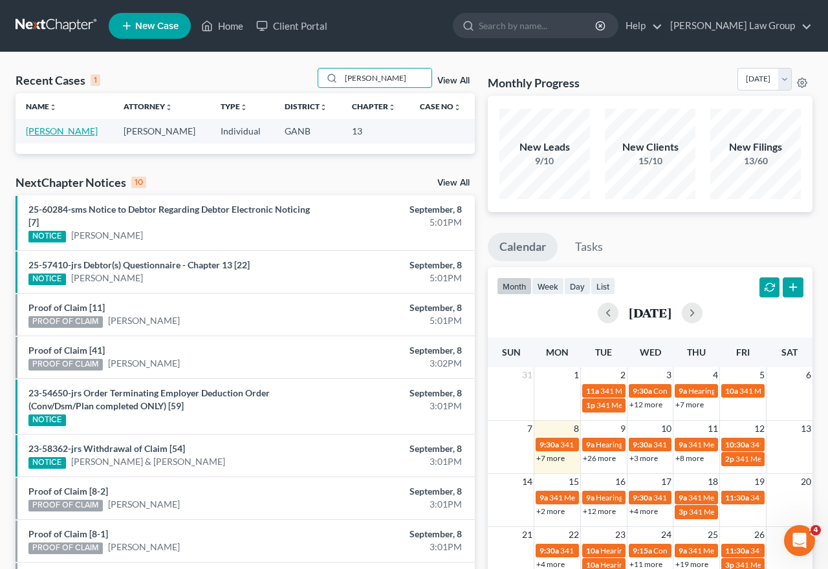
type input "slaton"
click at [83, 135] on link "Slaton, Cornelius" at bounding box center [62, 130] width 72 height 11
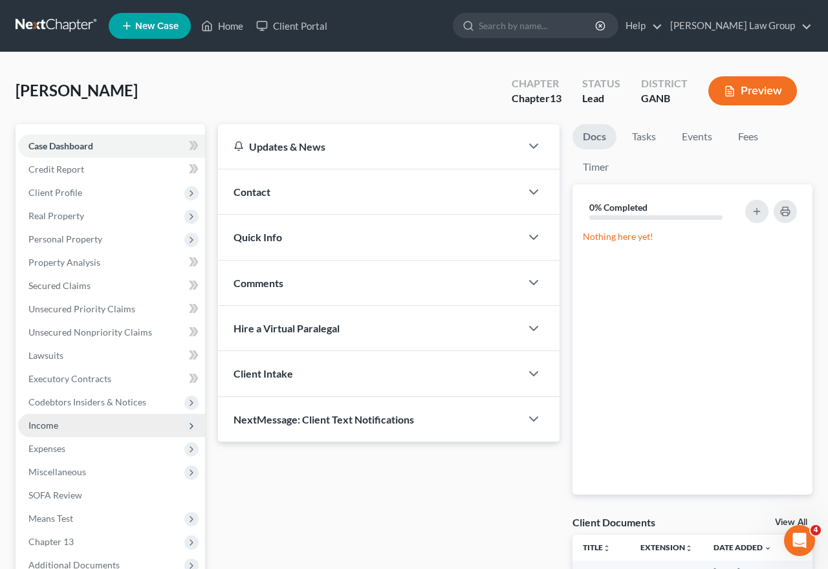
click at [111, 418] on span "Income" at bounding box center [111, 425] width 187 height 23
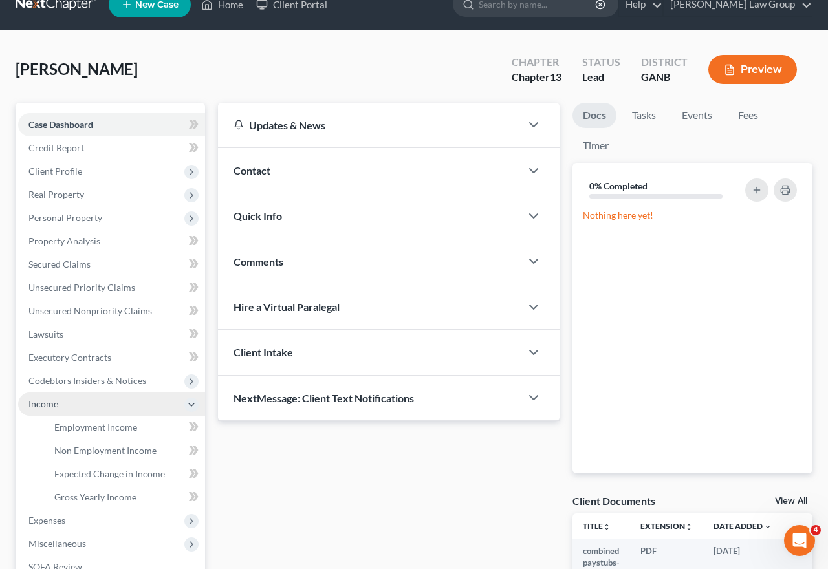
scroll to position [25, 0]
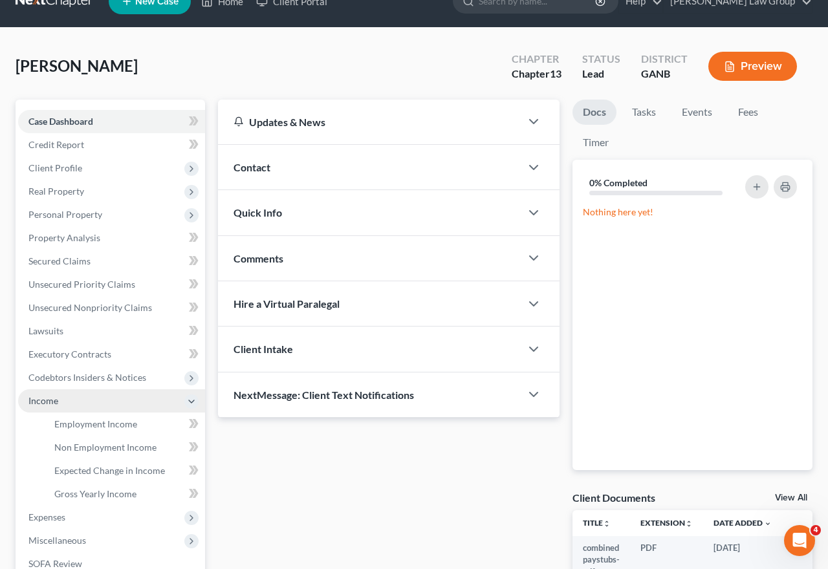
click at [111, 418] on span "Employment Income" at bounding box center [95, 423] width 83 height 11
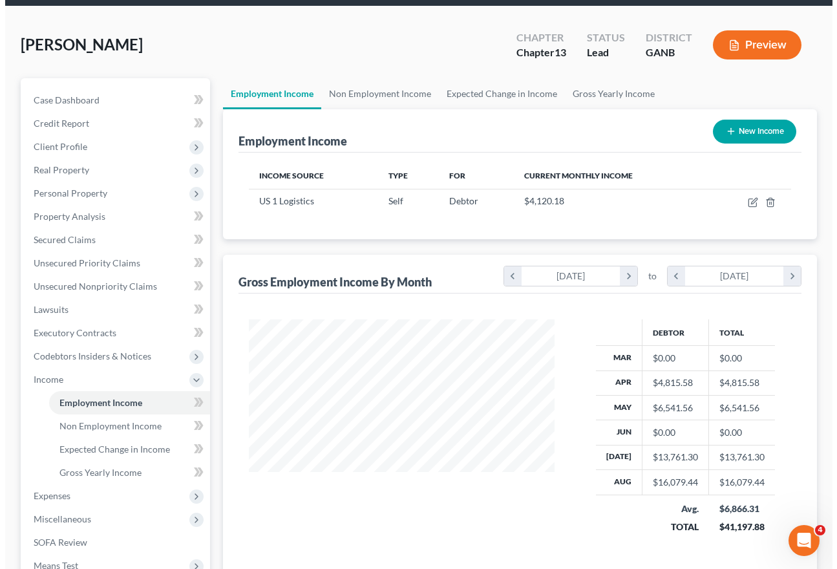
scroll to position [39, 0]
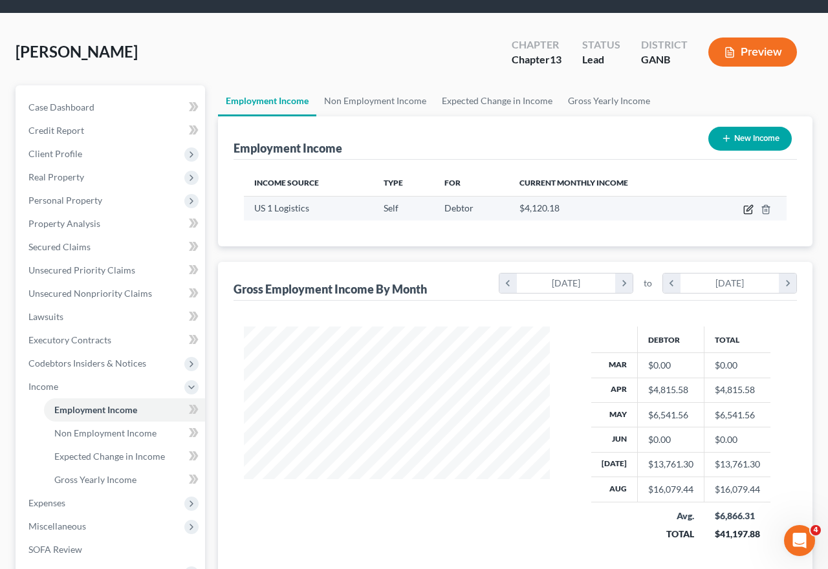
click at [551, 208] on icon "button" at bounding box center [748, 209] width 10 height 10
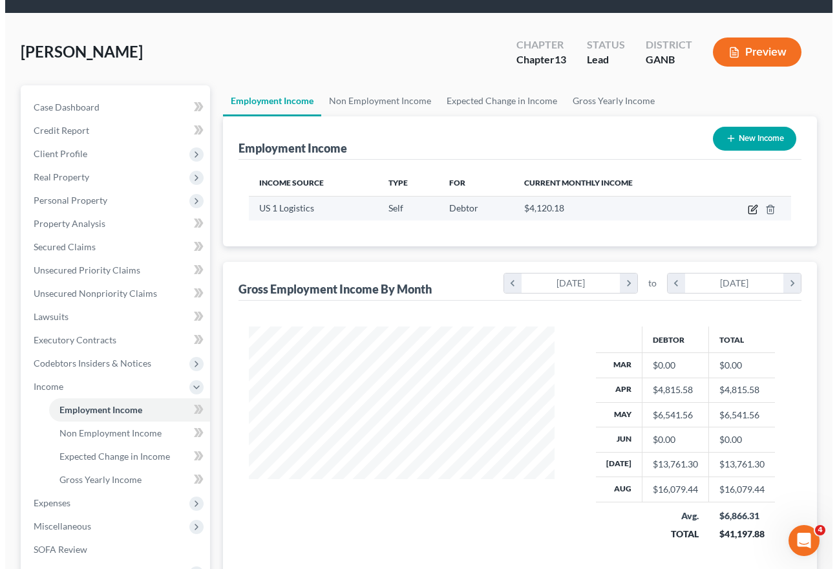
scroll to position [646445, 646341]
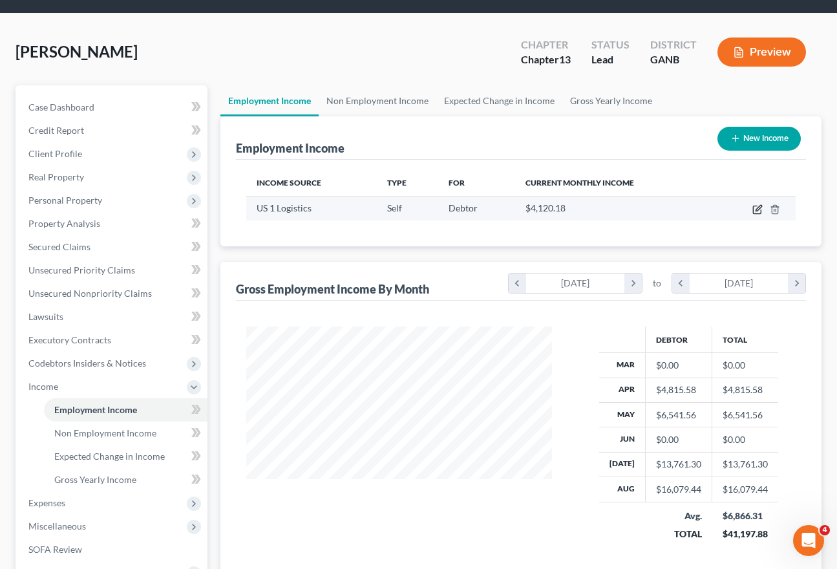
select select "1"
select select "9"
select select "0"
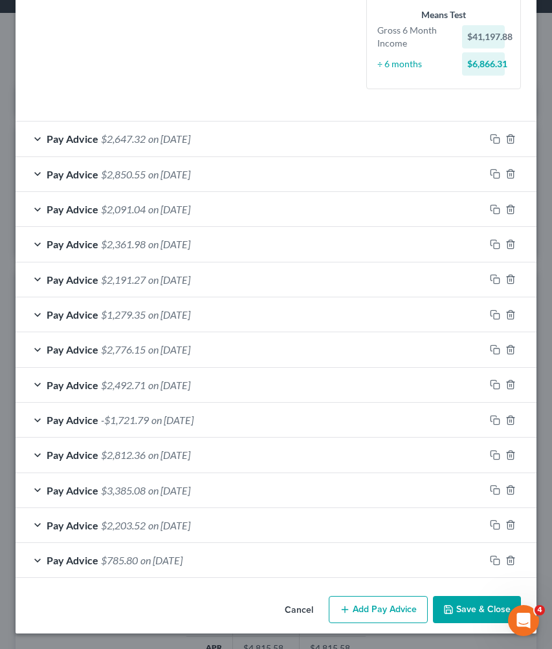
scroll to position [326, 0]
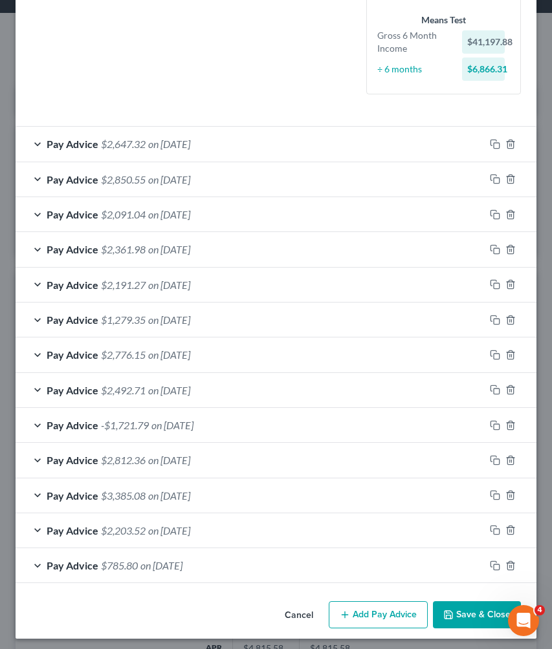
click at [352, 609] on button "Add Pay Advice" at bounding box center [378, 614] width 99 height 27
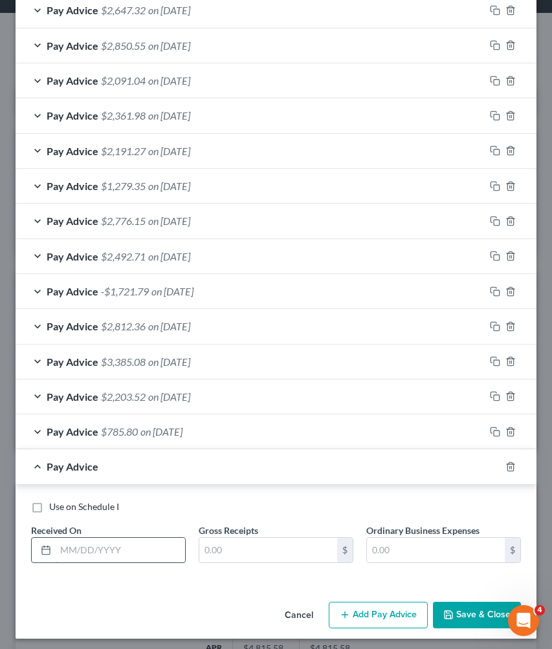
scroll to position [459, 0]
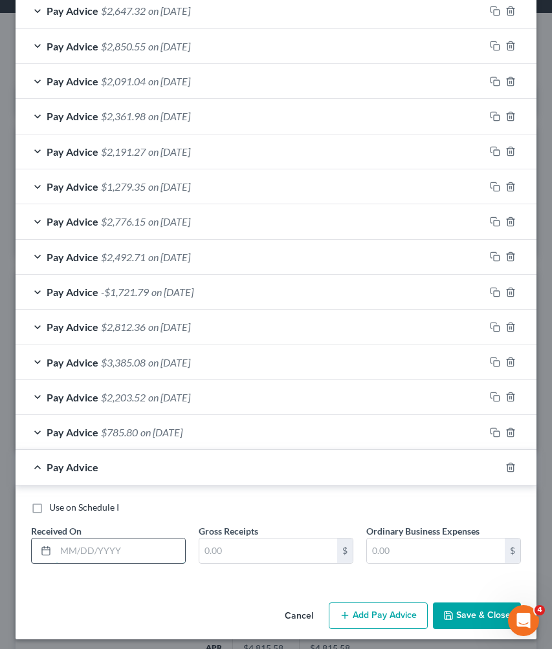
click at [163, 546] on input "text" at bounding box center [120, 551] width 129 height 25
type input "06/06/2025"
click at [239, 540] on input "text" at bounding box center [268, 551] width 138 height 25
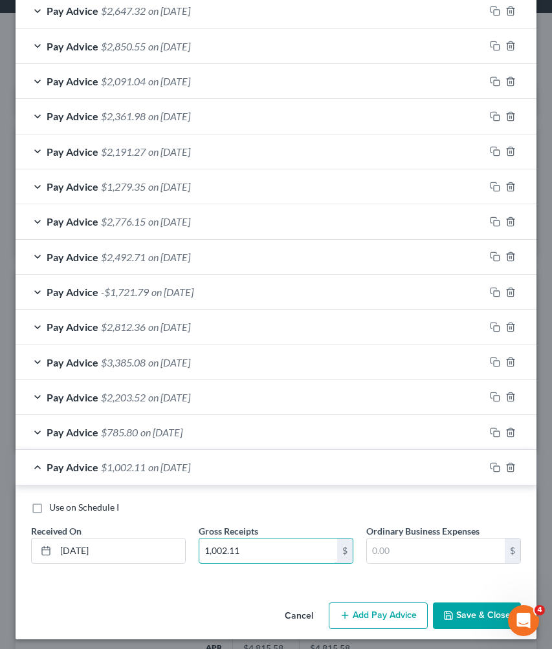
type input "1,002.11"
click at [388, 609] on button "Add Pay Advice" at bounding box center [378, 616] width 99 height 27
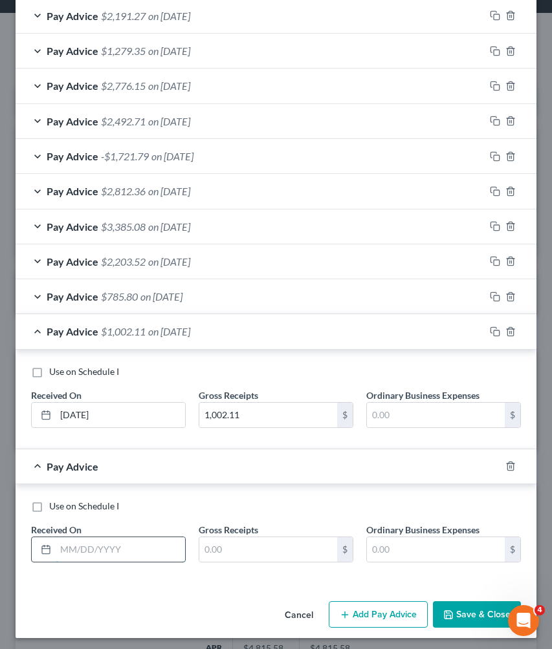
scroll to position [594, 0]
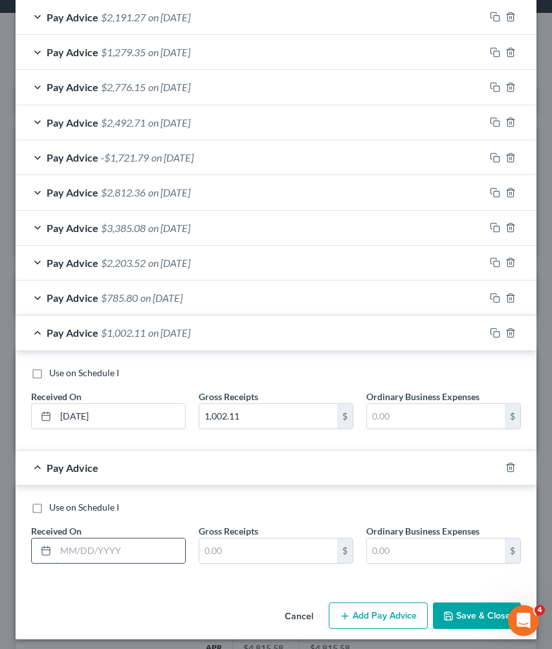
click at [157, 545] on input "text" at bounding box center [120, 551] width 129 height 25
type input "06/13/2025"
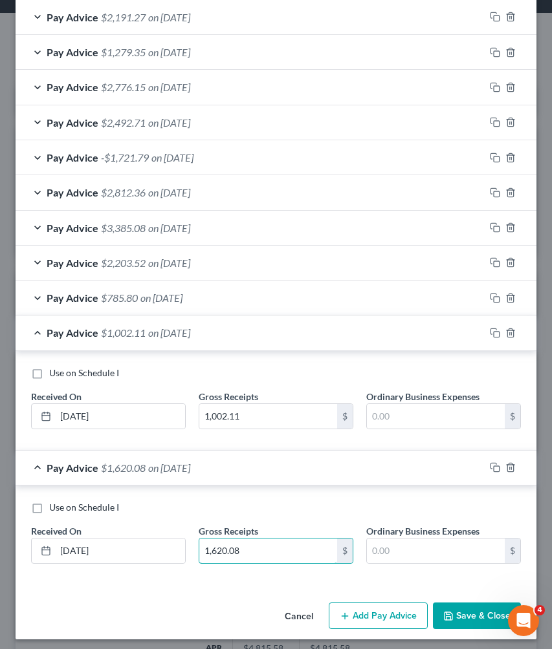
type input "1,620.08"
click at [361, 610] on button "Add Pay Advice" at bounding box center [378, 616] width 99 height 27
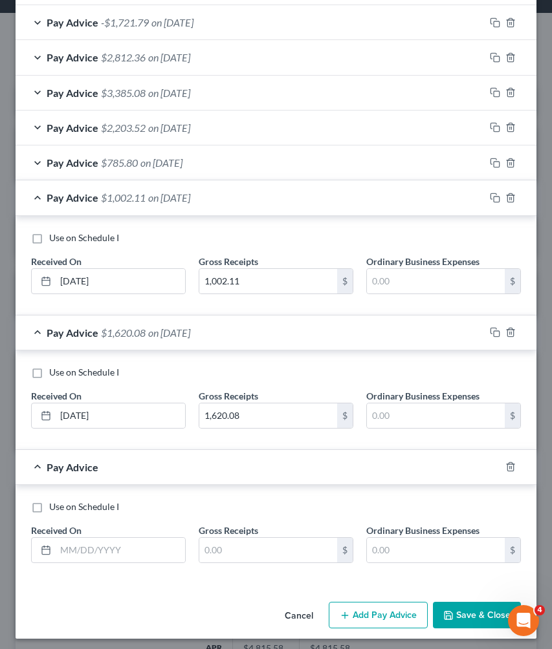
scroll to position [728, 0]
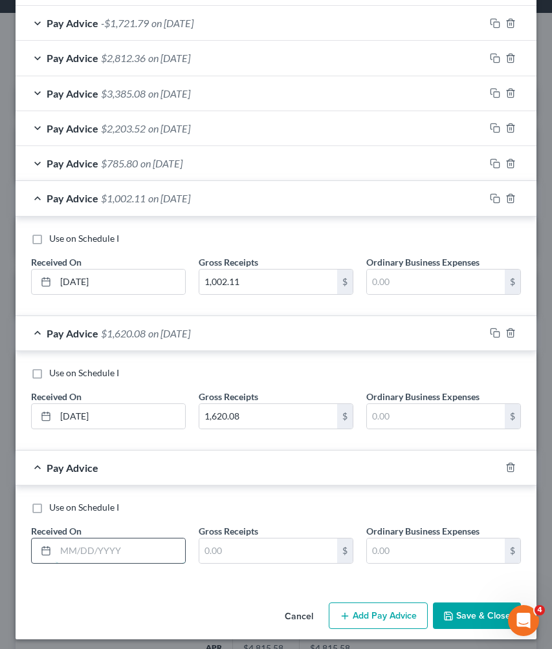
click at [107, 544] on input "text" at bounding box center [120, 551] width 129 height 25
type input "06/27/2025"
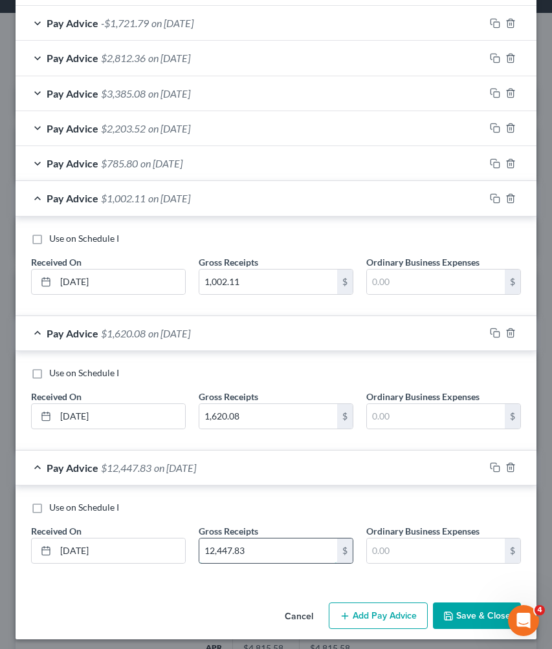
click at [219, 545] on input "12,447.83" at bounding box center [268, 551] width 138 height 25
type input "1,247.83"
click at [368, 608] on button "Add Pay Advice" at bounding box center [378, 616] width 99 height 27
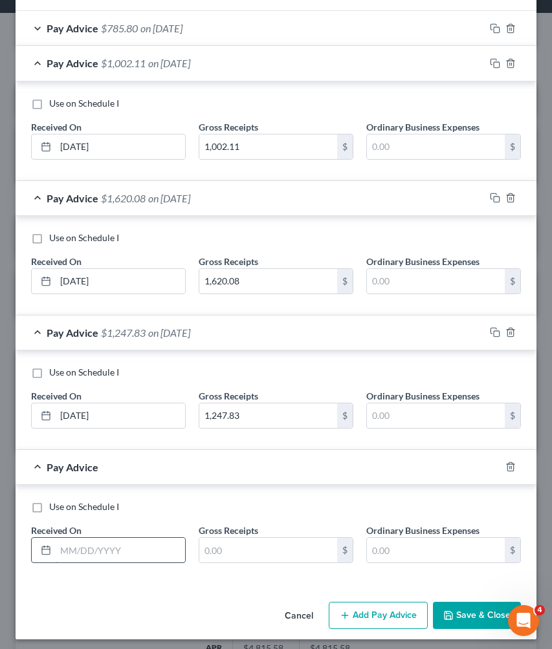
scroll to position [863, 0]
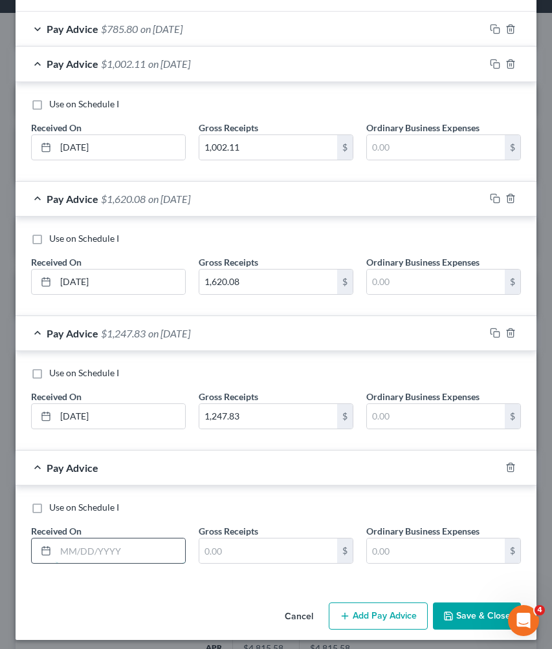
click at [135, 548] on input "text" at bounding box center [120, 551] width 129 height 25
type input "04/11/2025"
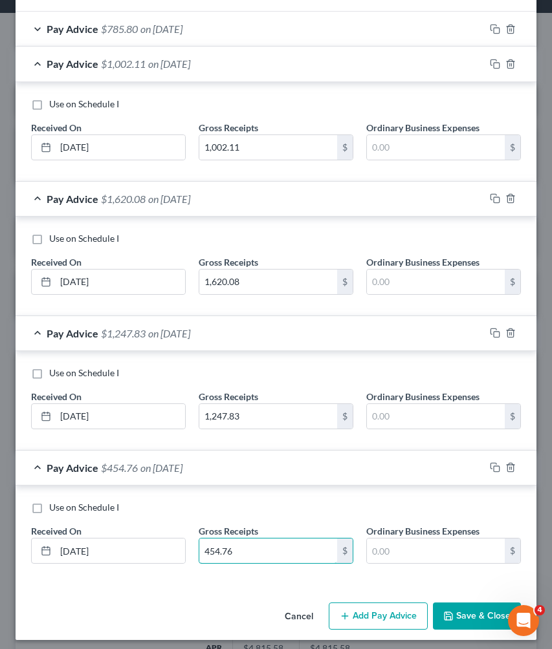
type input "454.76"
click at [371, 610] on button "Add Pay Advice" at bounding box center [378, 616] width 99 height 27
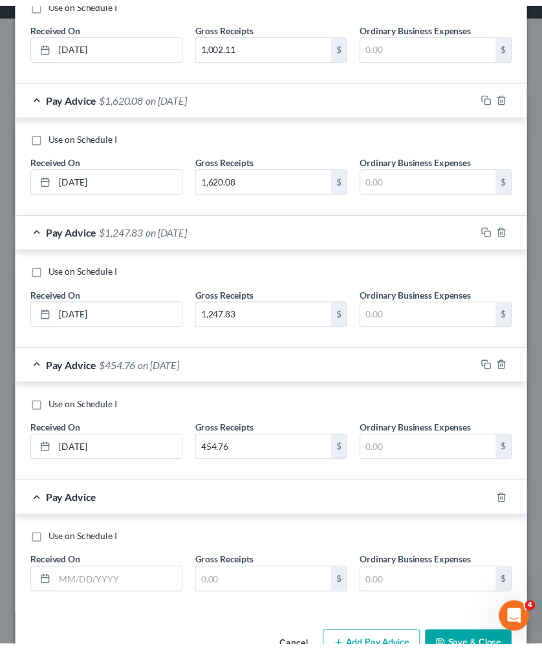
scroll to position [967, 0]
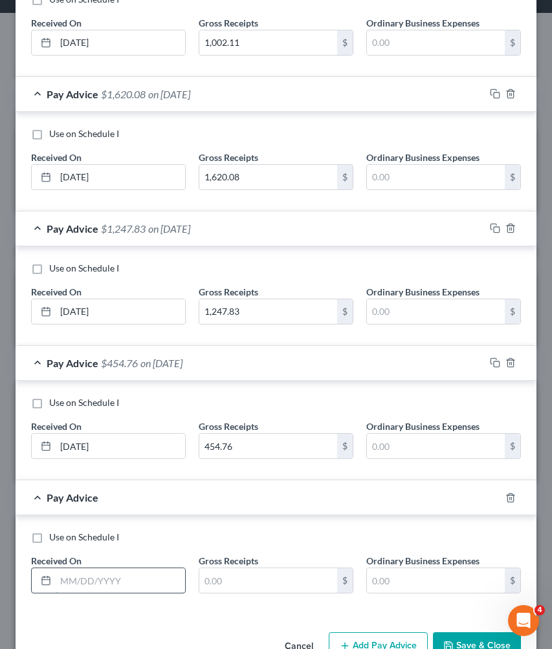
click at [141, 572] on input "text" at bounding box center [120, 580] width 129 height 25
type input "04/18/2025"
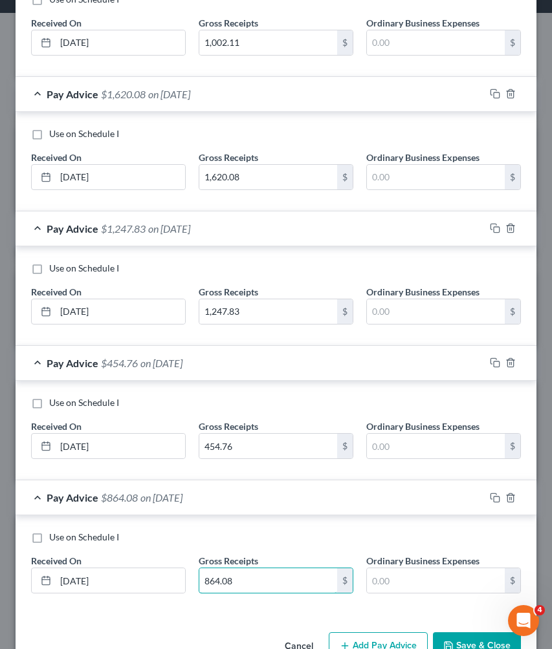
type input "864.08"
click at [455, 636] on button "Save & Close" at bounding box center [477, 645] width 88 height 27
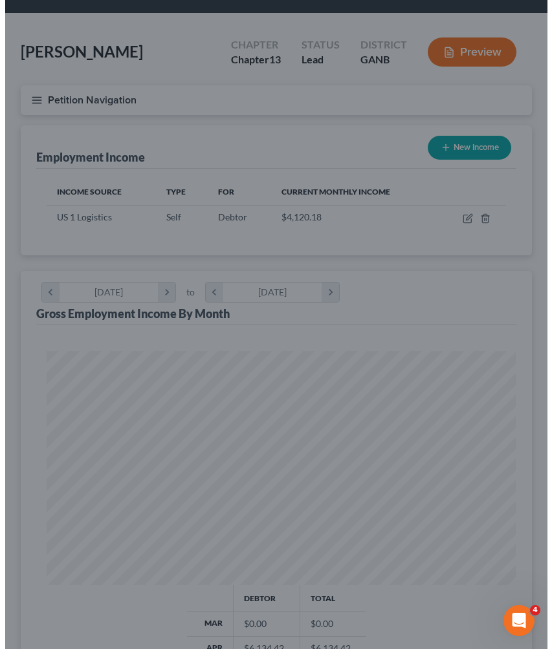
scroll to position [646447, 646191]
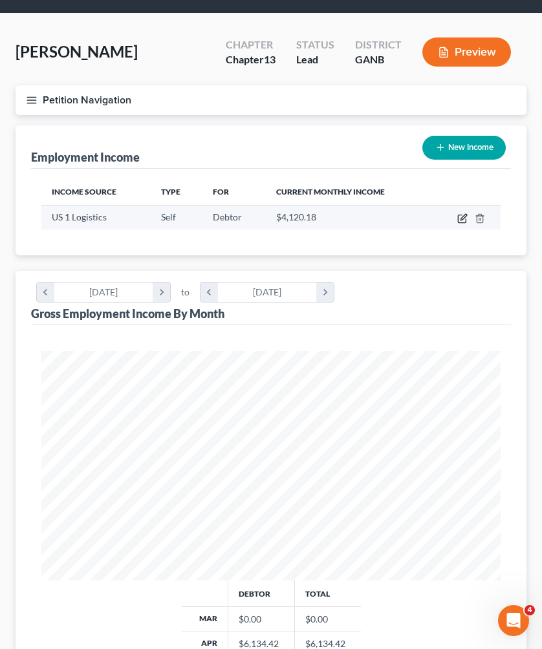
click at [462, 221] on icon "button" at bounding box center [462, 218] width 10 height 10
select select "1"
select select "9"
select select "0"
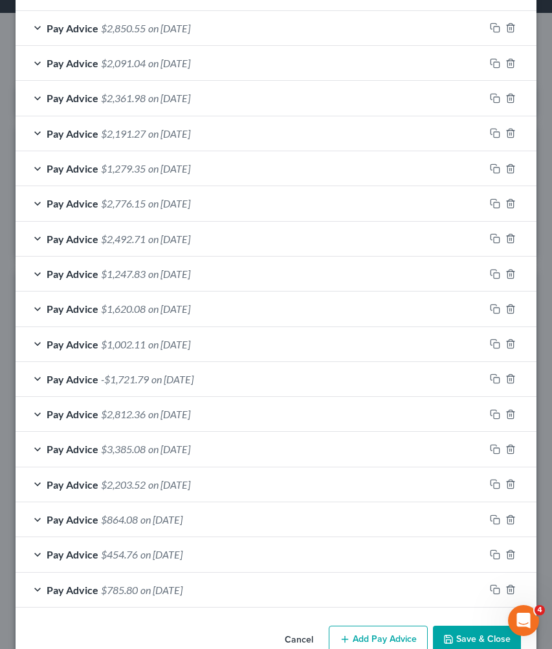
scroll to position [478, 0]
click at [505, 514] on icon "button" at bounding box center [510, 519] width 10 height 10
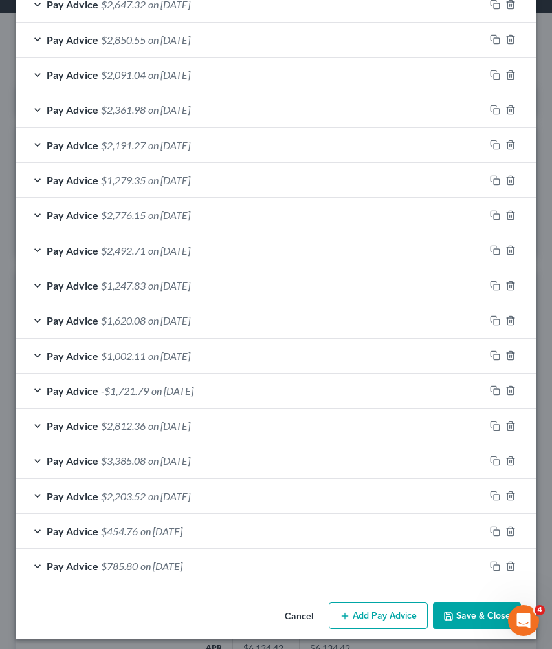
click at [172, 495] on span "on 04/19/2025" at bounding box center [169, 496] width 42 height 12
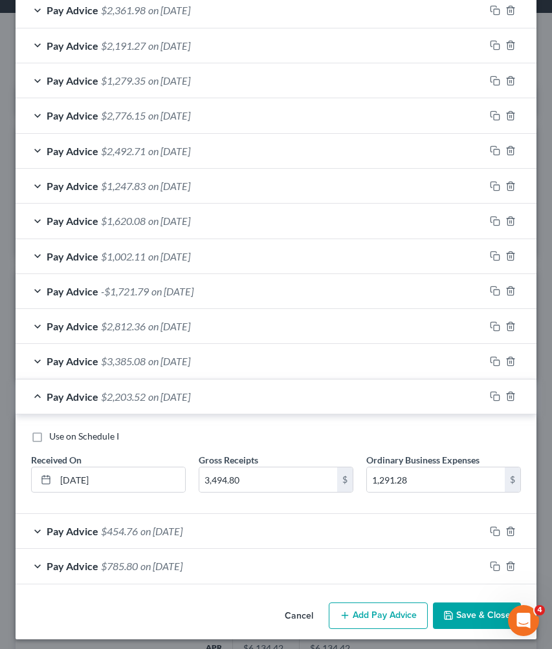
scroll to position [565, 0]
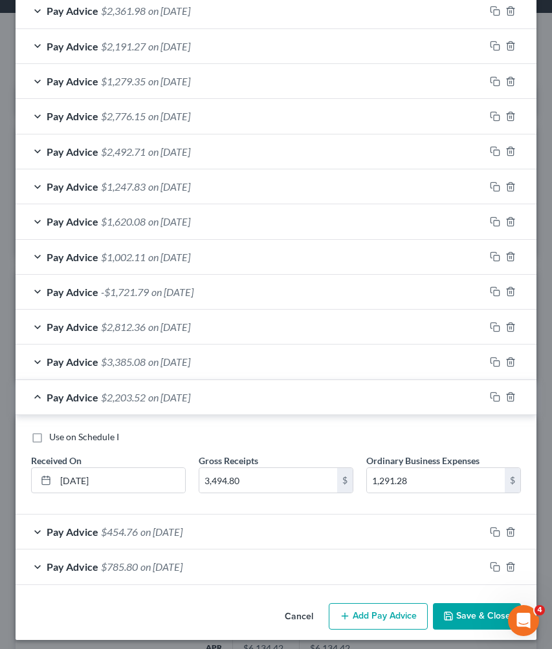
click at [376, 609] on button "Add Pay Advice" at bounding box center [378, 616] width 99 height 27
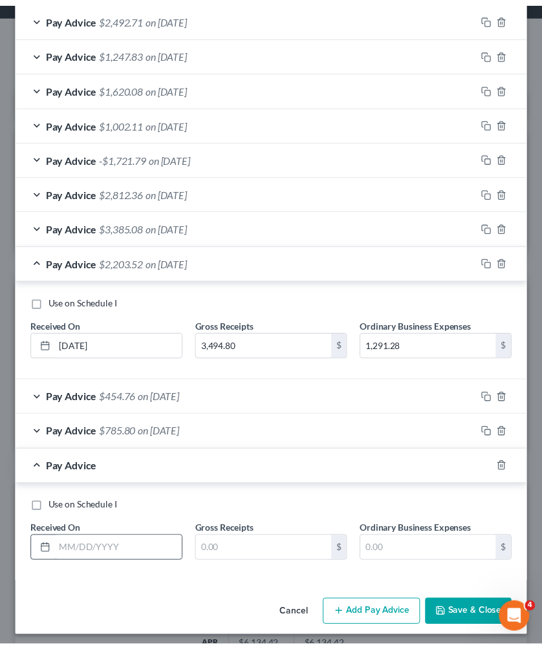
scroll to position [698, 0]
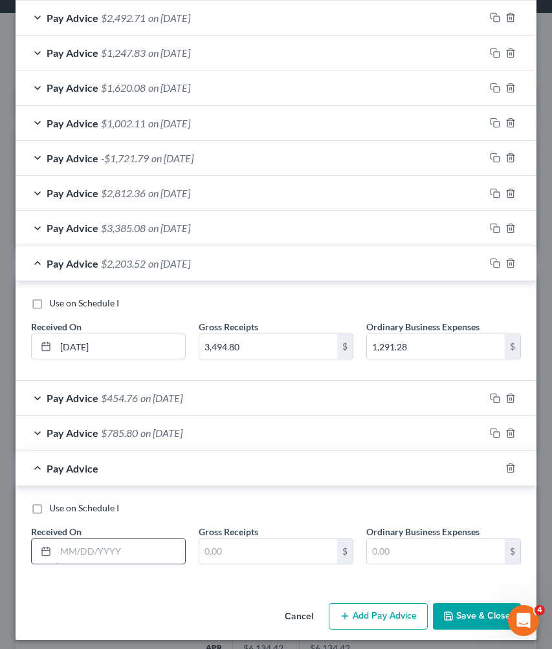
click at [162, 542] on input "text" at bounding box center [120, 551] width 129 height 25
click at [314, 555] on input "text" at bounding box center [268, 551] width 138 height 25
type input "1,223.23"
click at [126, 550] on input "text" at bounding box center [120, 551] width 129 height 25
type input "04/25/2025"
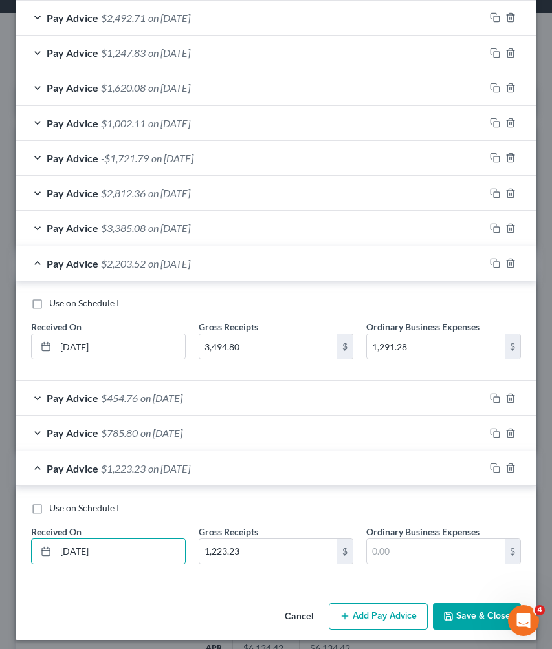
click at [447, 605] on button "Save & Close" at bounding box center [477, 616] width 88 height 27
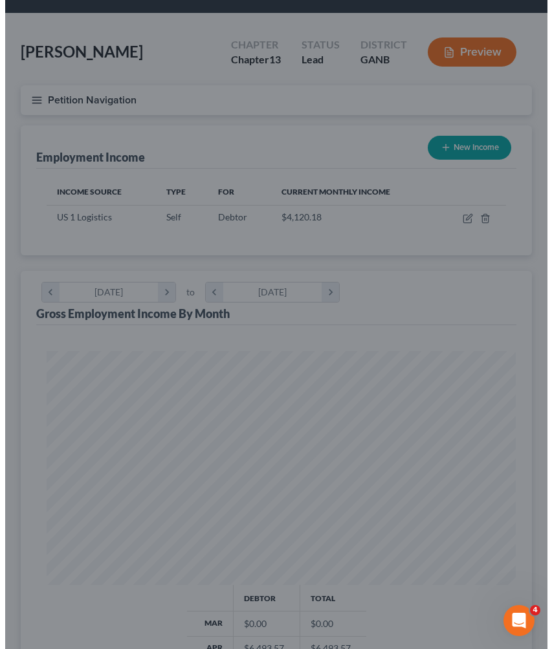
scroll to position [646447, 646191]
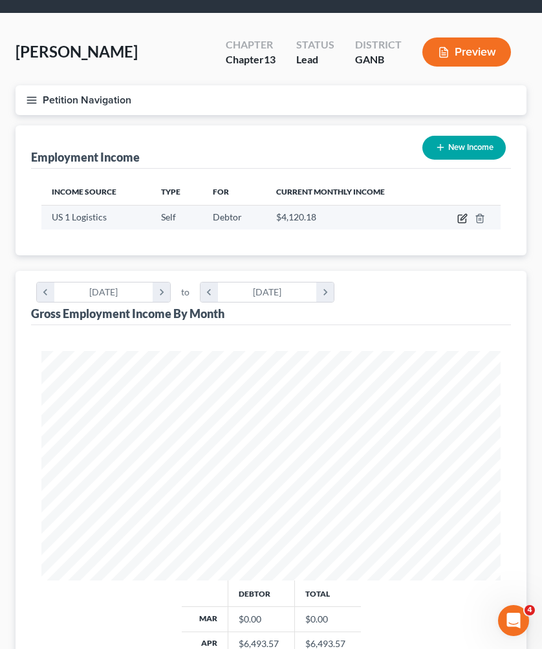
click at [461, 217] on icon "button" at bounding box center [462, 218] width 10 height 10
select select "1"
select select "9"
select select "0"
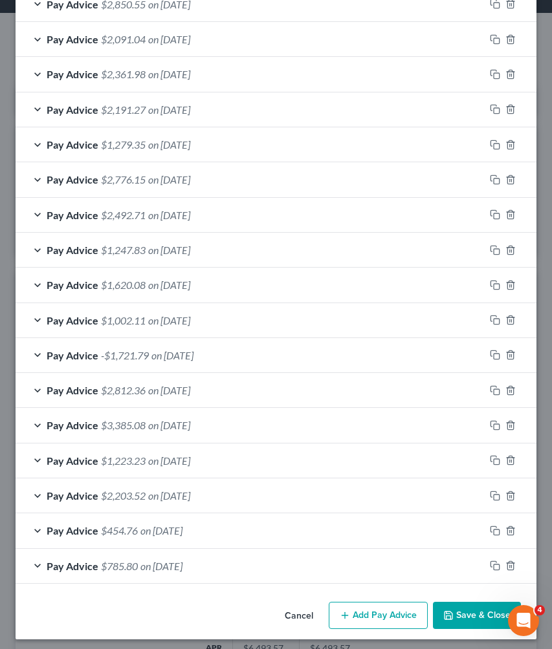
scroll to position [482, 0]
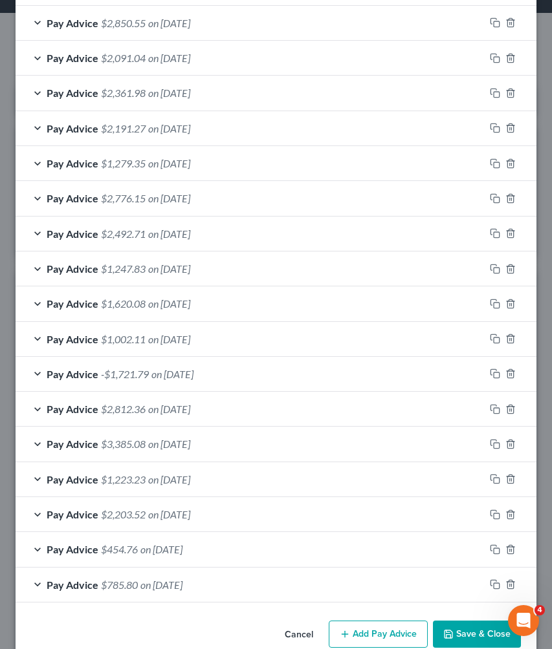
click at [382, 626] on button "Add Pay Advice" at bounding box center [378, 634] width 99 height 27
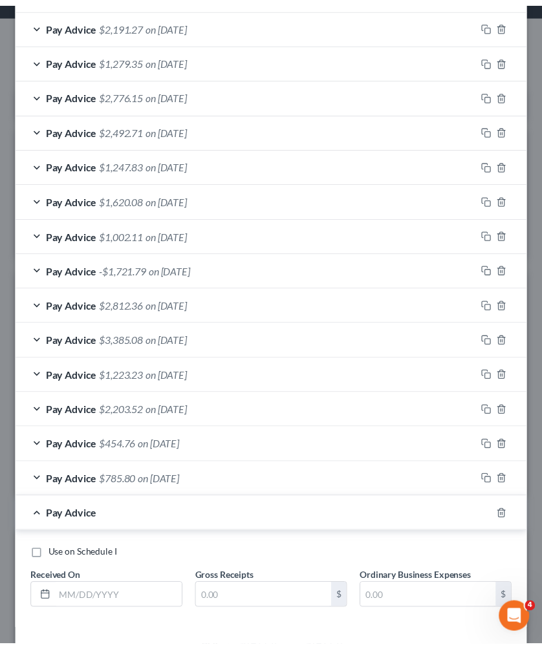
scroll to position [625, 0]
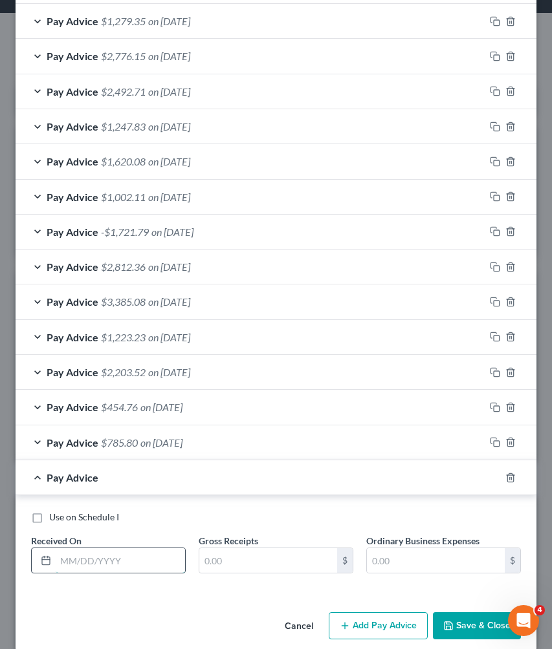
click at [155, 564] on input "text" at bounding box center [120, 560] width 129 height 25
type input "05/30/2025"
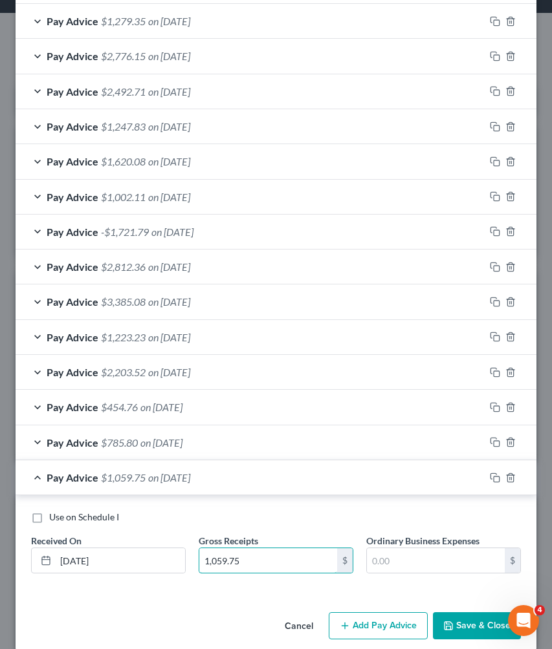
type input "1,059.75"
click at [446, 618] on button "Save & Close" at bounding box center [477, 625] width 88 height 27
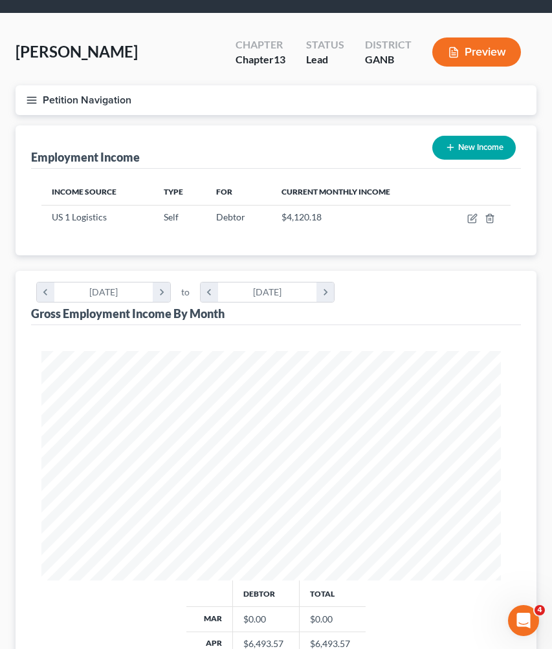
scroll to position [646447, 646191]
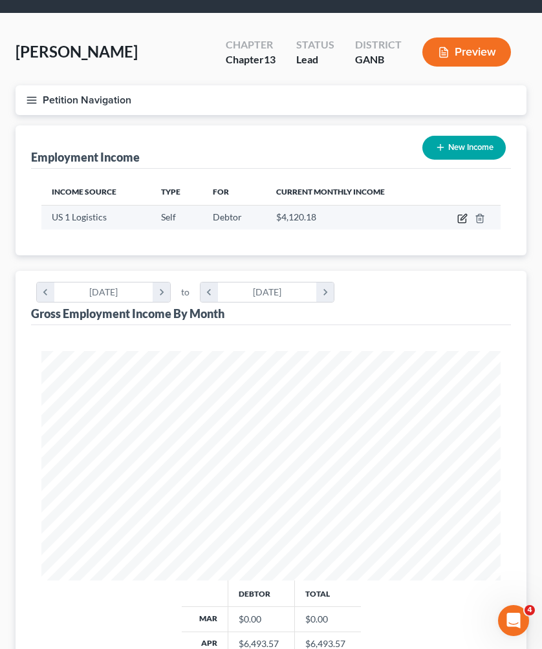
click at [461, 215] on icon "button" at bounding box center [462, 218] width 10 height 10
select select "1"
select select "9"
select select "0"
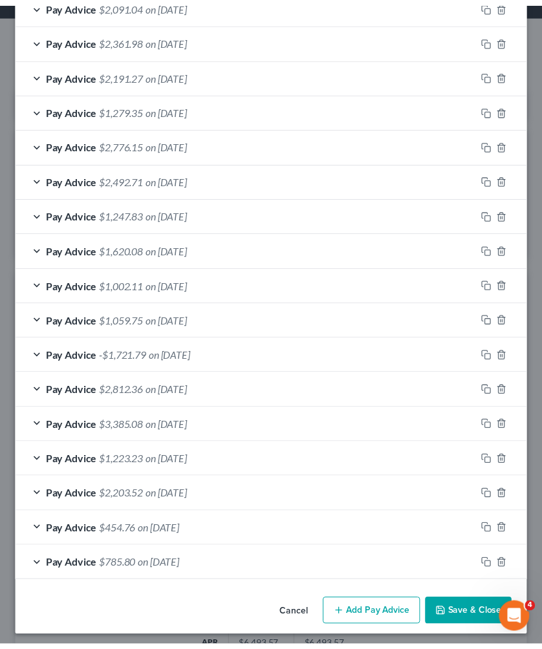
scroll to position [535, 0]
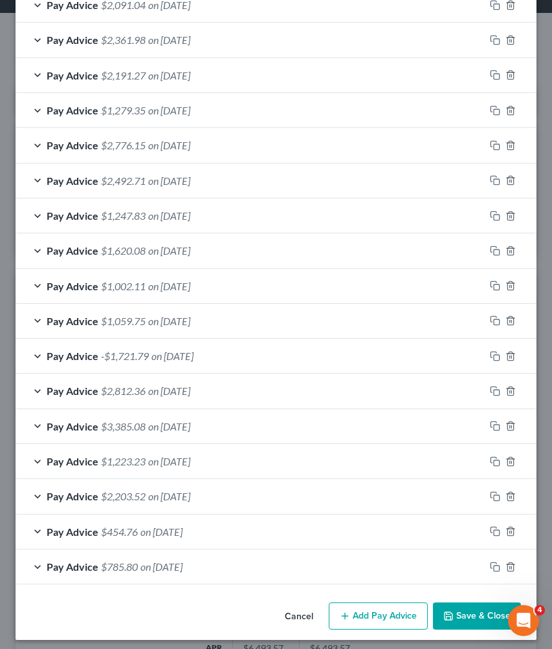
click at [443, 611] on icon "button" at bounding box center [448, 616] width 10 height 10
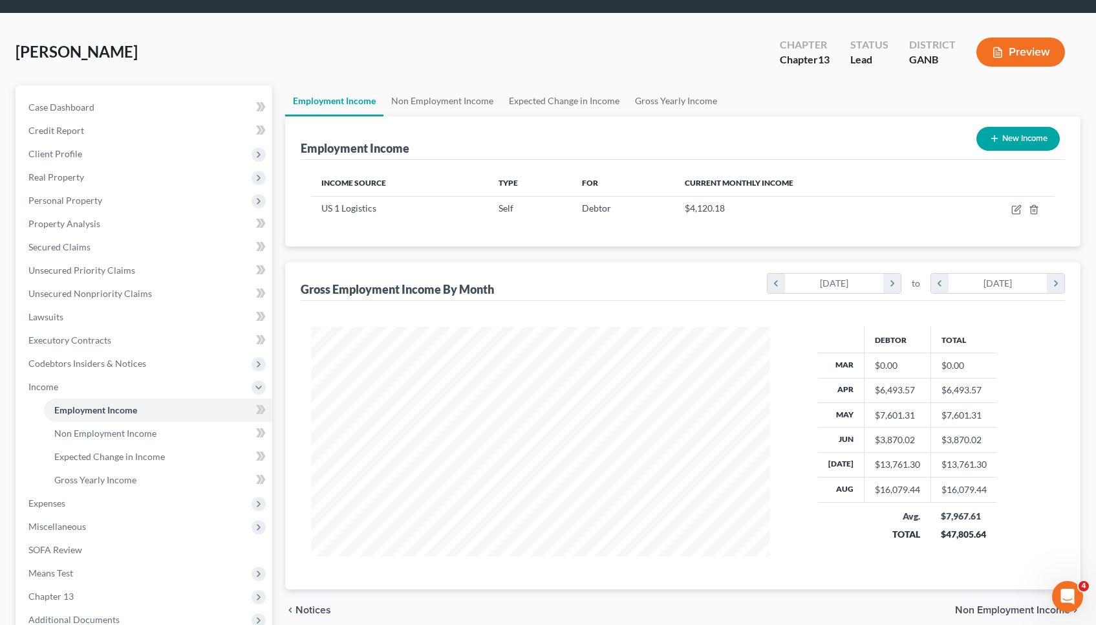
scroll to position [232, 449]
click at [89, 153] on span "Client Profile" at bounding box center [145, 153] width 254 height 23
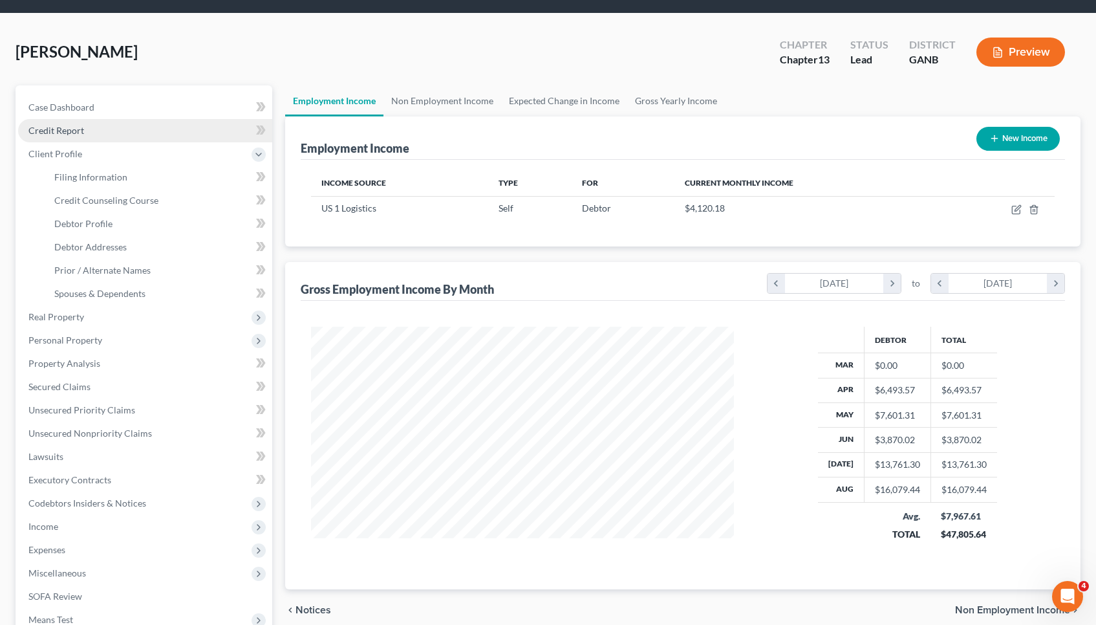
click at [87, 132] on link "Credit Report" at bounding box center [145, 130] width 254 height 23
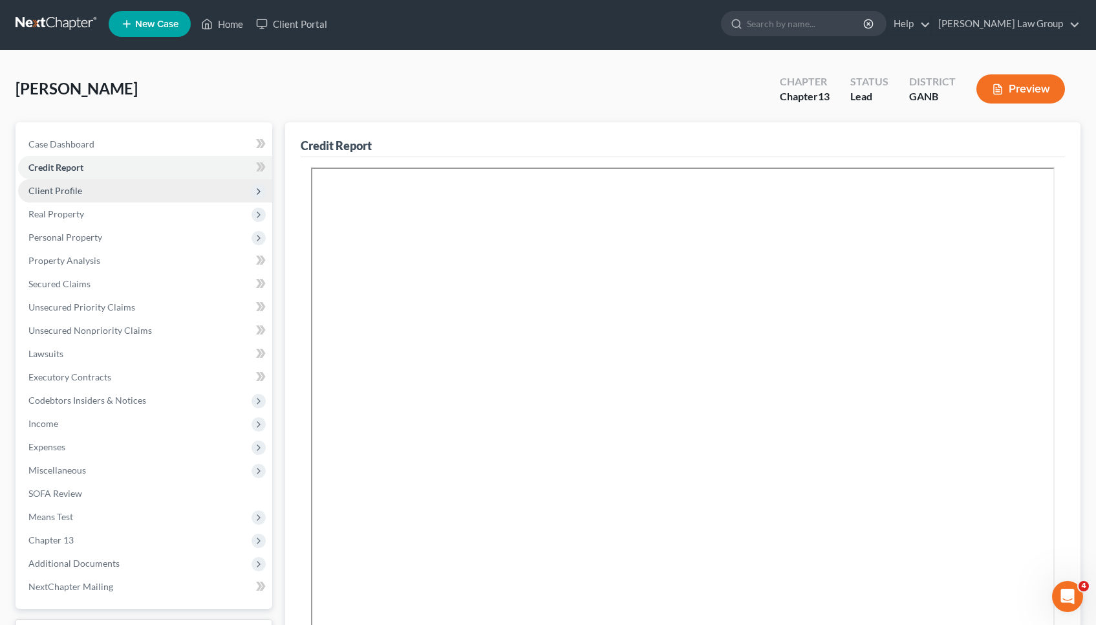
scroll to position [5, 0]
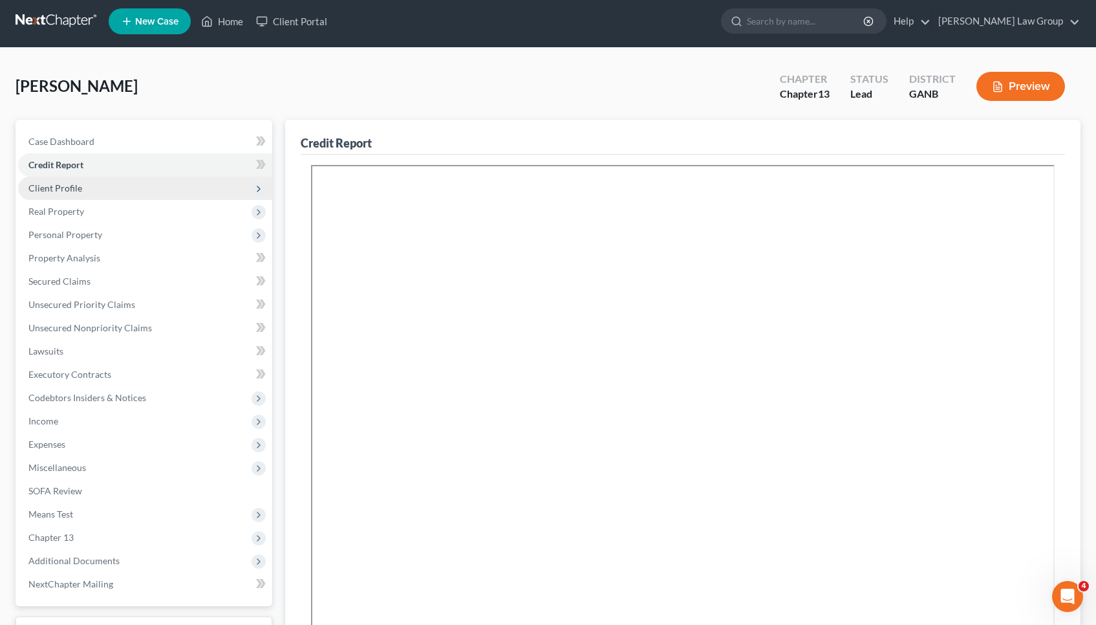
click at [129, 191] on span "Client Profile" at bounding box center [145, 188] width 254 height 23
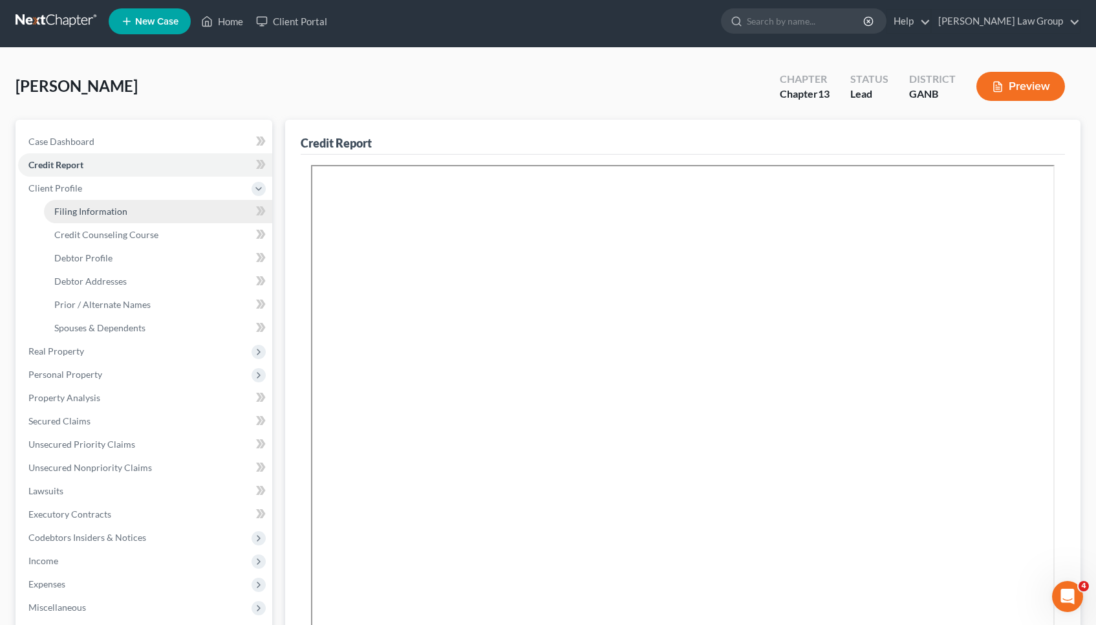
click at [130, 211] on link "Filing Information" at bounding box center [158, 211] width 228 height 23
select select "1"
select select "0"
select select "3"
select select "10"
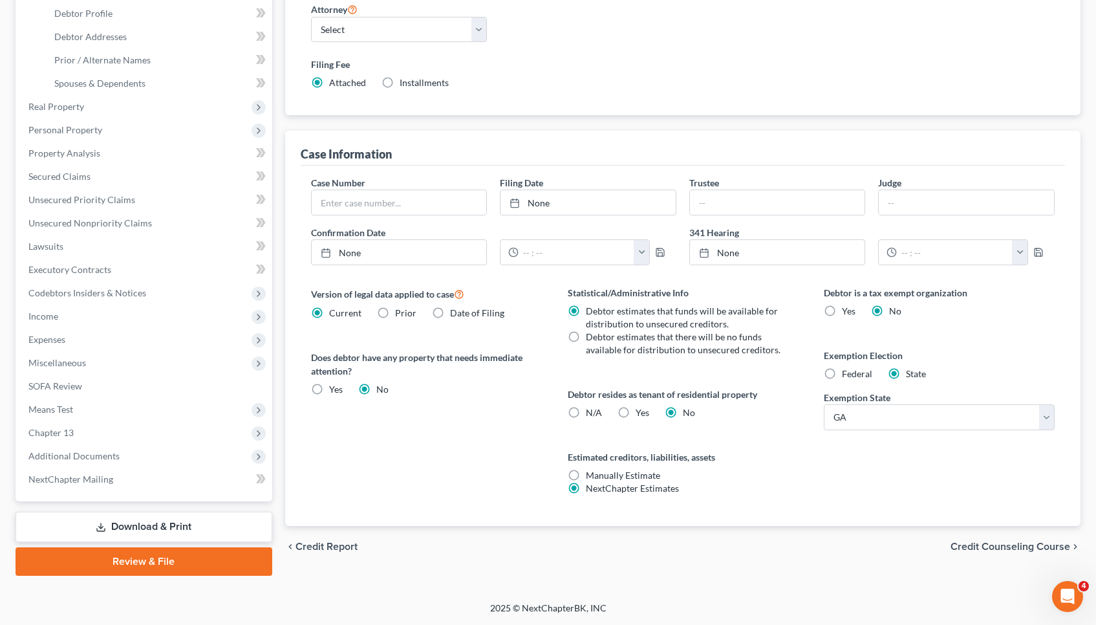
scroll to position [249, 0]
click at [551, 552] on span "Credit Counseling Course" at bounding box center [1011, 546] width 120 height 10
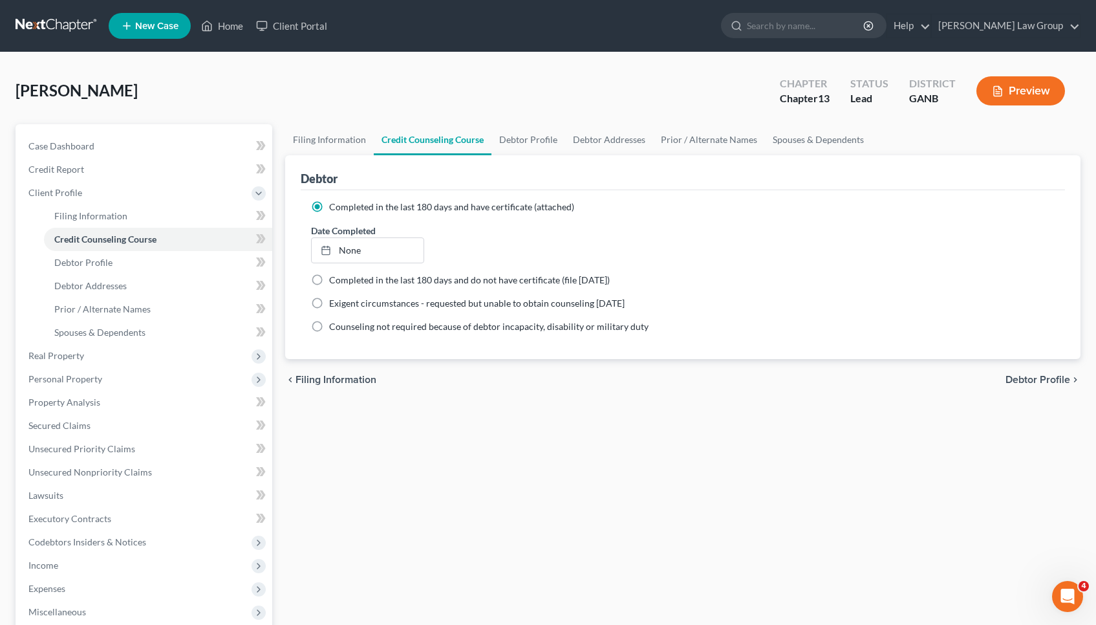
click at [551, 377] on span "Debtor Profile" at bounding box center [1038, 379] width 65 height 10
select select "2"
select select "5"
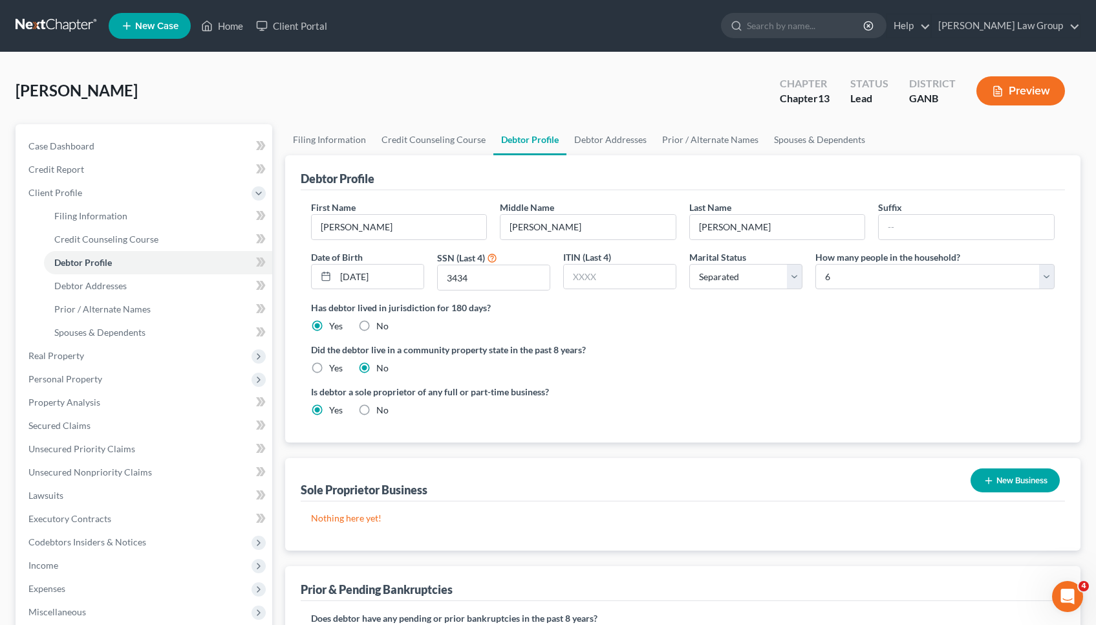
radio input "true"
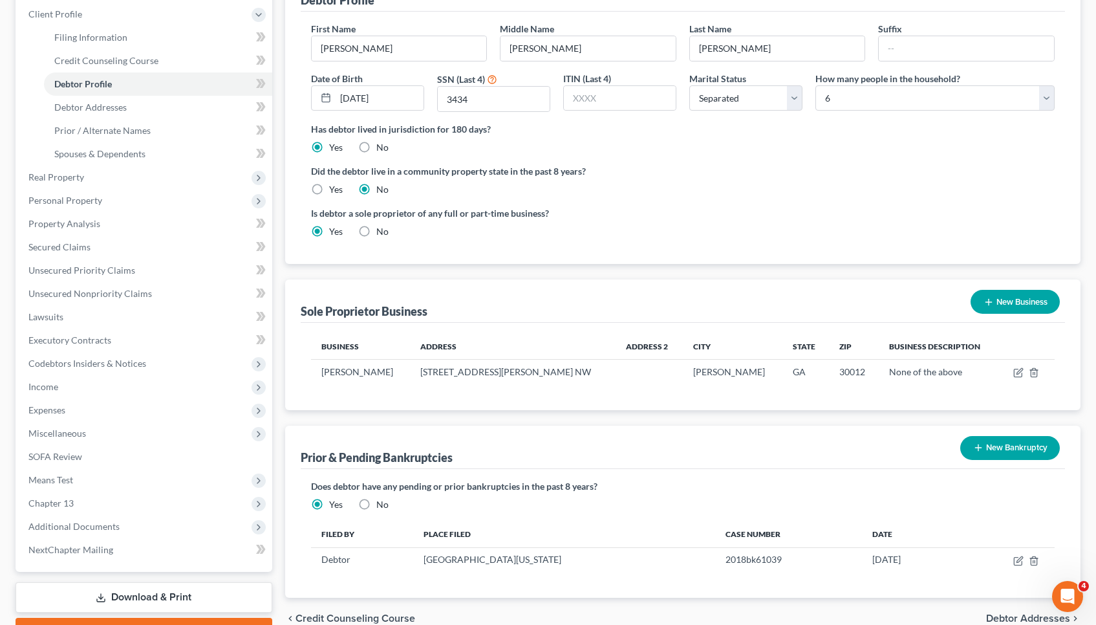
scroll to position [60, 0]
